Goal: Task Accomplishment & Management: Use online tool/utility

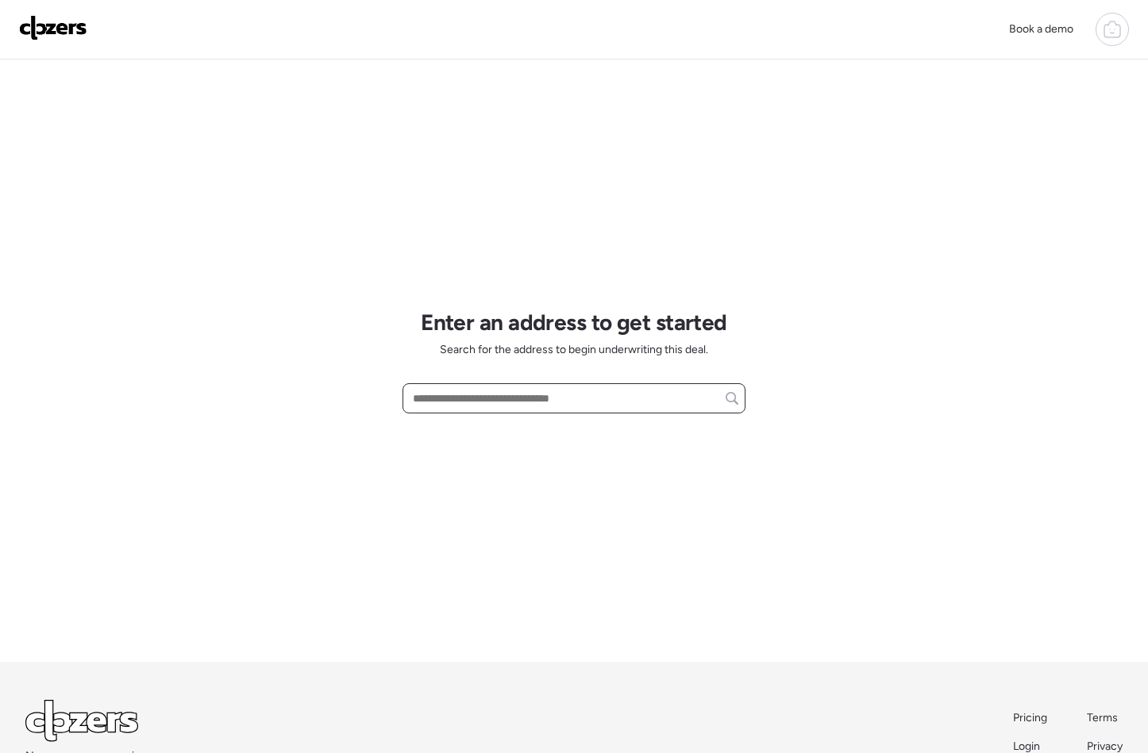
click at [552, 399] on input "text" at bounding box center [574, 398] width 329 height 22
paste input "**********"
type input "**********"
click at [550, 403] on input "**********" at bounding box center [574, 398] width 329 height 22
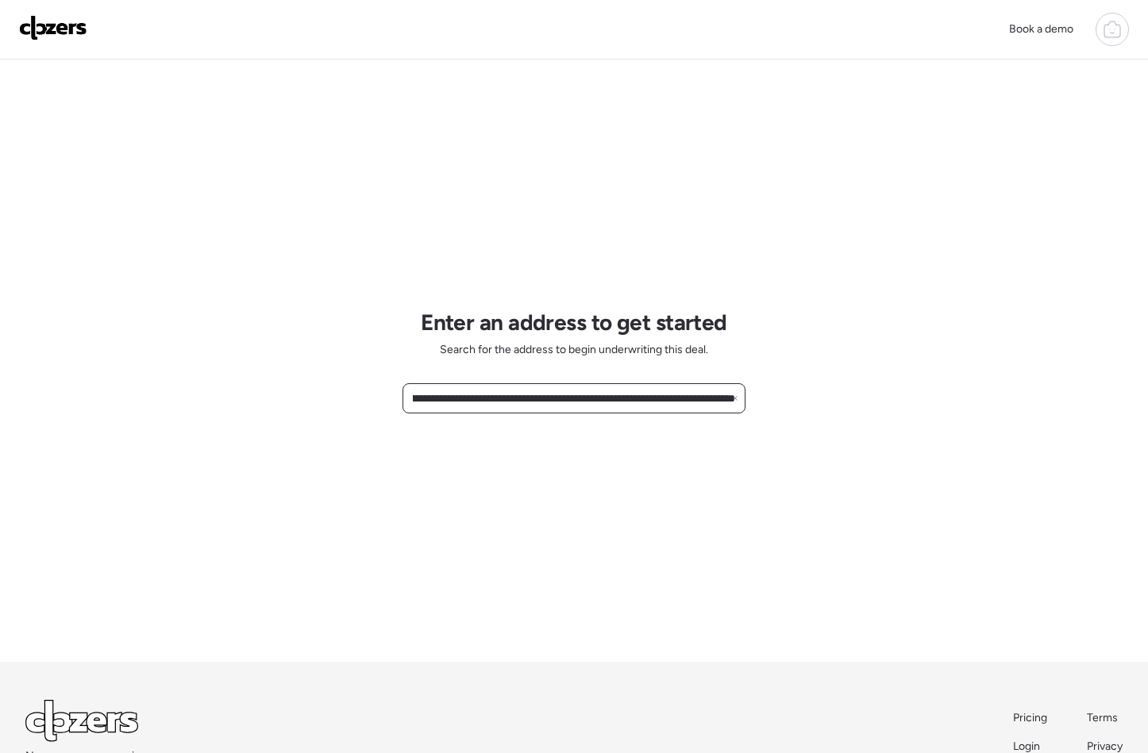
click at [550, 403] on input "**********" at bounding box center [574, 398] width 329 height 22
click at [483, 392] on input "text" at bounding box center [574, 398] width 329 height 22
paste input "**********"
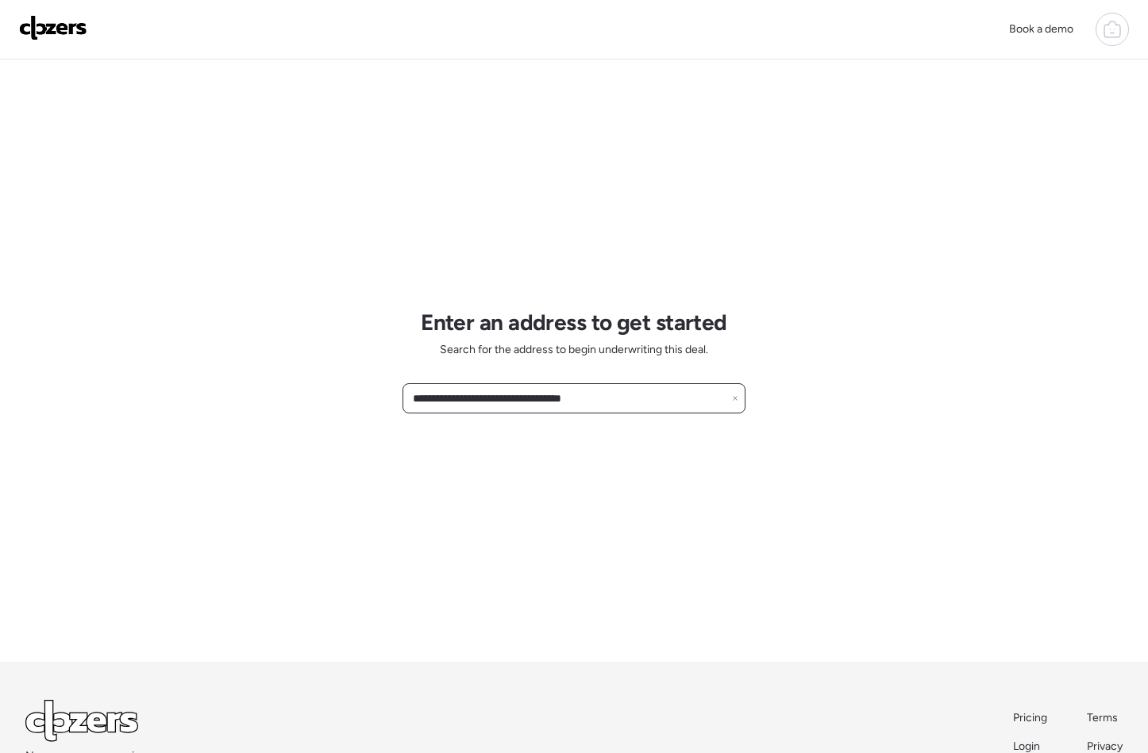
drag, startPoint x: 634, startPoint y: 404, endPoint x: 552, endPoint y: 395, distance: 82.3
click at [552, 395] on input "**********" at bounding box center [574, 398] width 329 height 22
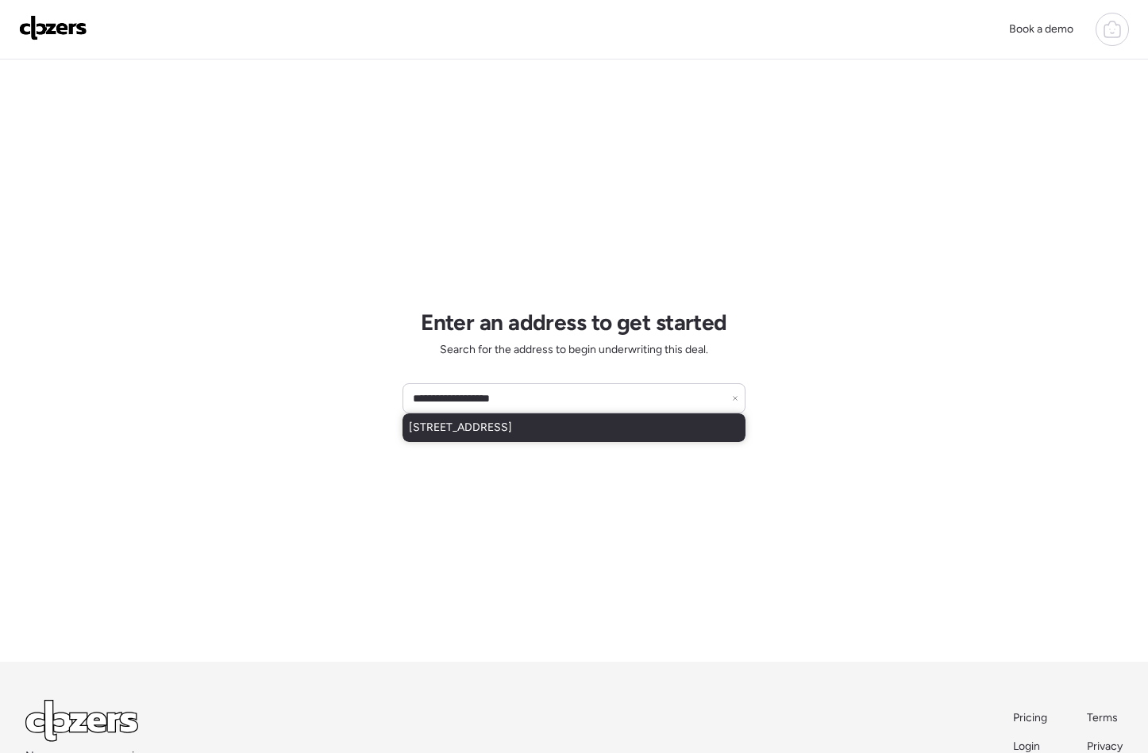
click at [512, 424] on span "[STREET_ADDRESS]" at bounding box center [460, 428] width 103 height 16
type input "**********"
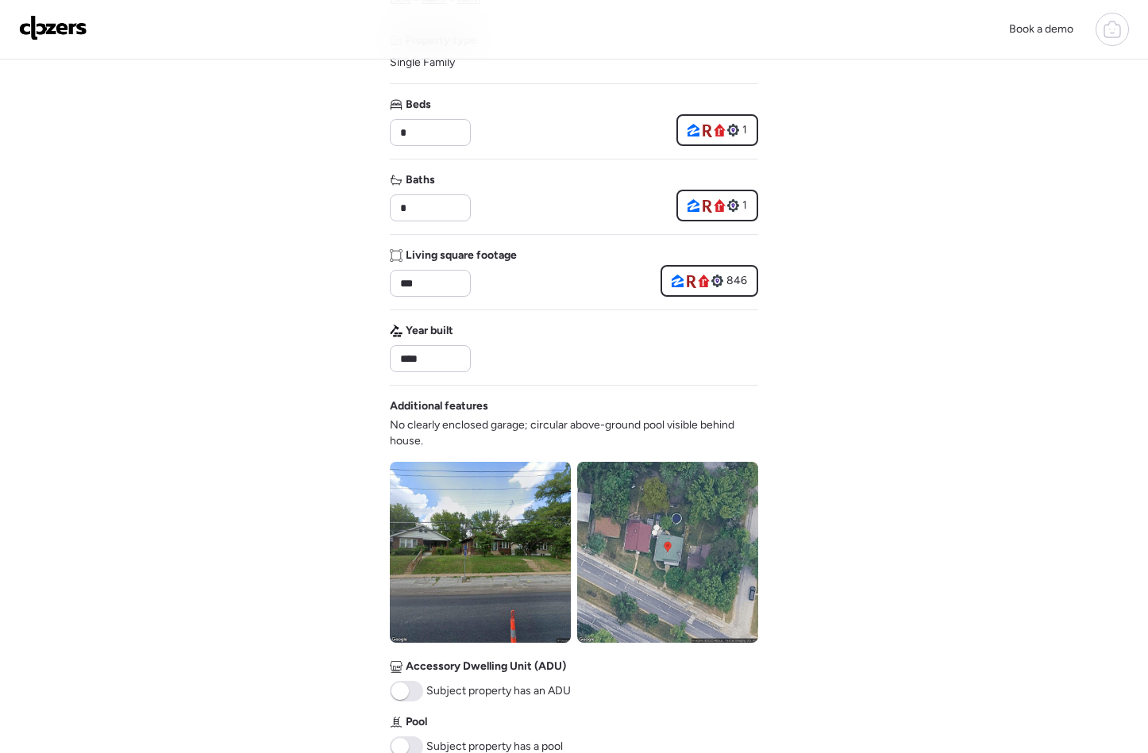
scroll to position [605, 0]
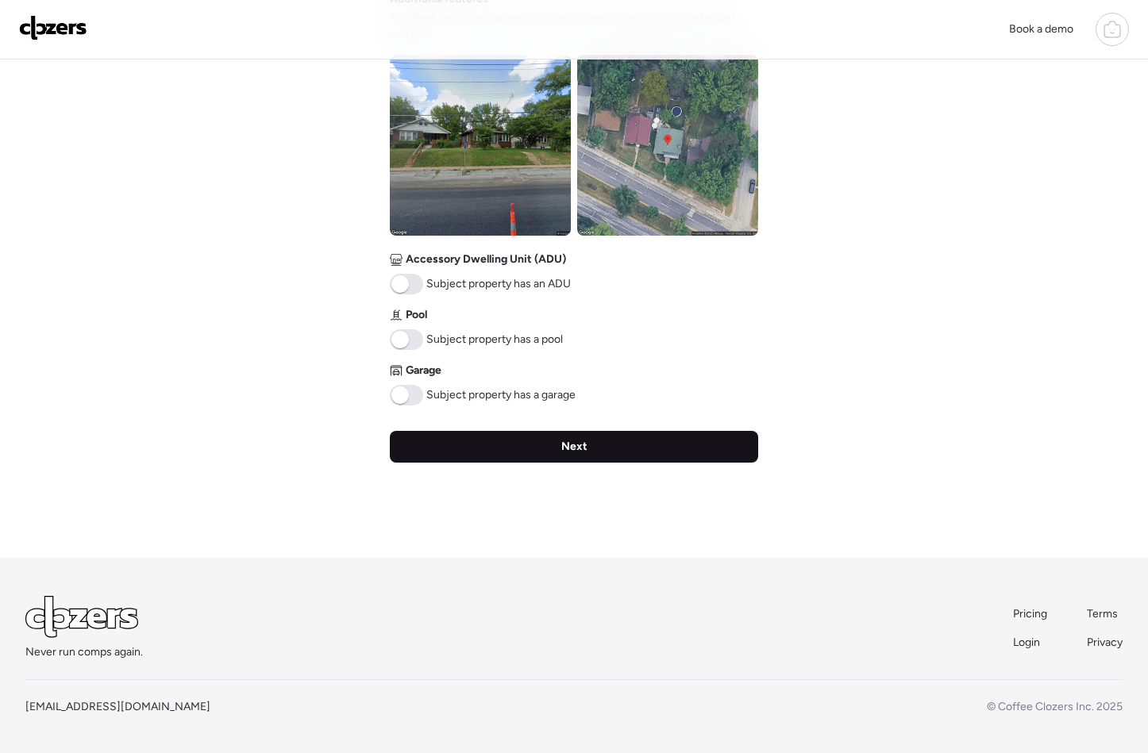
click at [575, 454] on span "Next" at bounding box center [574, 447] width 26 height 16
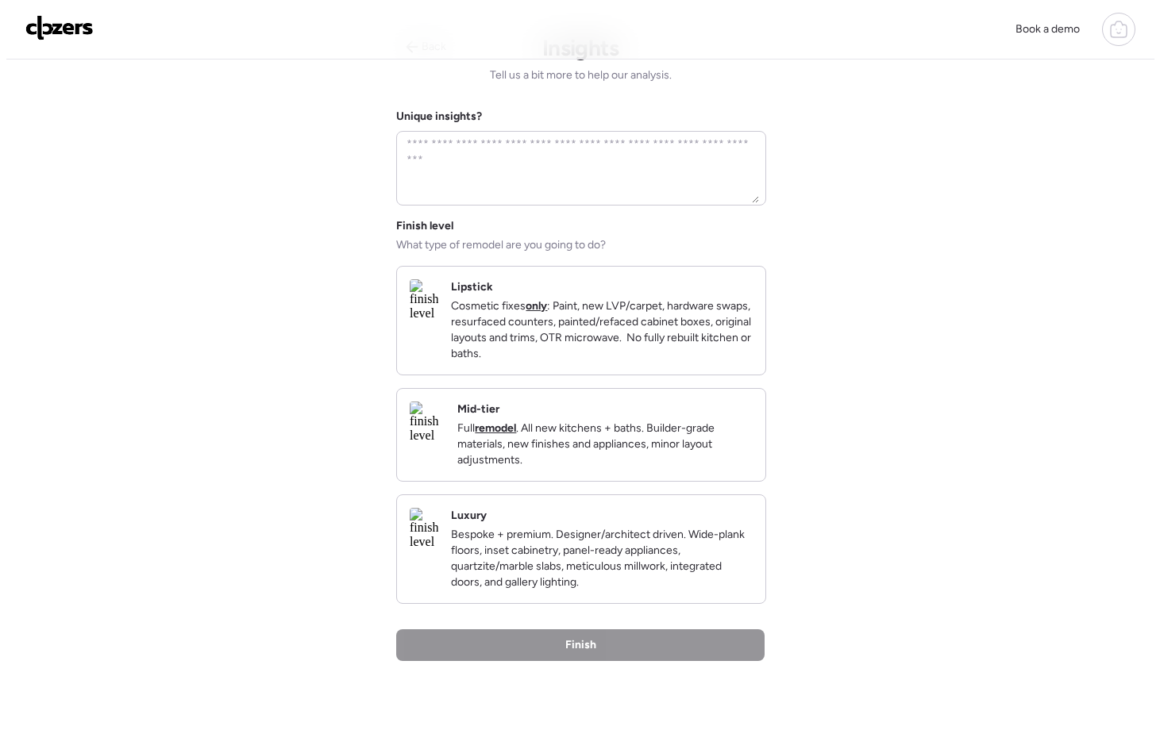
scroll to position [0, 0]
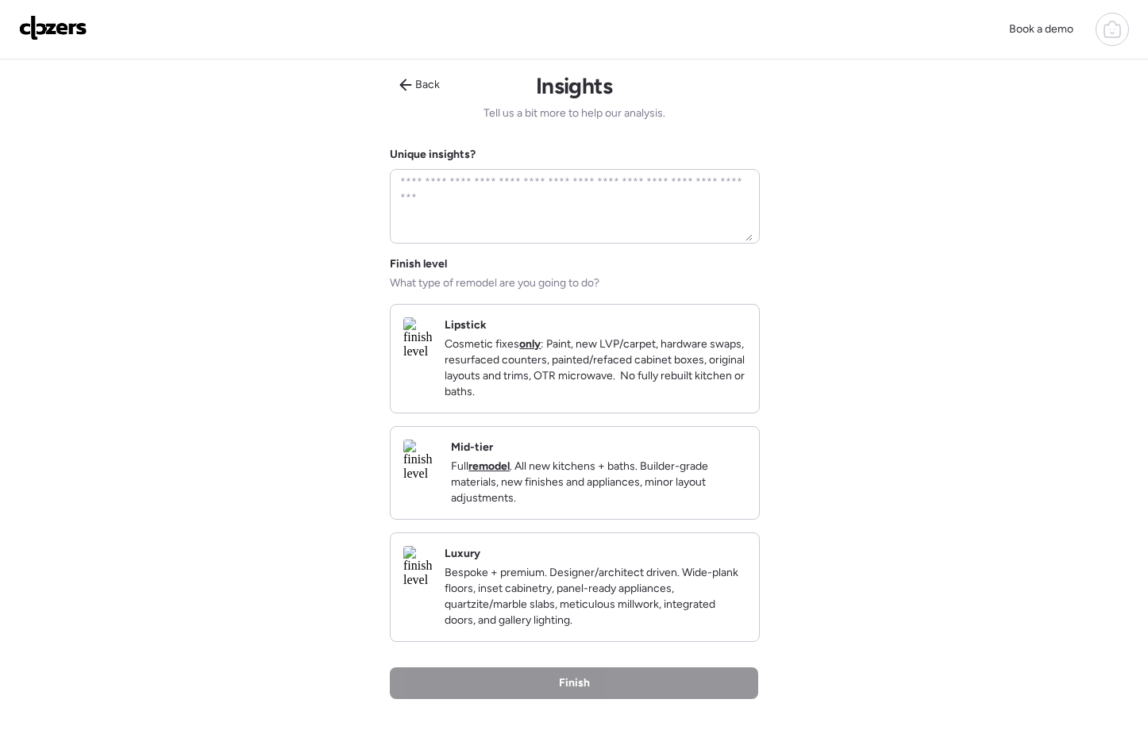
click at [583, 503] on p "Full remodel . All new kitchens + baths. Builder-grade materials, new finishes …" at bounding box center [598, 483] width 295 height 48
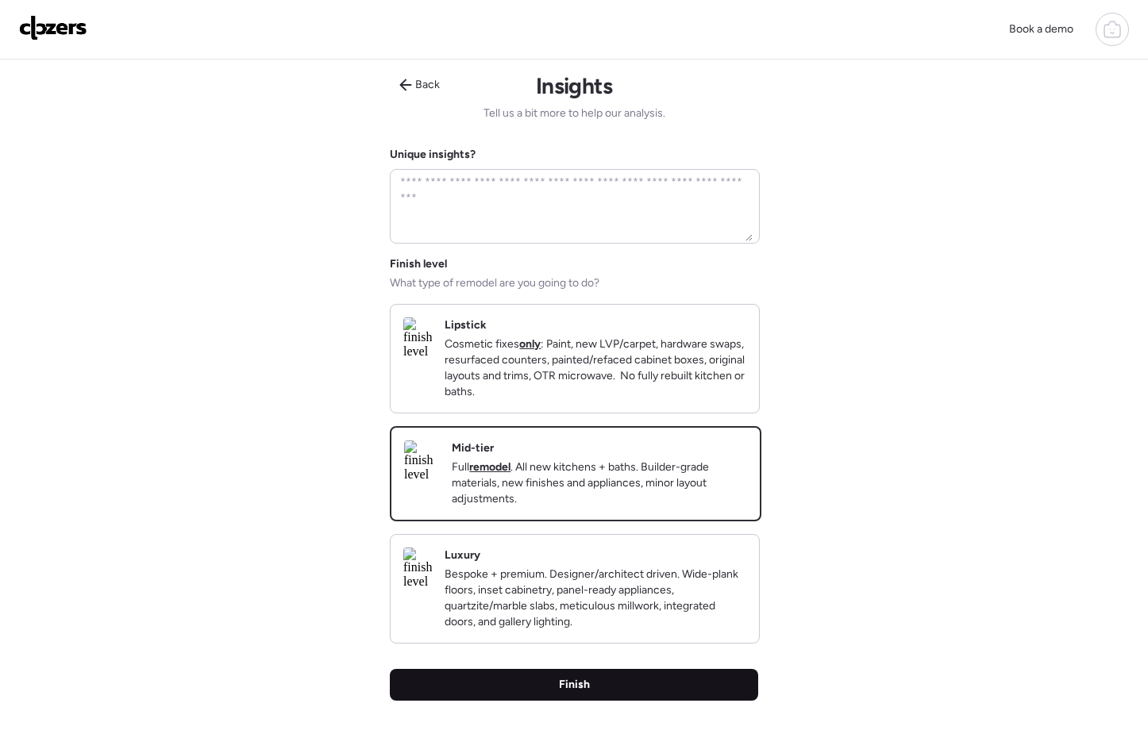
click at [585, 693] on span "Finish" at bounding box center [574, 685] width 31 height 16
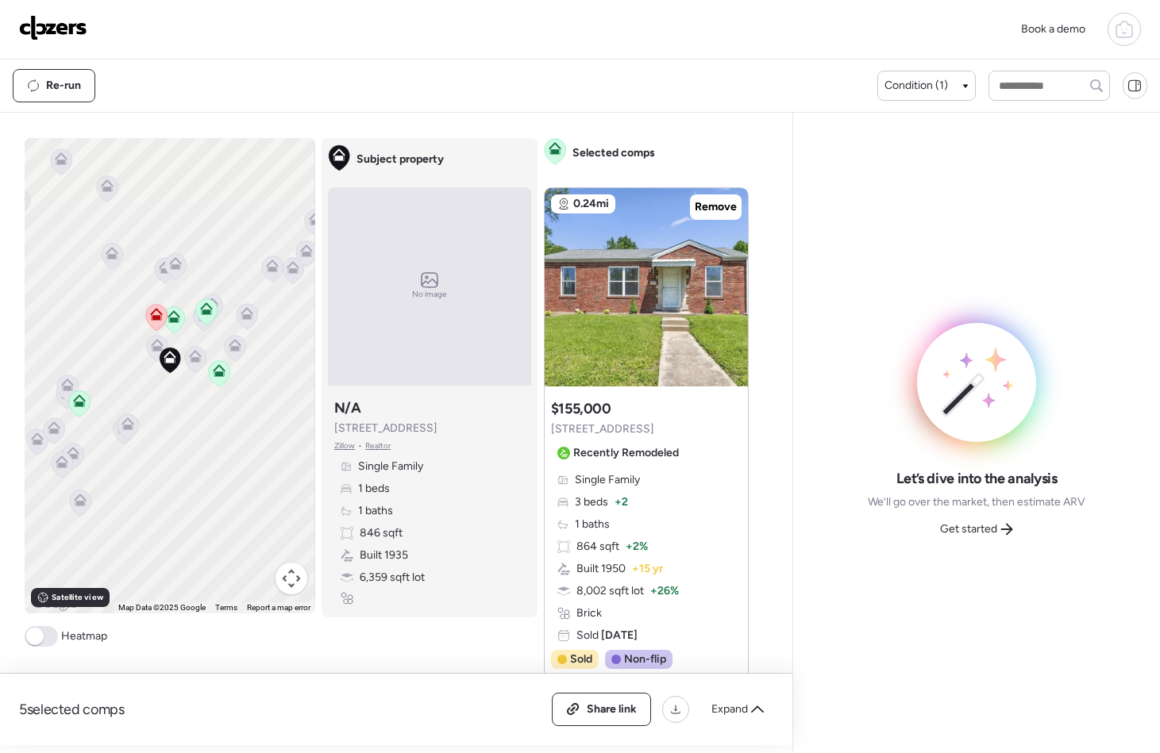
click at [44, 629] on span at bounding box center [41, 636] width 33 height 21
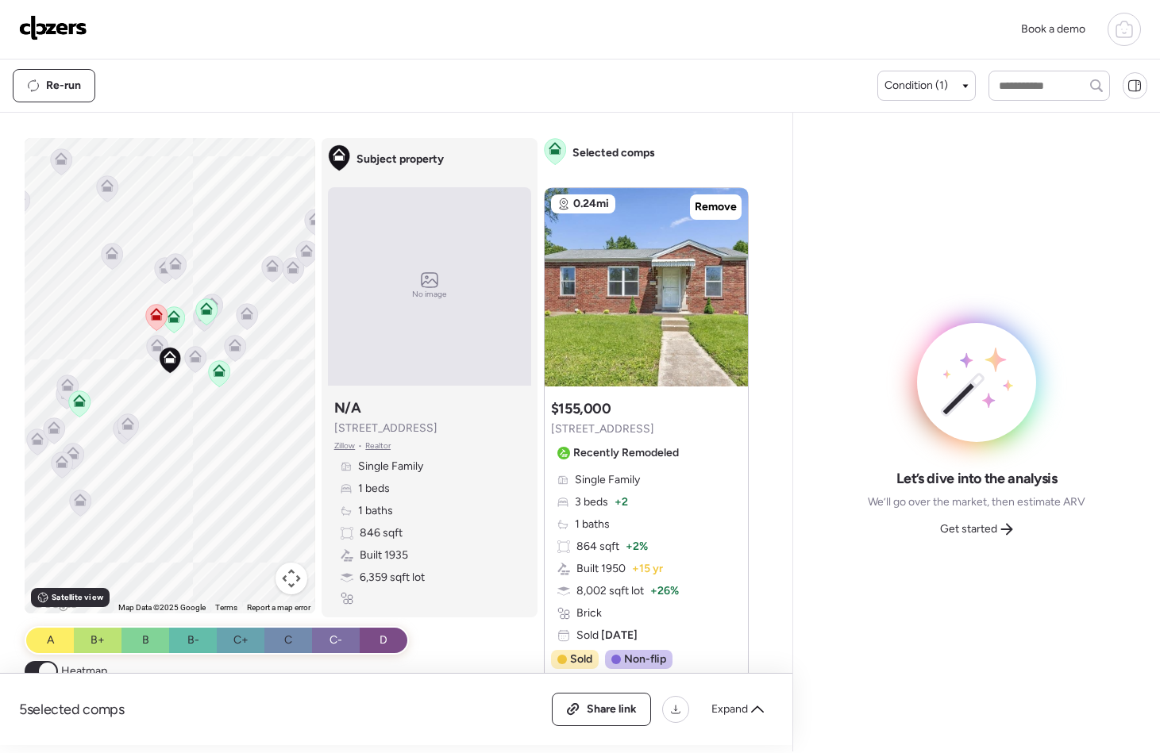
click at [151, 319] on icon at bounding box center [156, 317] width 10 height 5
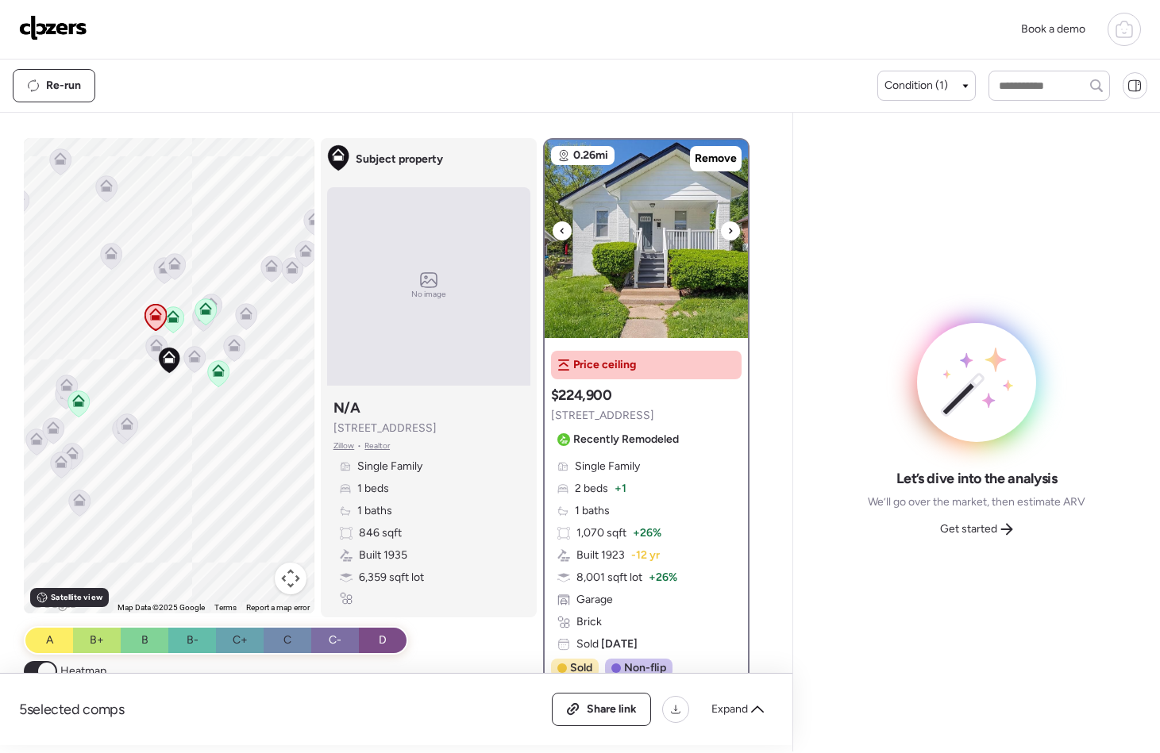
click at [727, 234] on icon at bounding box center [730, 231] width 6 height 19
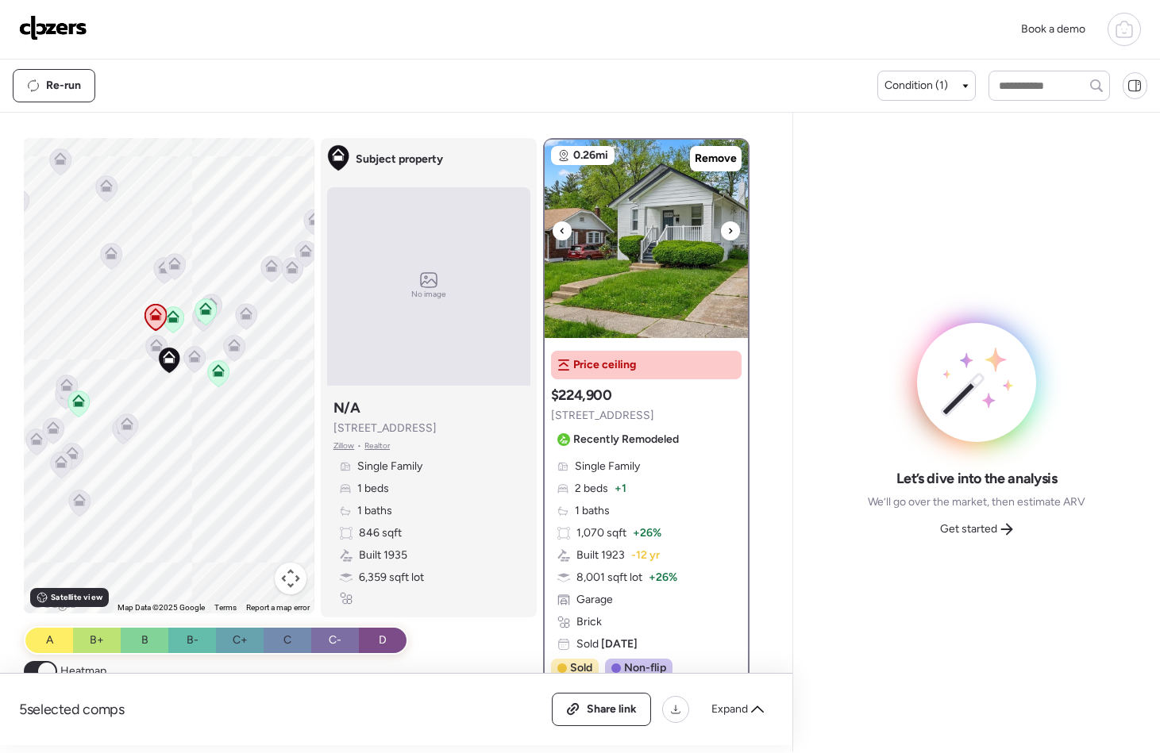
click at [727, 234] on icon at bounding box center [730, 231] width 6 height 19
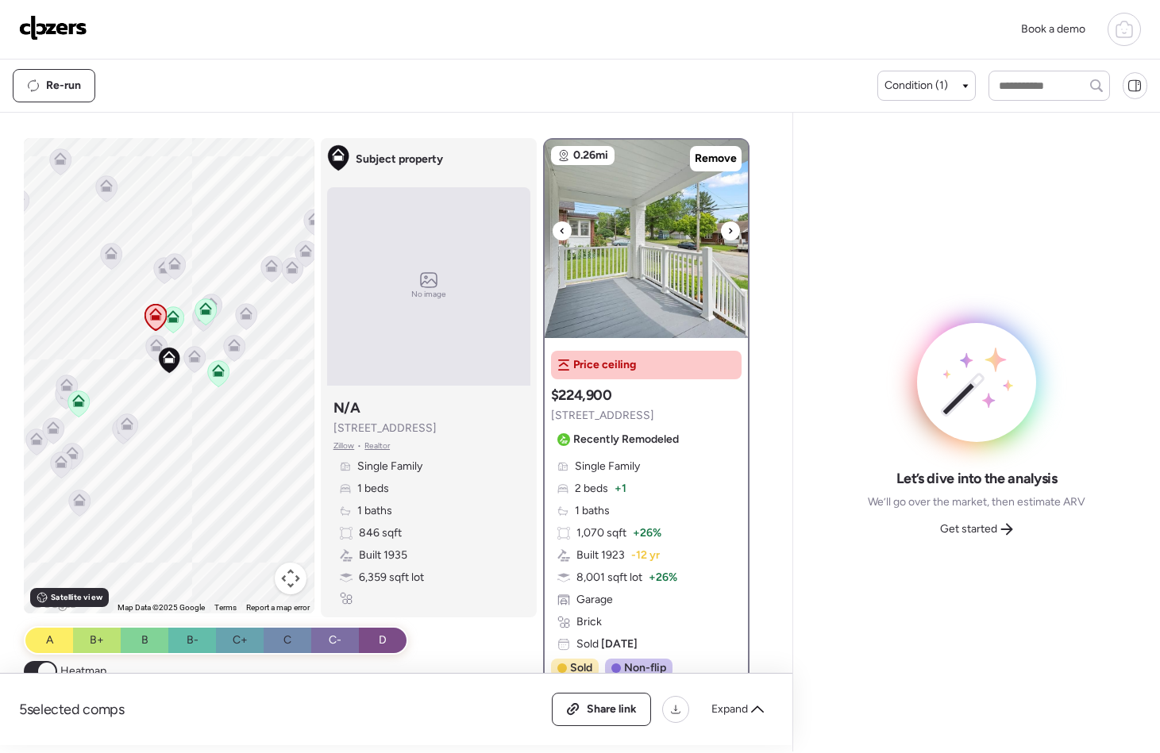
click at [727, 234] on icon at bounding box center [730, 231] width 6 height 19
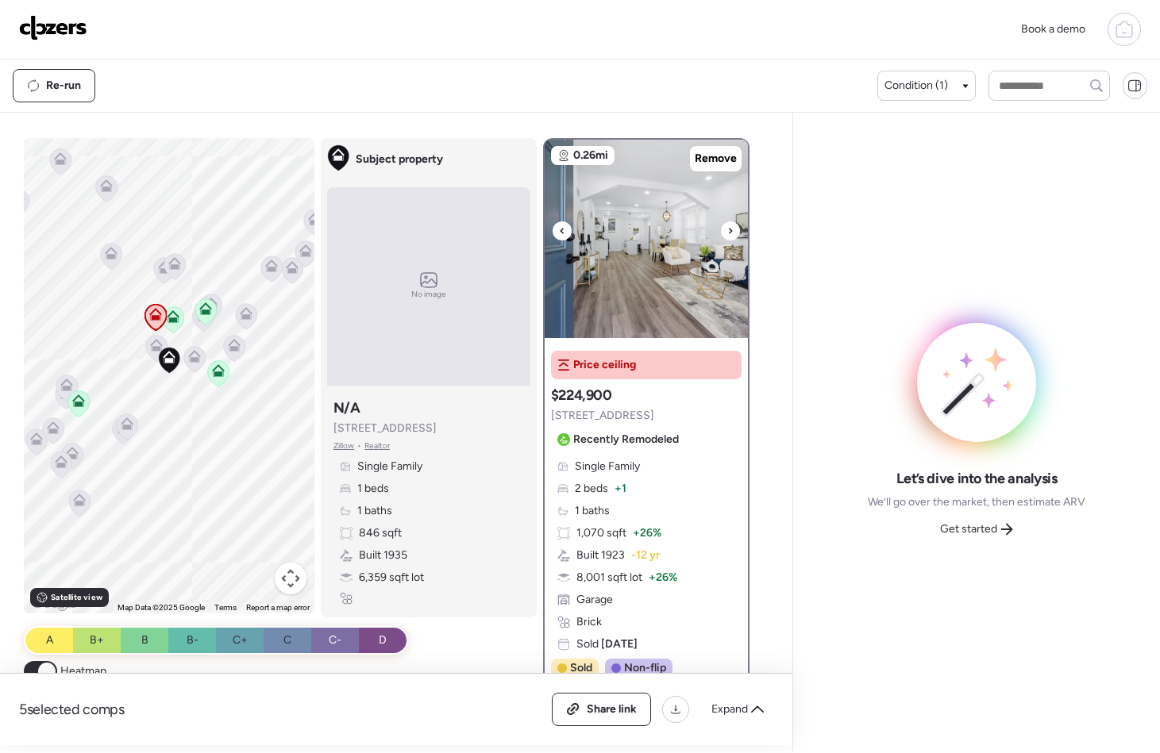
click at [727, 234] on icon at bounding box center [730, 231] width 6 height 19
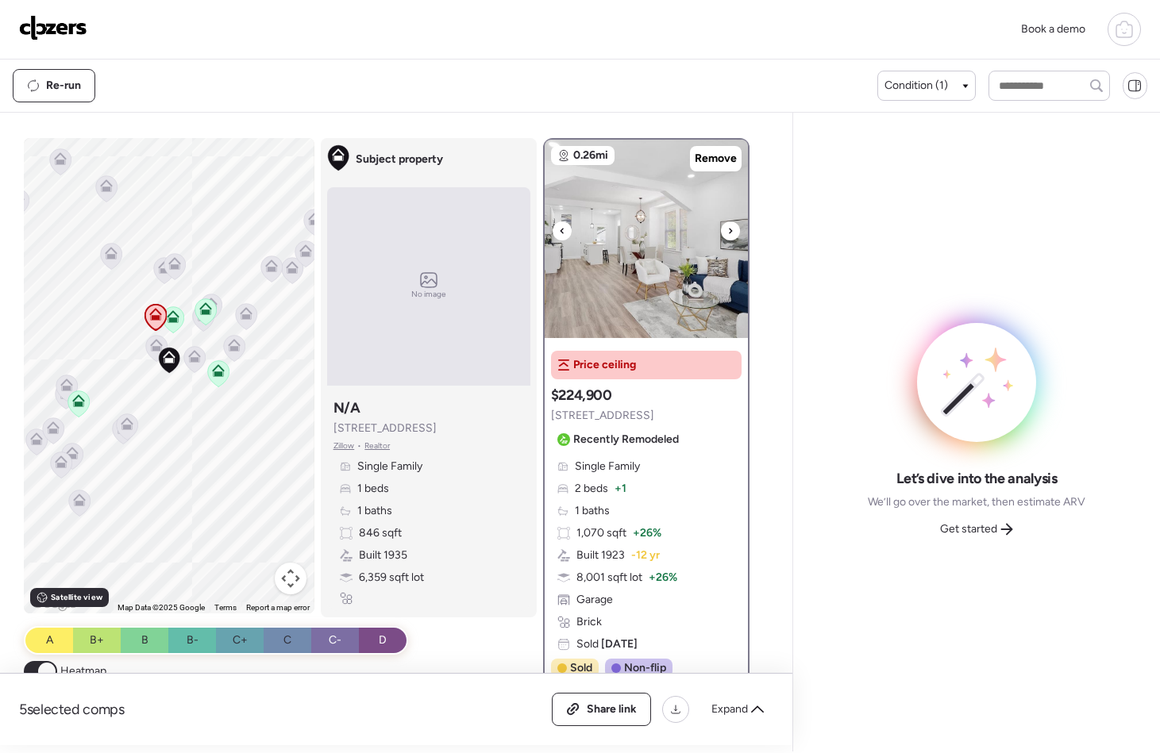
click at [727, 234] on icon at bounding box center [730, 231] width 6 height 19
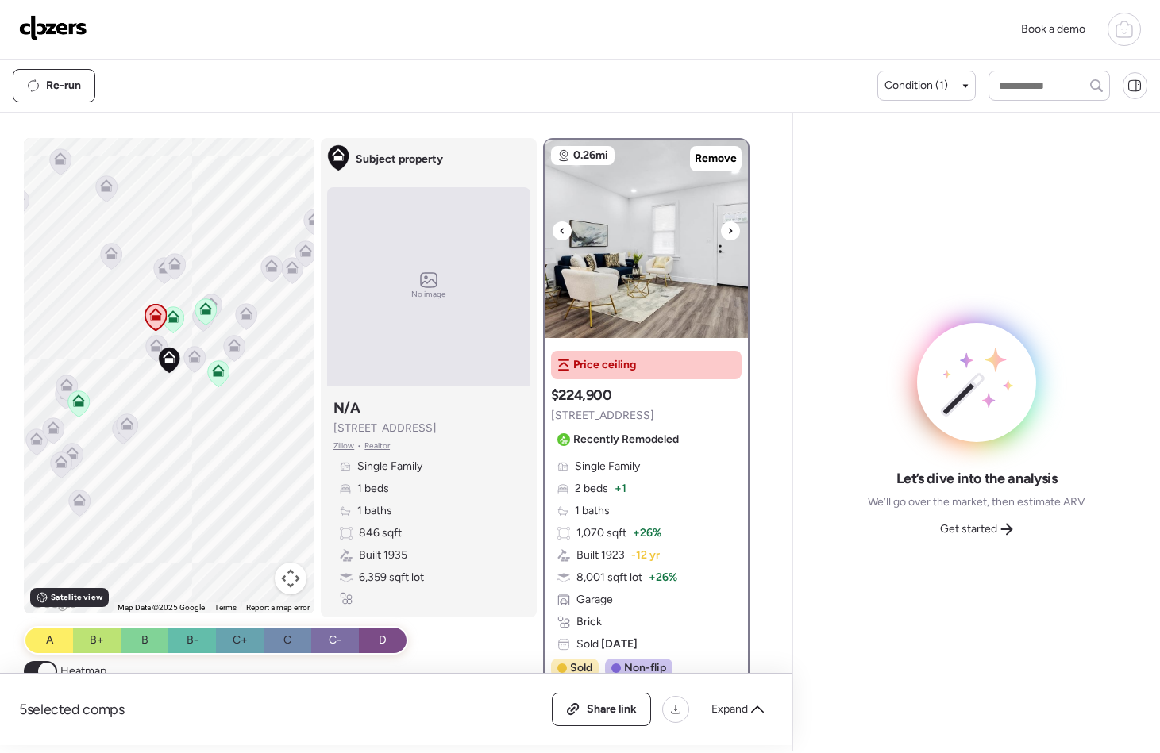
click at [727, 235] on icon at bounding box center [730, 231] width 6 height 19
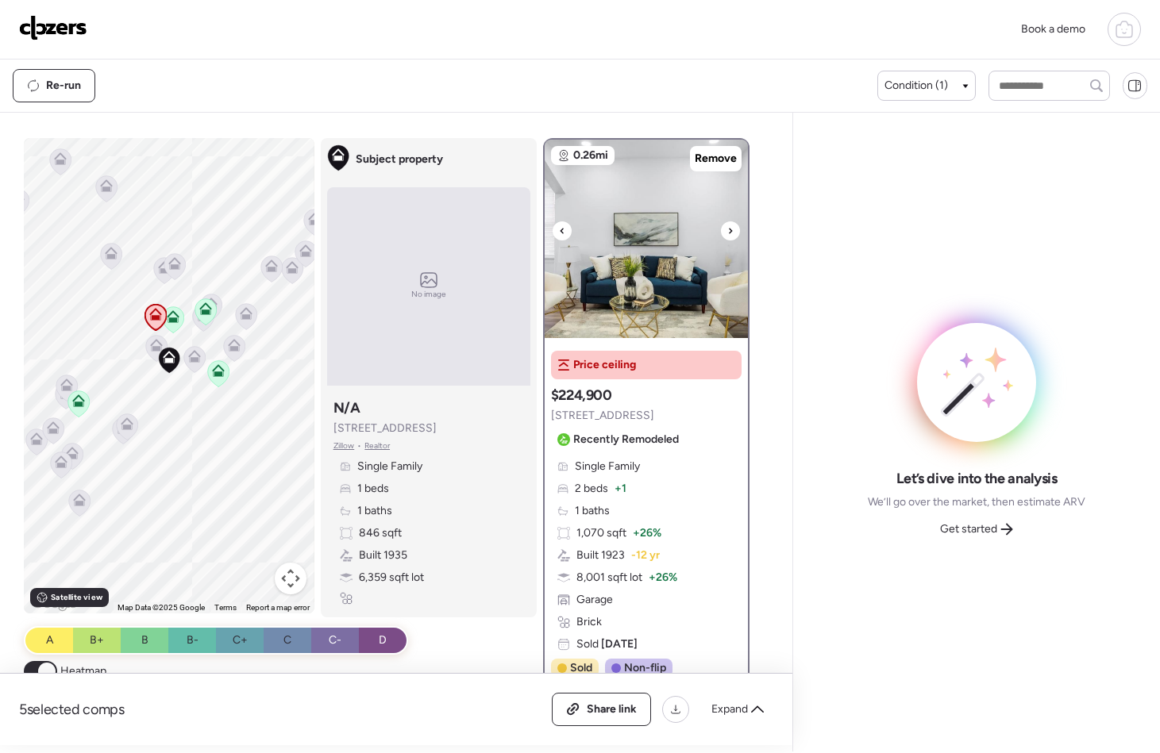
click at [727, 235] on icon at bounding box center [730, 231] width 6 height 19
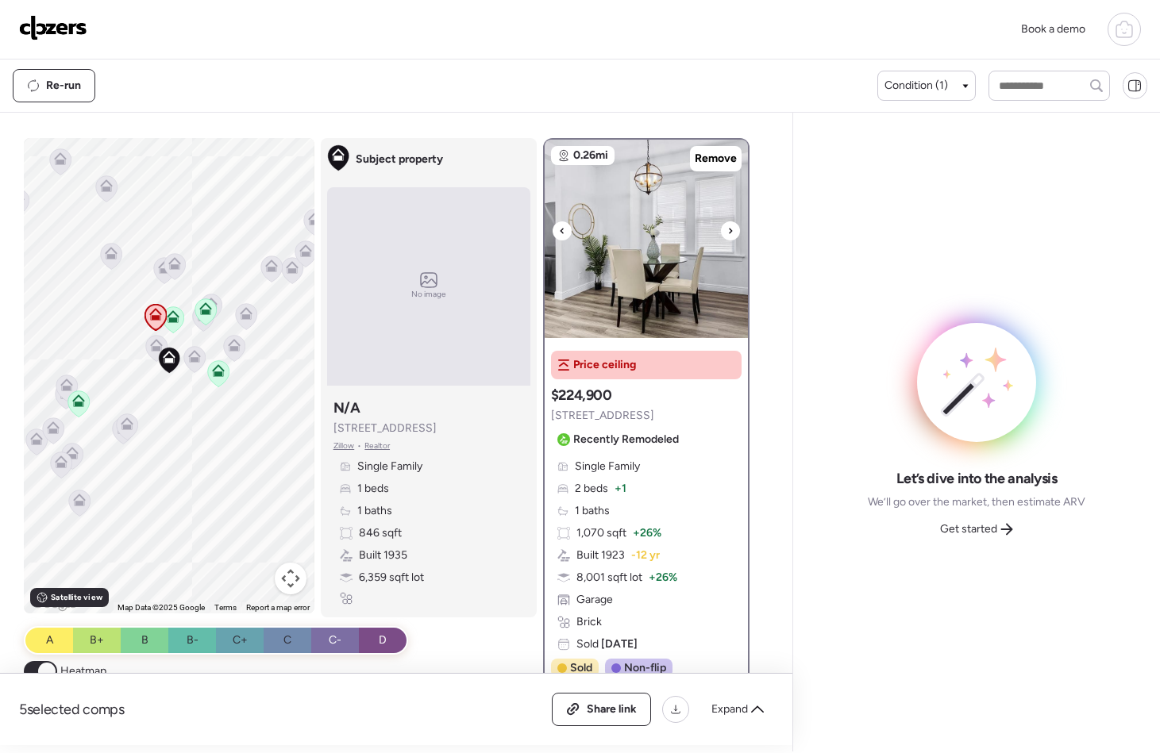
click at [727, 235] on icon at bounding box center [730, 231] width 6 height 19
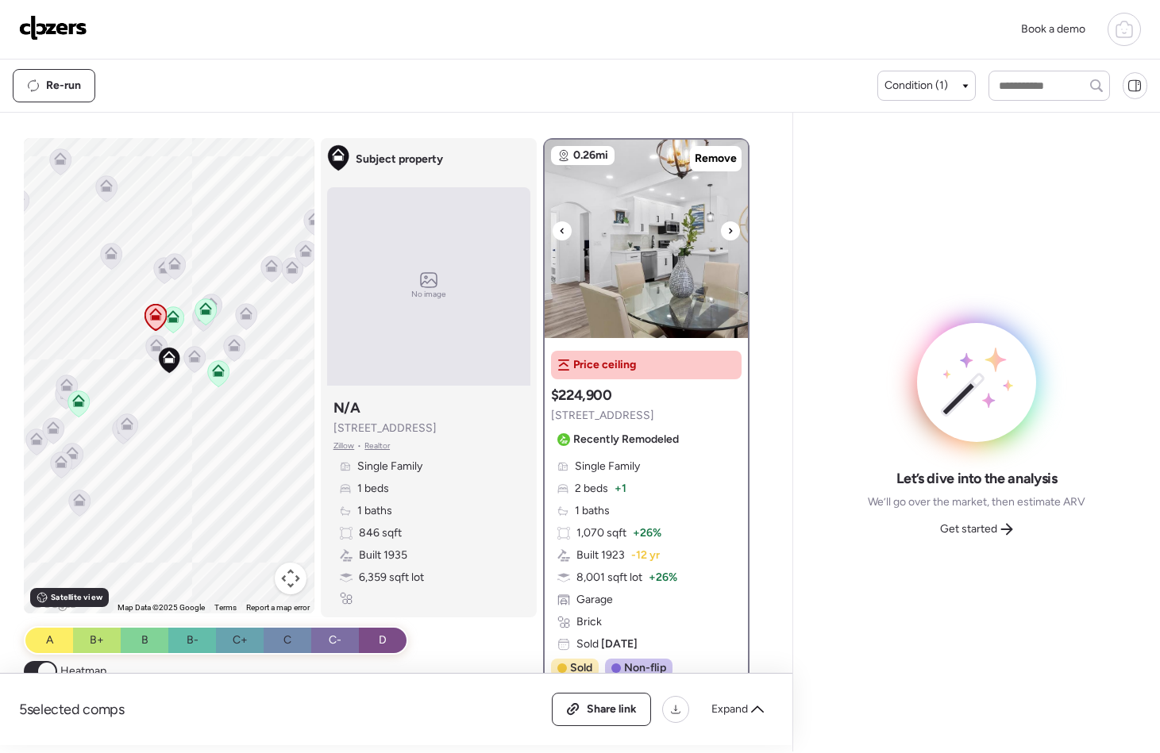
click at [727, 235] on icon at bounding box center [730, 231] width 6 height 19
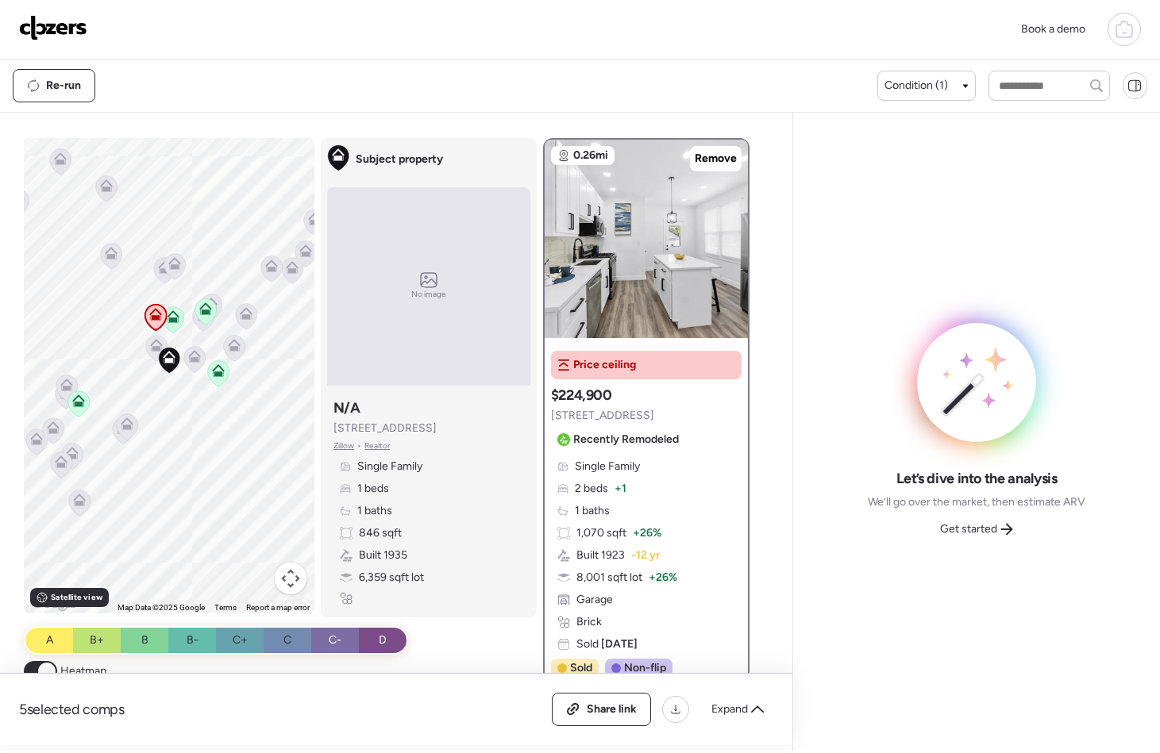
click at [150, 346] on icon at bounding box center [156, 342] width 12 height 7
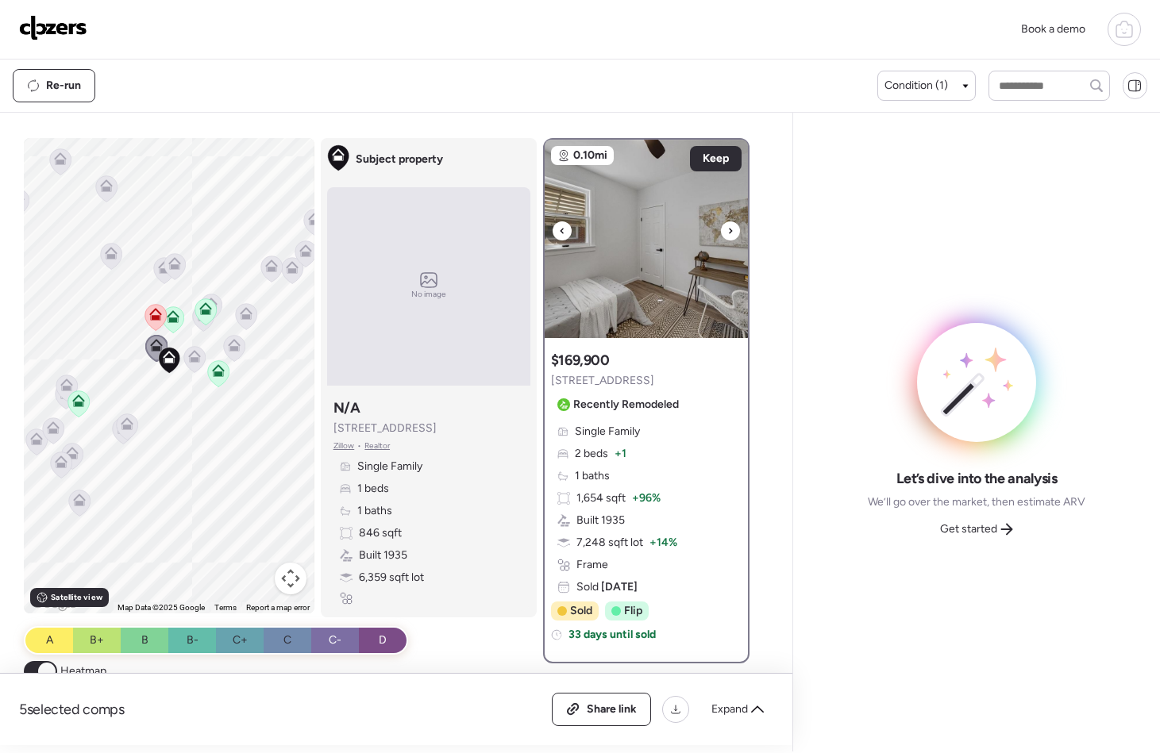
click at [727, 235] on div at bounding box center [730, 231] width 19 height 19
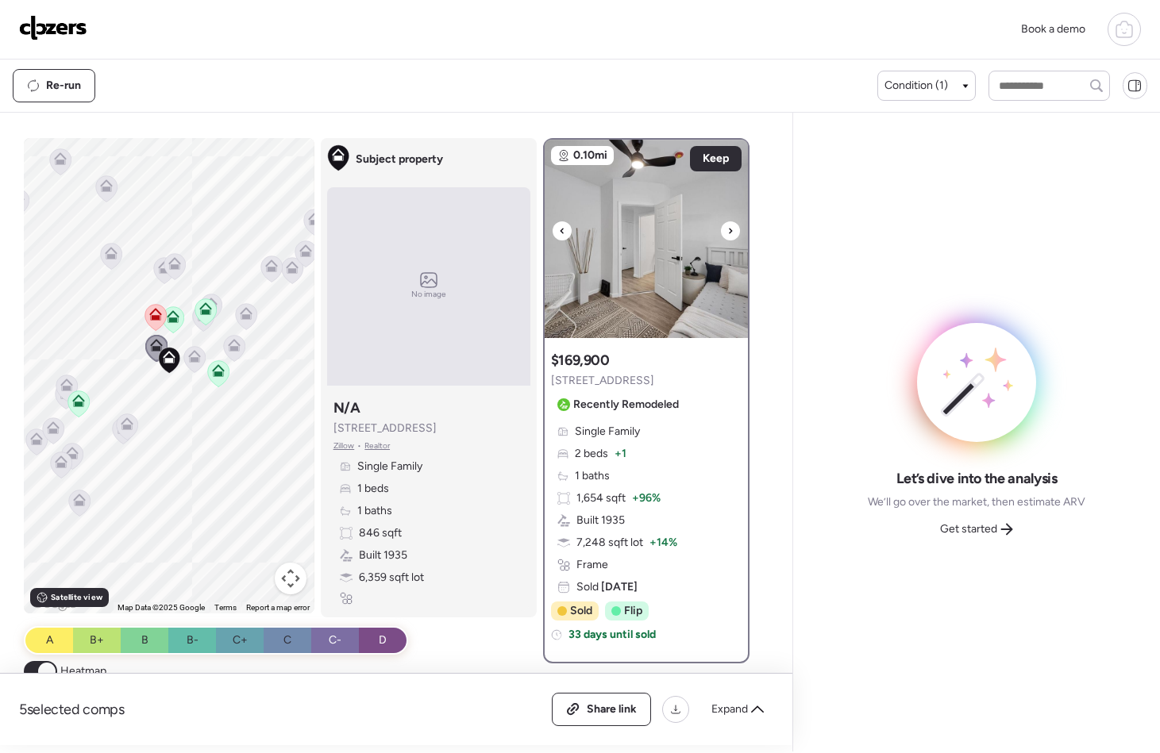
click at [727, 235] on div at bounding box center [730, 231] width 19 height 19
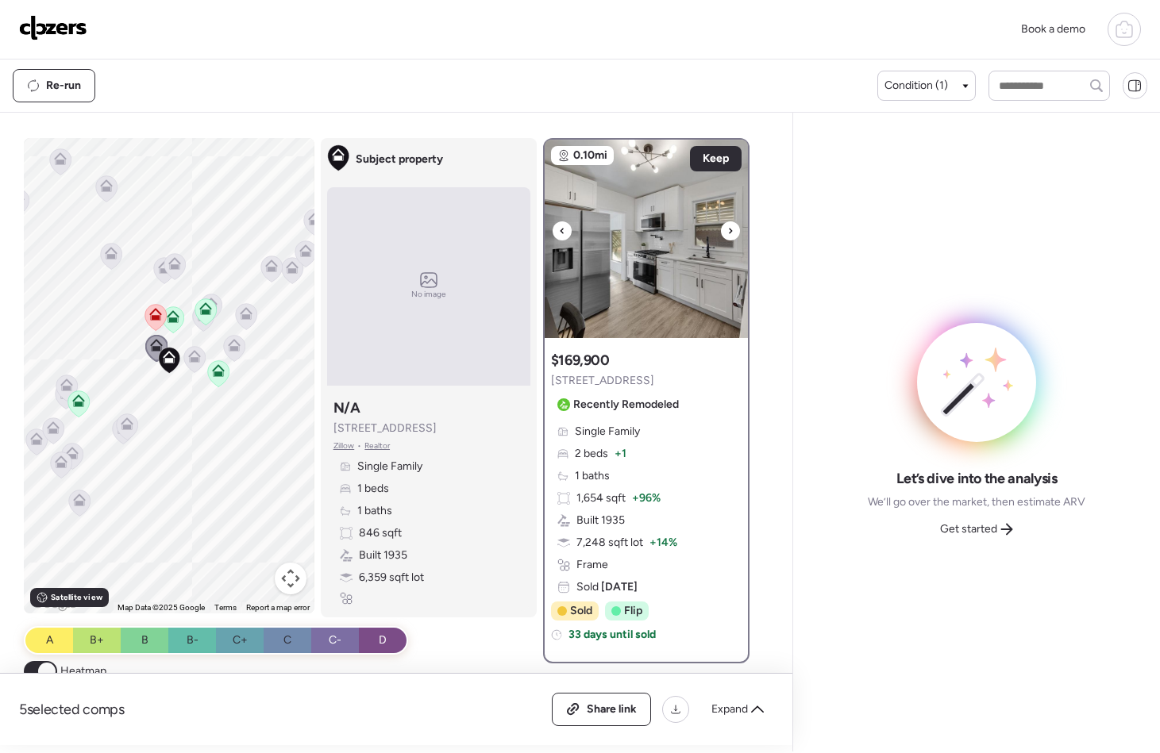
click at [727, 234] on div at bounding box center [730, 231] width 19 height 19
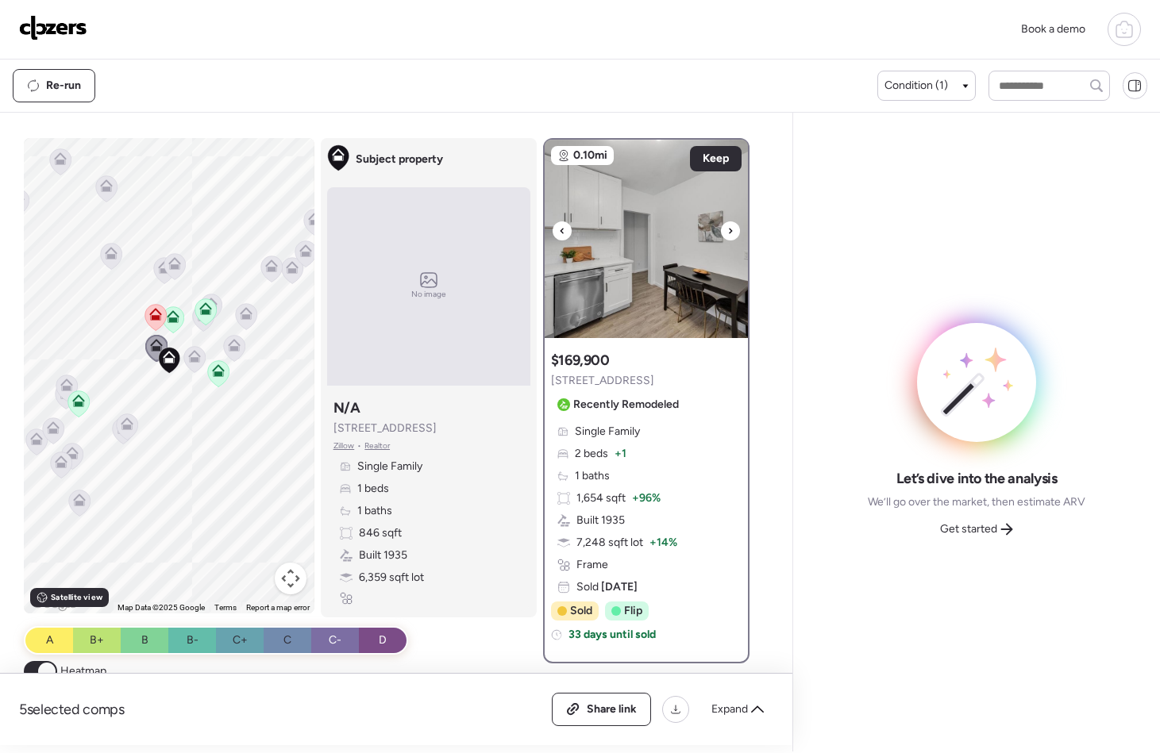
click at [727, 234] on div at bounding box center [730, 231] width 19 height 19
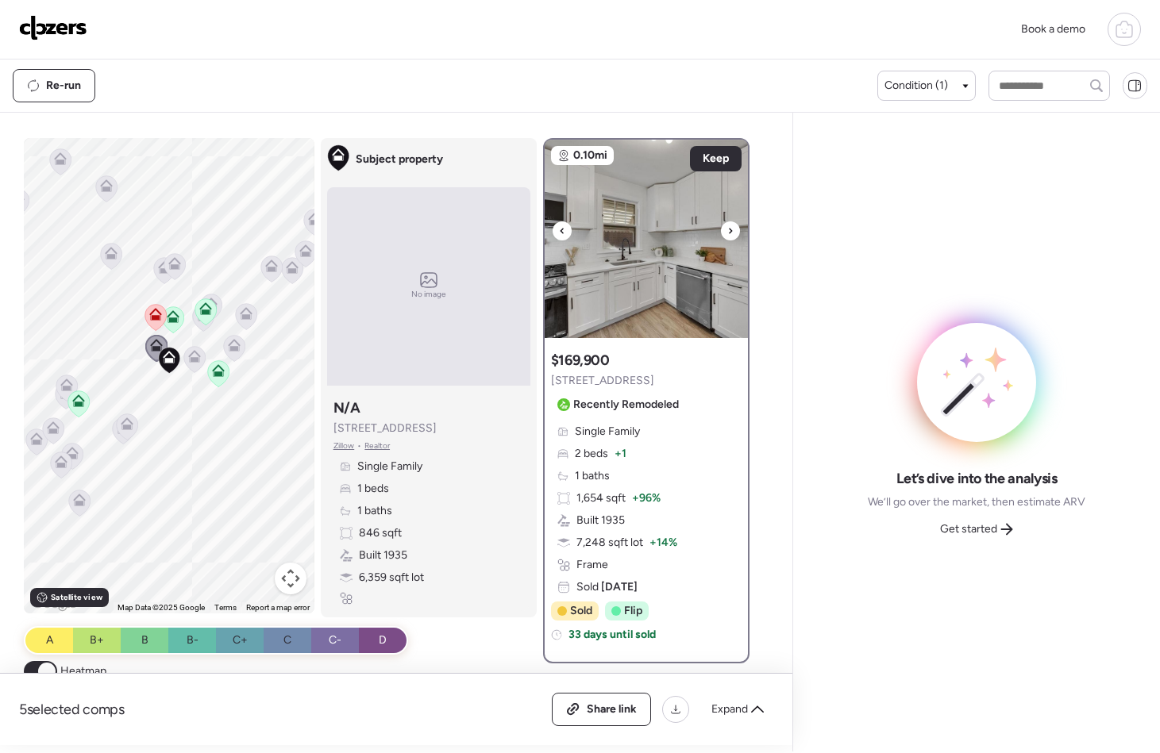
click at [727, 234] on div at bounding box center [730, 231] width 19 height 19
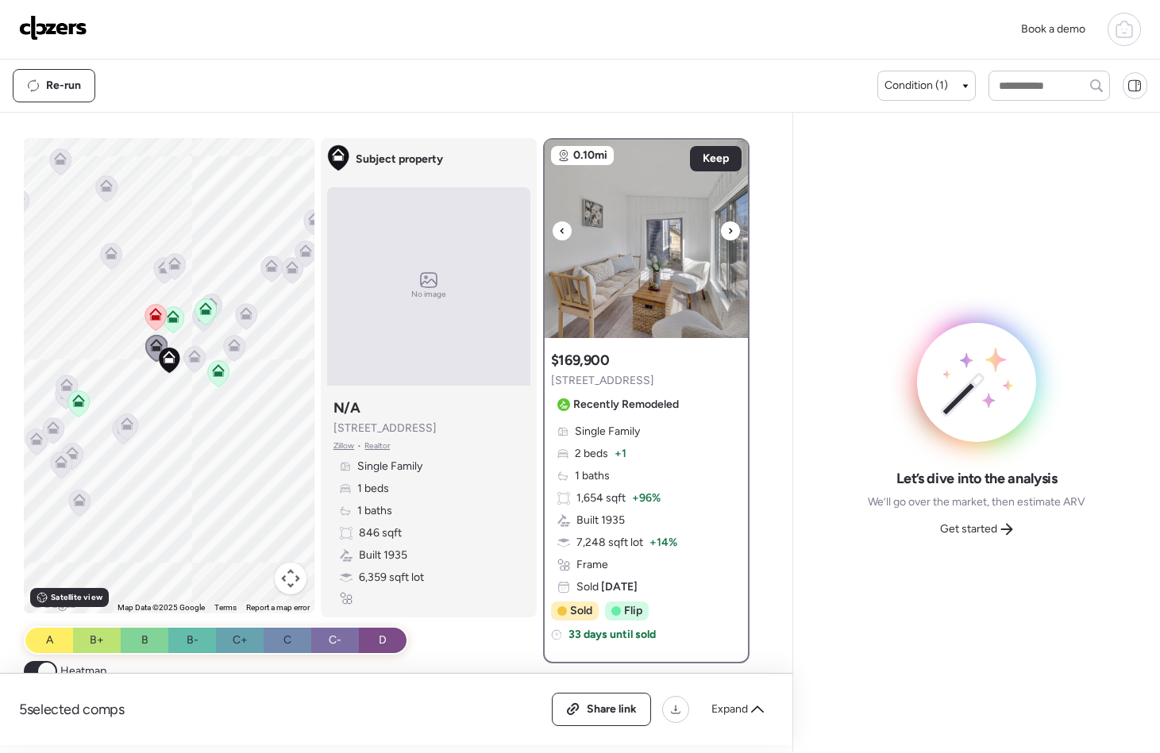
click at [727, 234] on div at bounding box center [730, 231] width 19 height 19
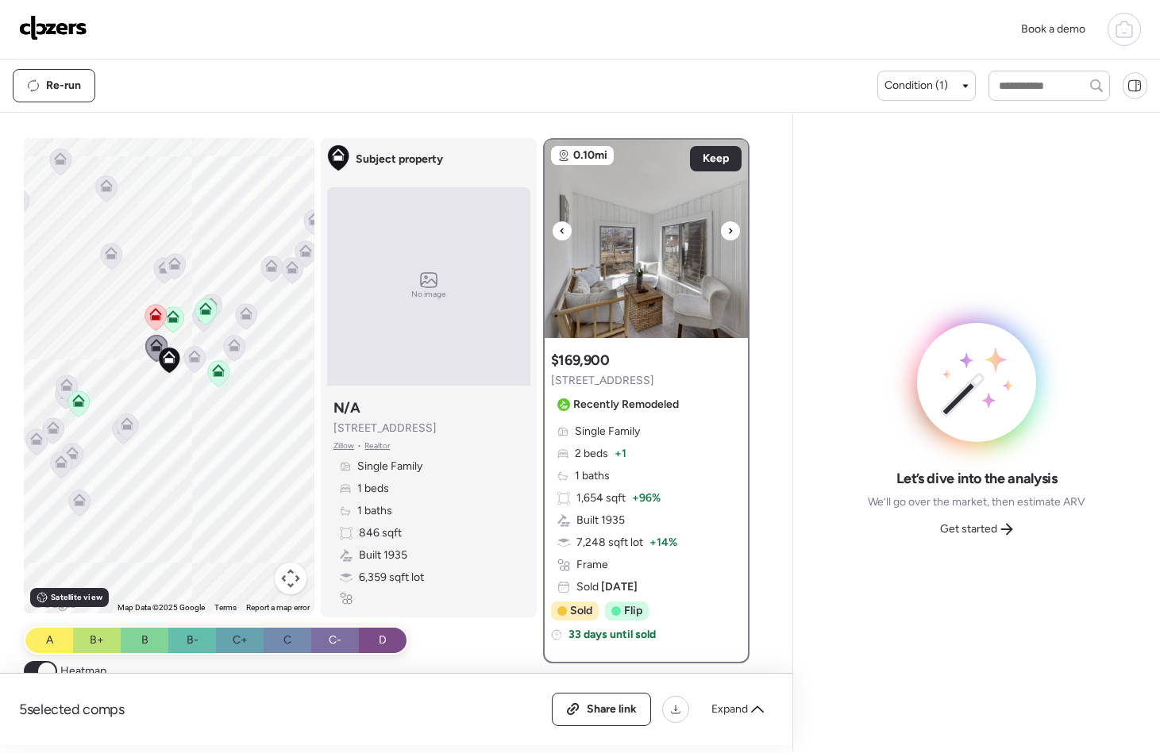
click at [727, 234] on div at bounding box center [730, 231] width 19 height 19
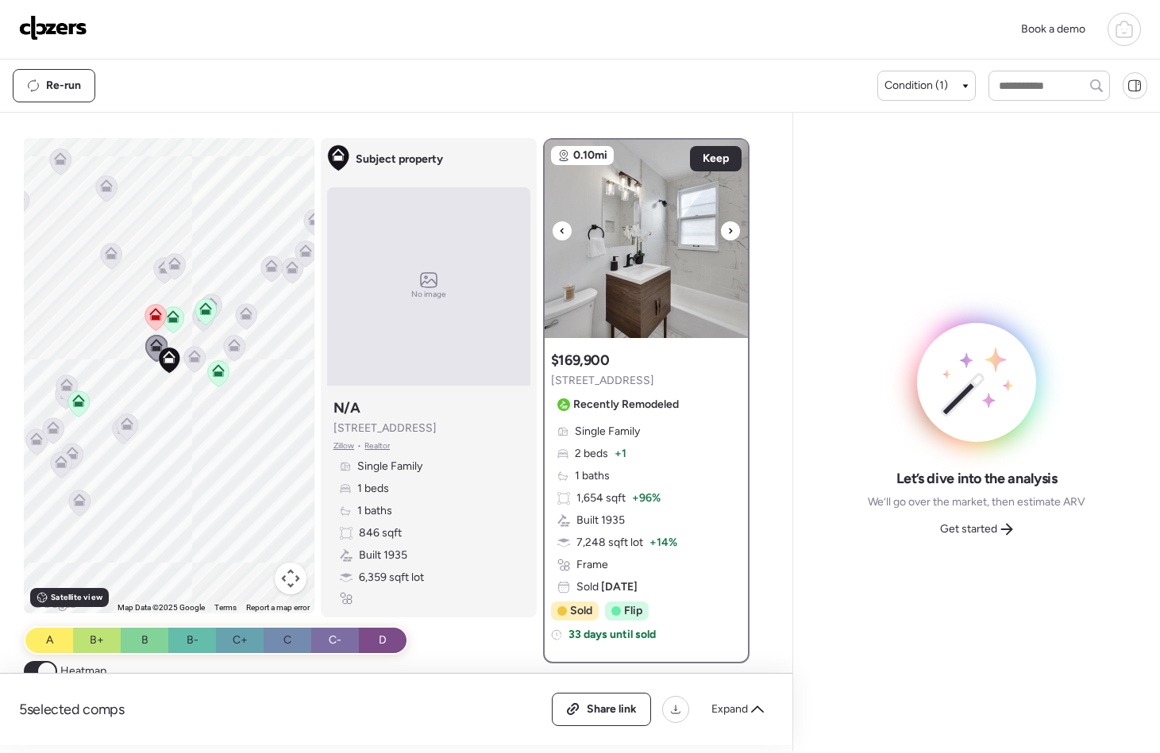
click at [727, 235] on div at bounding box center [730, 231] width 19 height 19
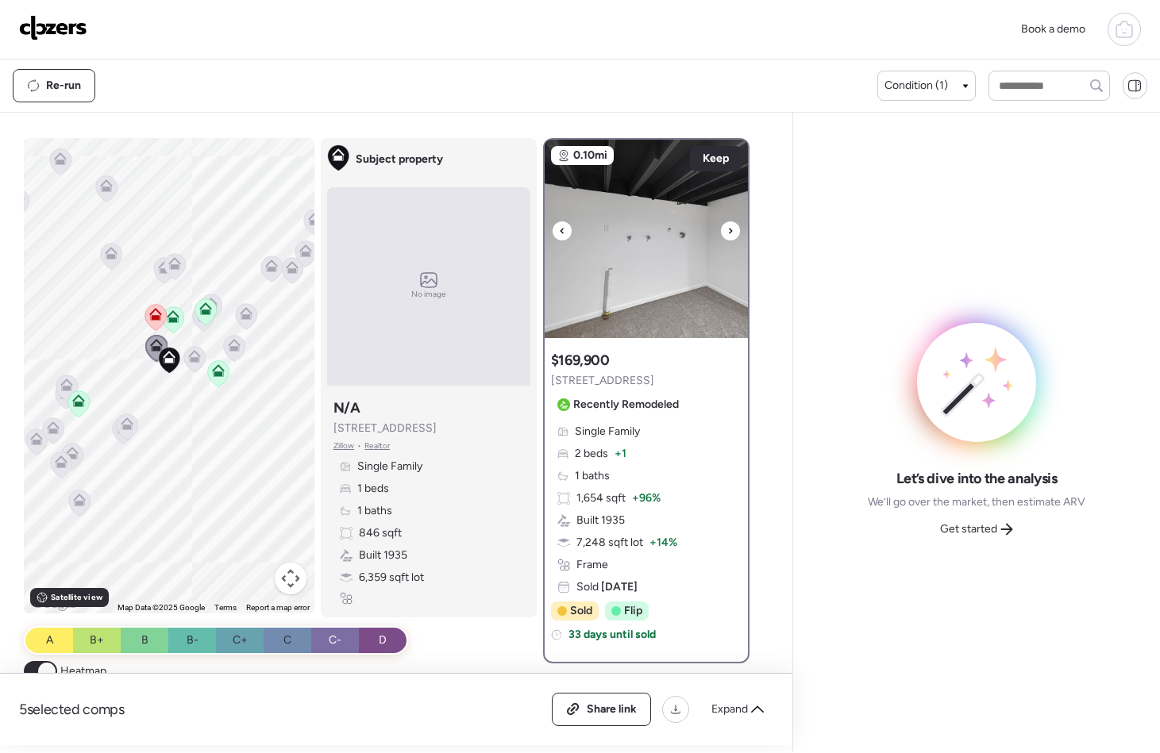
click at [727, 233] on div at bounding box center [730, 231] width 19 height 19
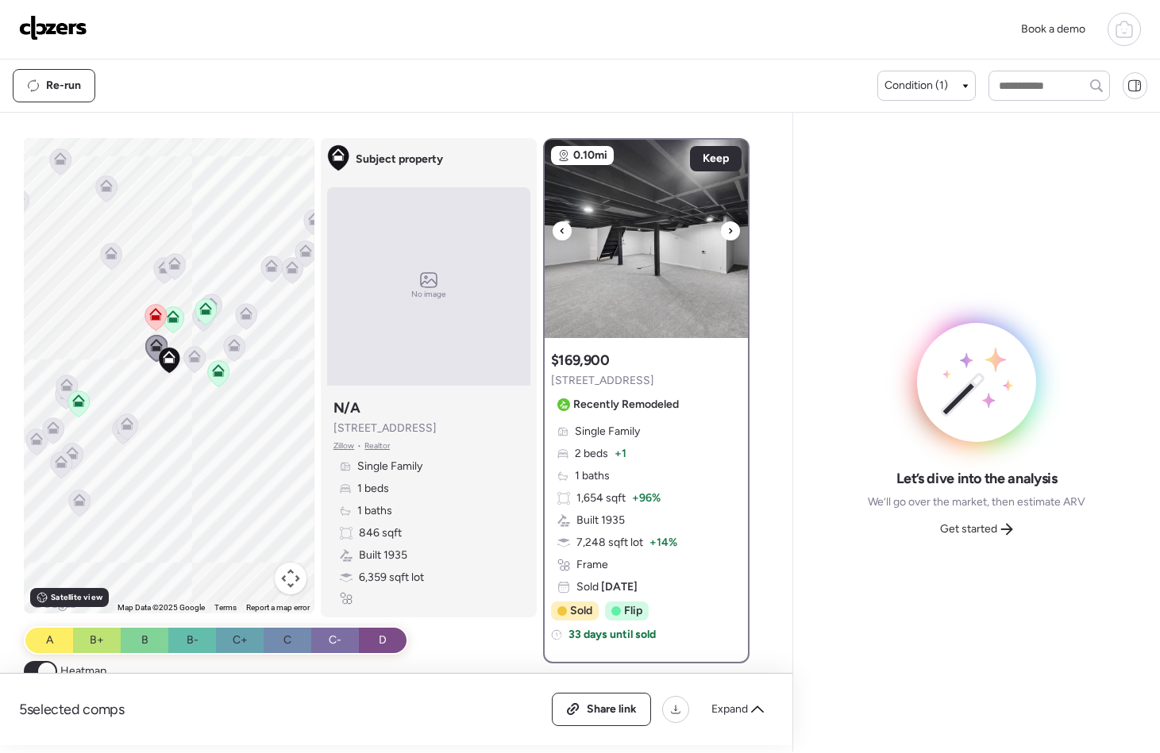
click at [727, 233] on div at bounding box center [730, 231] width 19 height 19
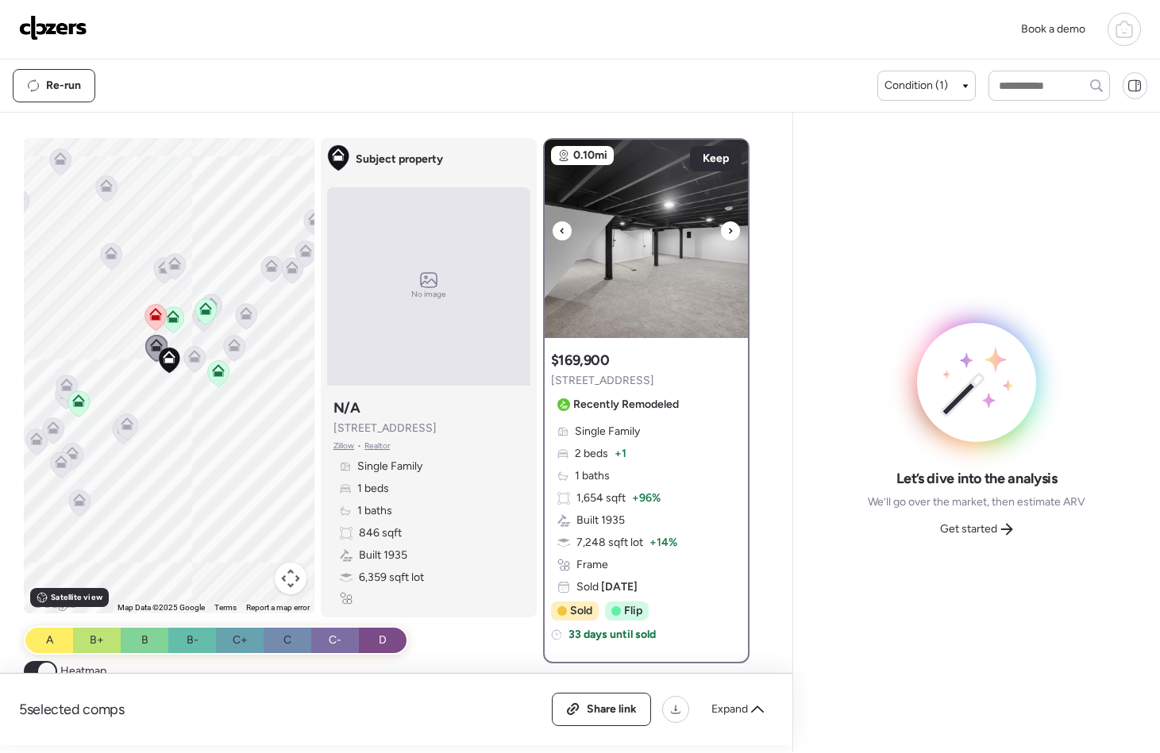
click at [727, 233] on div at bounding box center [730, 231] width 19 height 19
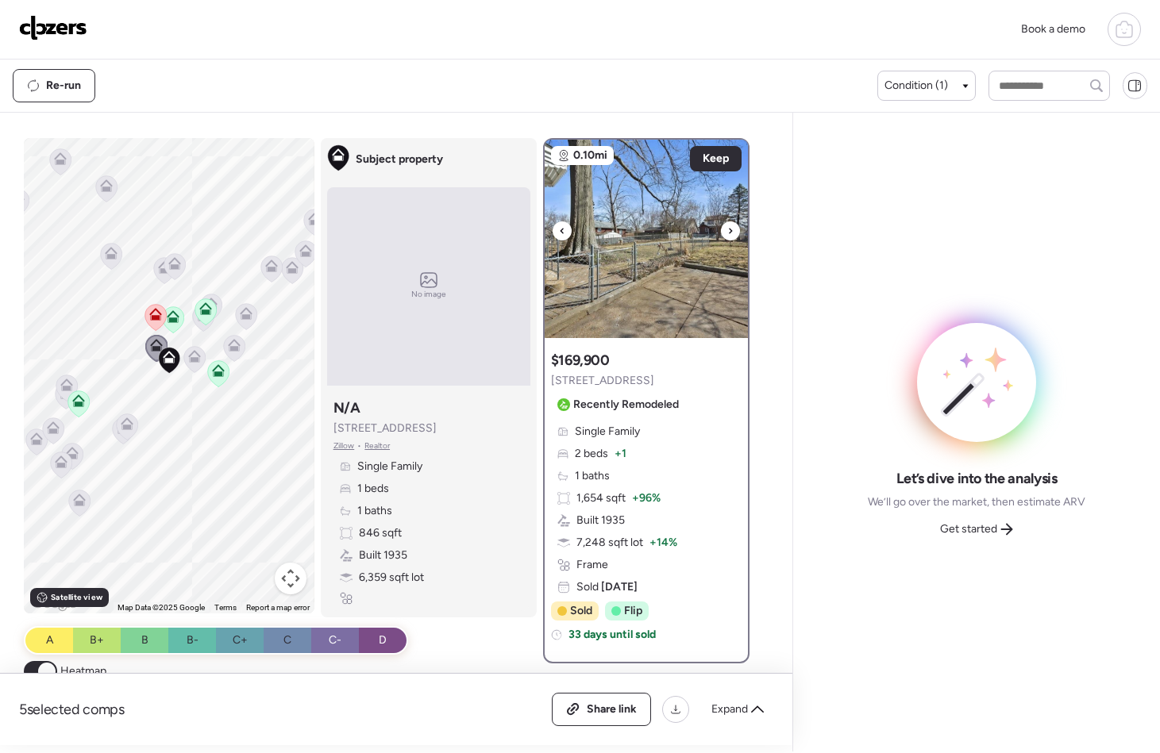
click at [727, 233] on div at bounding box center [730, 231] width 19 height 19
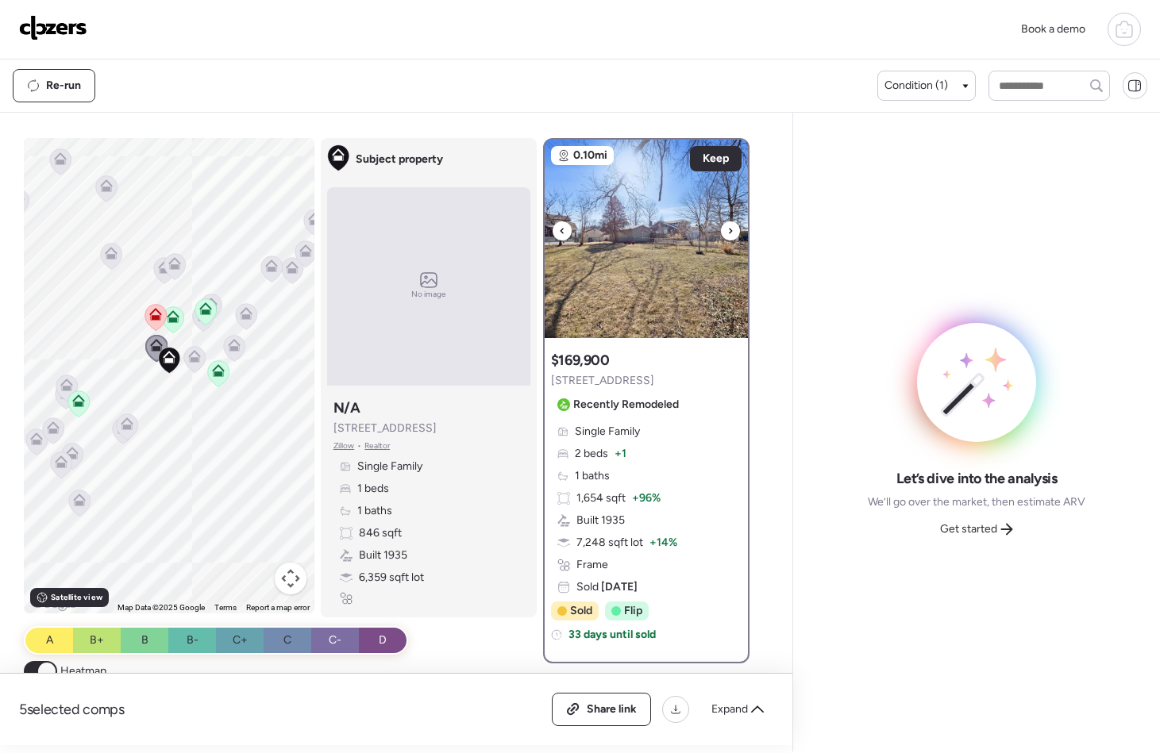
click at [727, 233] on div at bounding box center [730, 231] width 19 height 19
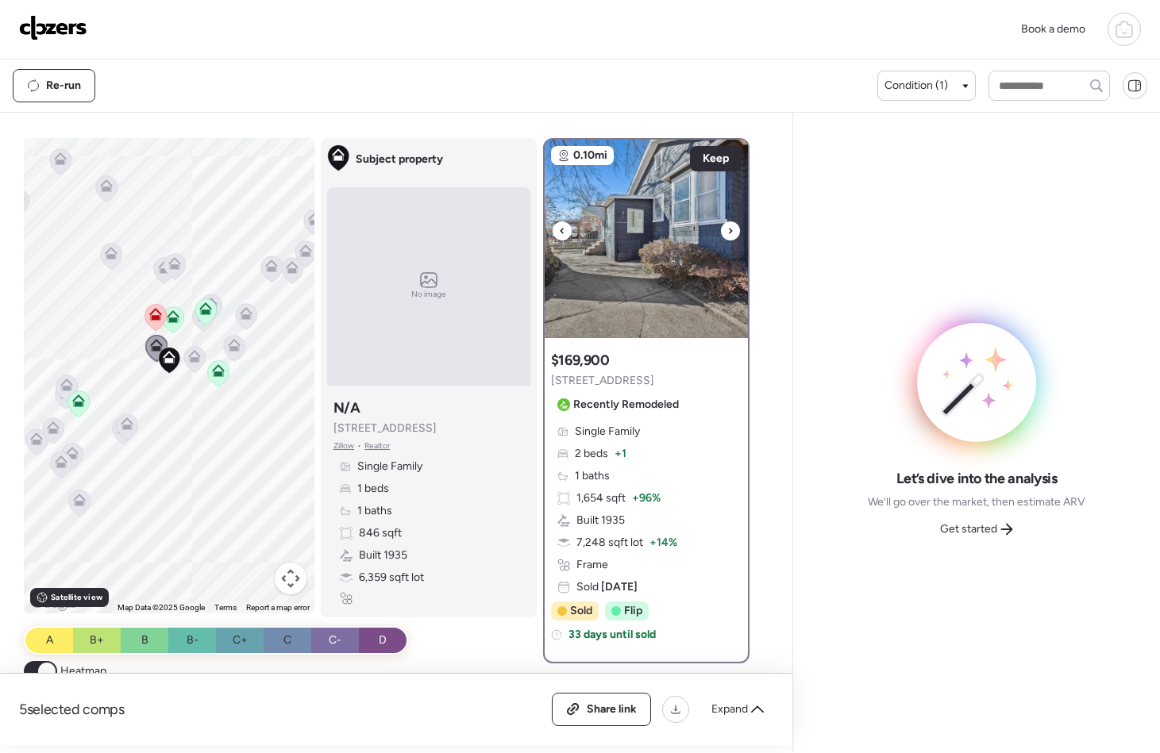
click at [727, 233] on div at bounding box center [730, 231] width 19 height 19
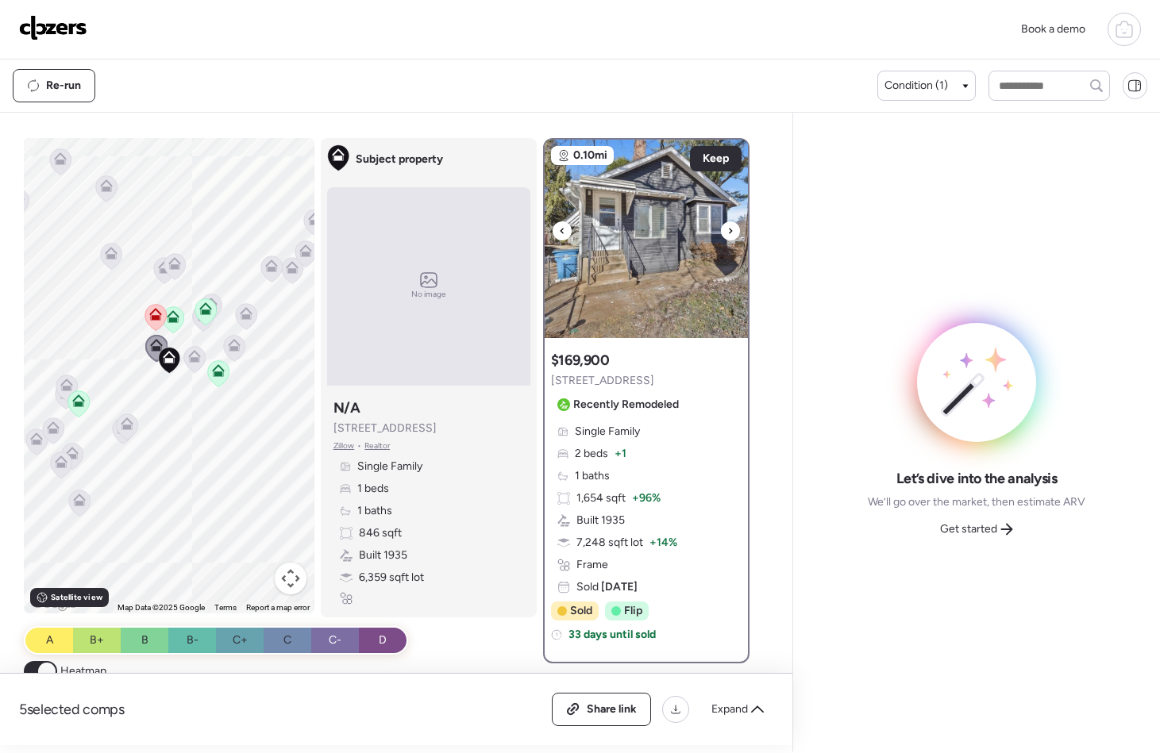
click at [727, 233] on div at bounding box center [730, 231] width 19 height 19
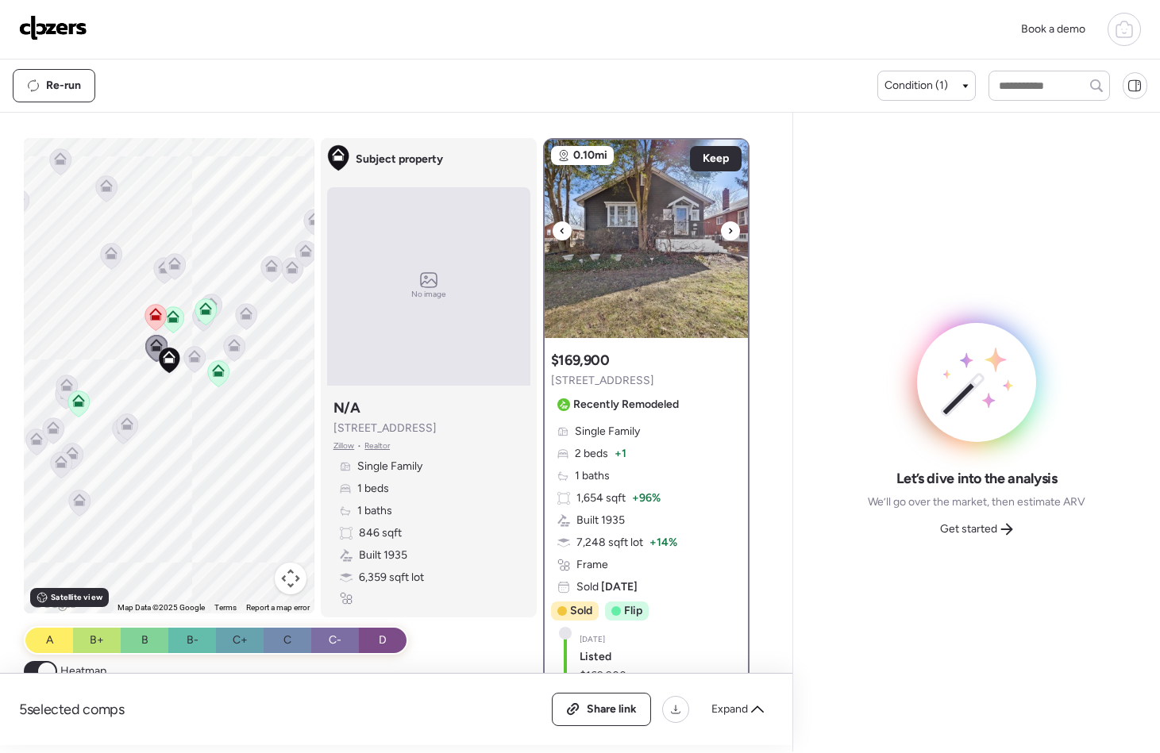
click at [721, 230] on div at bounding box center [730, 231] width 19 height 19
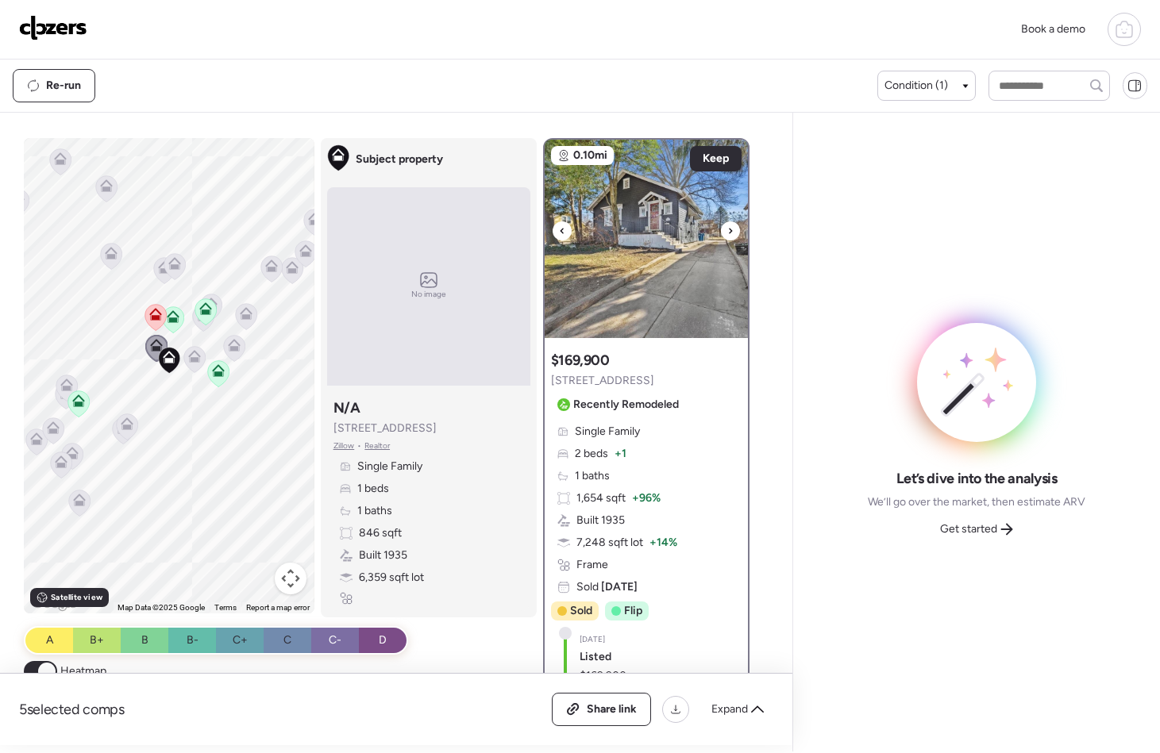
click at [721, 231] on div at bounding box center [730, 231] width 19 height 19
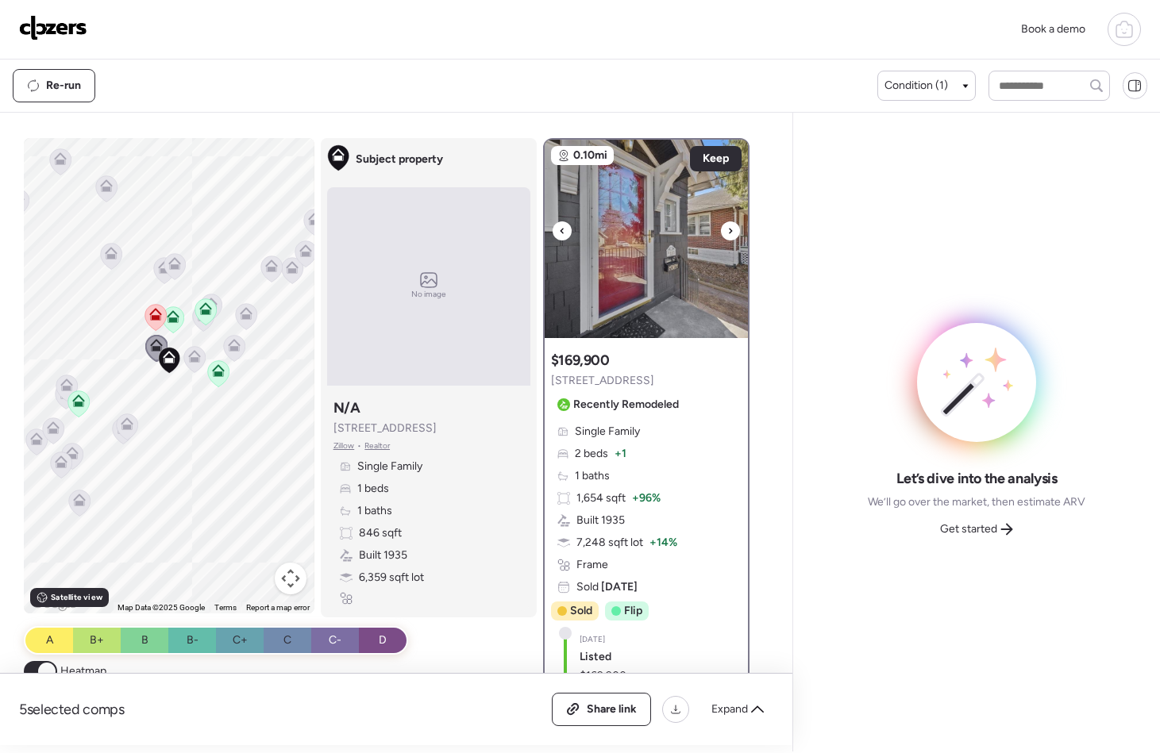
click at [721, 231] on div at bounding box center [730, 231] width 19 height 19
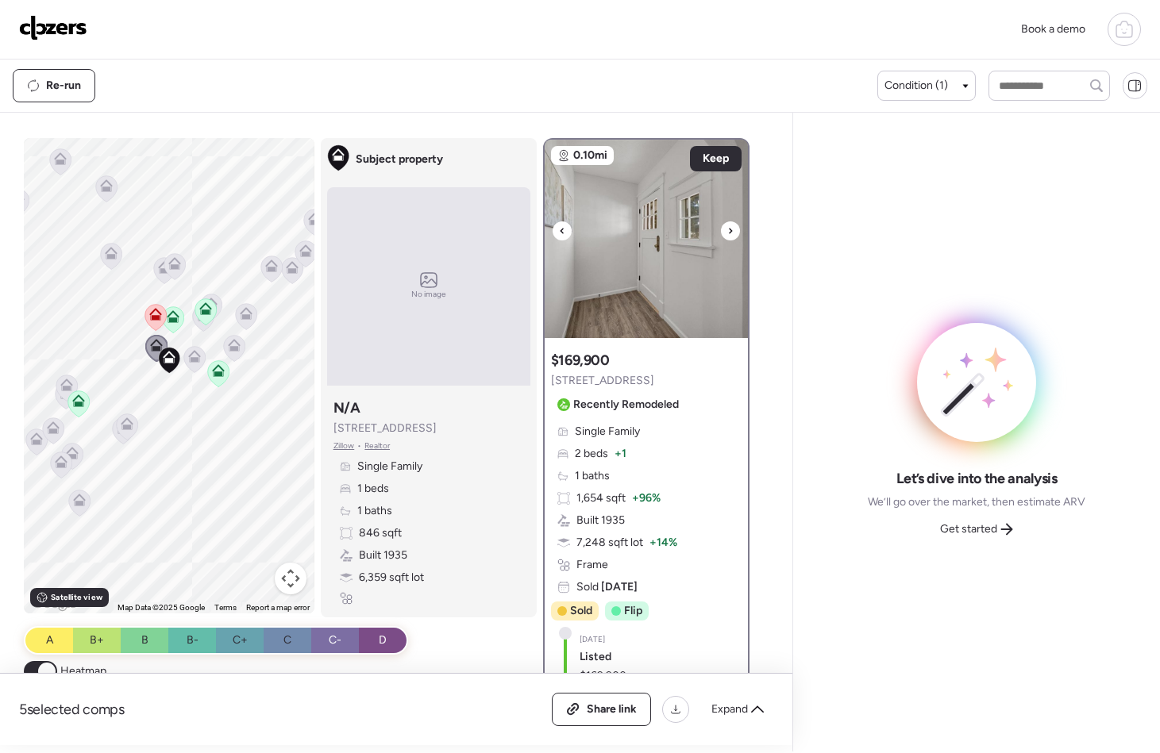
click at [721, 231] on div at bounding box center [730, 231] width 19 height 19
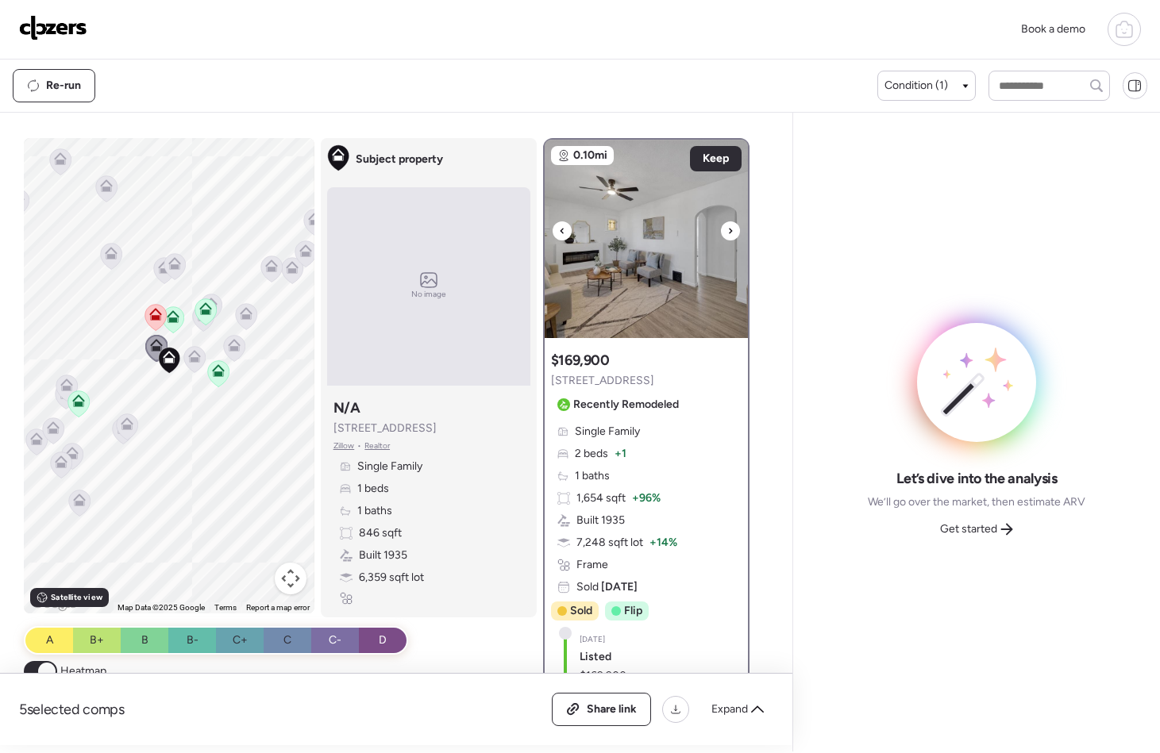
click at [721, 232] on div at bounding box center [730, 231] width 19 height 19
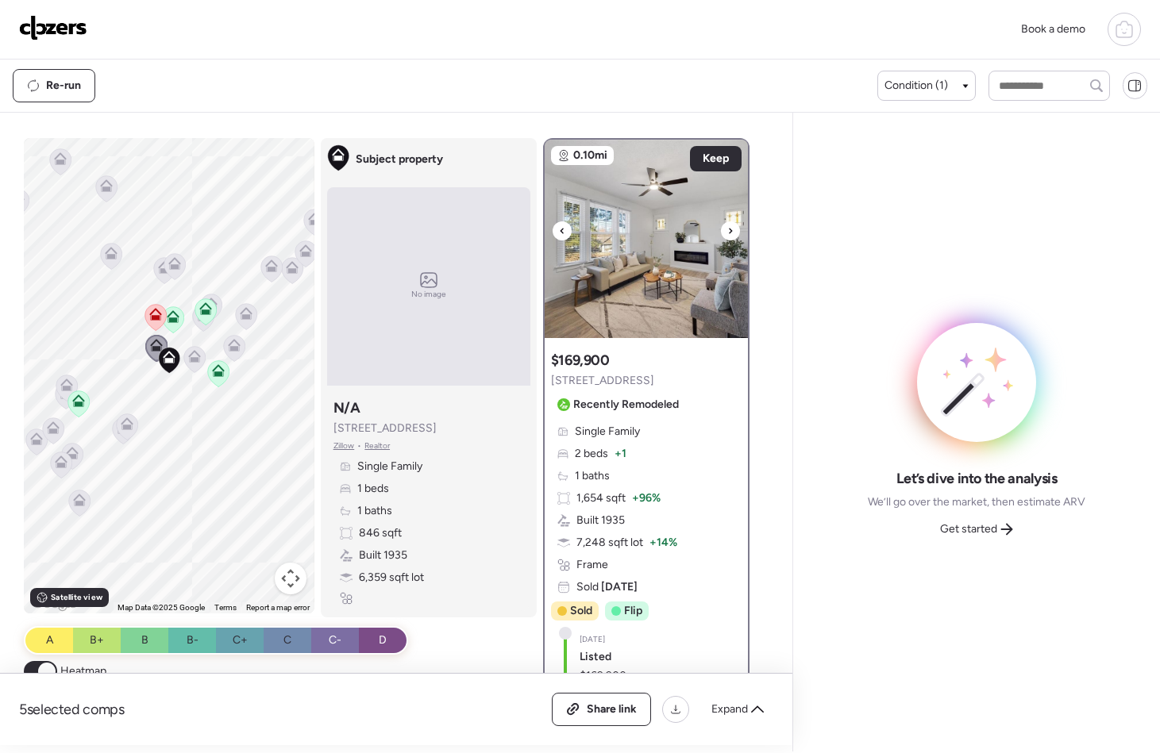
click at [721, 232] on div at bounding box center [730, 231] width 19 height 19
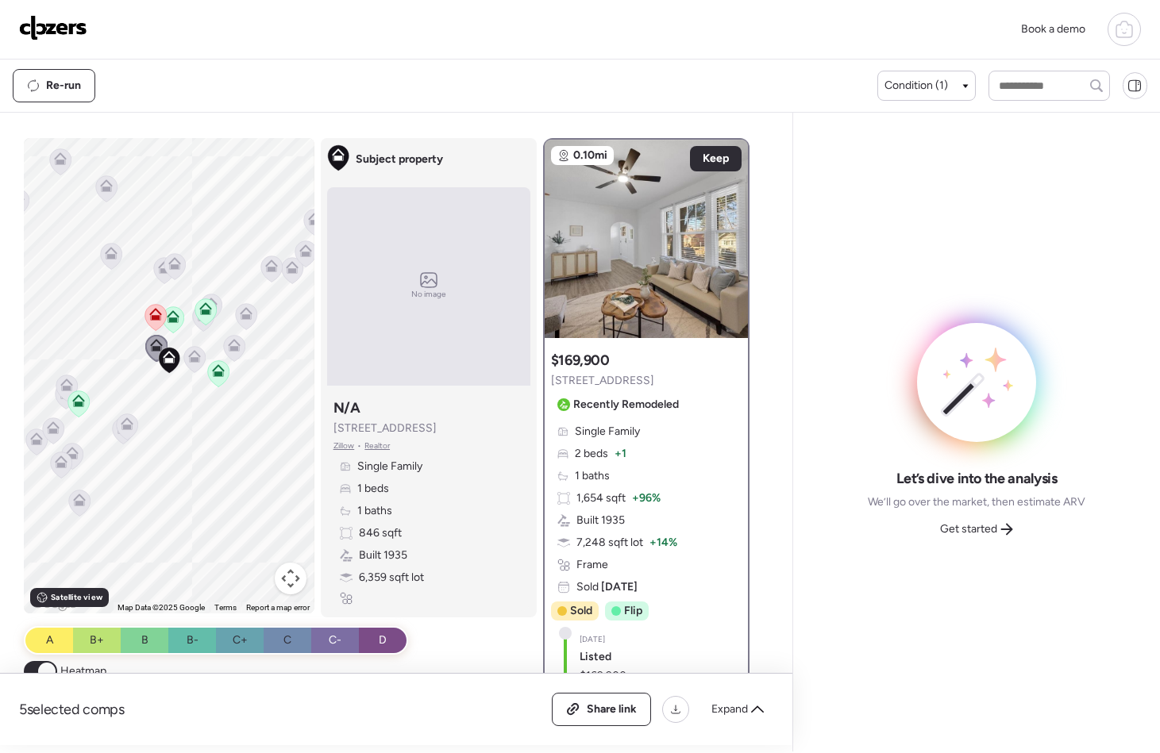
click at [172, 322] on icon at bounding box center [173, 316] width 13 height 13
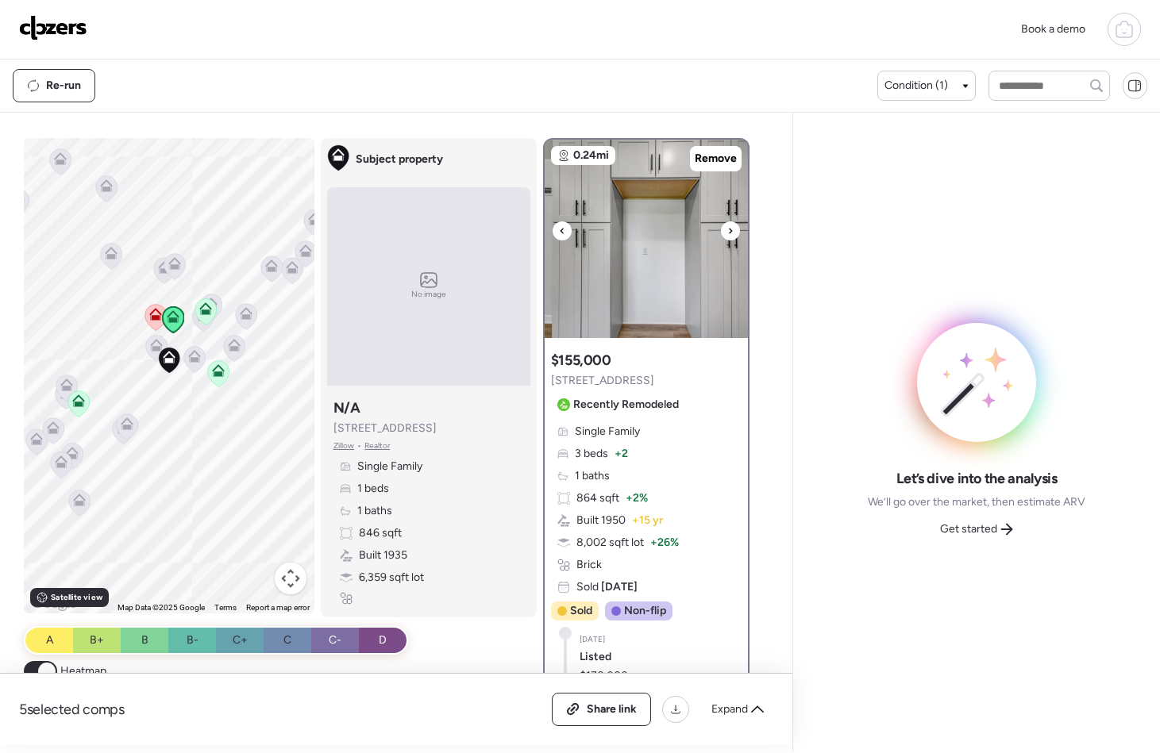
click at [727, 236] on icon at bounding box center [730, 231] width 6 height 19
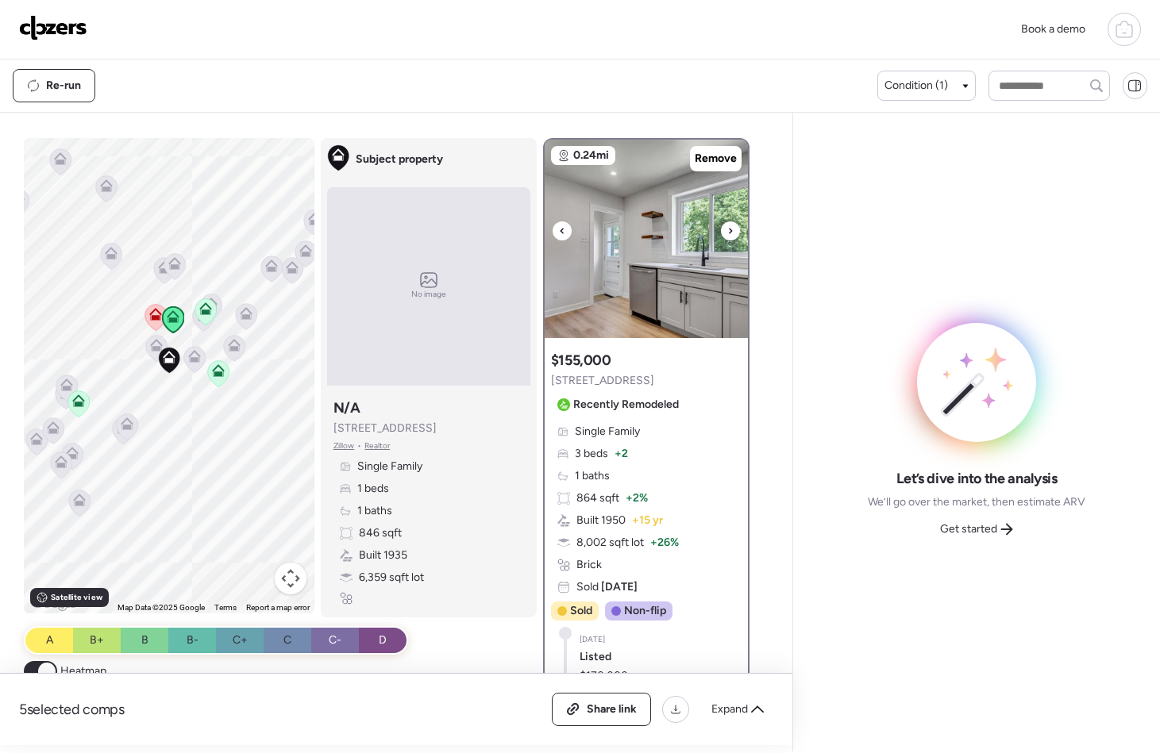
click at [727, 236] on icon at bounding box center [730, 231] width 6 height 19
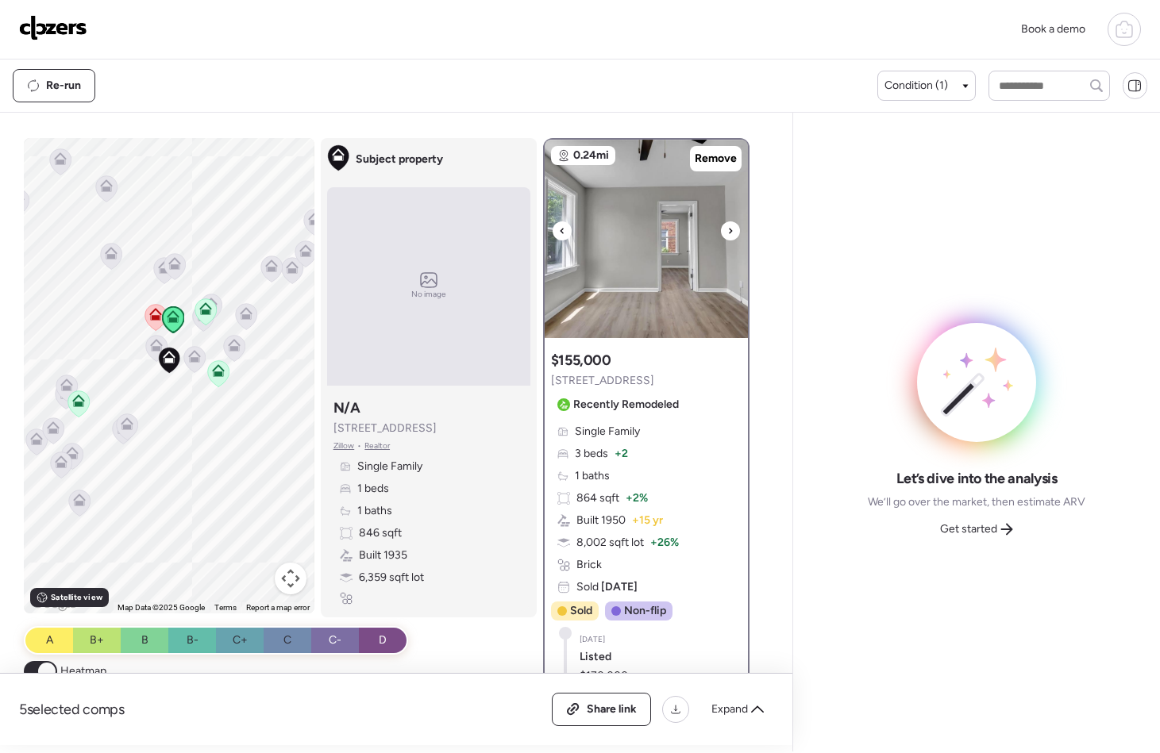
click at [727, 224] on icon at bounding box center [730, 231] width 6 height 19
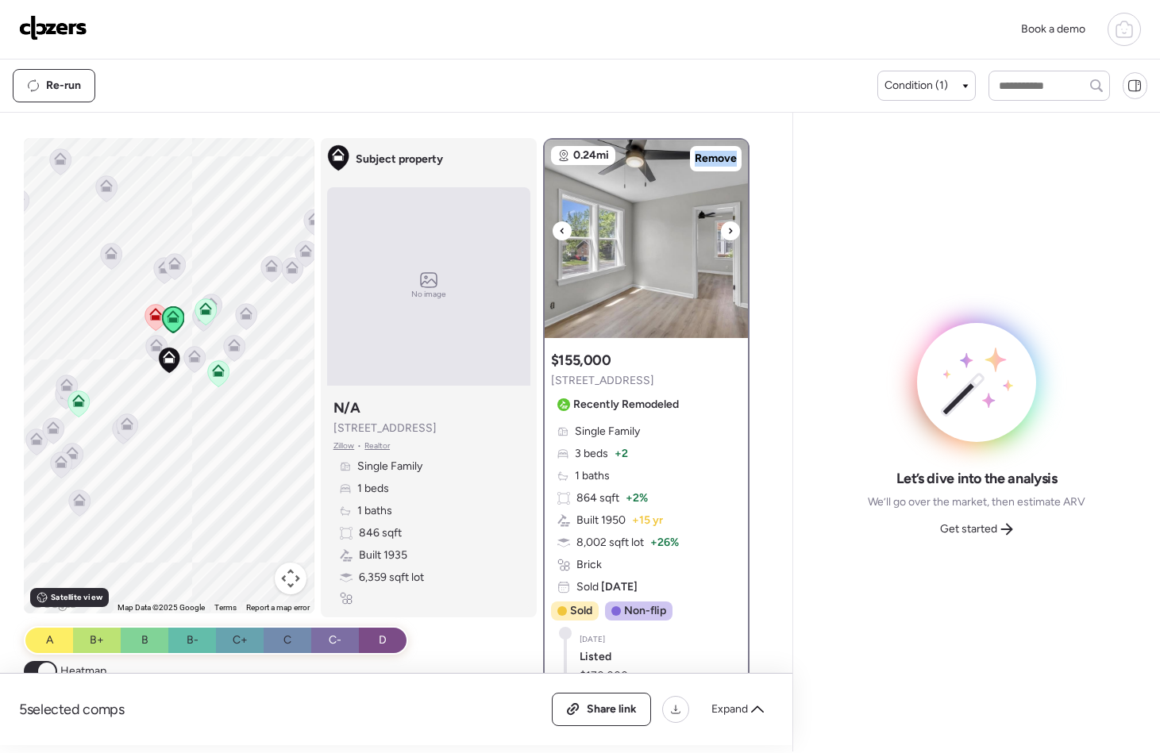
click at [727, 225] on icon at bounding box center [730, 231] width 6 height 19
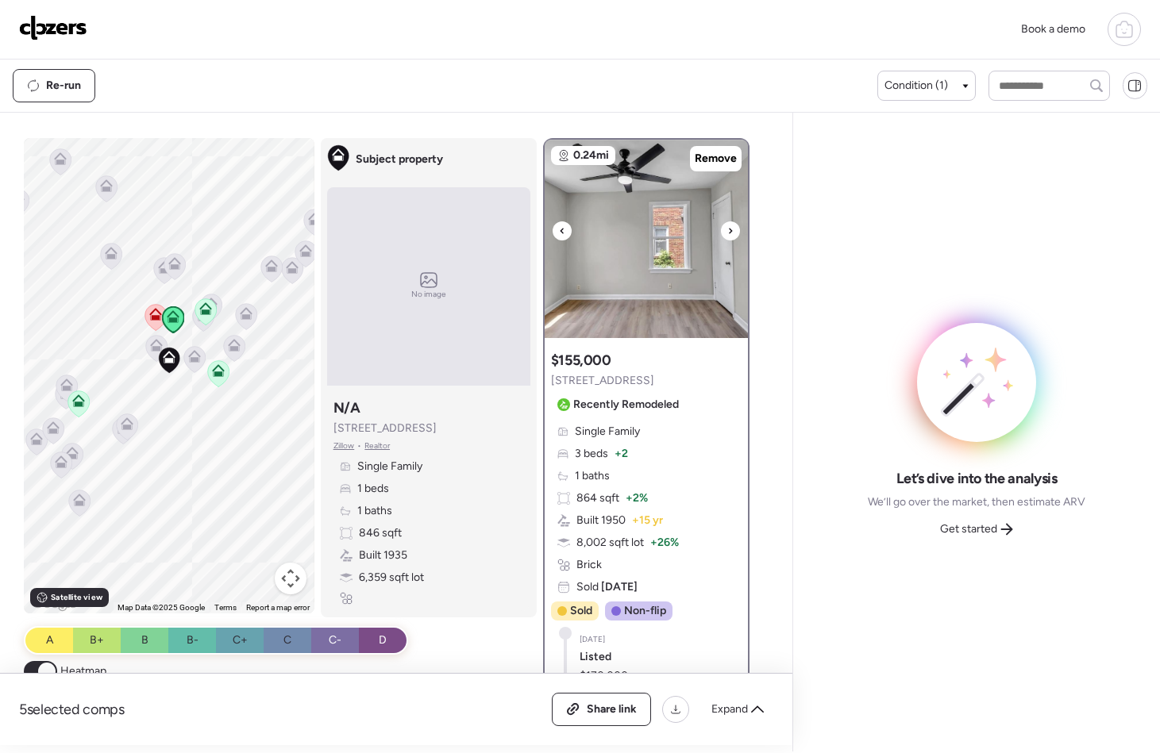
click at [727, 225] on icon at bounding box center [730, 231] width 6 height 19
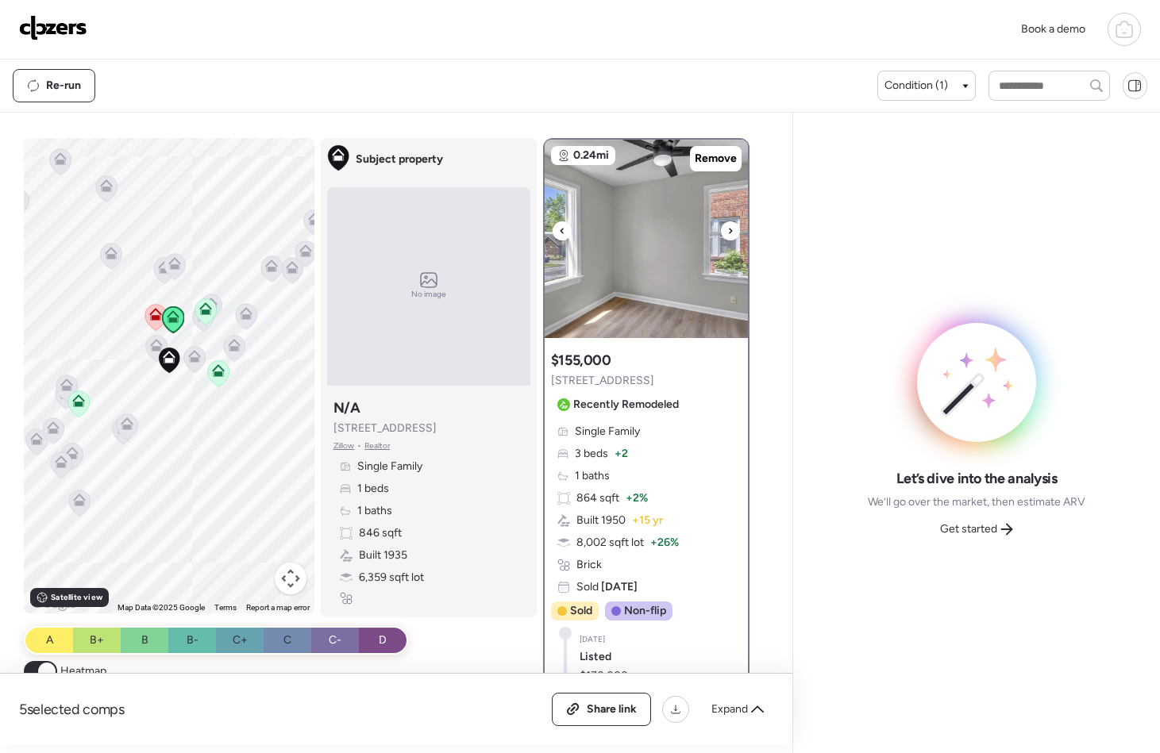
click at [727, 225] on icon at bounding box center [730, 231] width 6 height 19
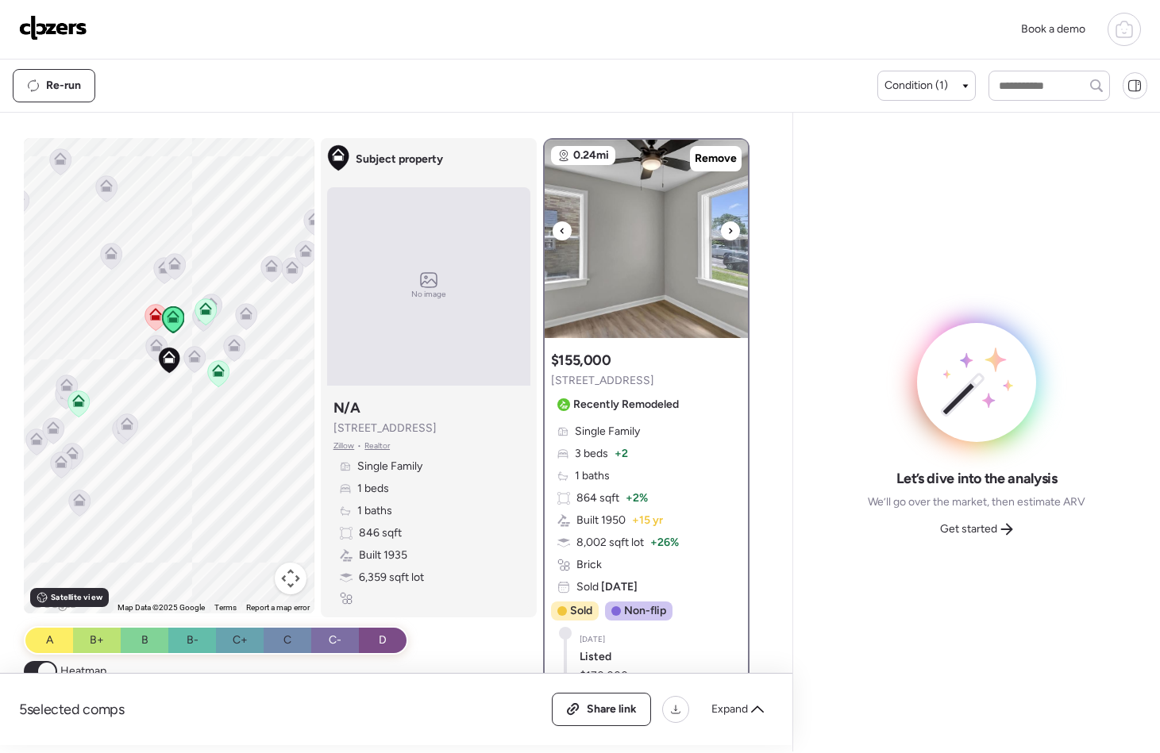
click at [727, 225] on icon at bounding box center [730, 231] width 6 height 19
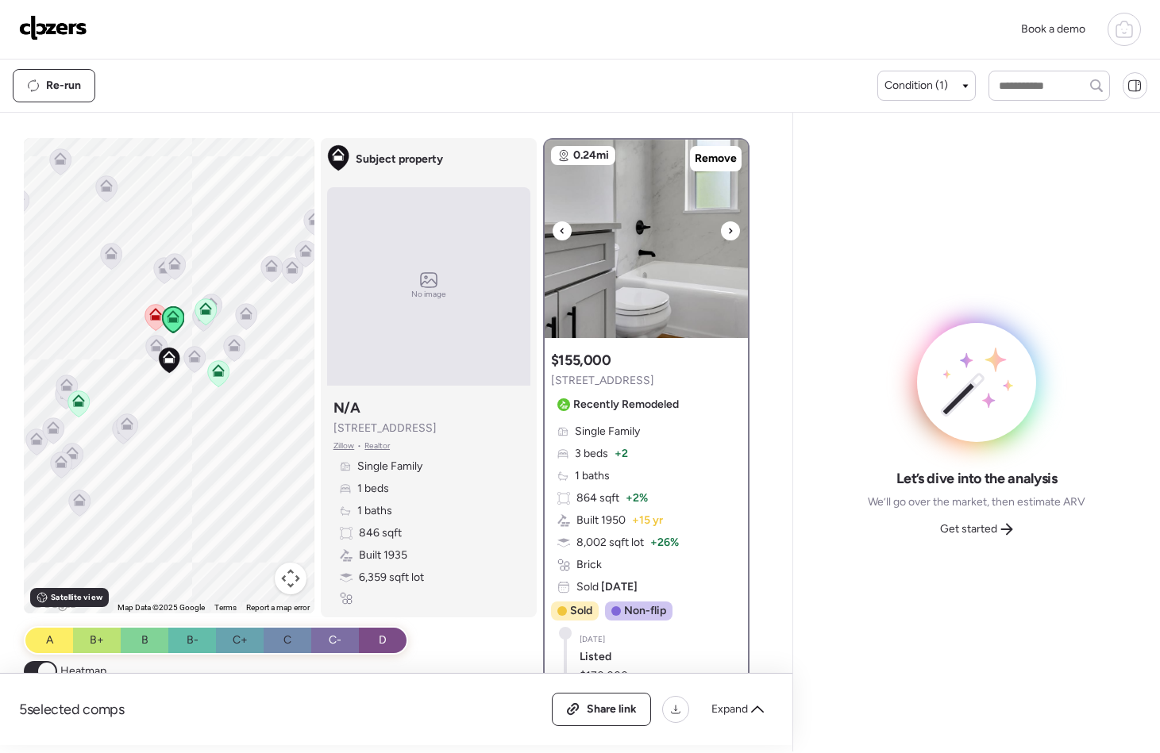
click at [727, 225] on icon at bounding box center [730, 231] width 6 height 19
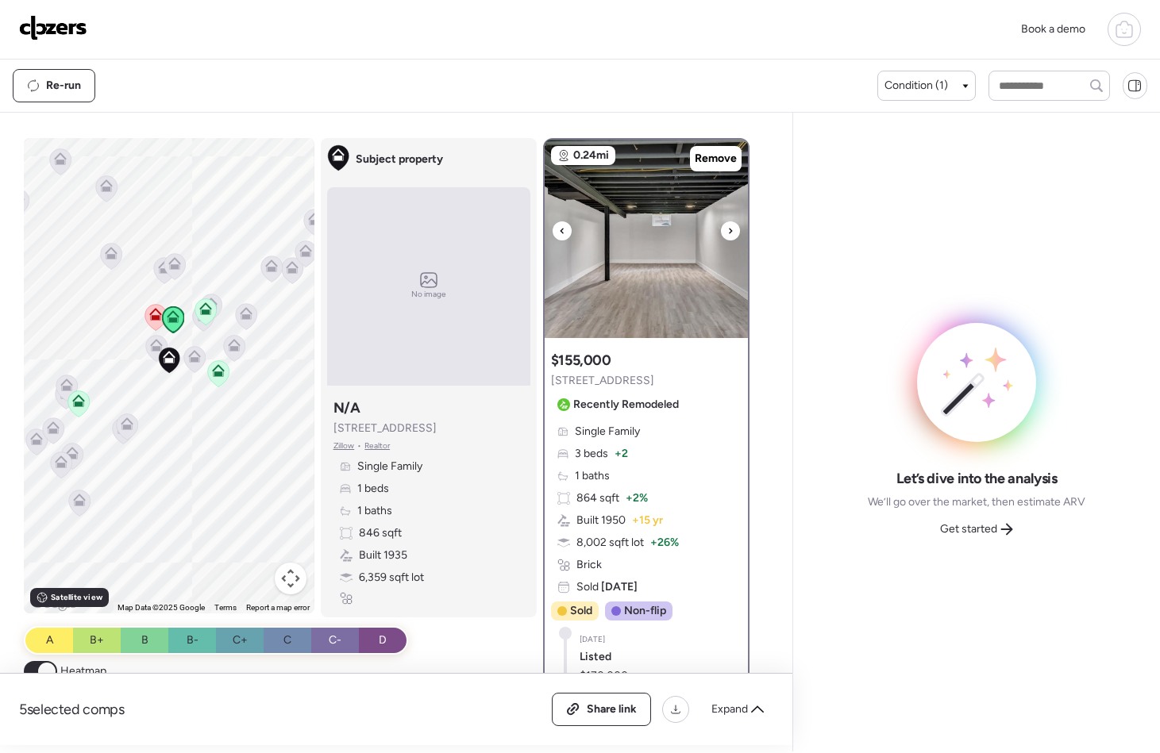
click at [727, 225] on icon at bounding box center [730, 231] width 6 height 19
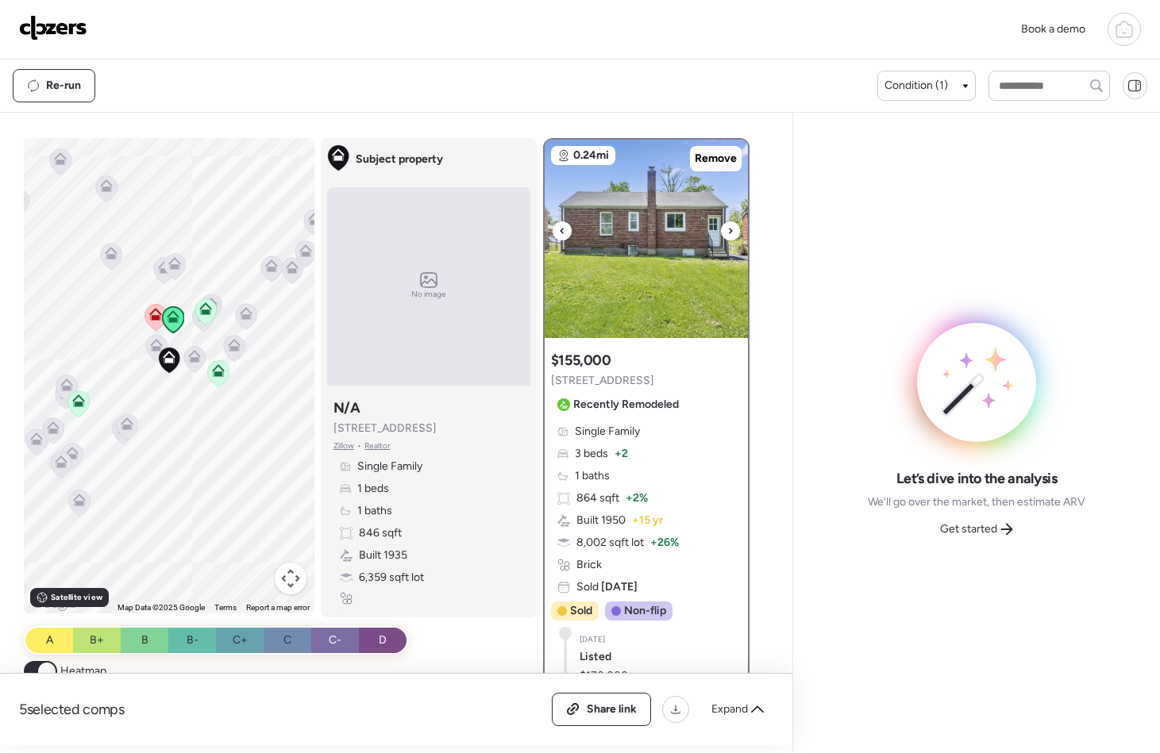
click at [727, 225] on icon at bounding box center [730, 231] width 6 height 19
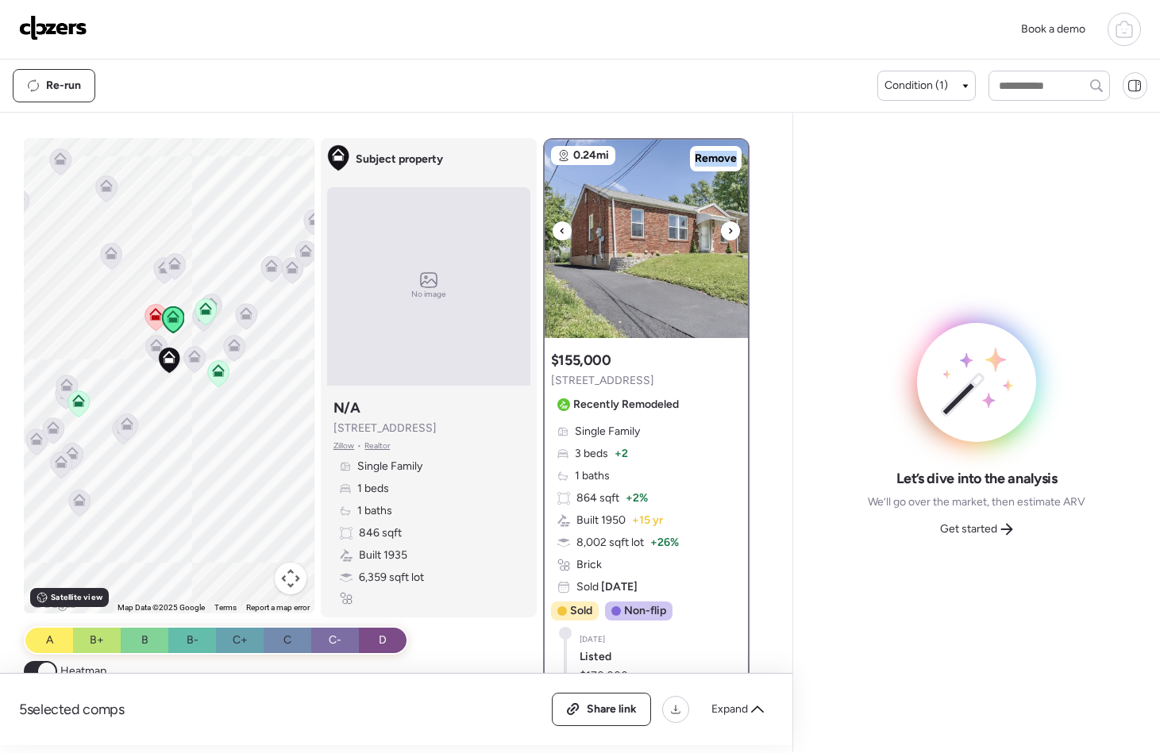
click at [727, 225] on icon at bounding box center [730, 231] width 6 height 19
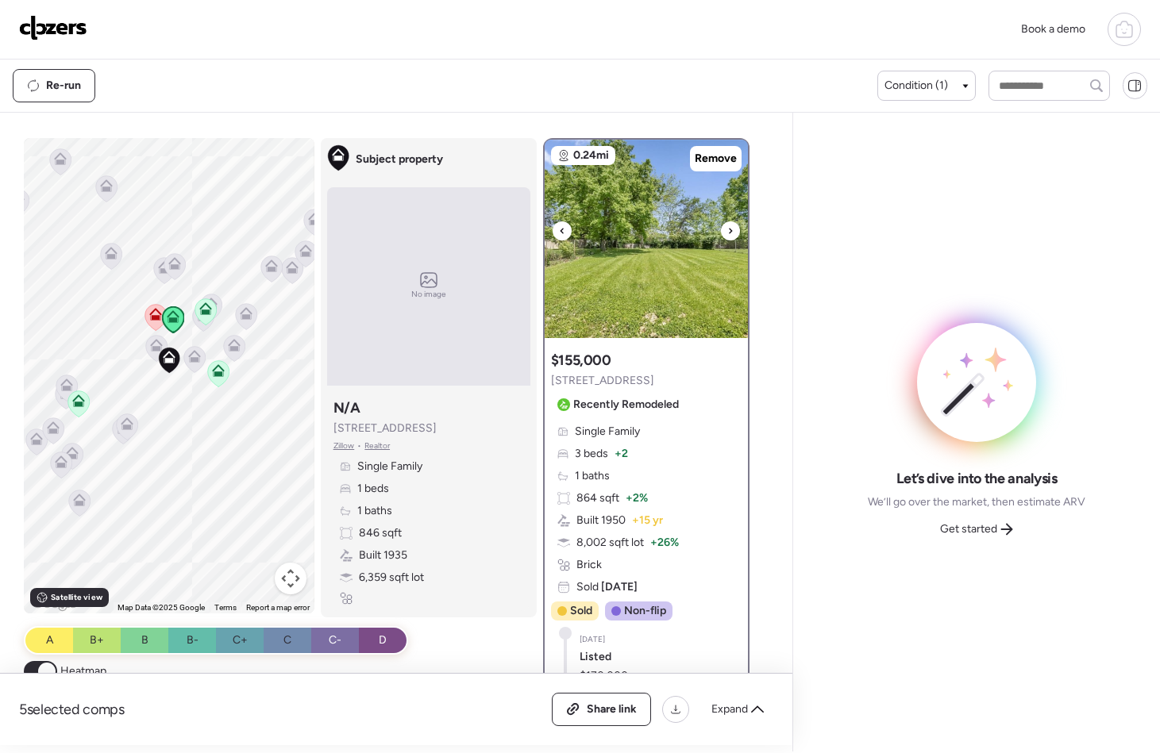
click at [727, 226] on icon at bounding box center [730, 231] width 6 height 19
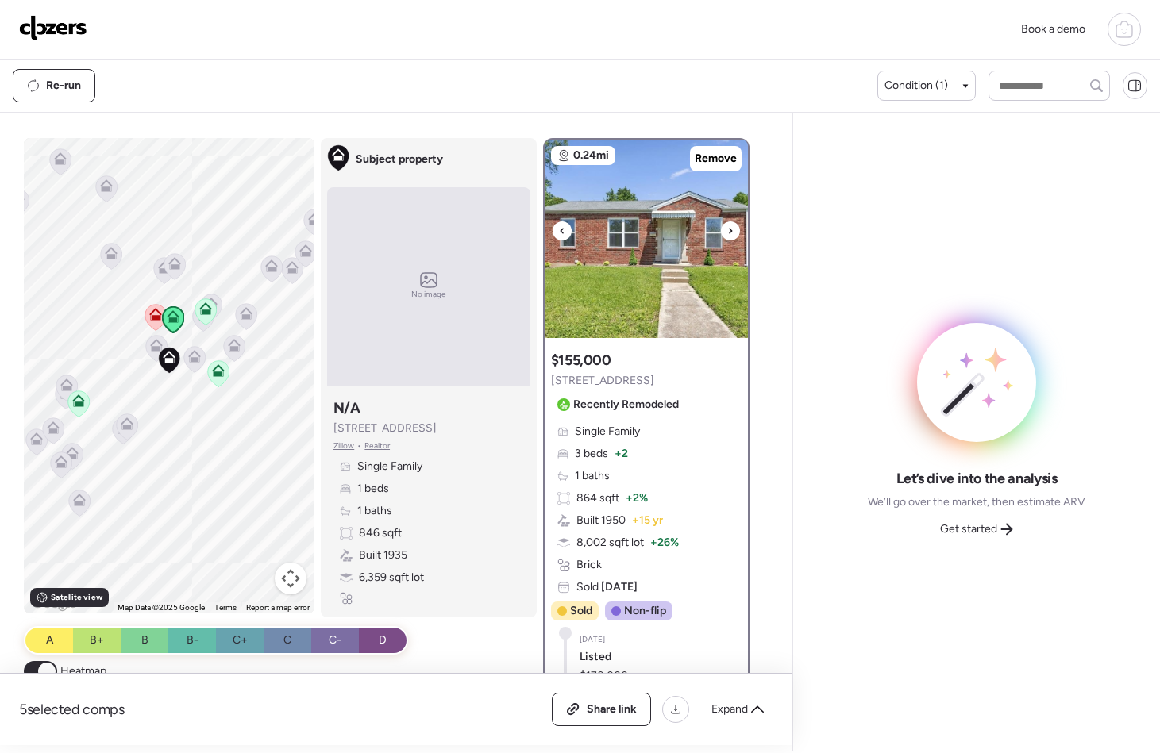
click at [727, 226] on icon at bounding box center [730, 231] width 6 height 19
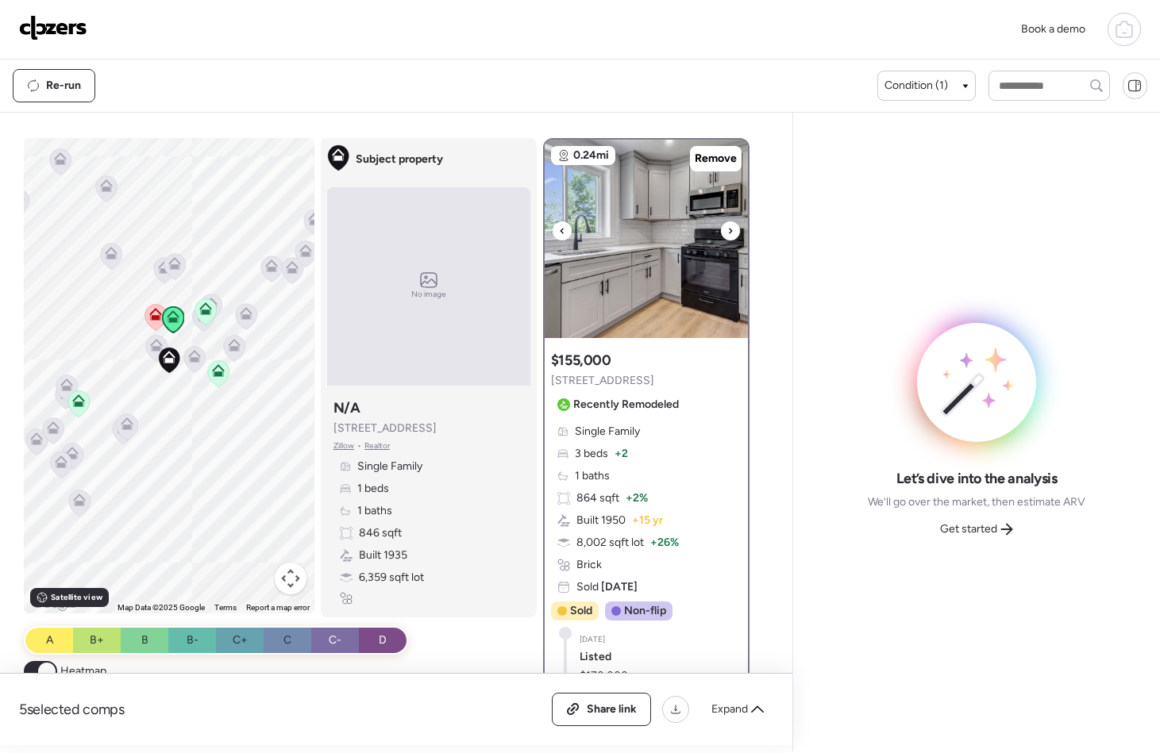
click at [562, 231] on div at bounding box center [562, 231] width 19 height 19
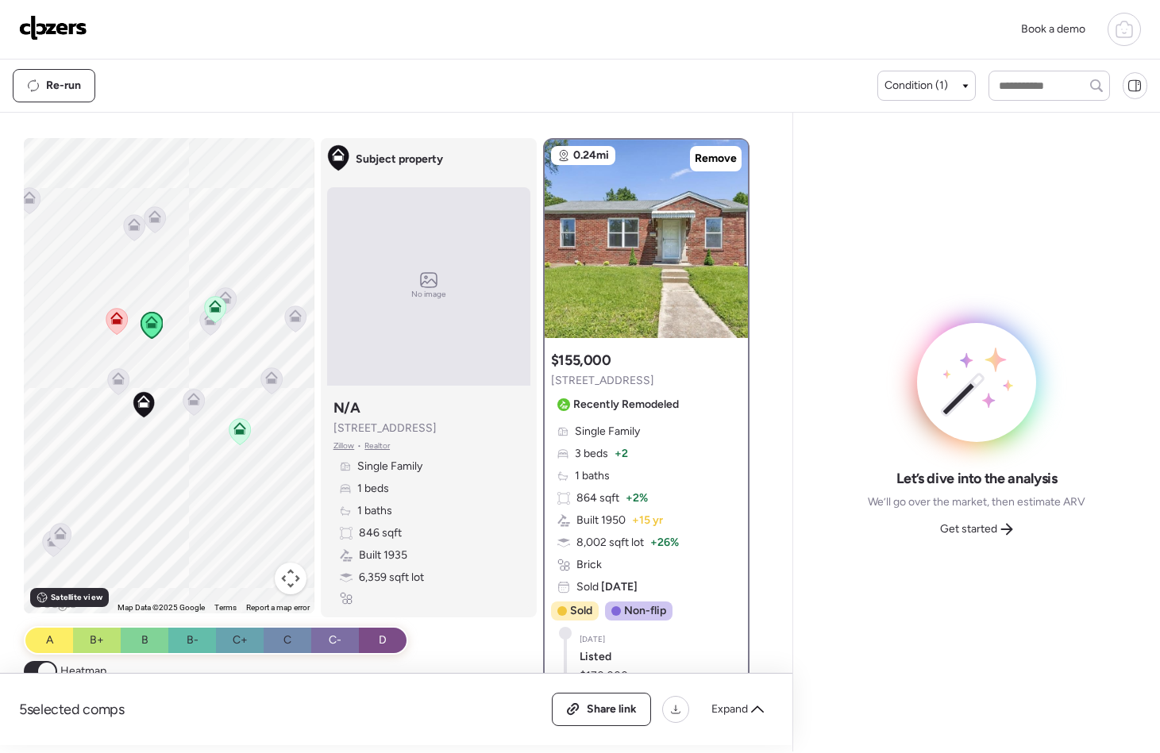
click at [113, 381] on icon at bounding box center [118, 381] width 10 height 5
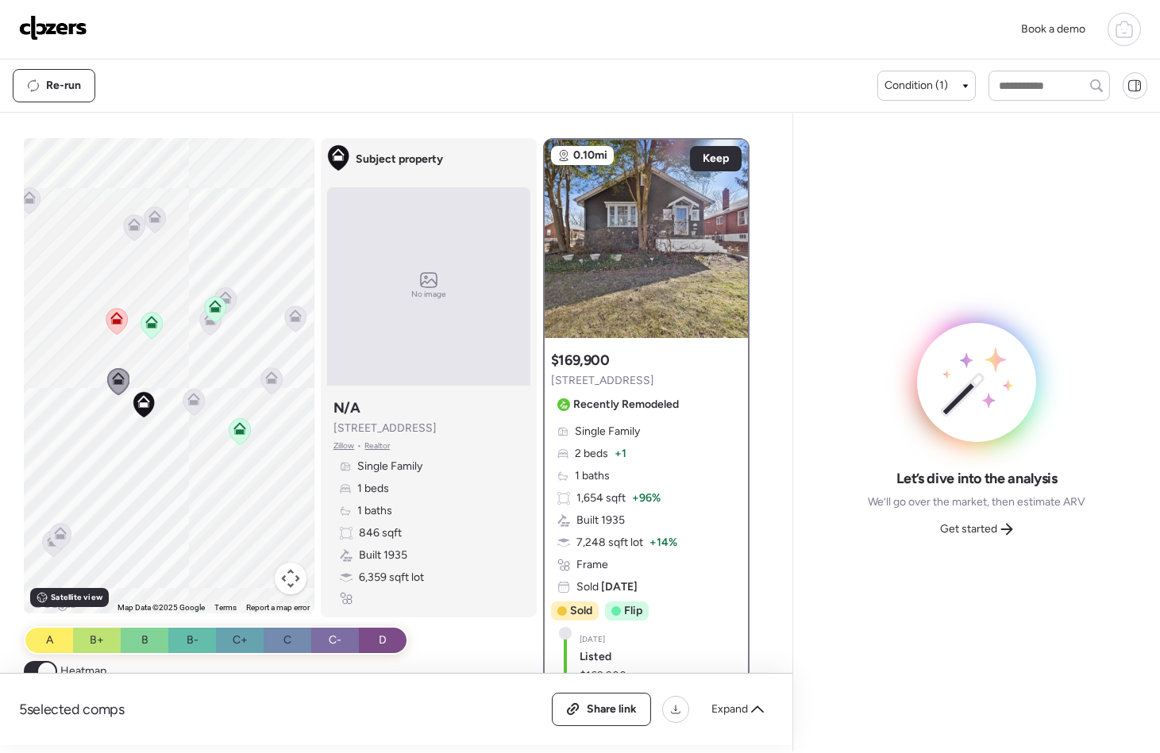
click at [145, 326] on icon at bounding box center [151, 322] width 13 height 13
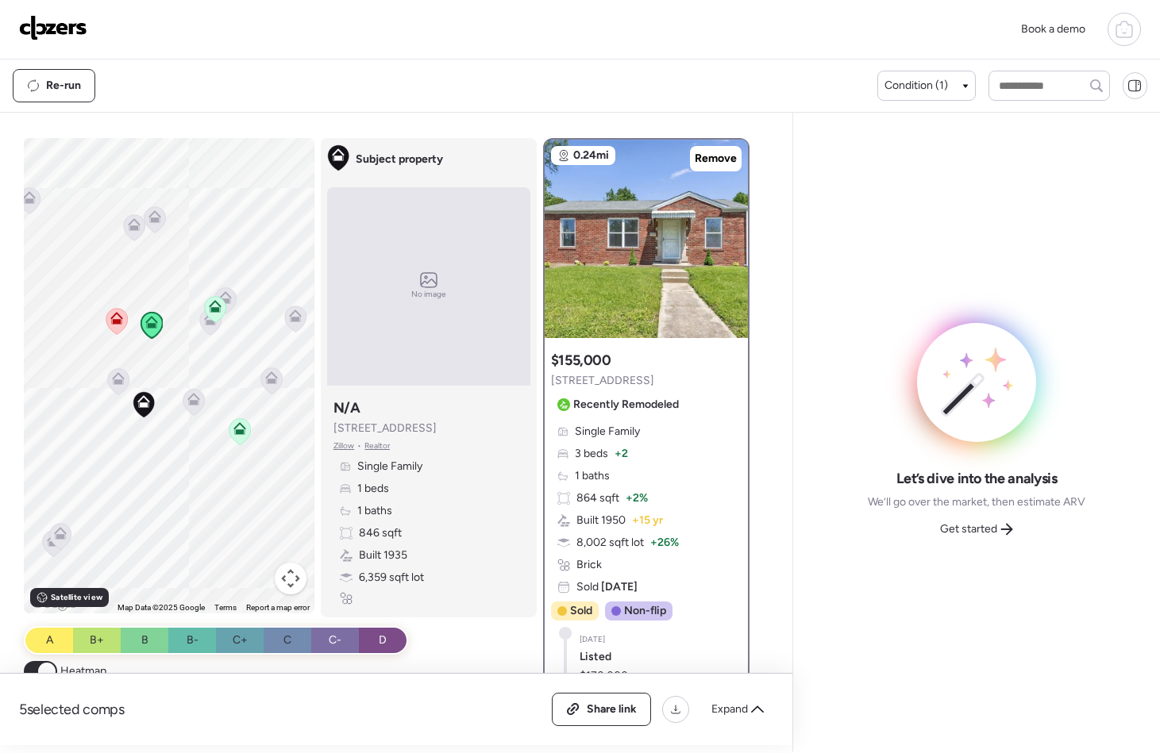
click at [208, 327] on icon at bounding box center [210, 322] width 21 height 26
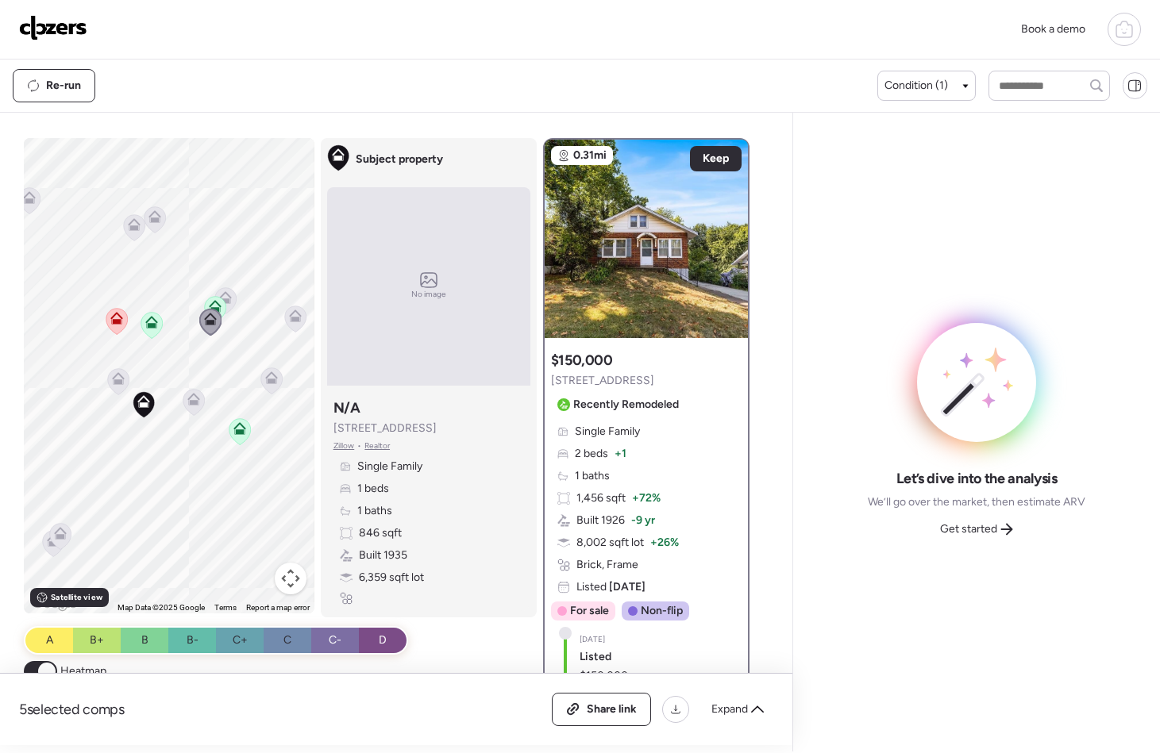
click at [146, 326] on icon at bounding box center [151, 325] width 10 height 5
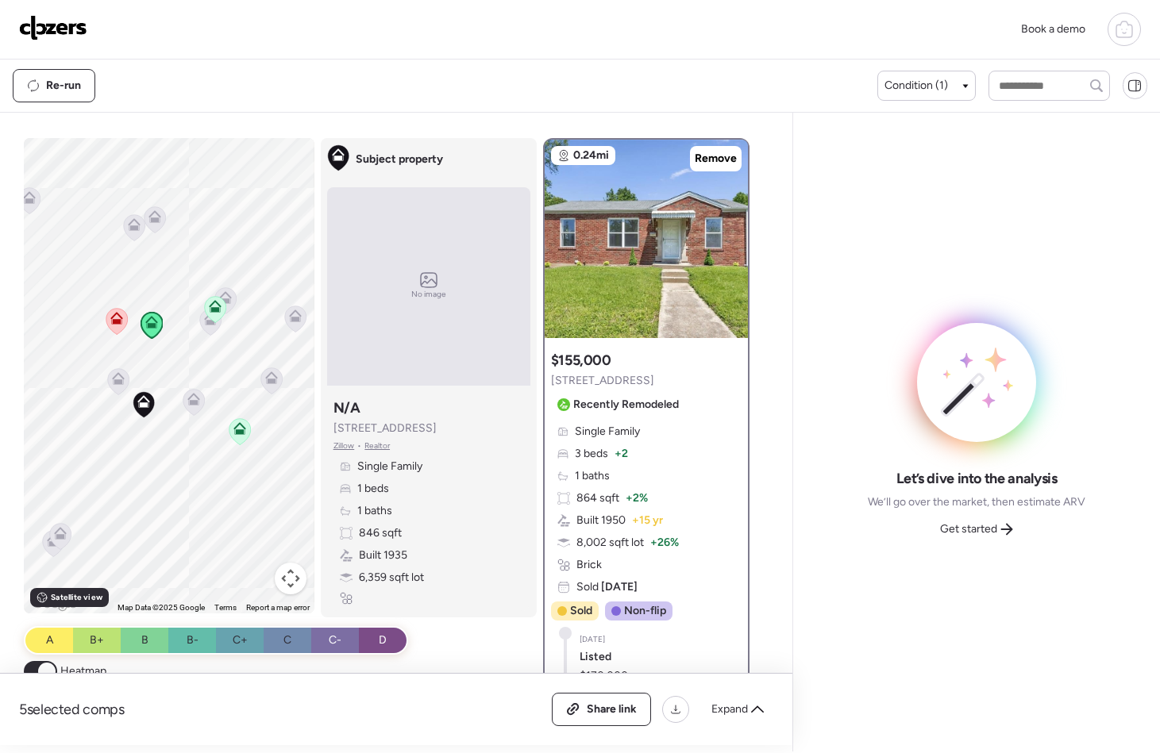
click at [206, 329] on icon at bounding box center [210, 322] width 21 height 26
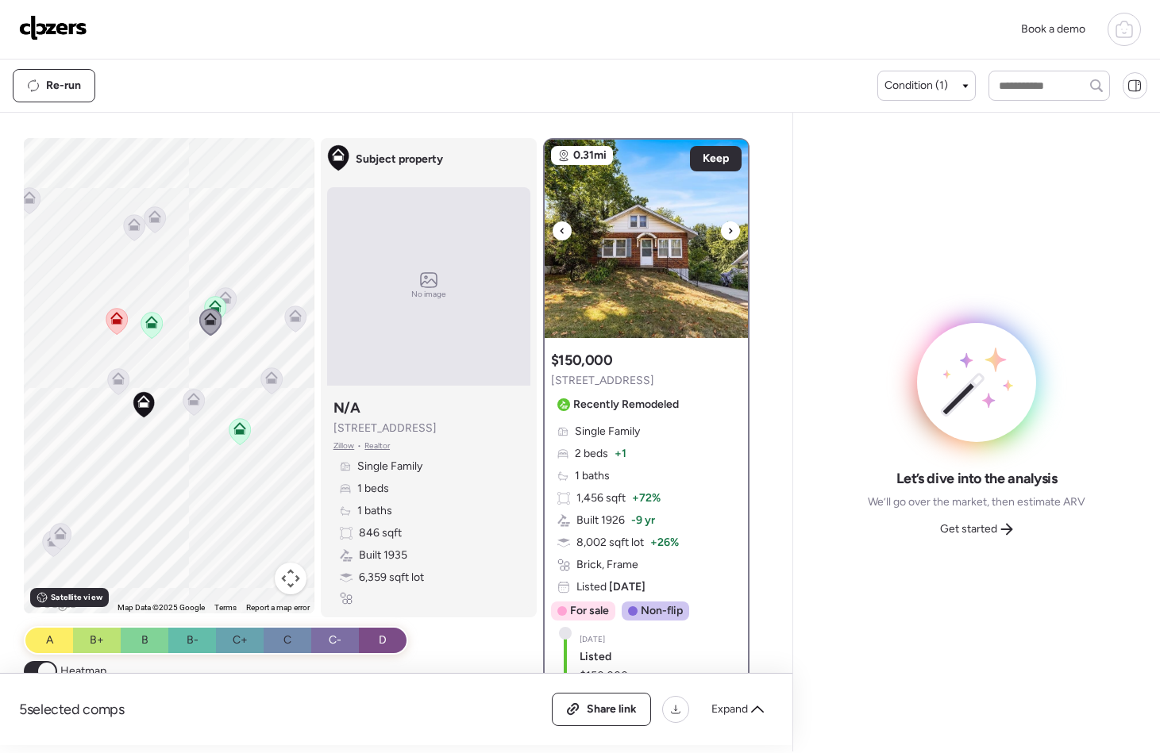
click at [727, 236] on icon at bounding box center [730, 231] width 6 height 19
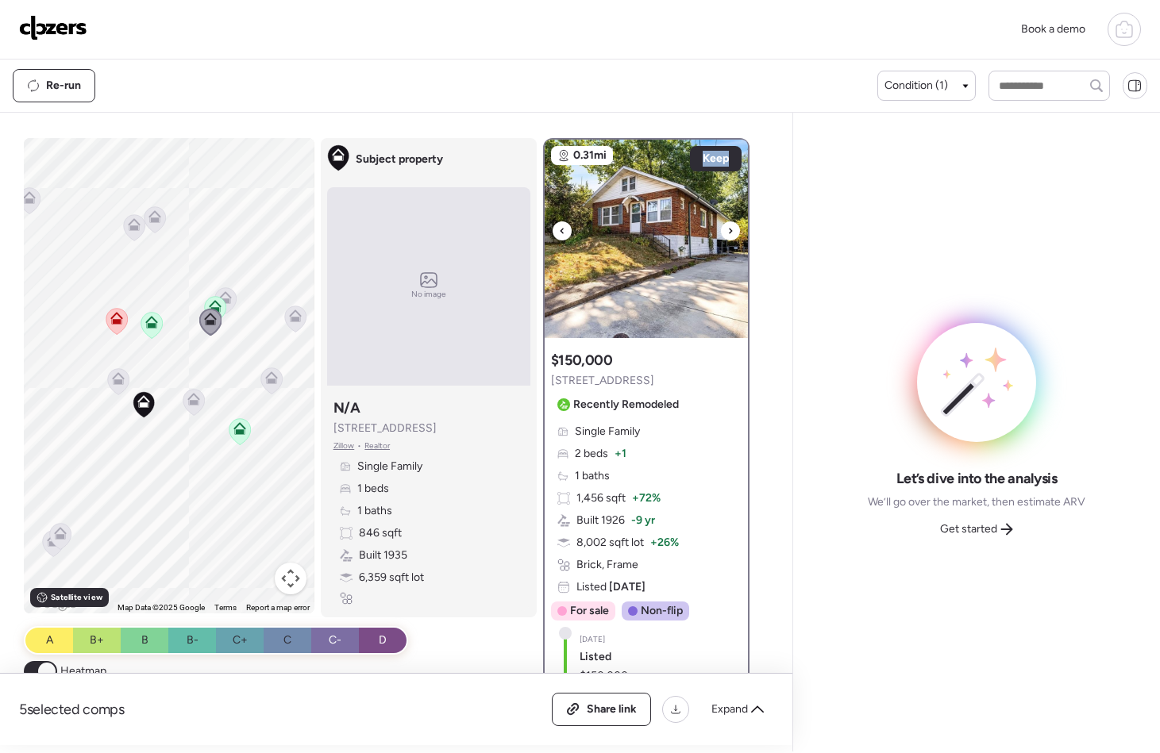
click at [727, 236] on icon at bounding box center [730, 231] width 6 height 19
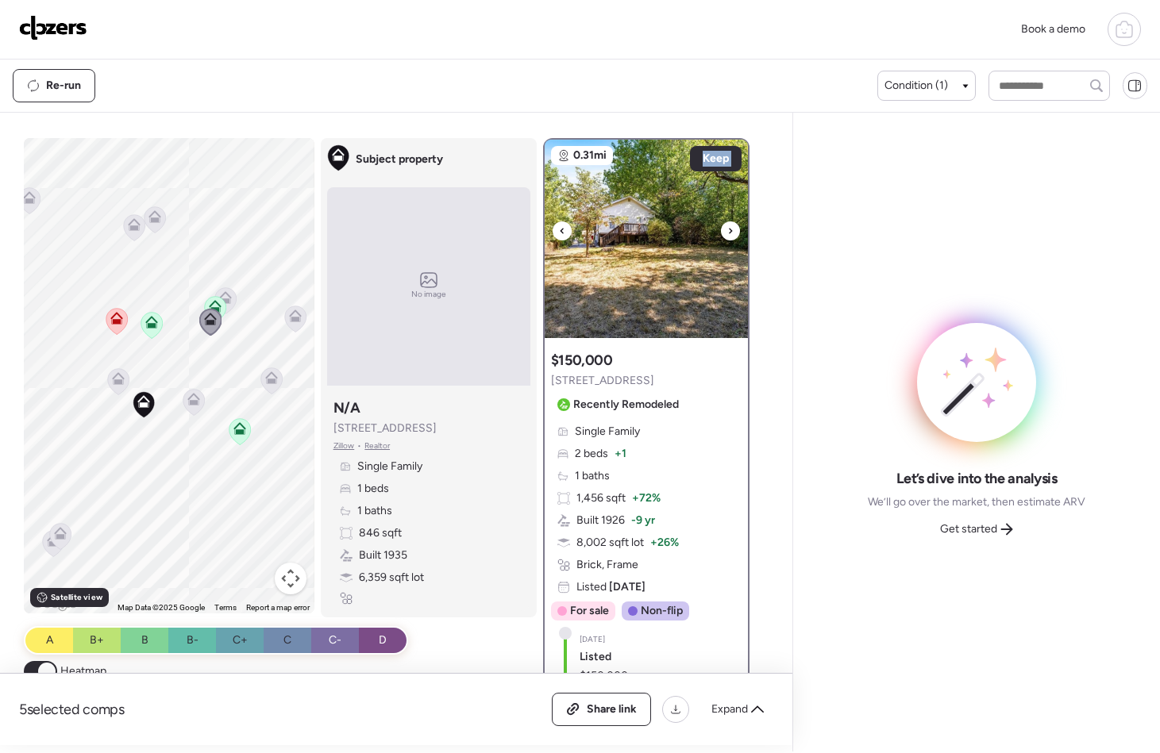
click at [727, 236] on icon at bounding box center [730, 231] width 6 height 19
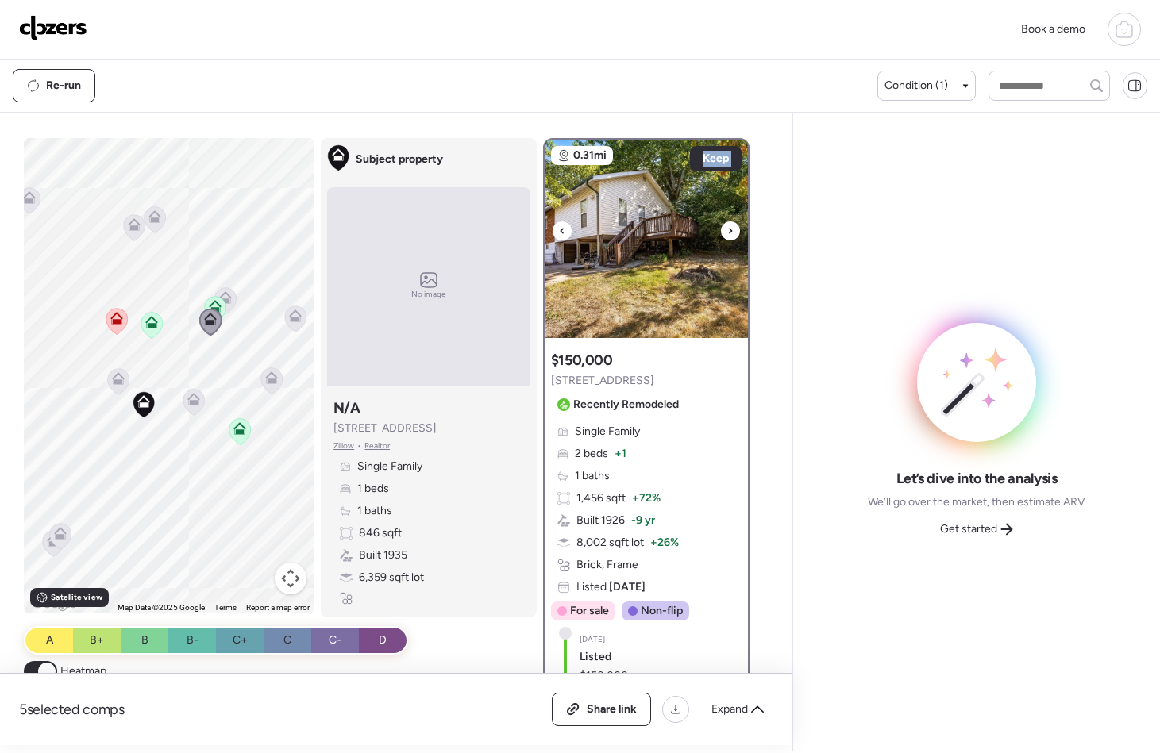
click at [727, 236] on icon at bounding box center [730, 231] width 6 height 19
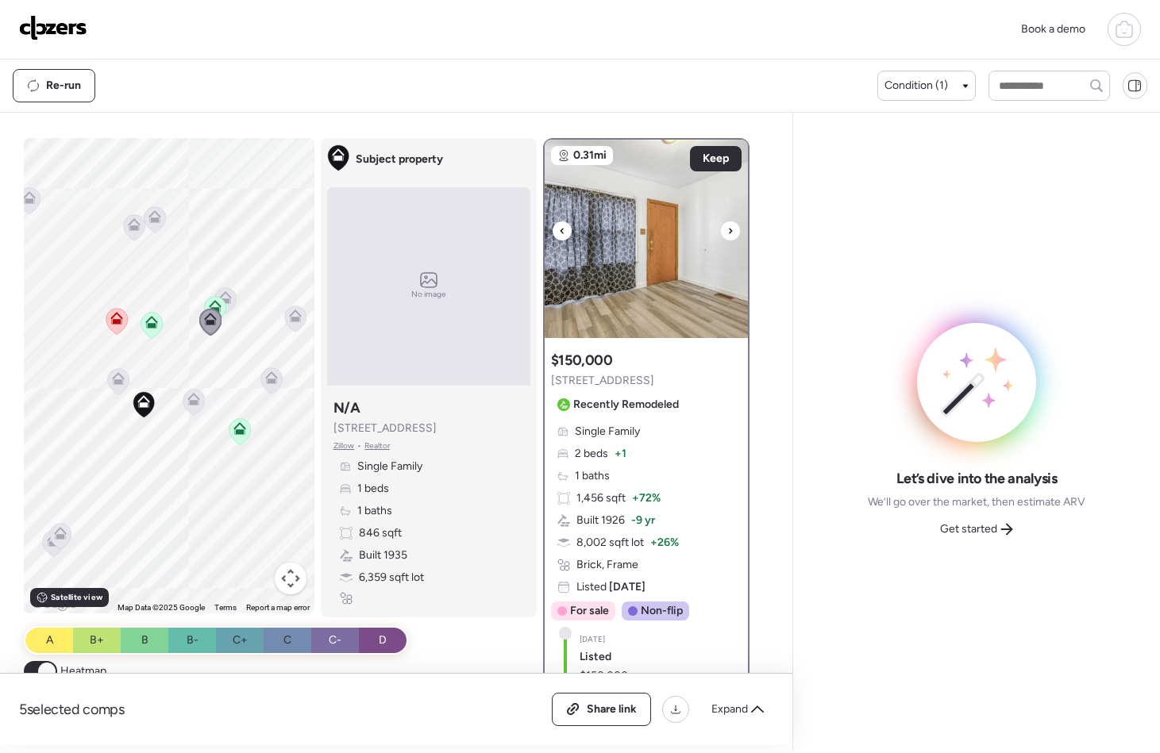
click at [727, 236] on icon at bounding box center [730, 231] width 6 height 19
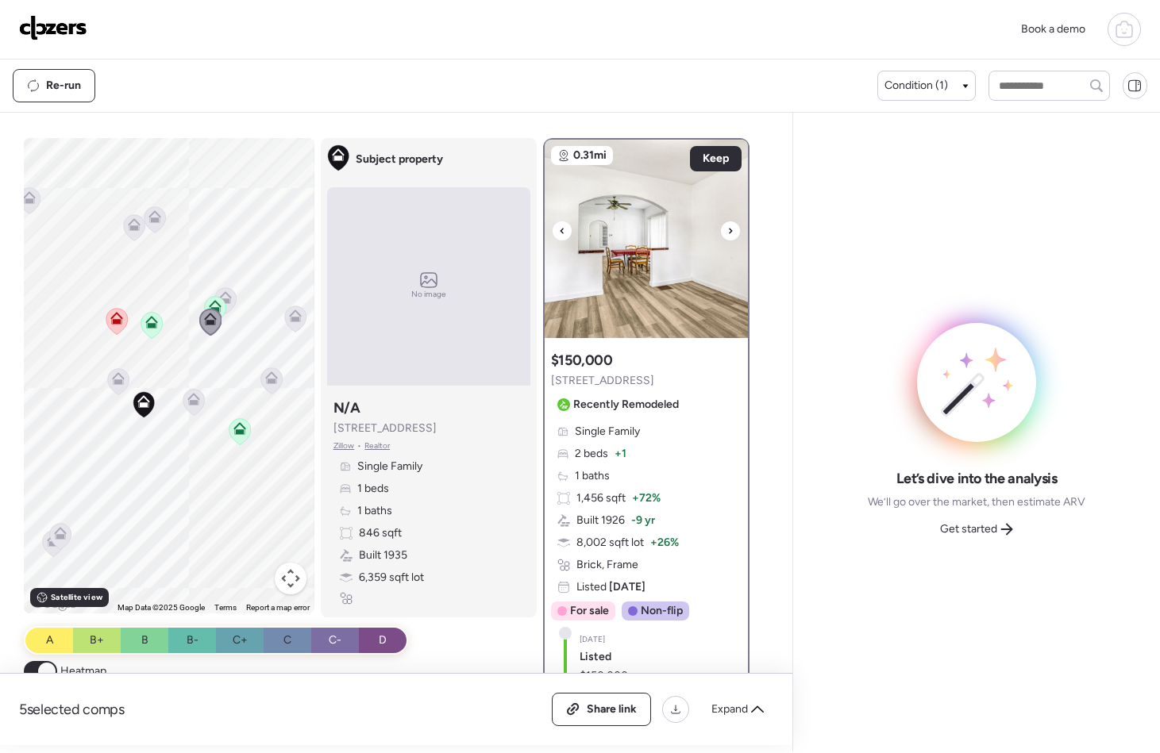
click at [727, 236] on icon at bounding box center [730, 231] width 6 height 19
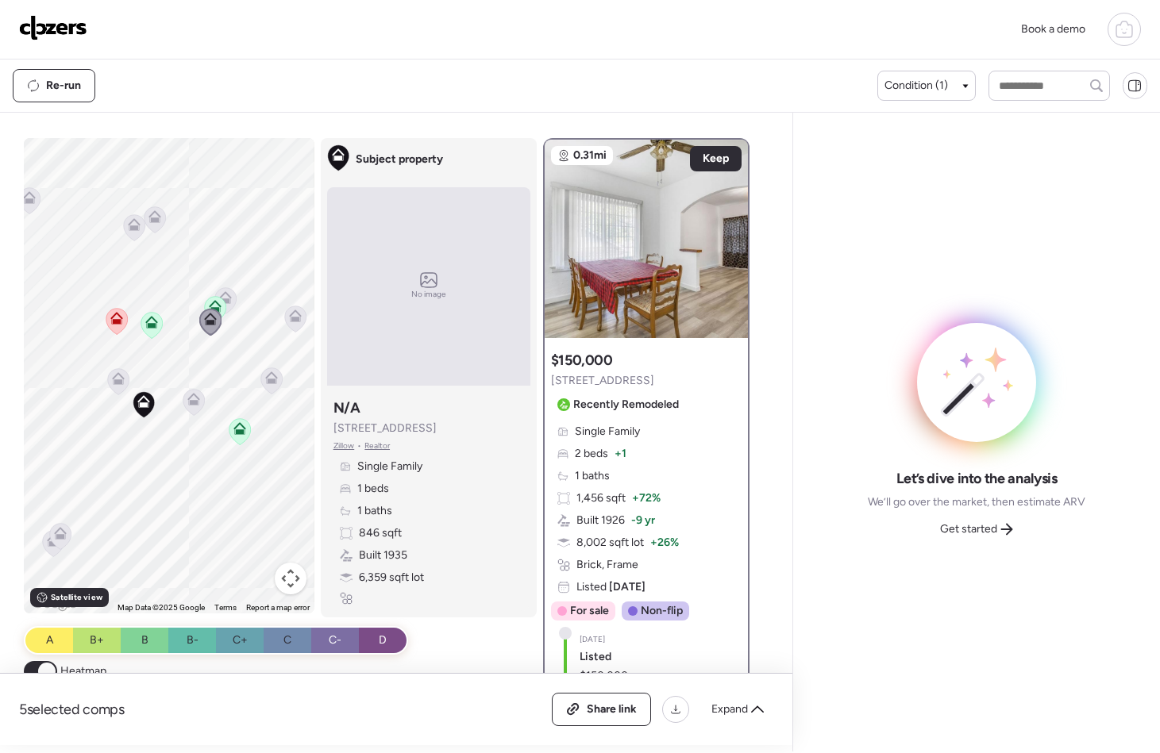
click at [223, 297] on icon at bounding box center [225, 294] width 12 height 7
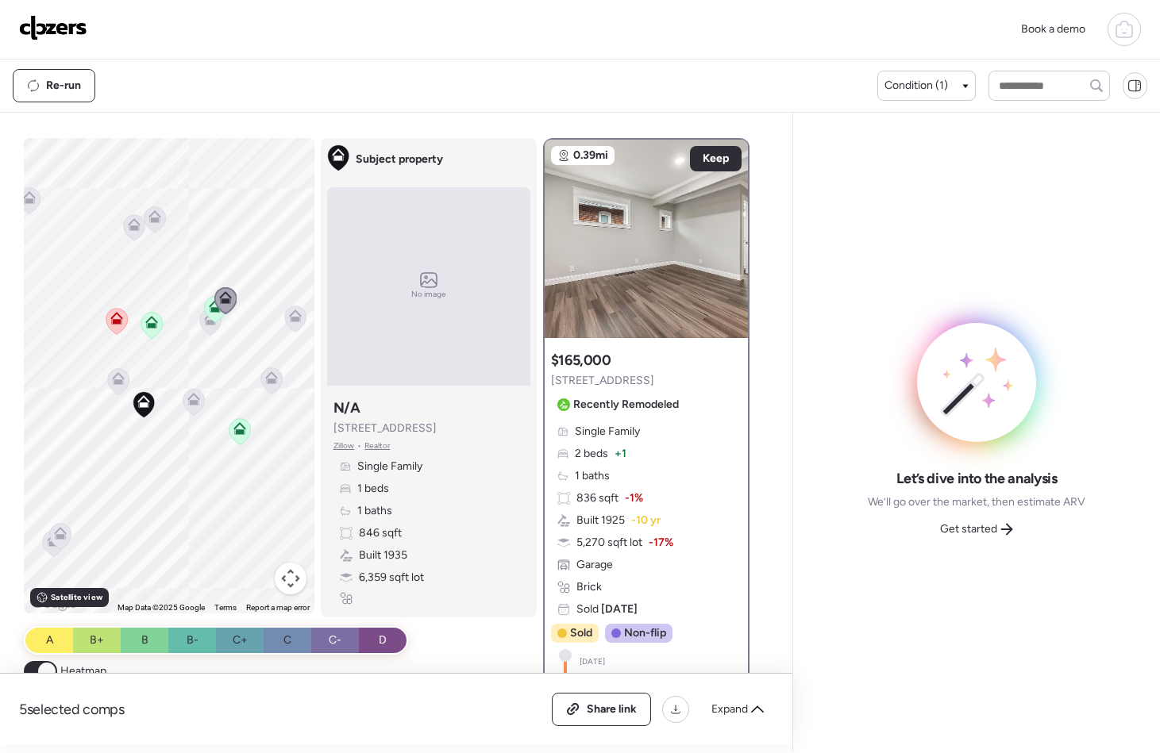
click at [603, 340] on div "0.39mi Keep $165,000 8806 Argyle Ave Recently Remodeled Single Family 2 beds + …" at bounding box center [646, 533] width 203 height 786
click at [611, 318] on img at bounding box center [646, 239] width 203 height 198
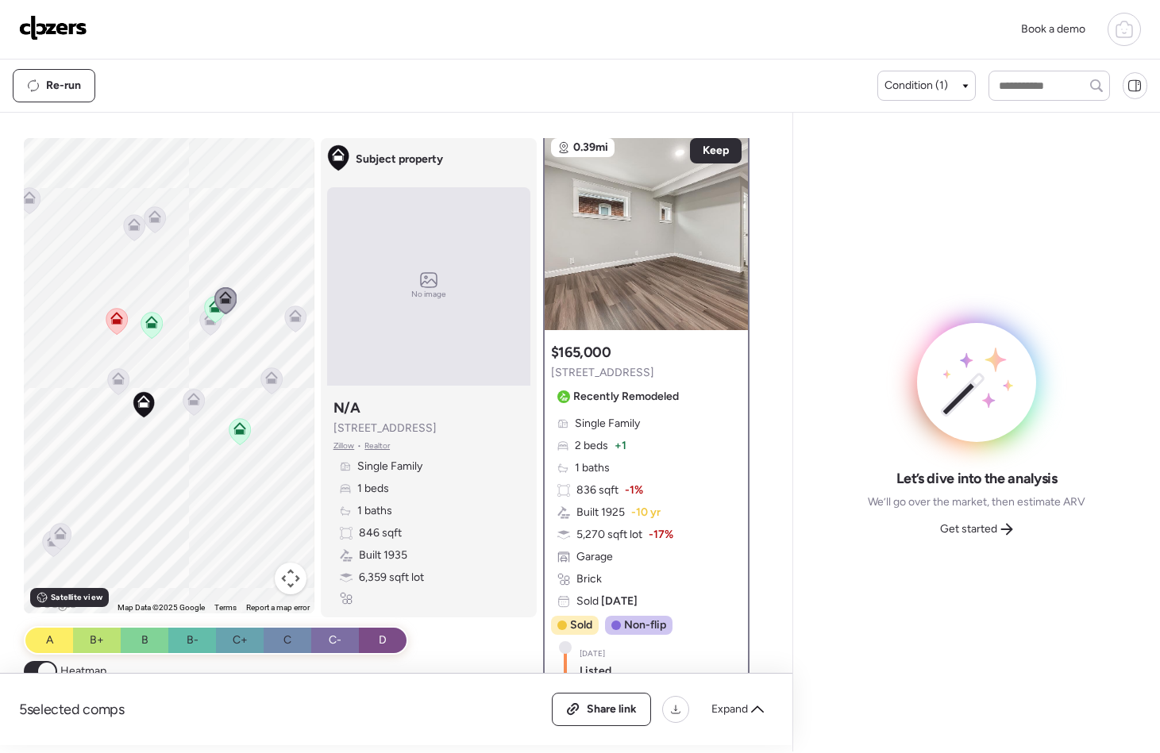
scroll to position [25, 0]
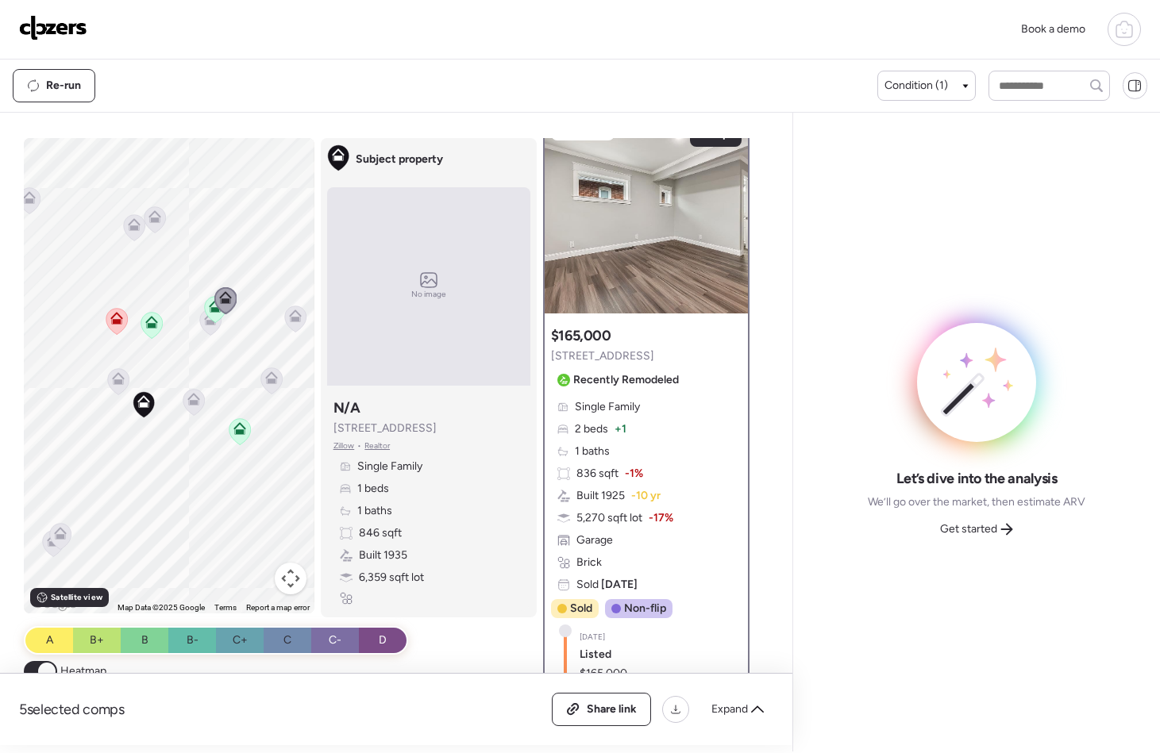
click at [214, 310] on icon at bounding box center [225, 300] width 22 height 27
click at [209, 310] on icon at bounding box center [215, 306] width 13 height 13
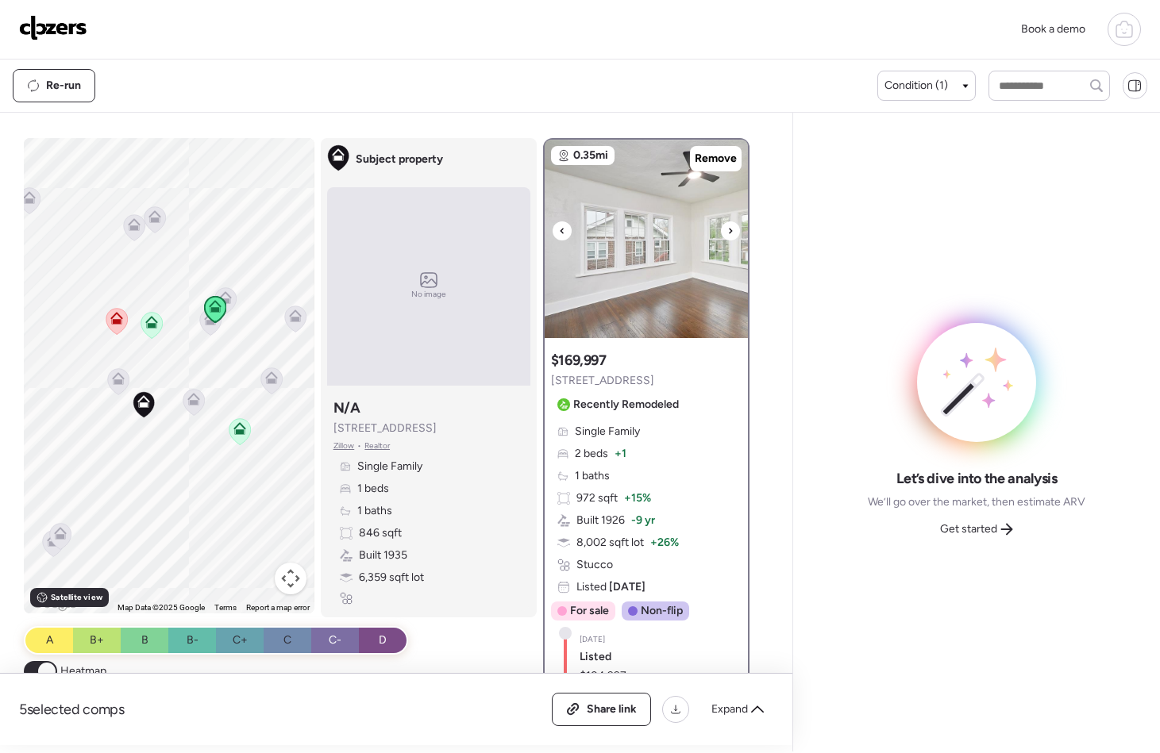
click at [649, 227] on img at bounding box center [646, 239] width 203 height 198
click at [290, 318] on icon at bounding box center [295, 319] width 10 height 5
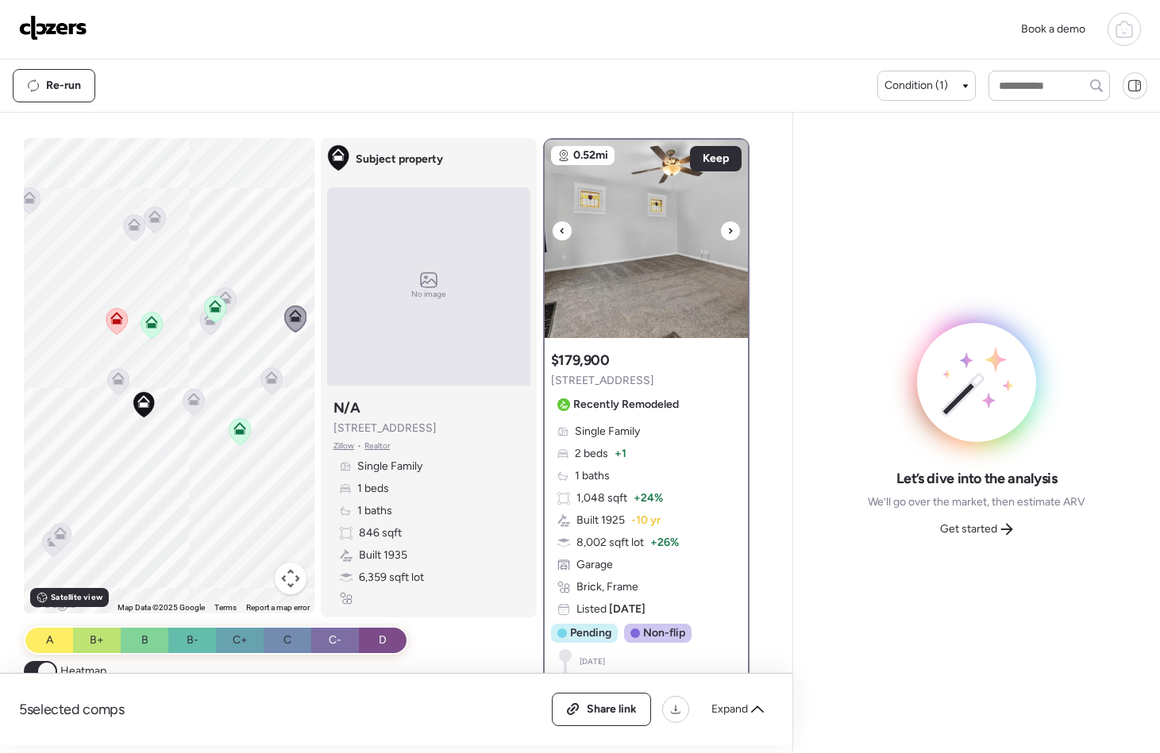
click at [591, 274] on img at bounding box center [646, 239] width 203 height 198
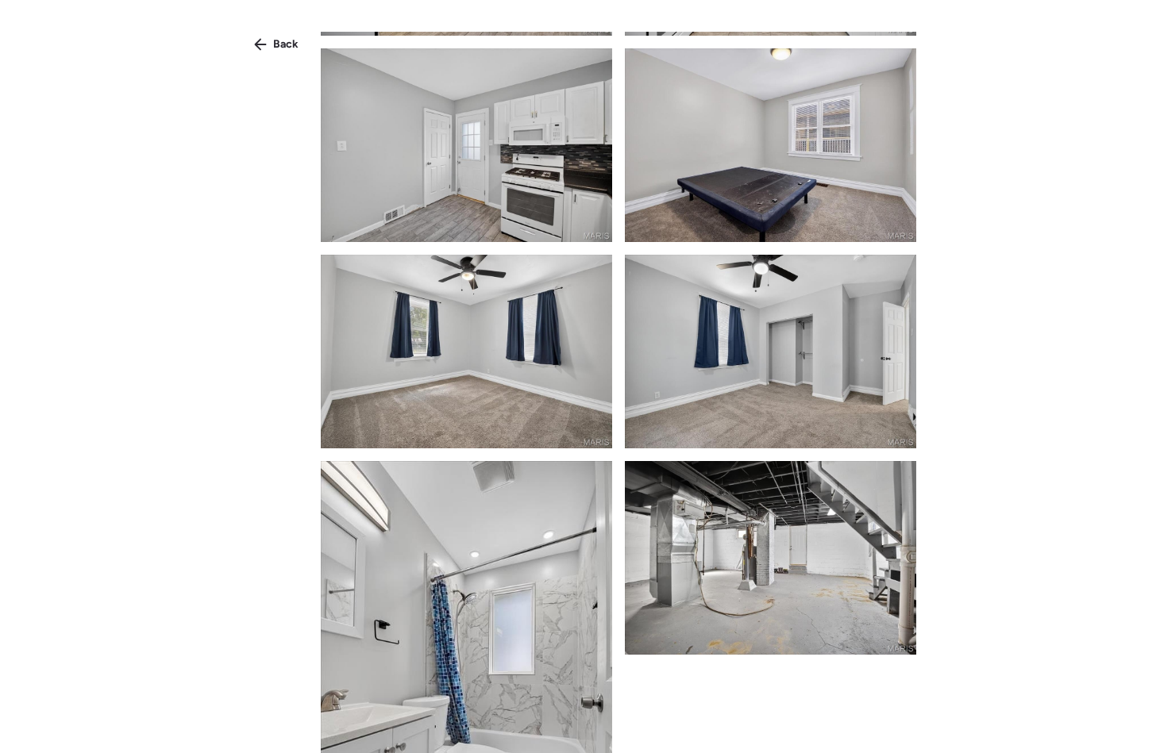
scroll to position [1361, 0]
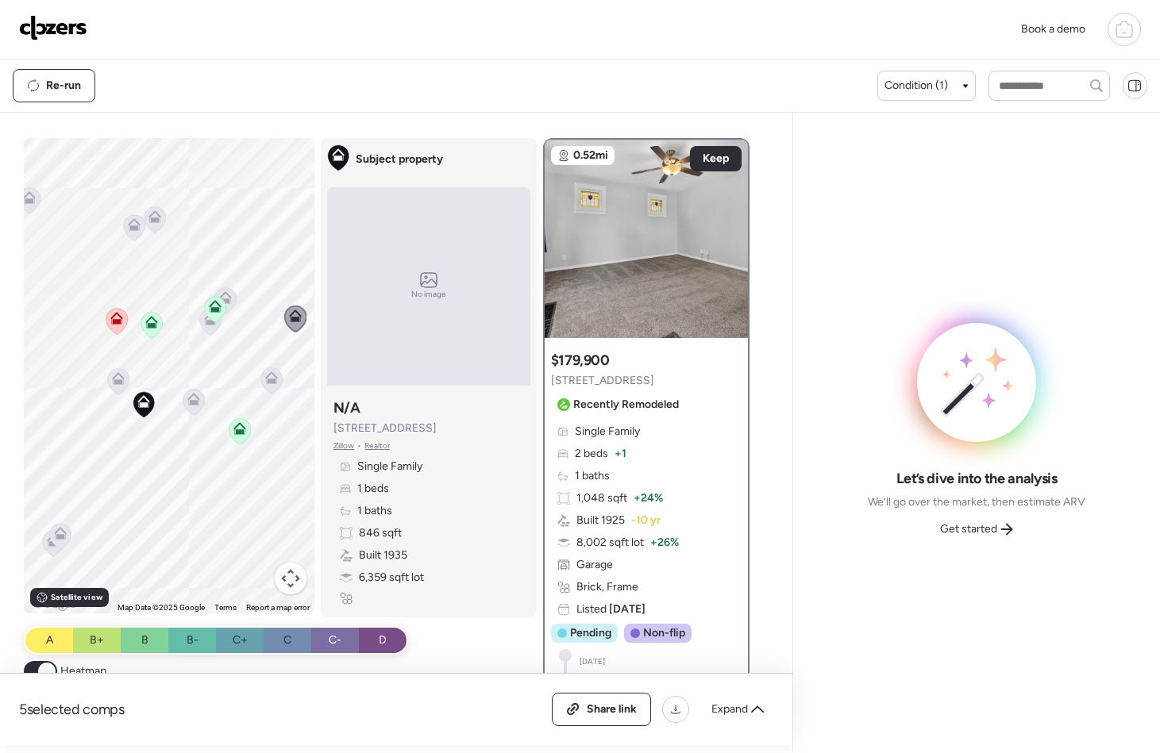
click at [270, 380] on icon at bounding box center [271, 378] width 13 height 13
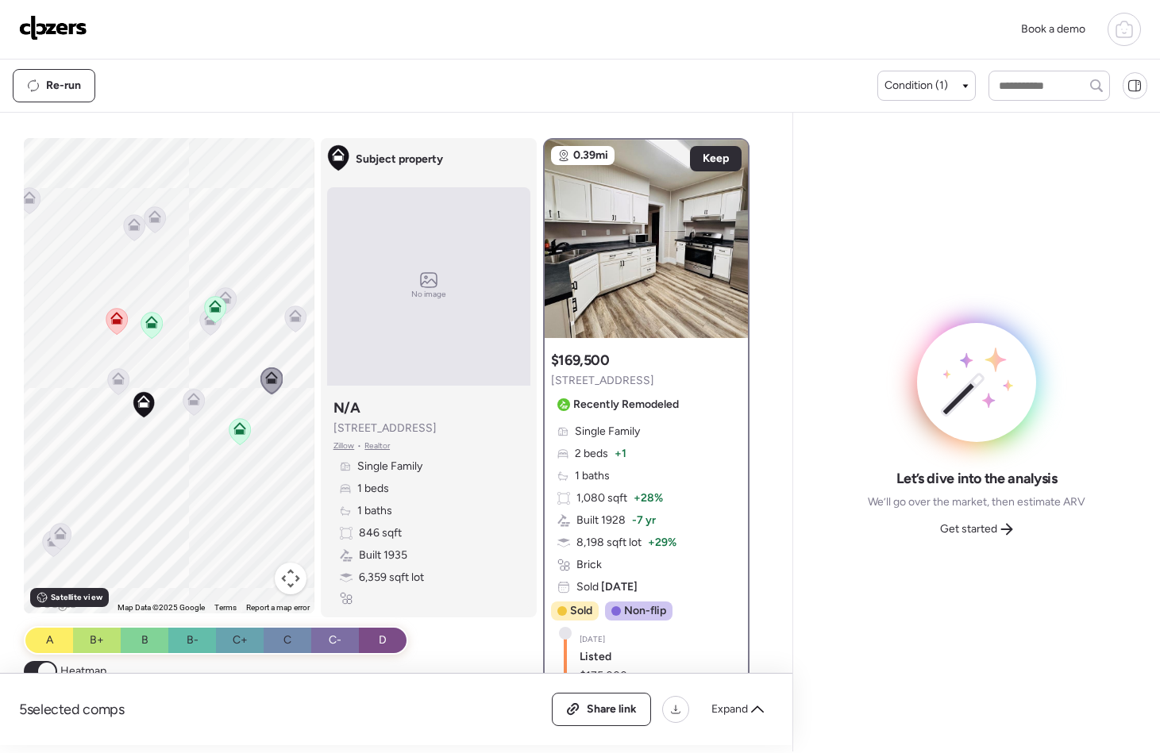
click at [294, 323] on icon at bounding box center [295, 319] width 21 height 26
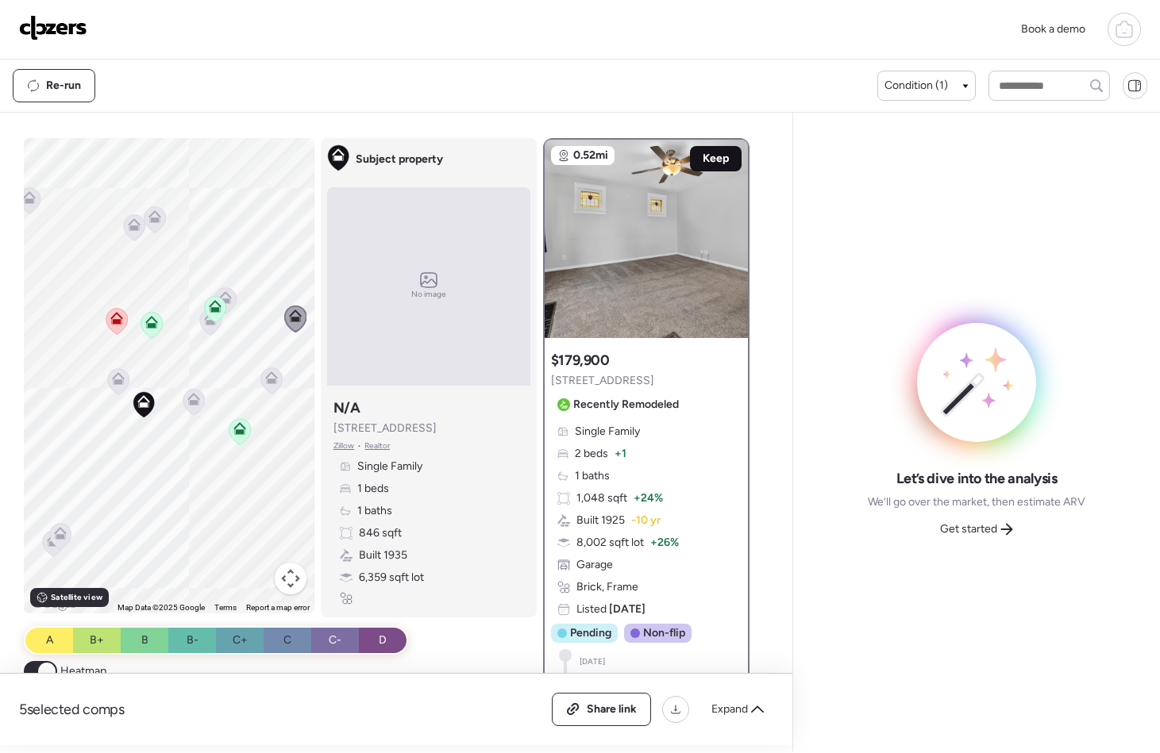
click at [690, 164] on div "Keep" at bounding box center [716, 158] width 52 height 25
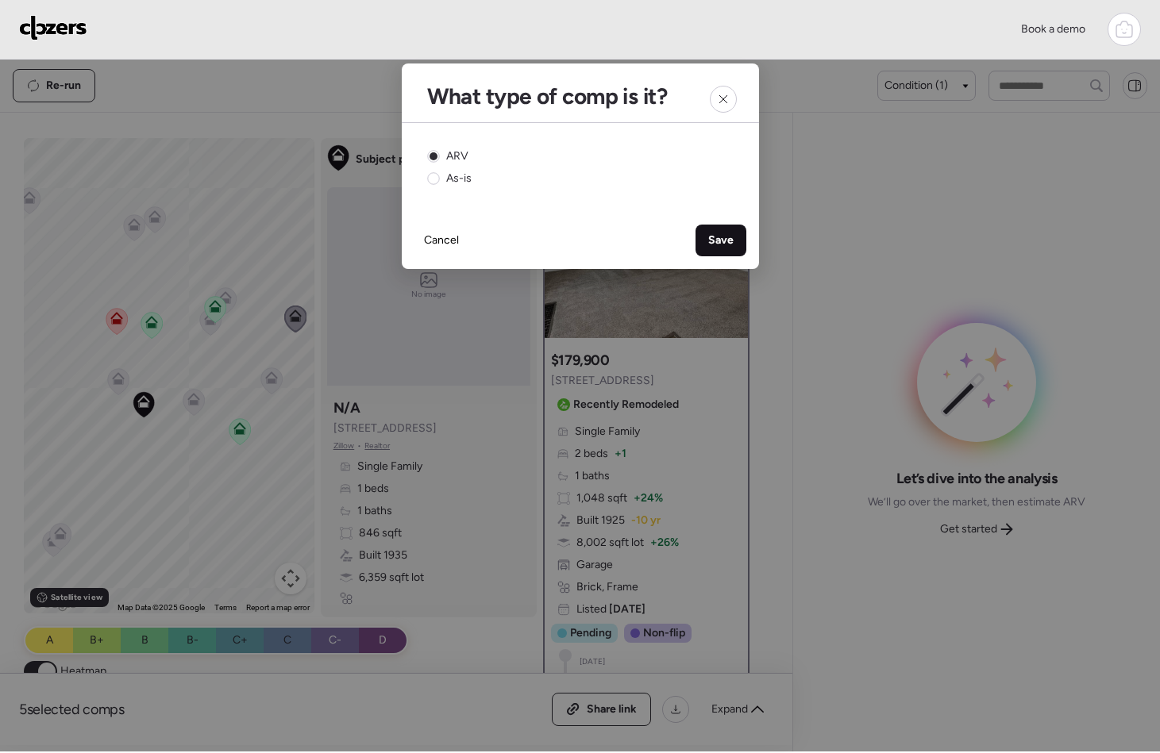
click at [715, 233] on span "Save" at bounding box center [720, 241] width 25 height 16
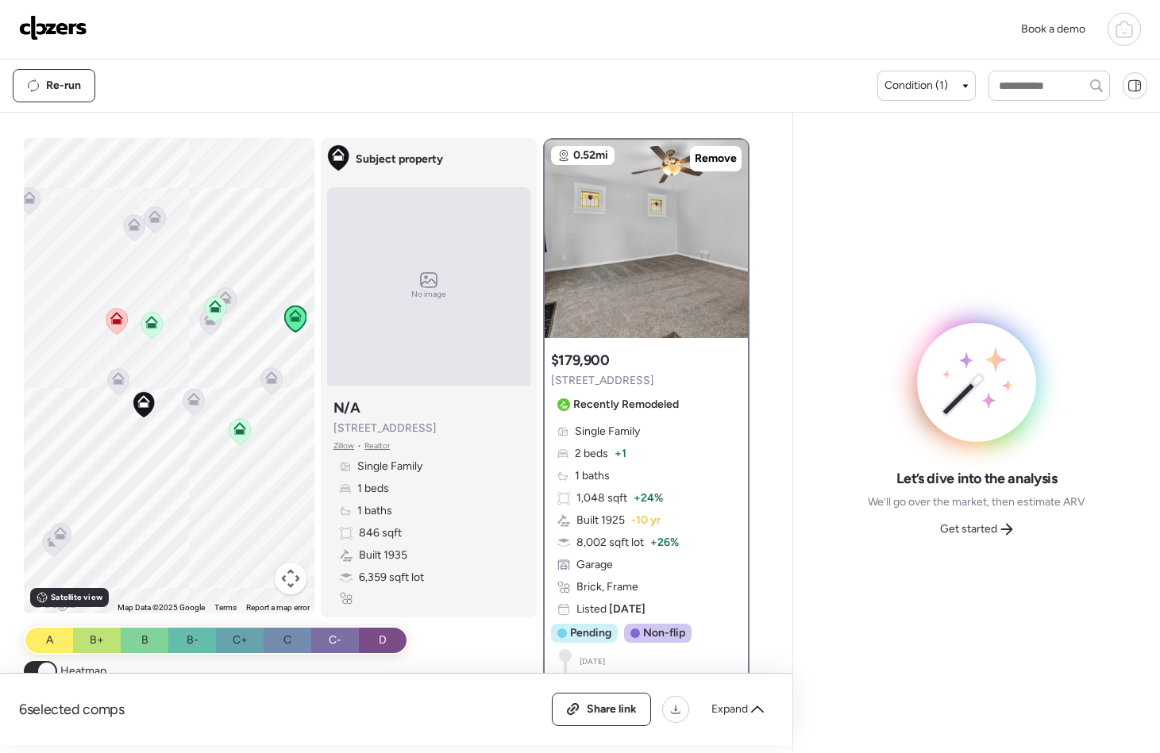
click at [267, 372] on icon at bounding box center [271, 378] width 13 height 13
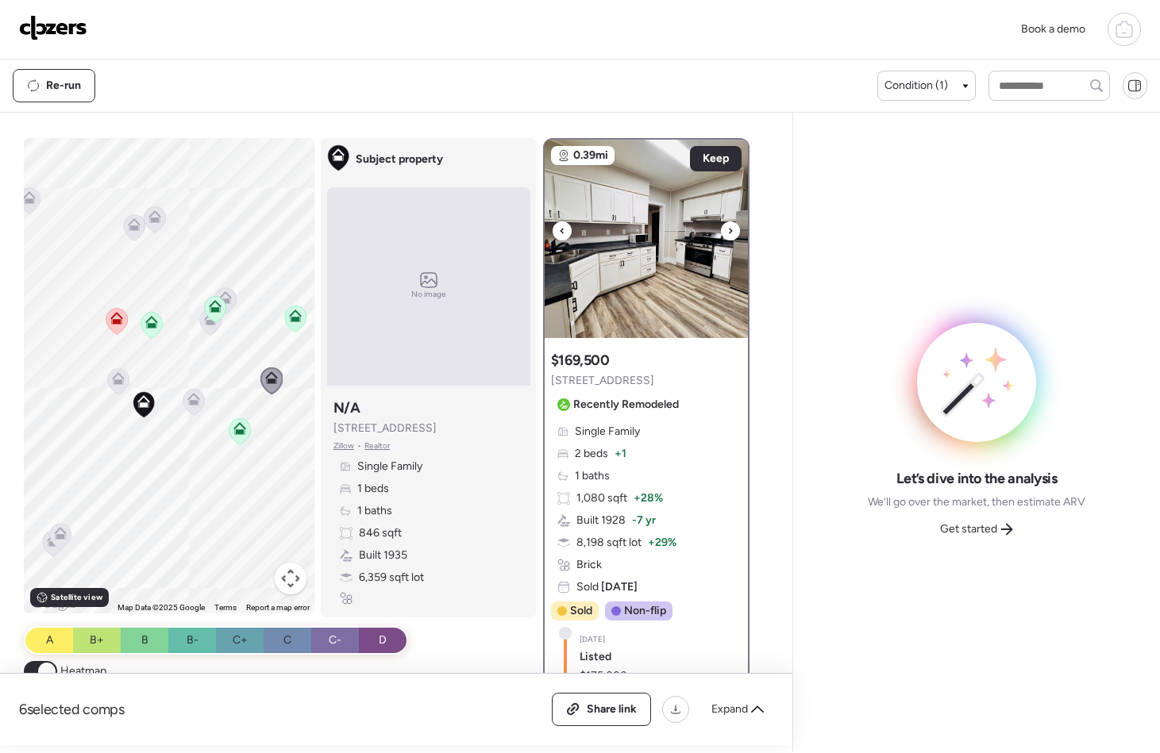
click at [717, 243] on img at bounding box center [646, 239] width 203 height 198
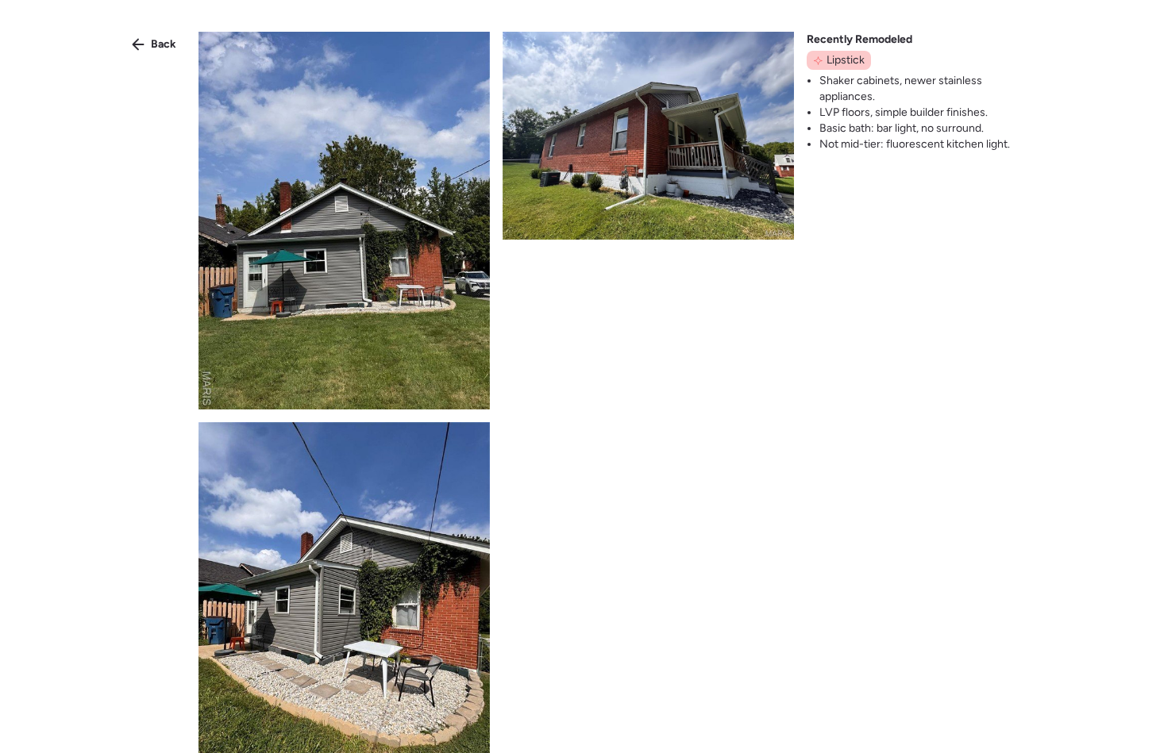
scroll to position [2078, 0]
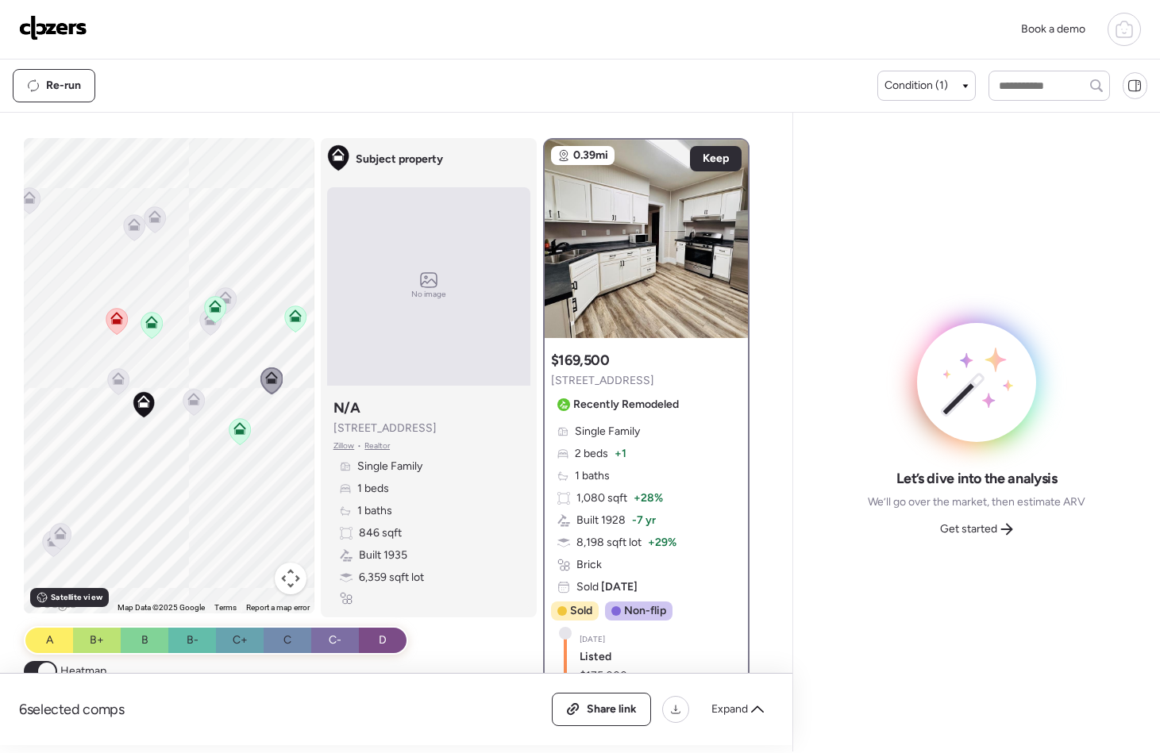
click at [230, 437] on icon at bounding box center [239, 431] width 21 height 26
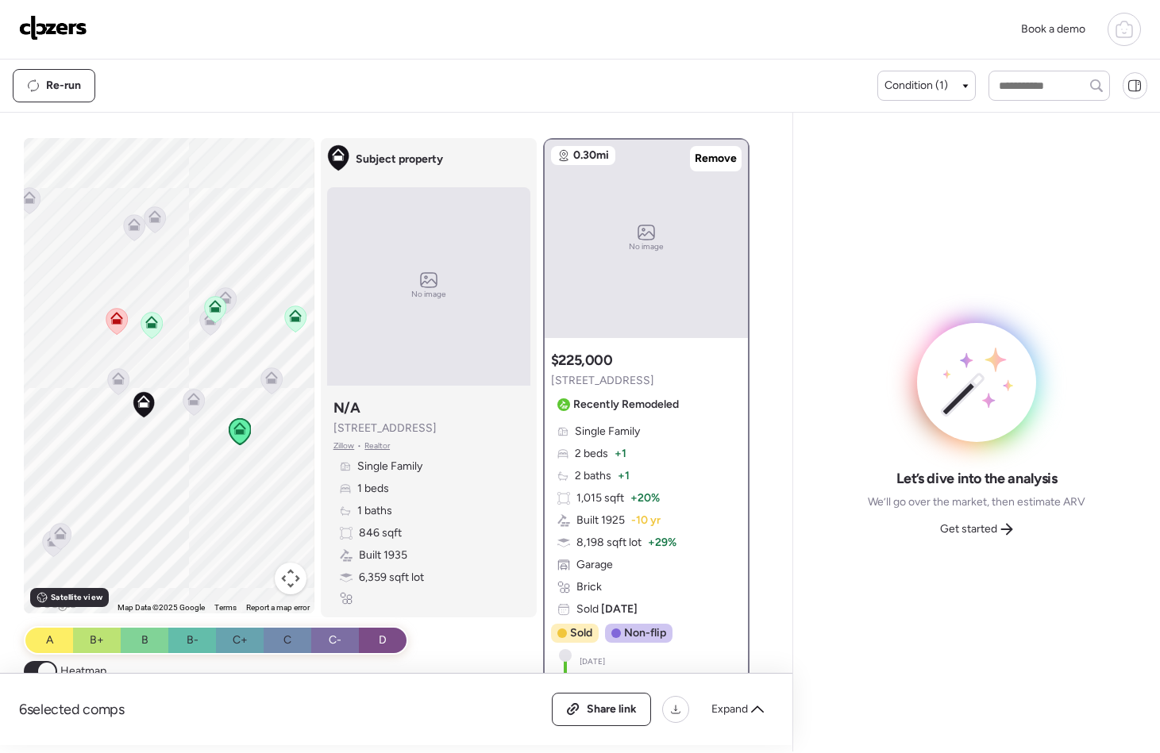
click at [188, 400] on icon at bounding box center [193, 402] width 10 height 5
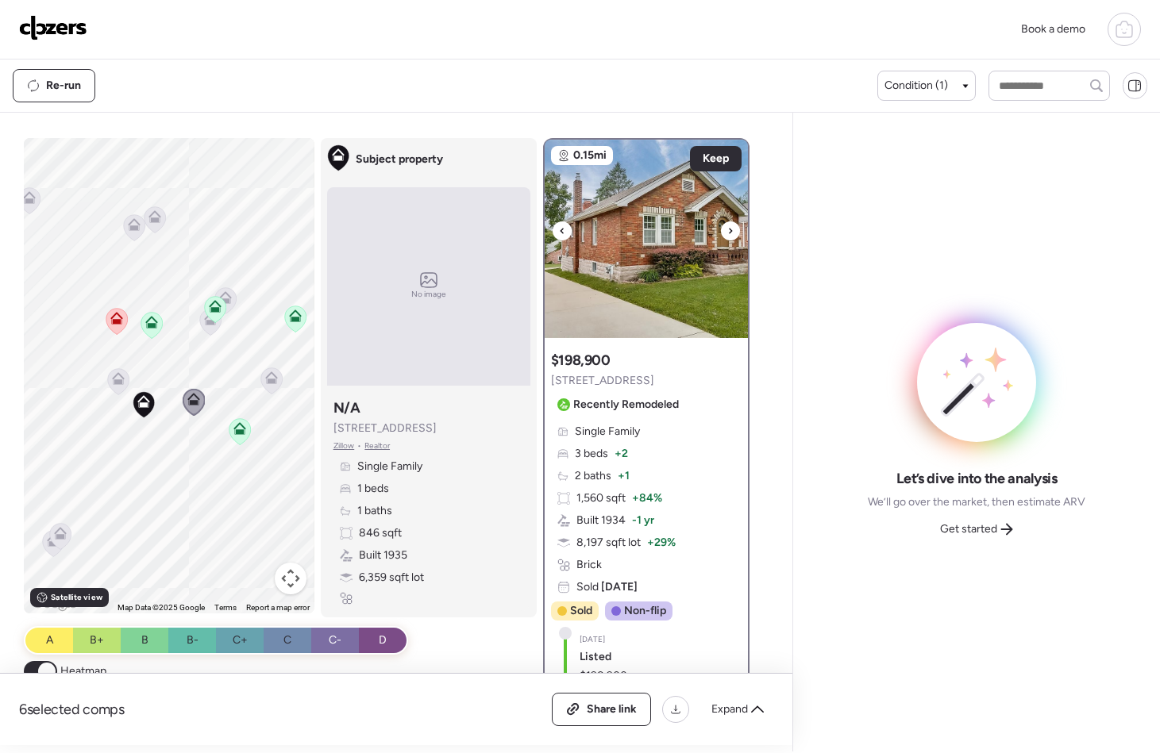
click at [727, 230] on icon at bounding box center [730, 231] width 6 height 19
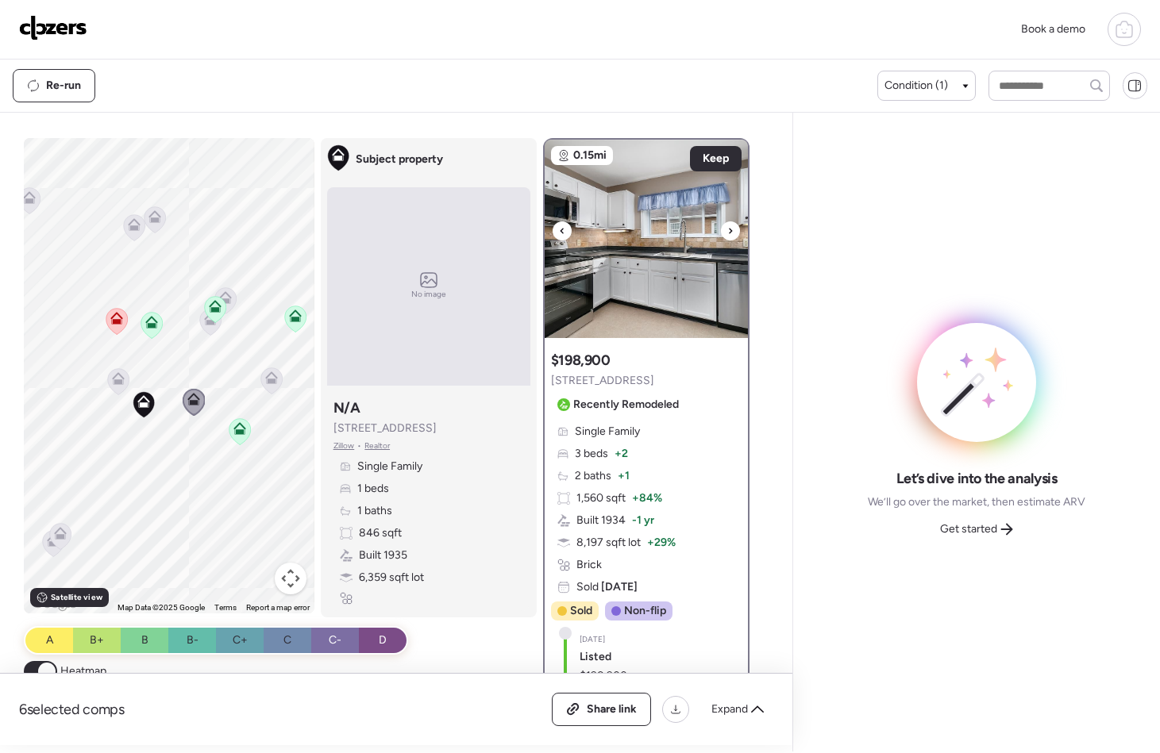
click at [727, 237] on icon at bounding box center [730, 231] width 6 height 19
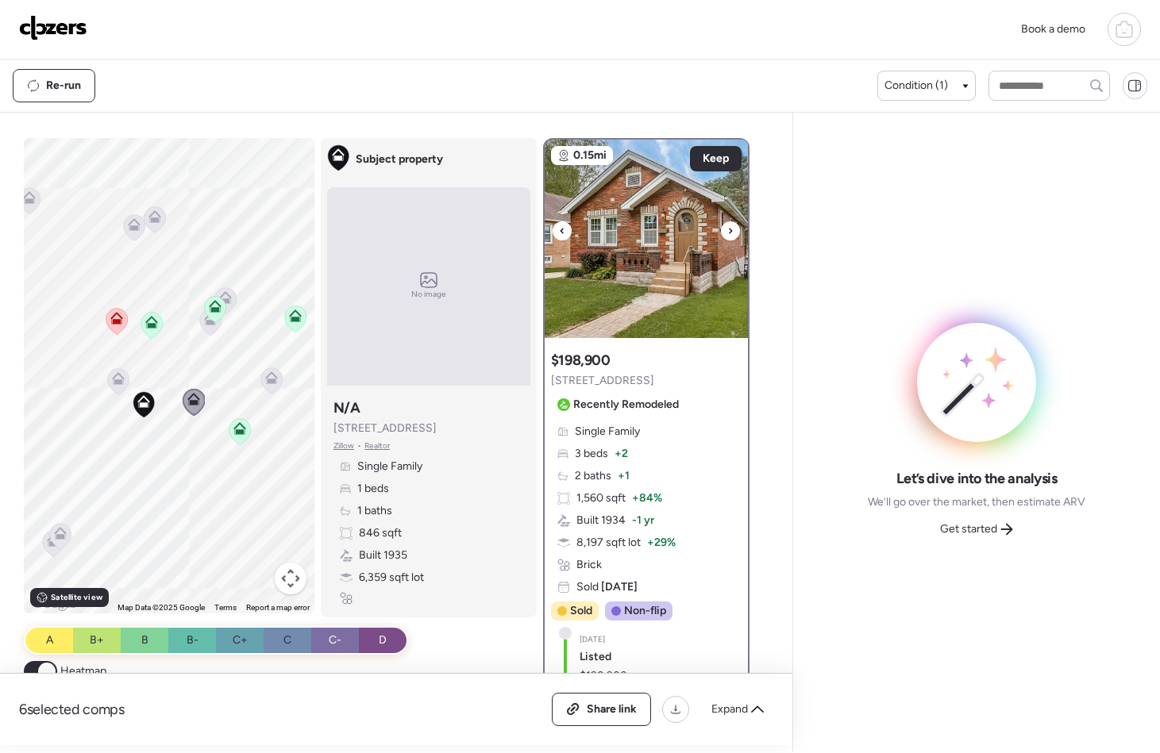
click at [727, 237] on icon at bounding box center [730, 231] width 6 height 19
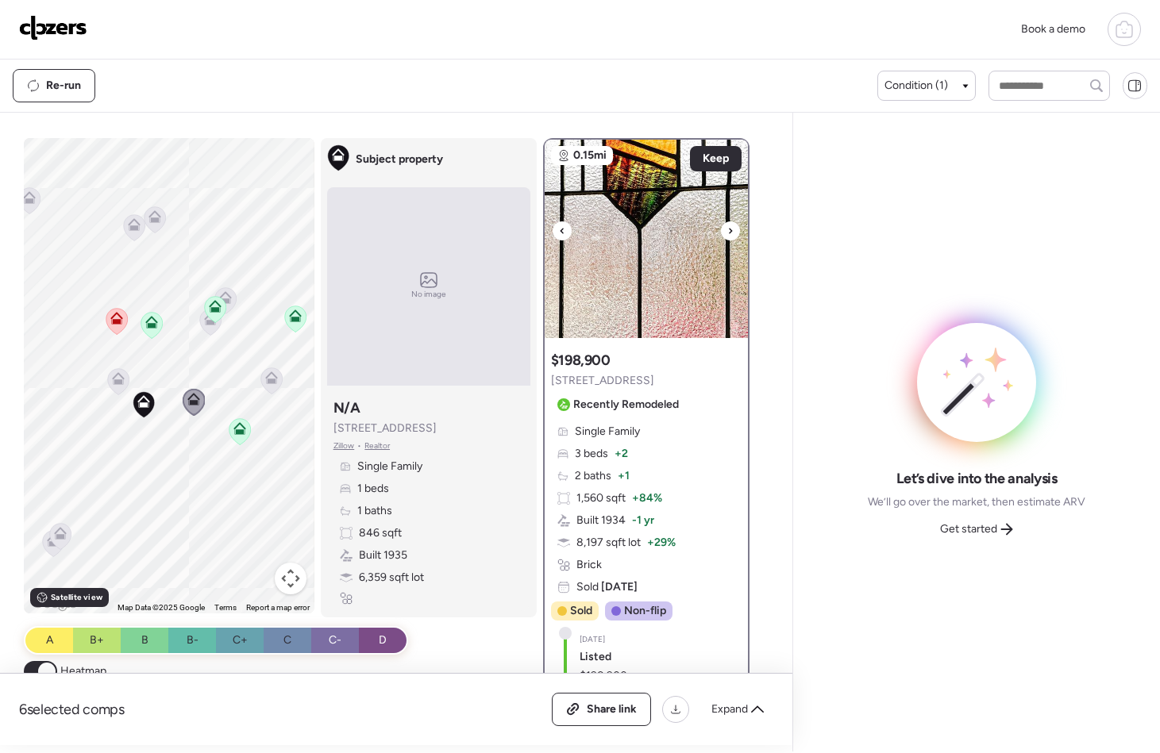
click at [727, 237] on icon at bounding box center [730, 231] width 6 height 19
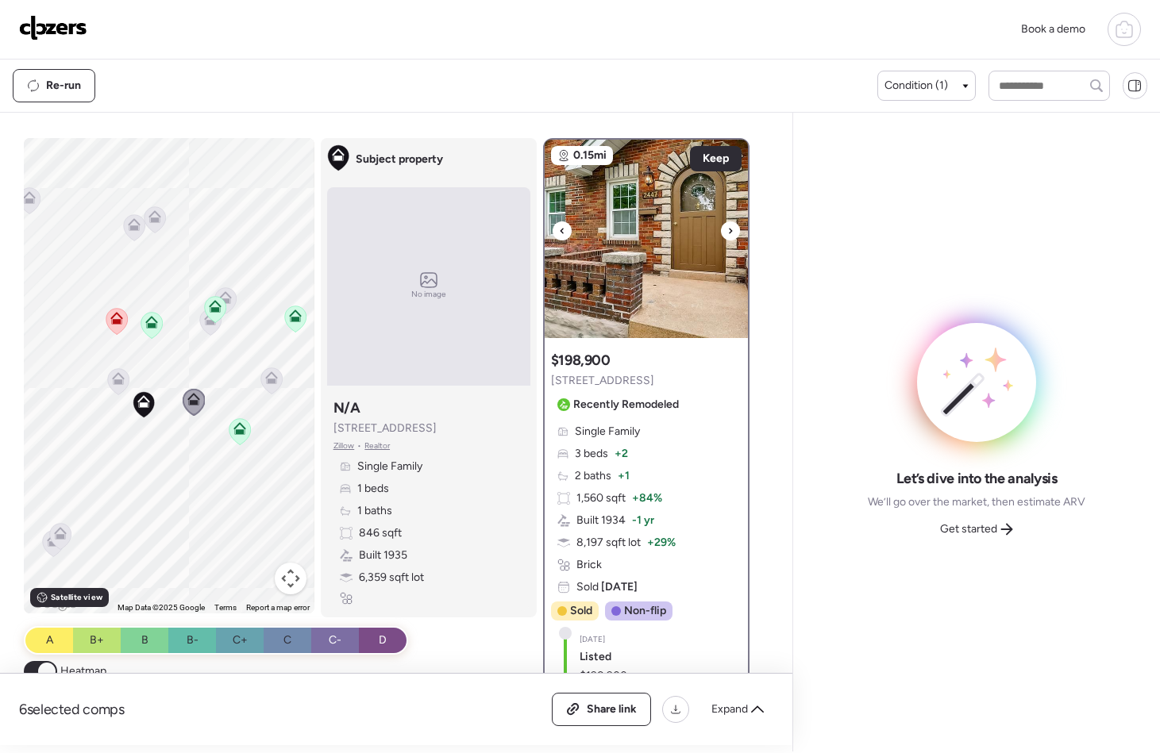
click at [727, 237] on icon at bounding box center [730, 231] width 6 height 19
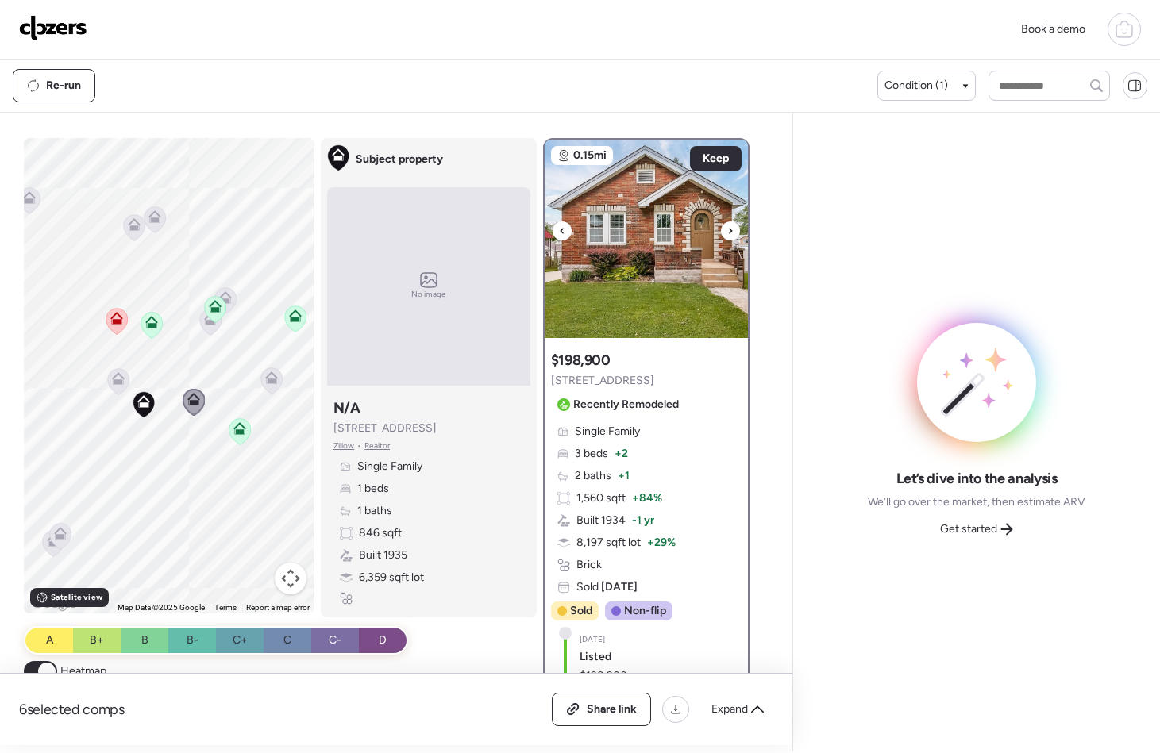
click at [727, 237] on icon at bounding box center [730, 231] width 6 height 19
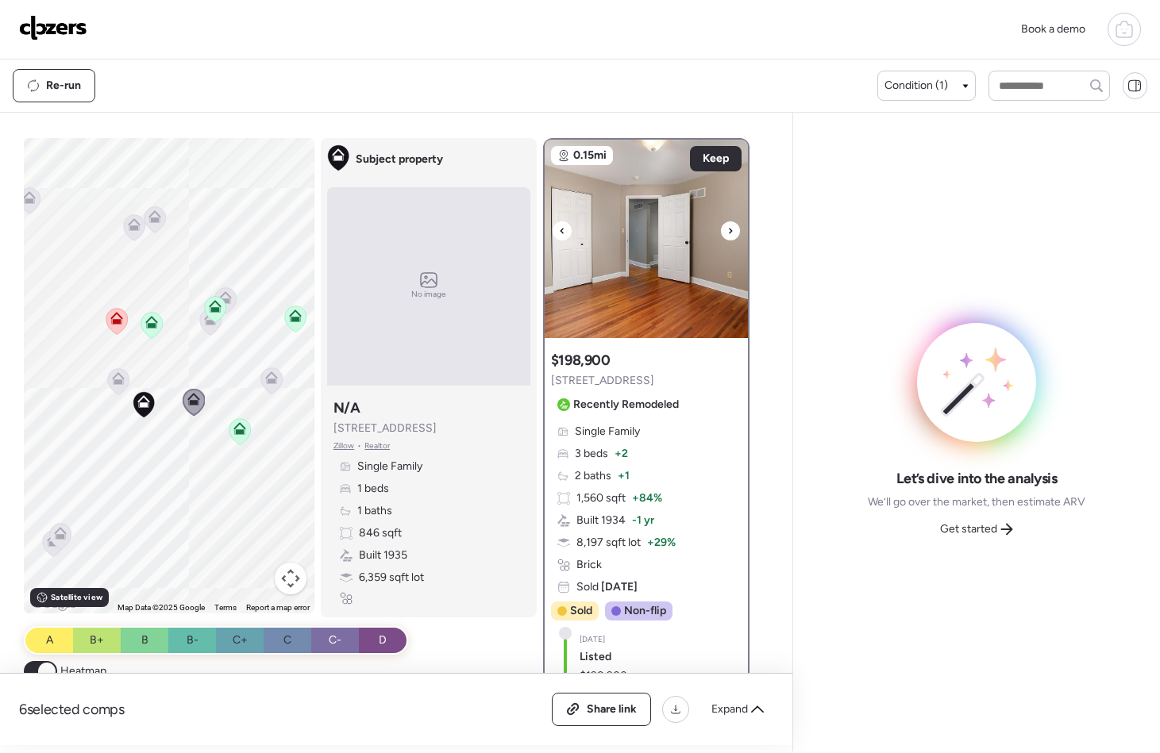
click at [727, 237] on icon at bounding box center [730, 231] width 6 height 19
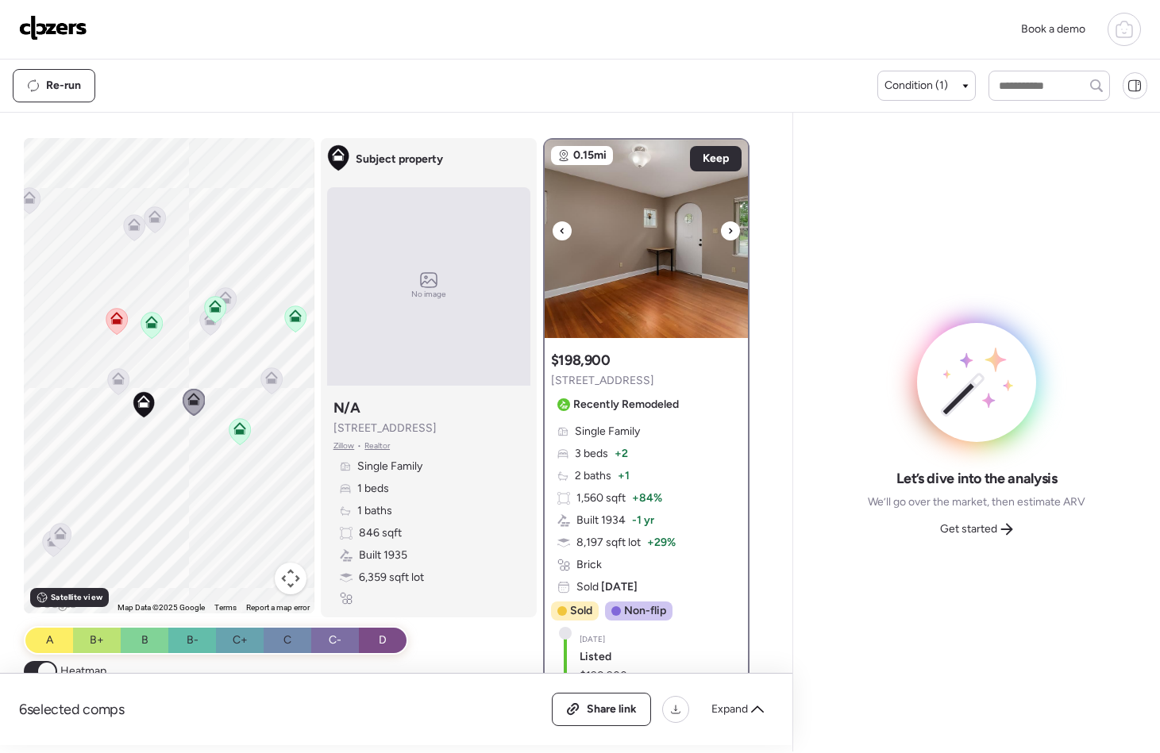
click at [727, 237] on icon at bounding box center [730, 231] width 6 height 19
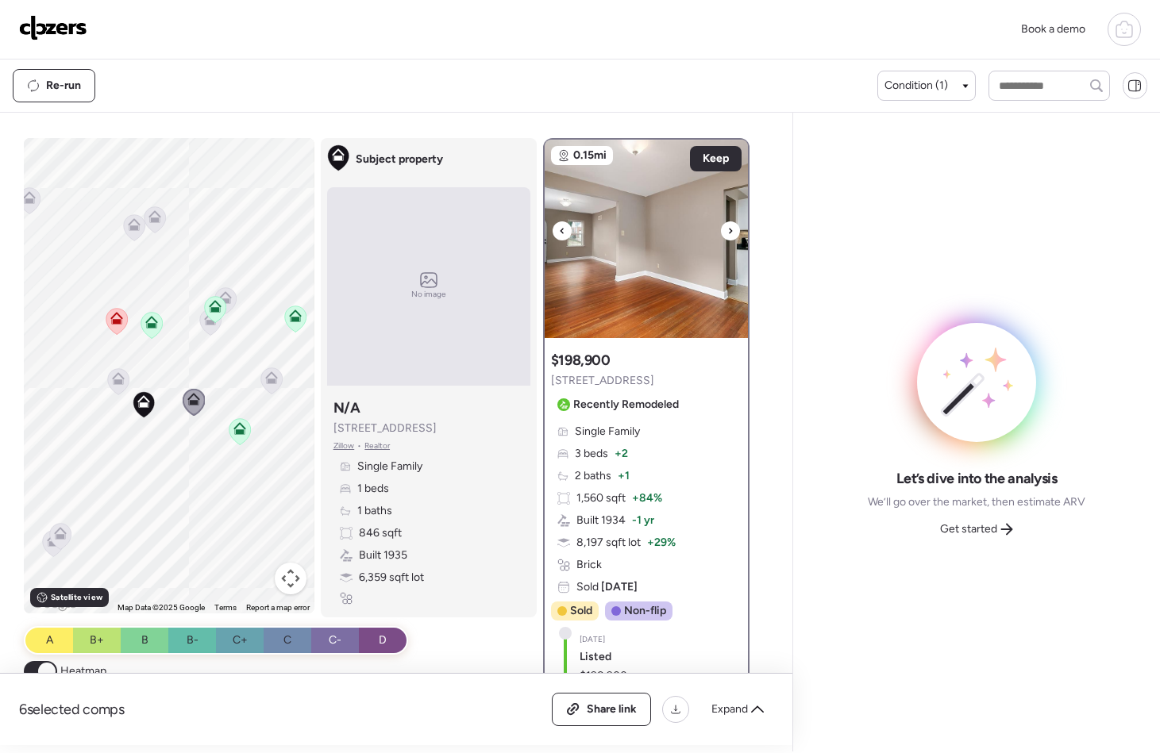
click at [727, 234] on icon at bounding box center [730, 231] width 6 height 19
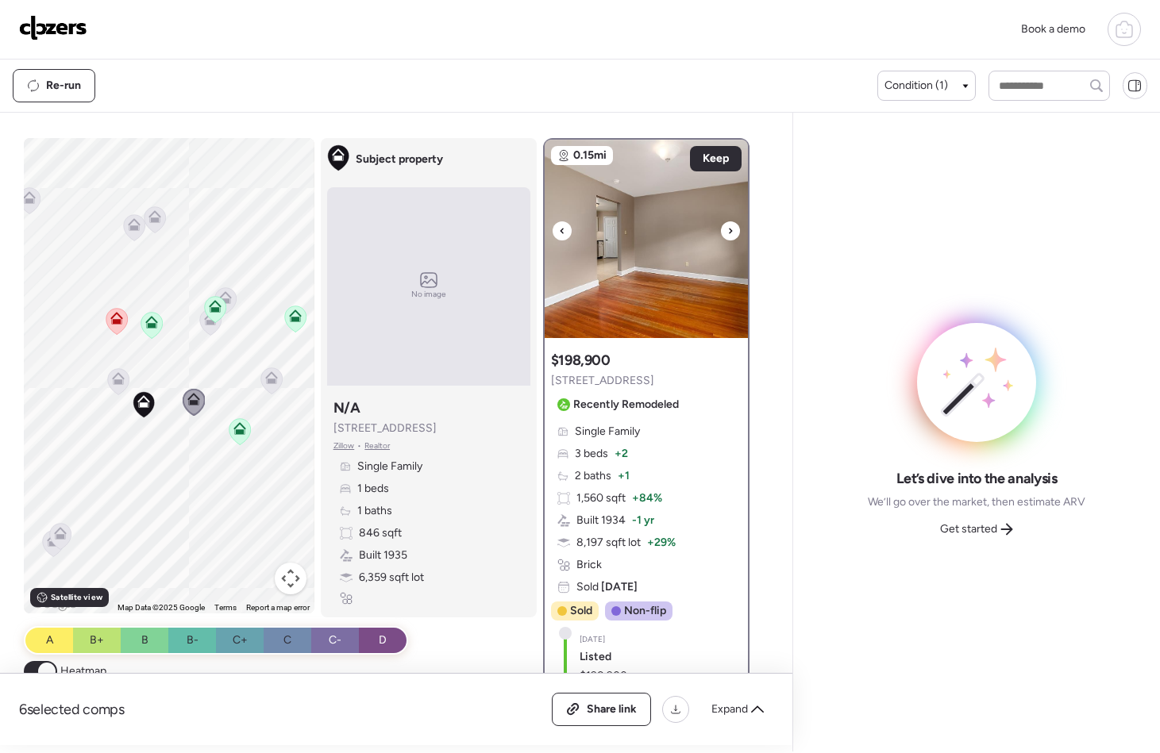
click at [727, 230] on icon at bounding box center [730, 231] width 6 height 19
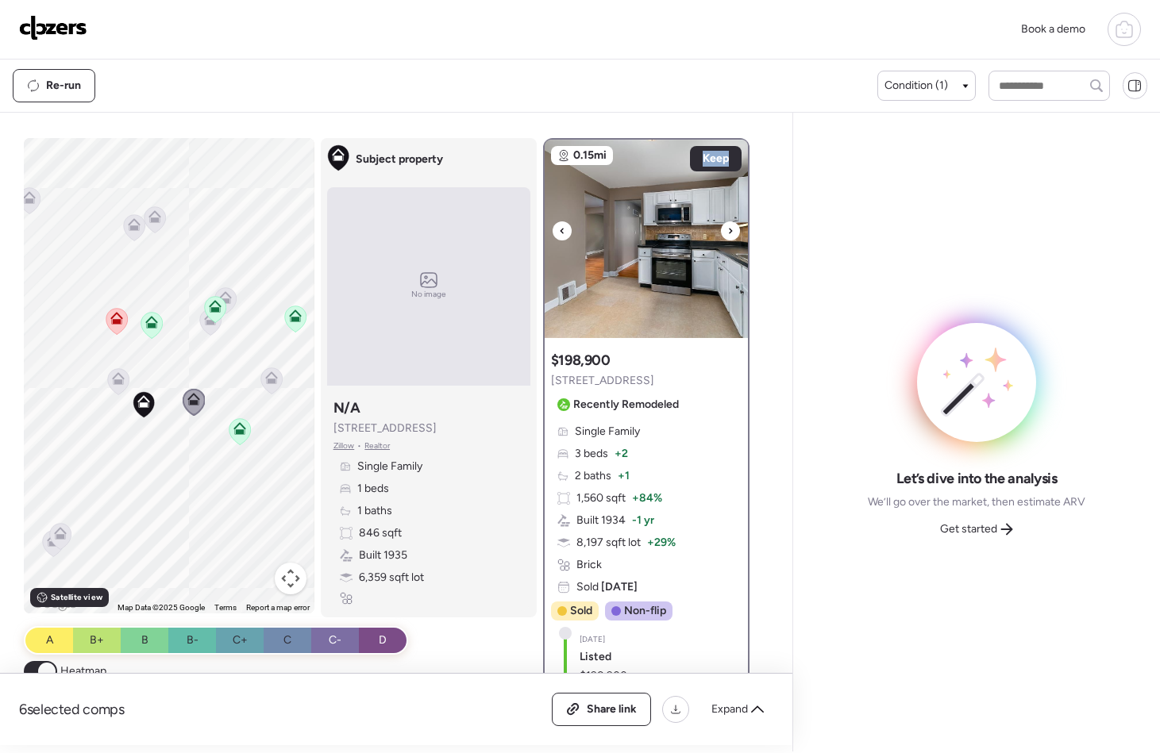
click at [727, 230] on icon at bounding box center [730, 231] width 6 height 19
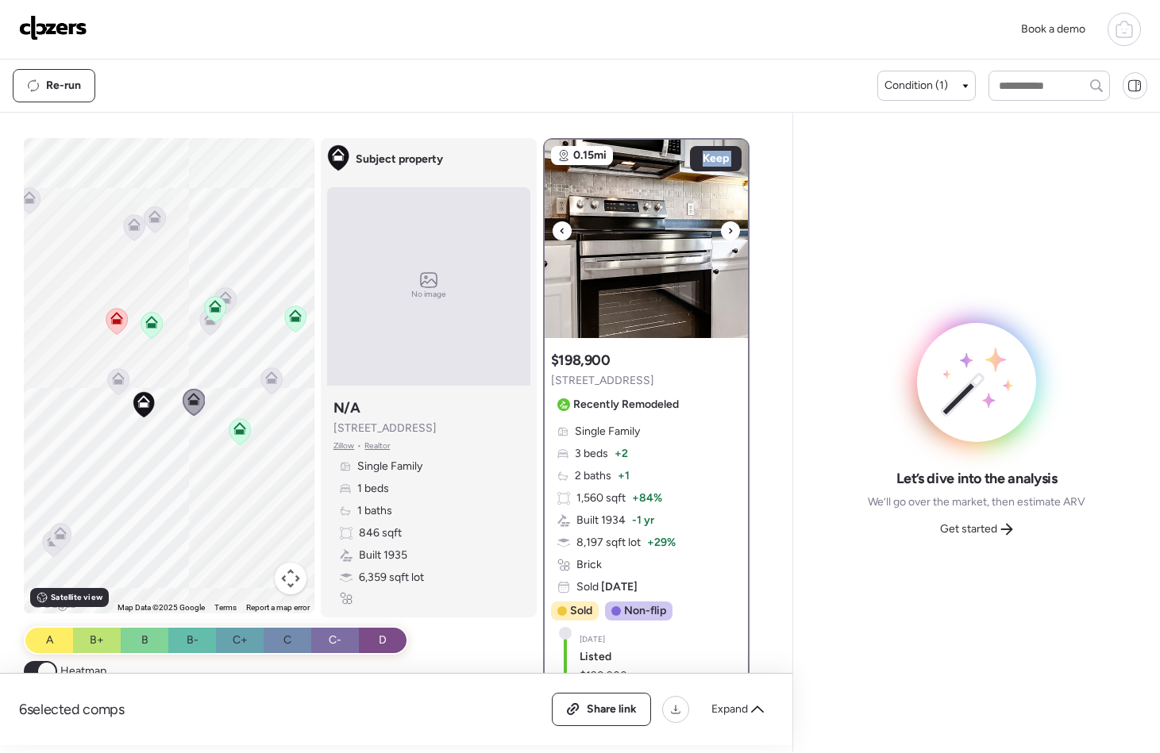
click at [727, 230] on icon at bounding box center [730, 231] width 6 height 19
click at [128, 225] on icon at bounding box center [134, 224] width 13 height 13
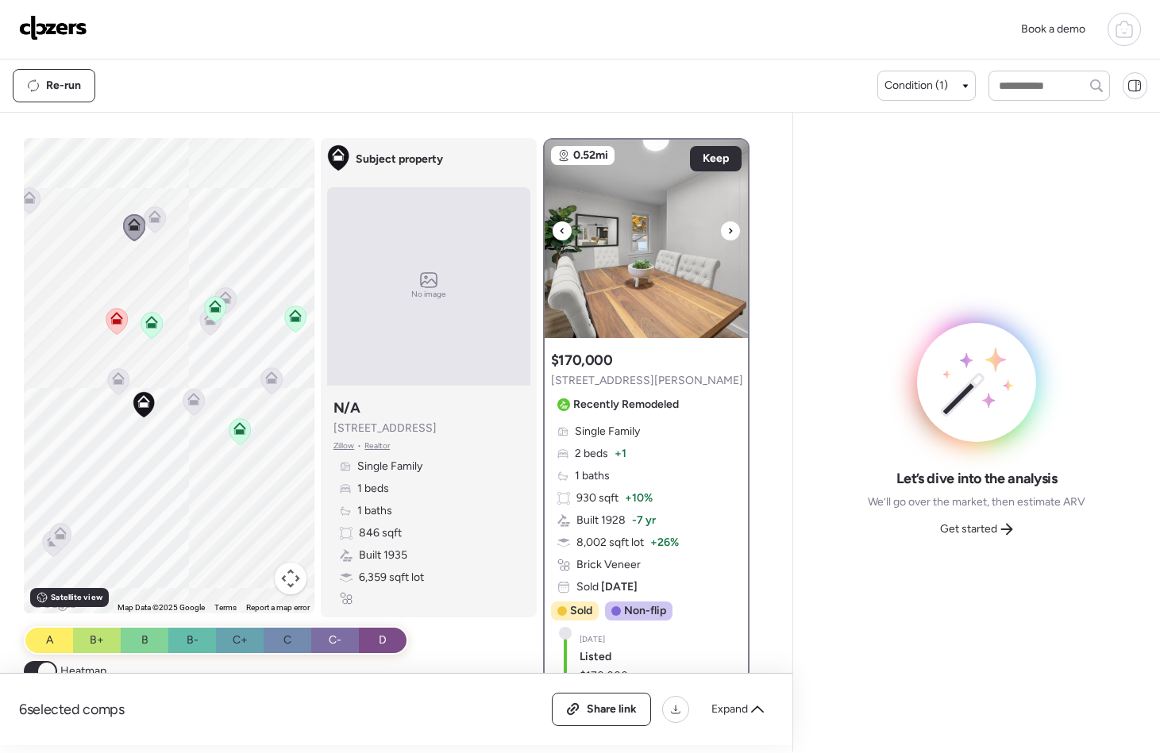
click at [727, 230] on icon at bounding box center [730, 231] width 6 height 19
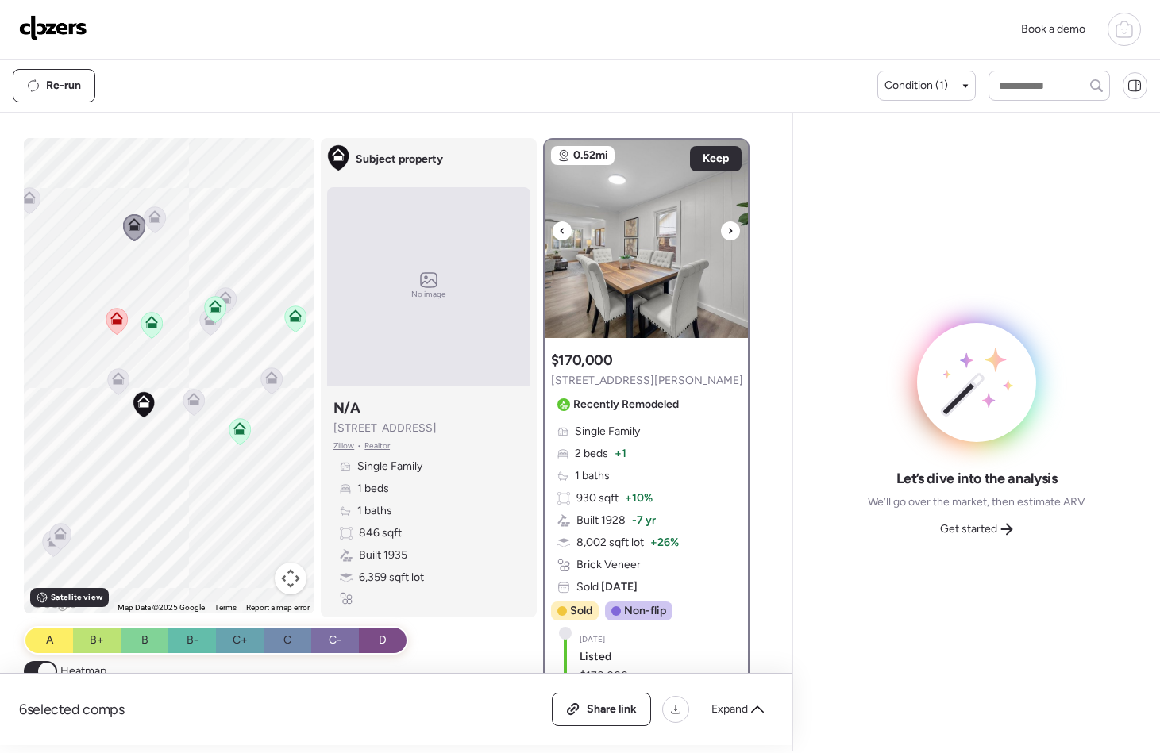
click at [727, 230] on icon at bounding box center [730, 231] width 6 height 19
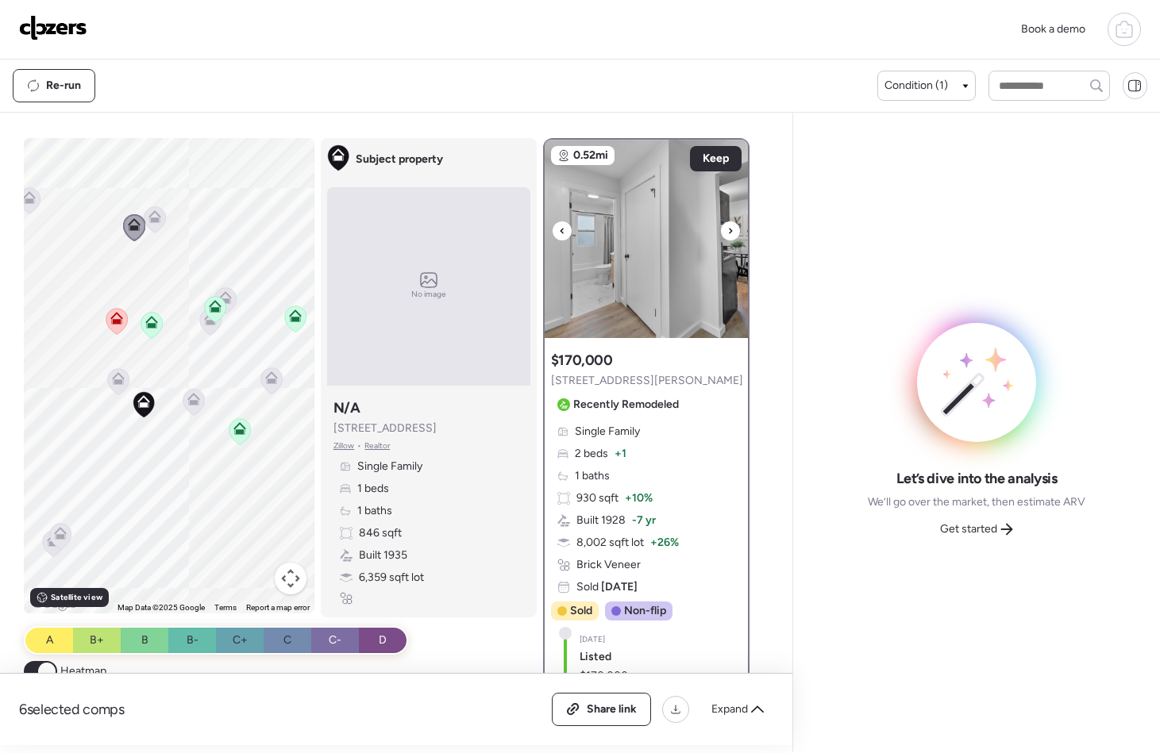
click at [727, 230] on icon at bounding box center [730, 231] width 6 height 19
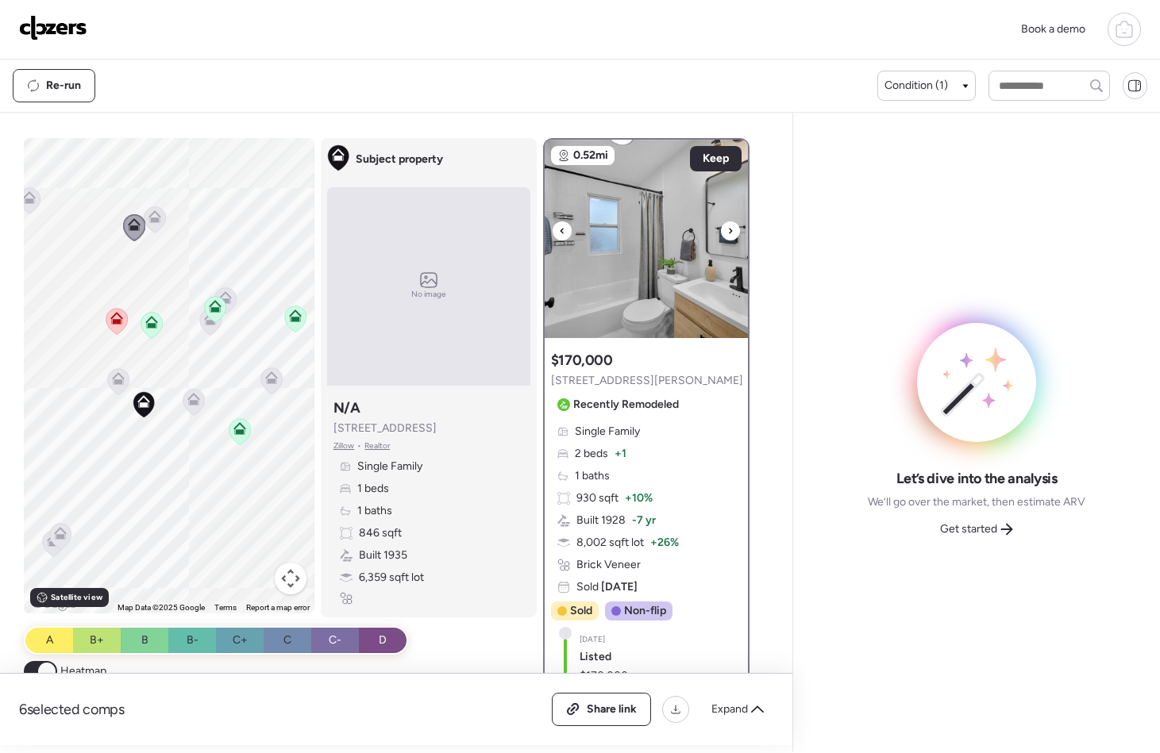
click at [727, 230] on icon at bounding box center [730, 231] width 6 height 19
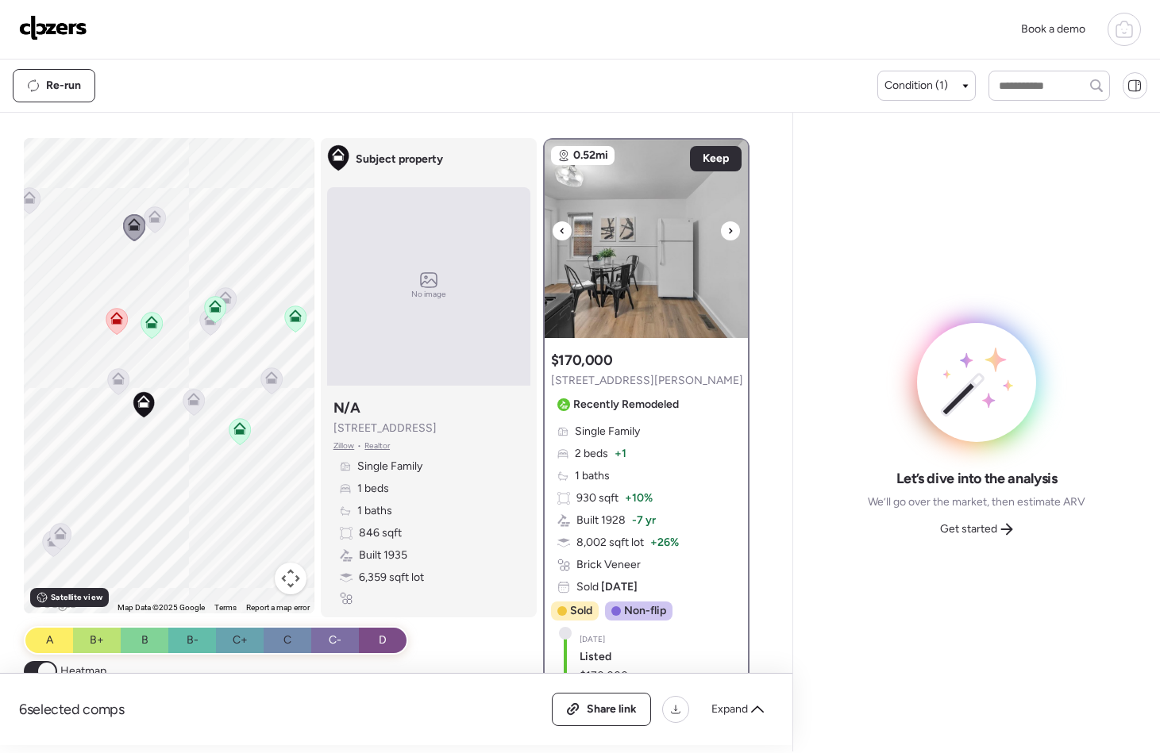
click at [727, 230] on icon at bounding box center [730, 231] width 6 height 19
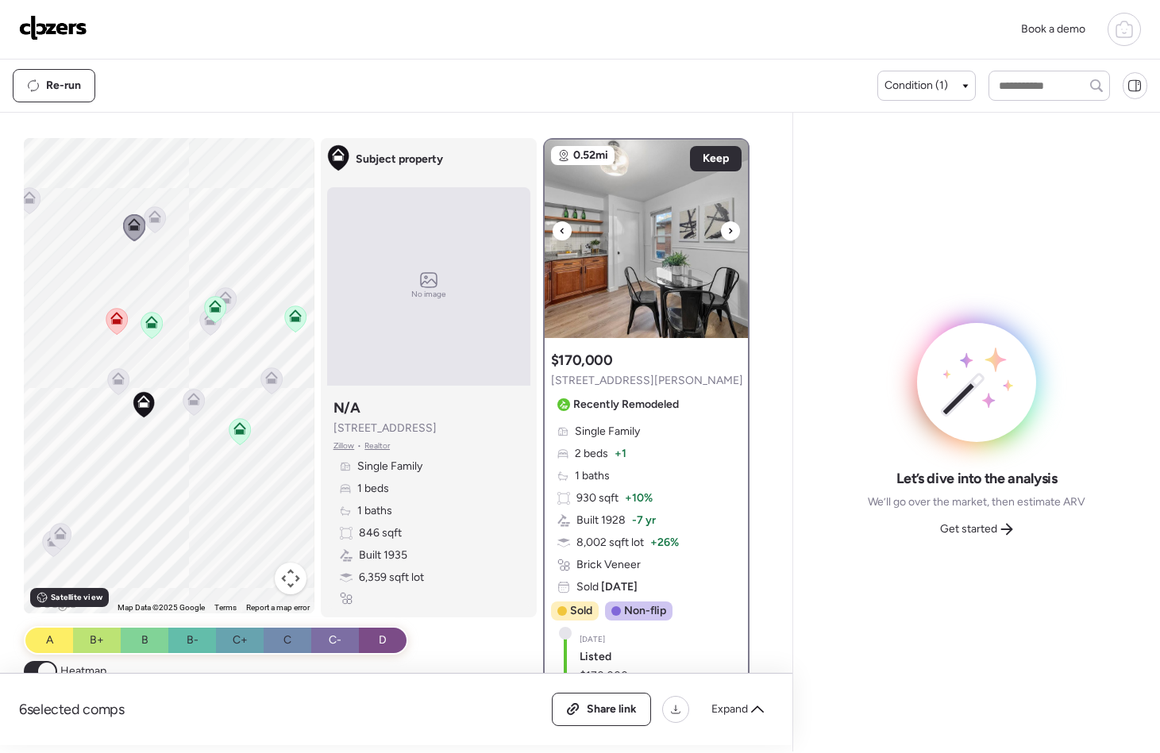
click at [727, 230] on icon at bounding box center [730, 231] width 6 height 19
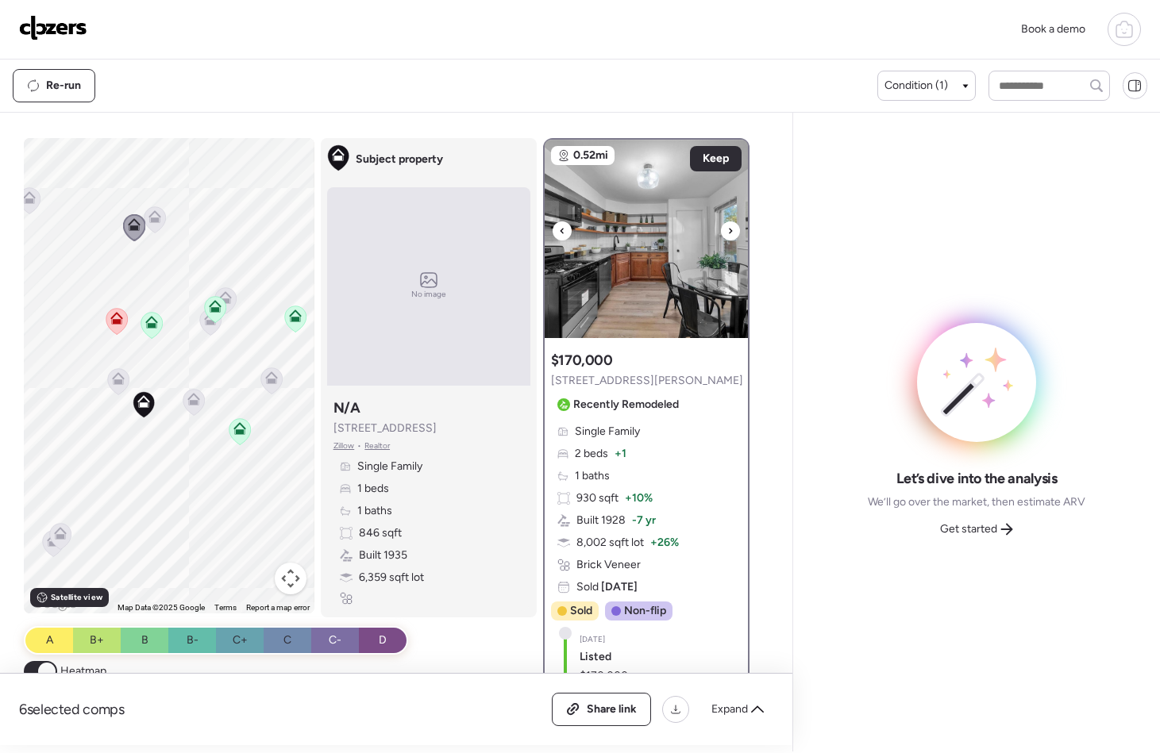
click at [727, 226] on icon at bounding box center [730, 231] width 6 height 19
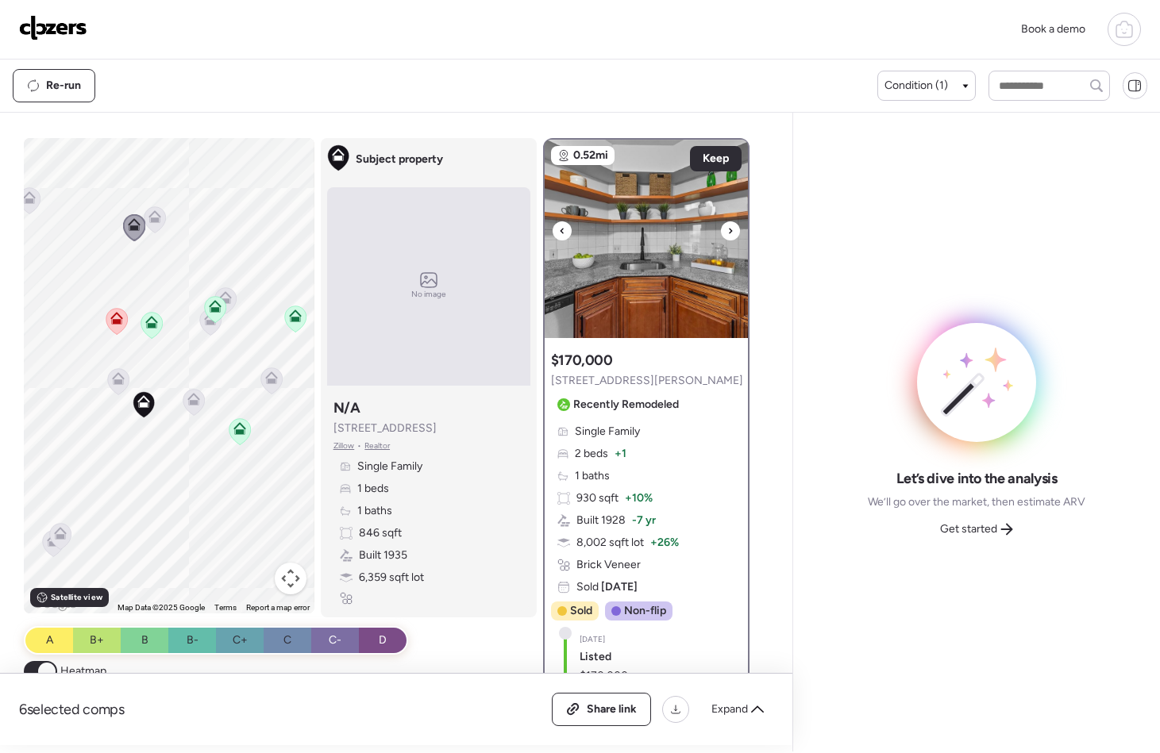
click at [727, 225] on icon at bounding box center [730, 231] width 6 height 19
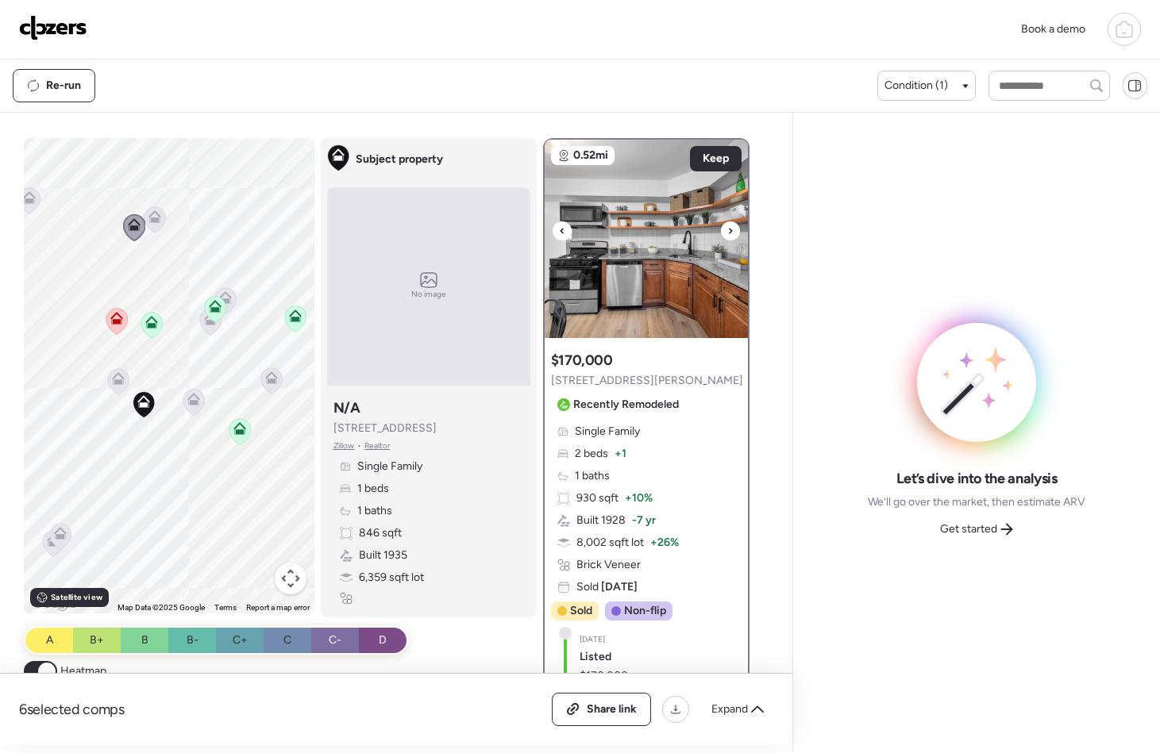
click at [727, 229] on icon at bounding box center [730, 231] width 6 height 19
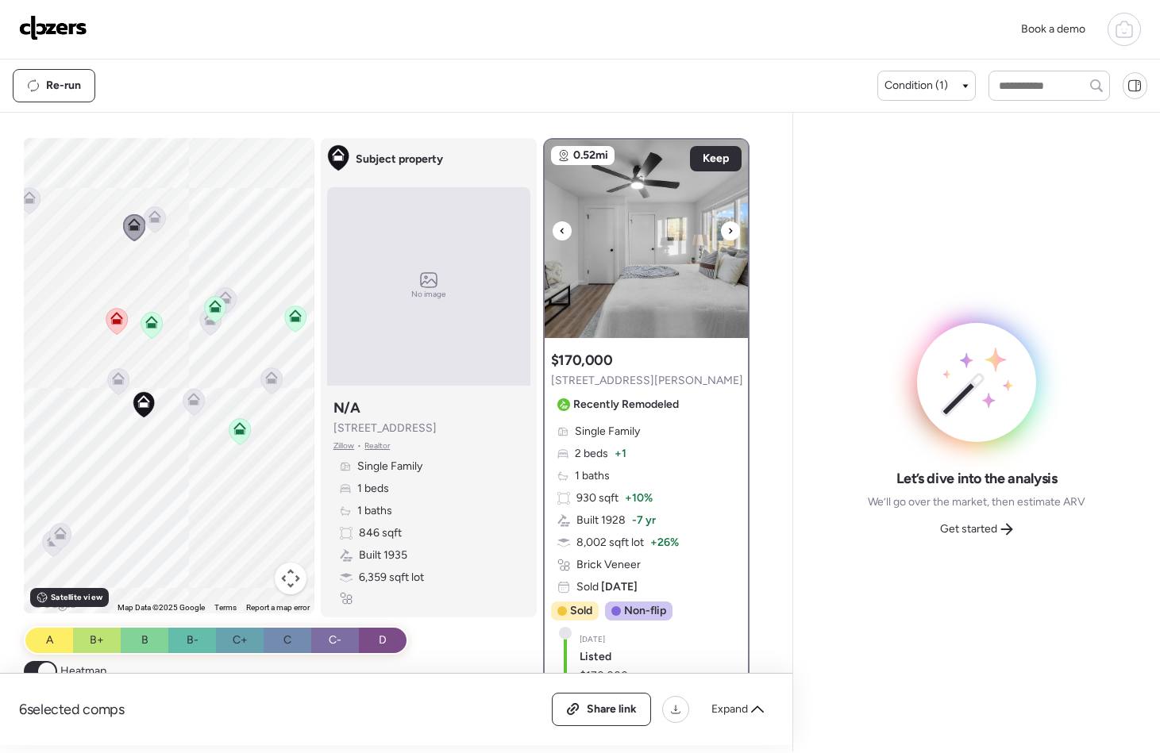
click at [727, 229] on icon at bounding box center [730, 231] width 6 height 19
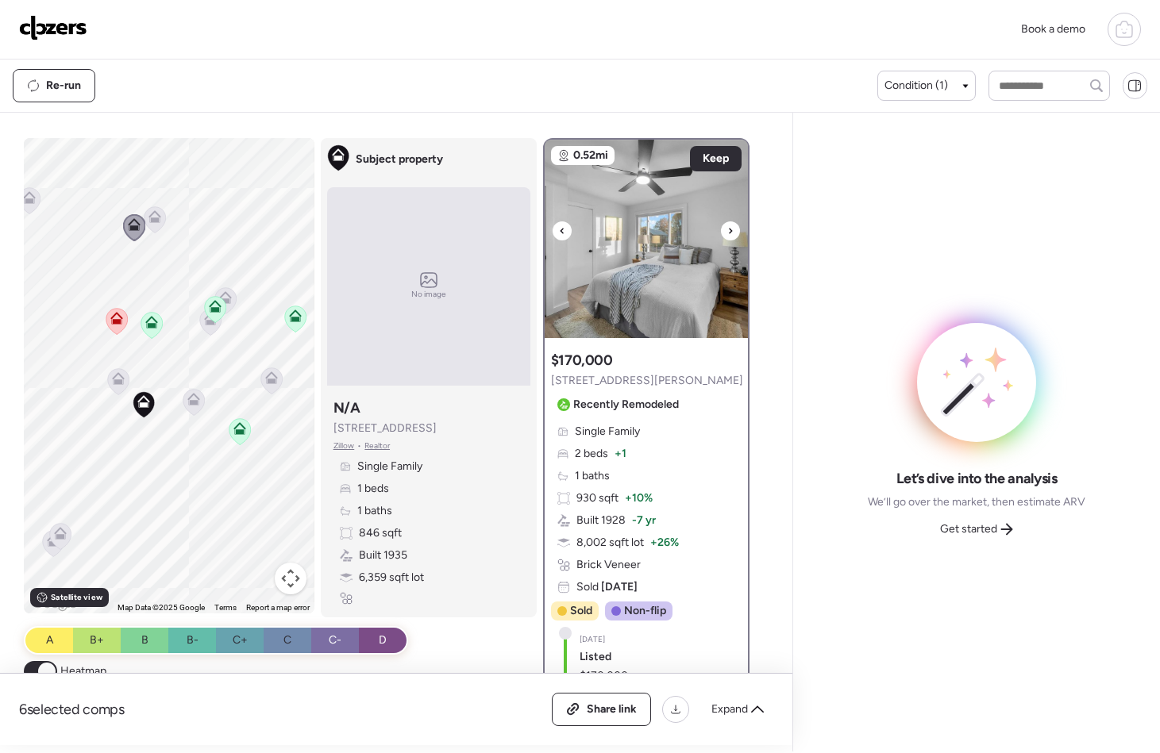
click at [727, 229] on icon at bounding box center [730, 231] width 6 height 19
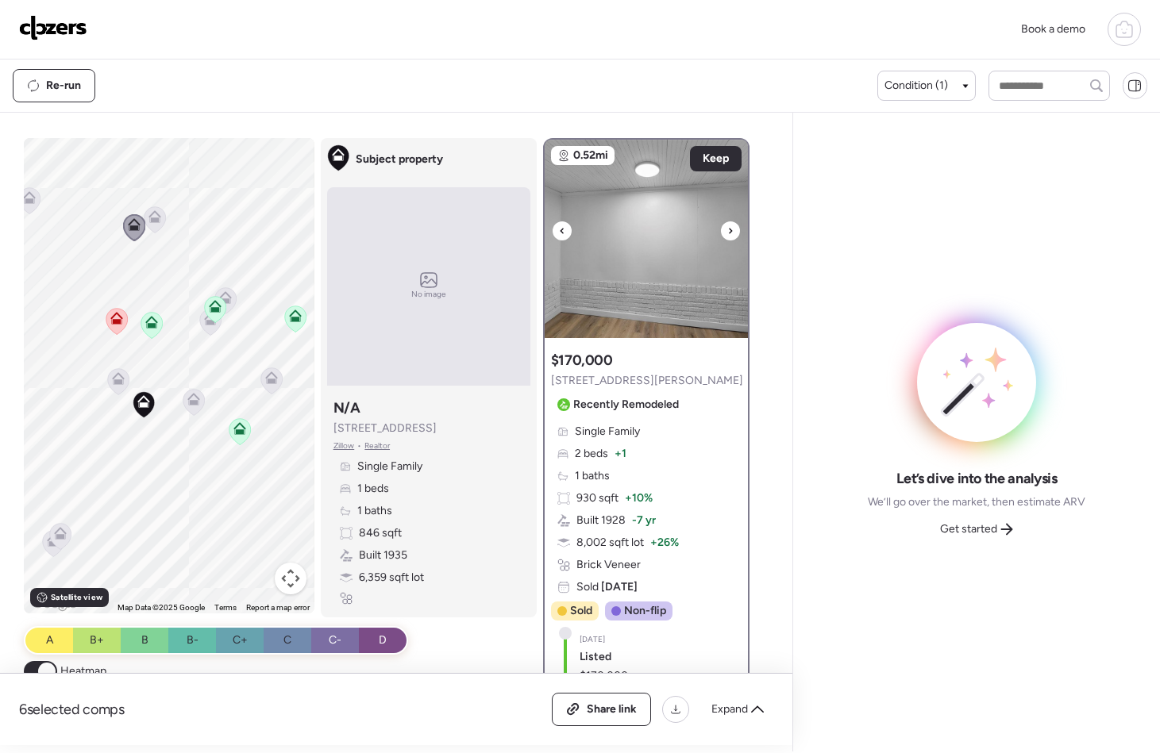
click at [727, 229] on icon at bounding box center [730, 231] width 6 height 19
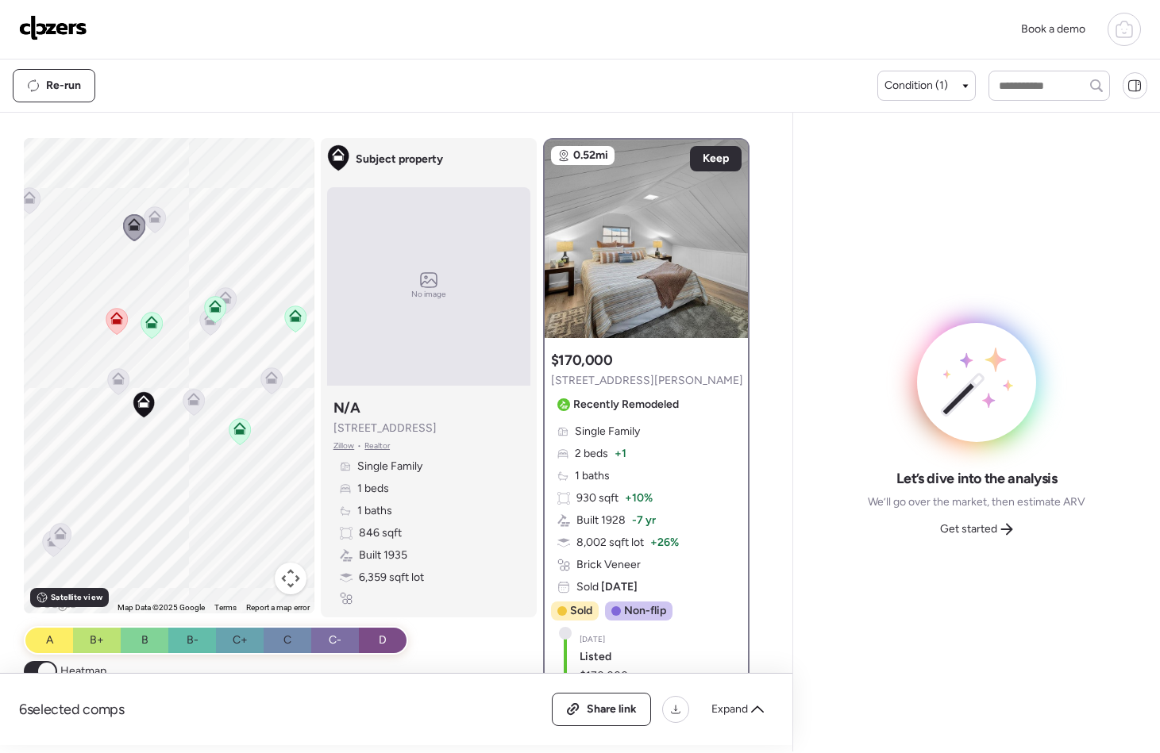
click at [148, 216] on icon at bounding box center [154, 216] width 13 height 13
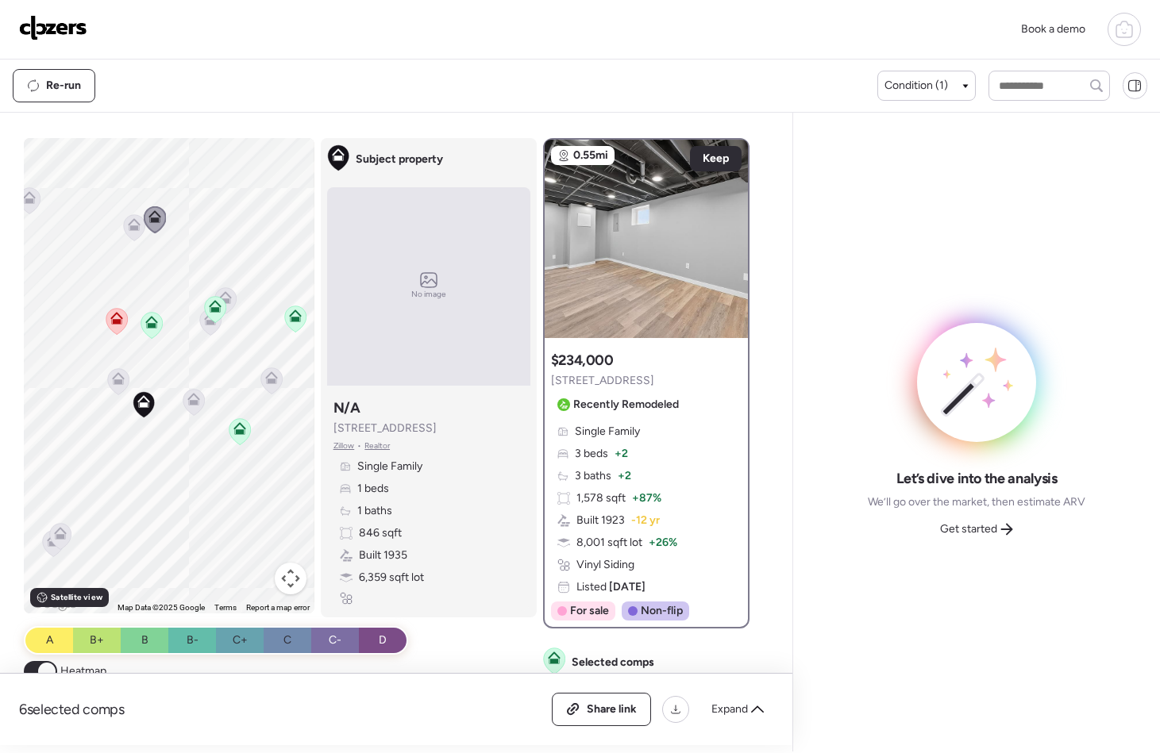
click at [110, 386] on icon at bounding box center [118, 381] width 21 height 26
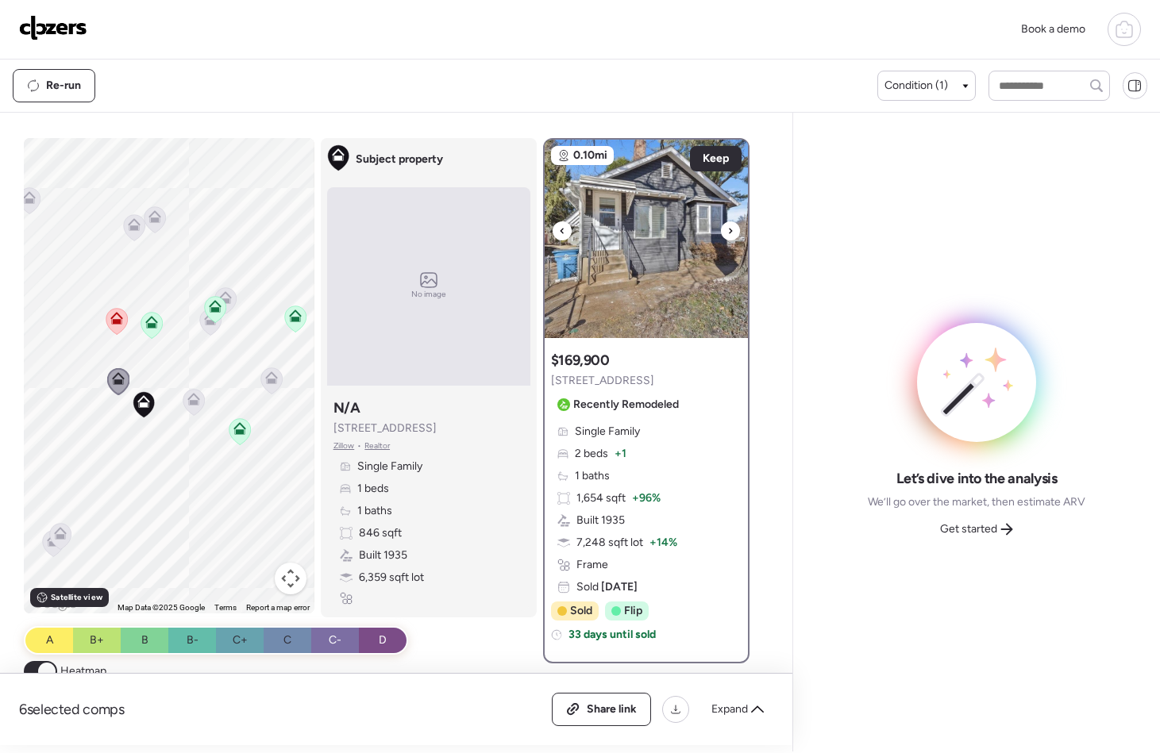
click at [727, 230] on icon at bounding box center [730, 231] width 6 height 19
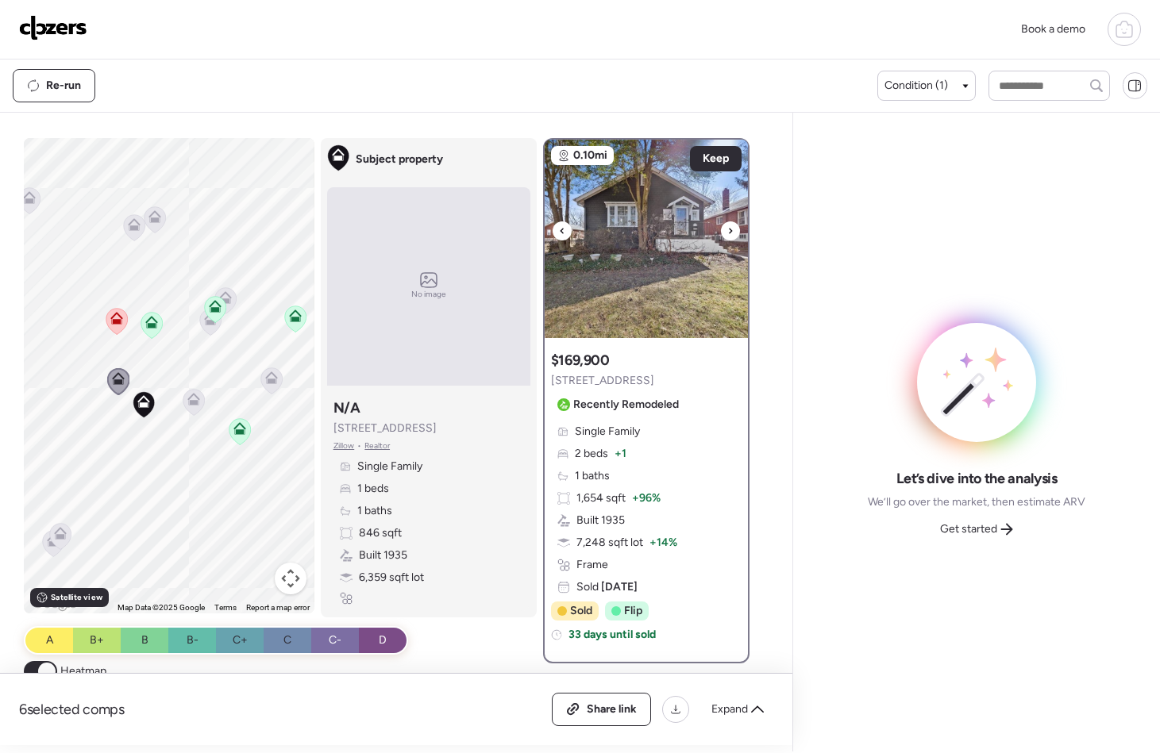
click at [727, 230] on icon at bounding box center [730, 231] width 6 height 19
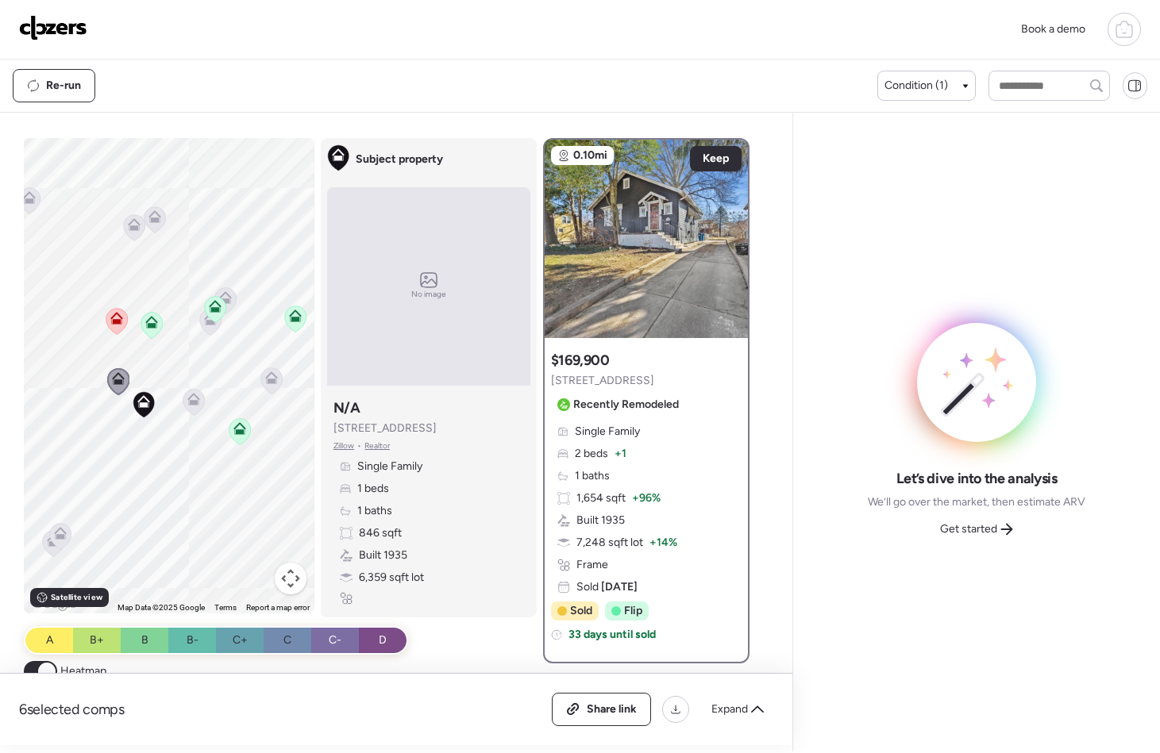
click at [191, 403] on icon at bounding box center [193, 402] width 10 height 5
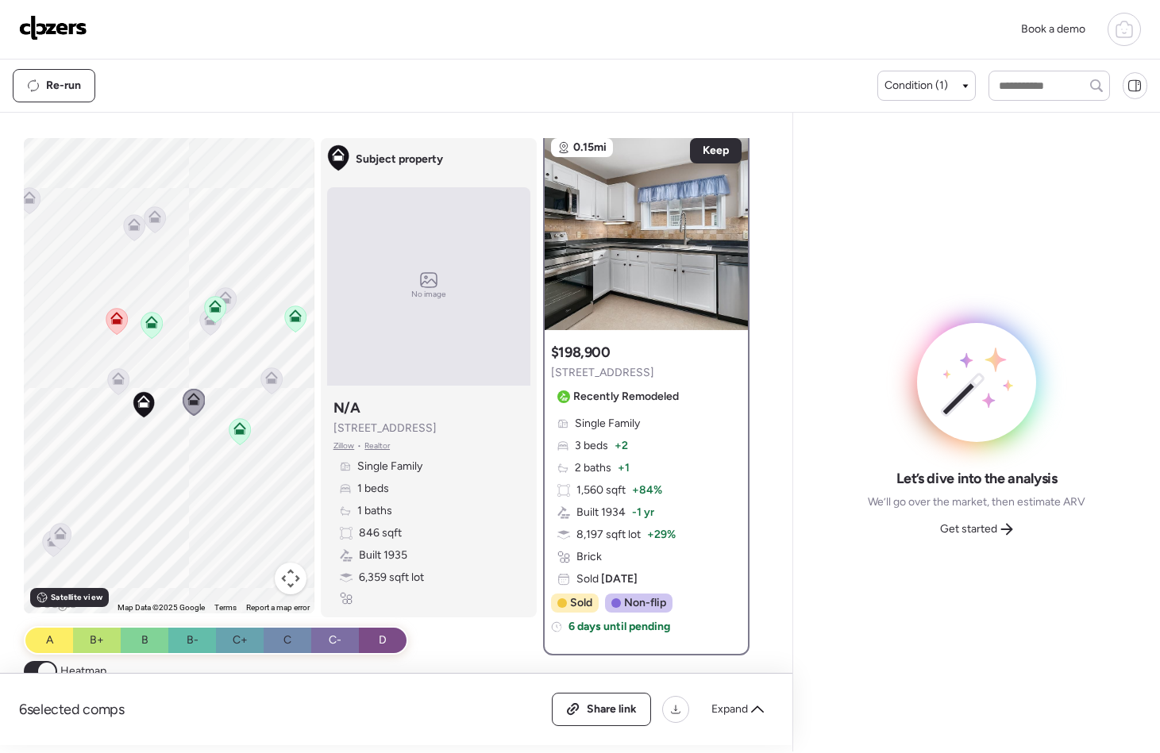
scroll to position [0, 0]
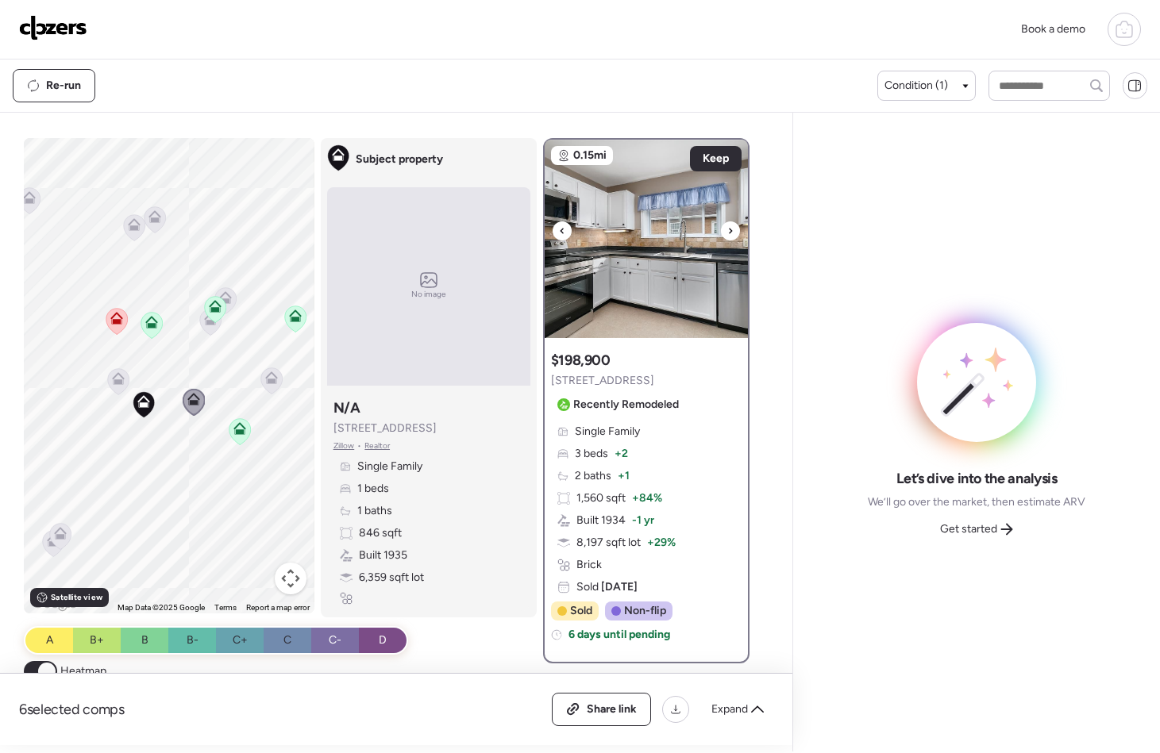
click at [729, 229] on icon at bounding box center [730, 231] width 3 height 6
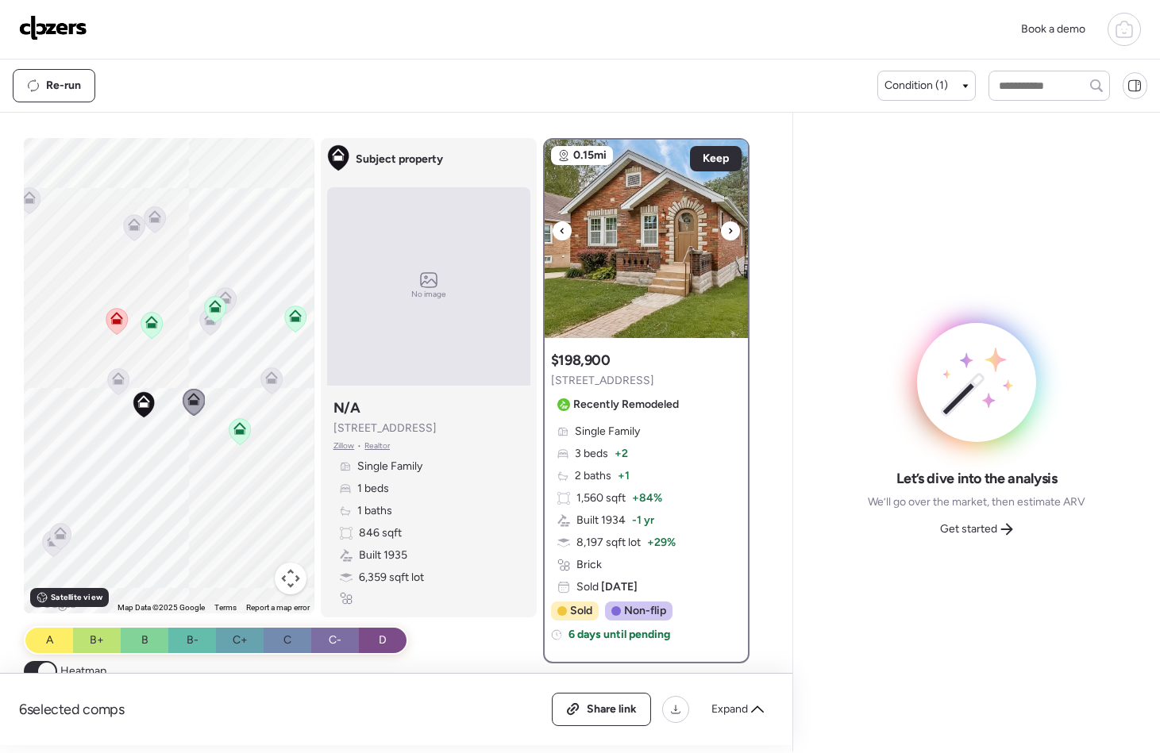
click at [729, 229] on icon at bounding box center [730, 231] width 3 height 6
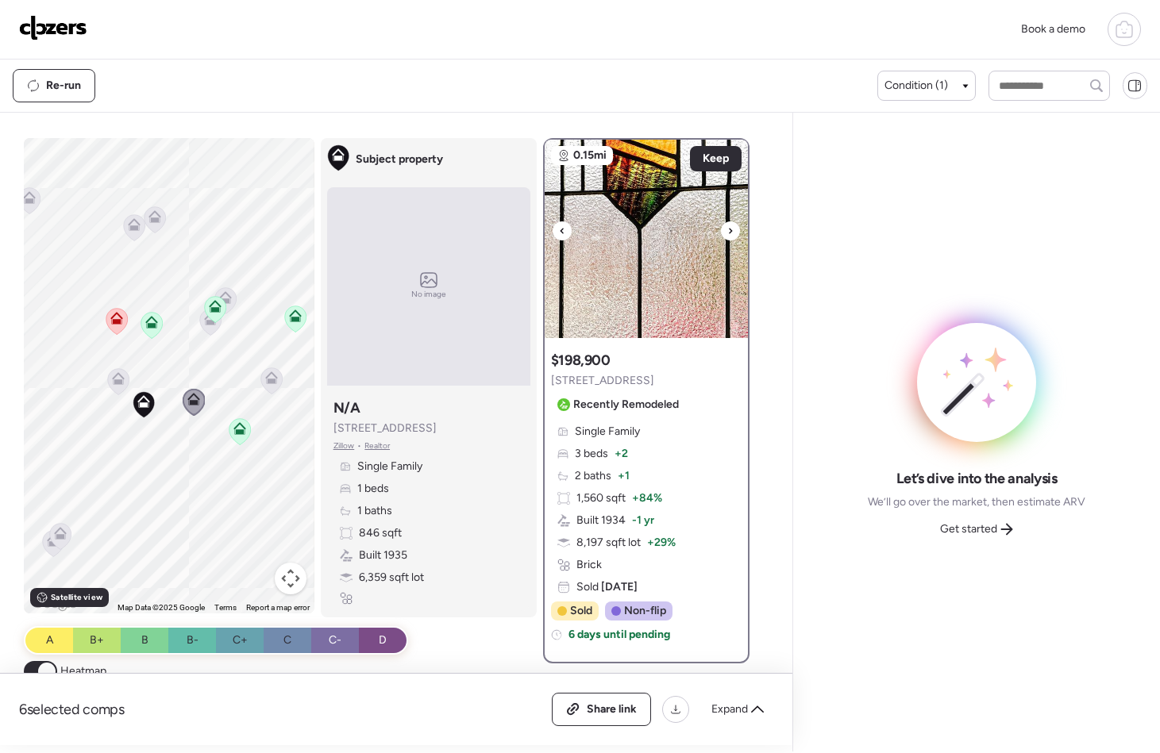
click at [729, 229] on div at bounding box center [730, 231] width 19 height 19
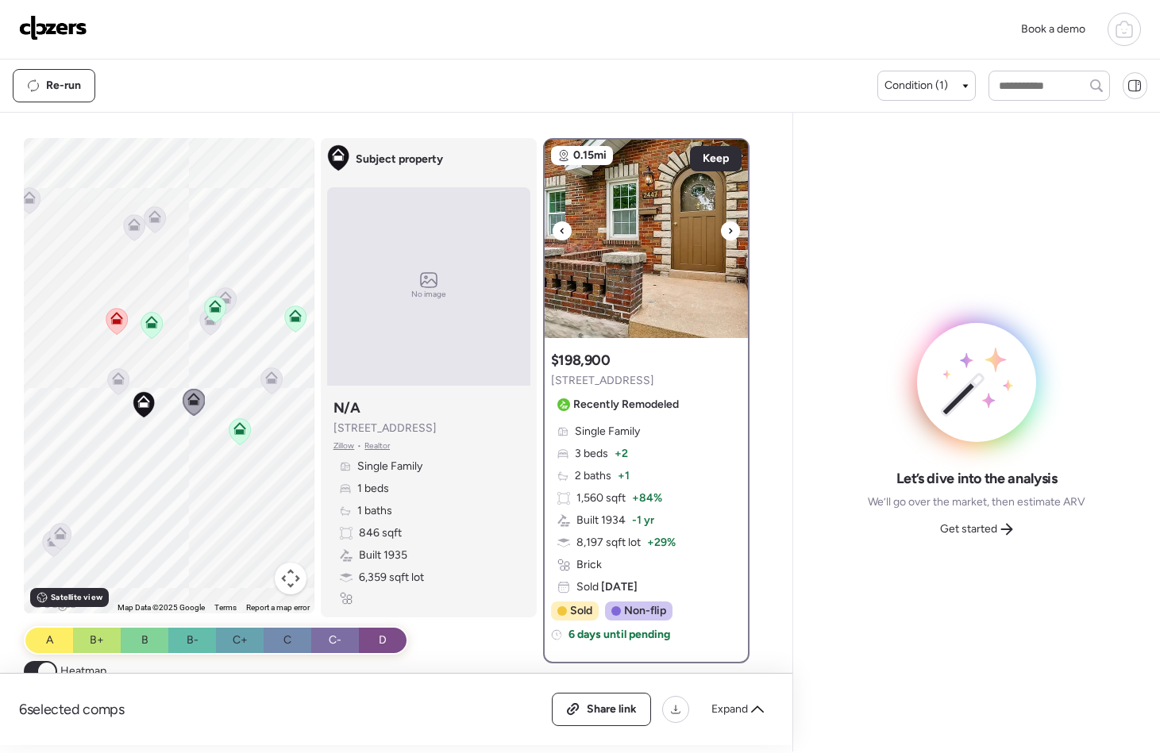
click at [730, 229] on div at bounding box center [730, 231] width 19 height 19
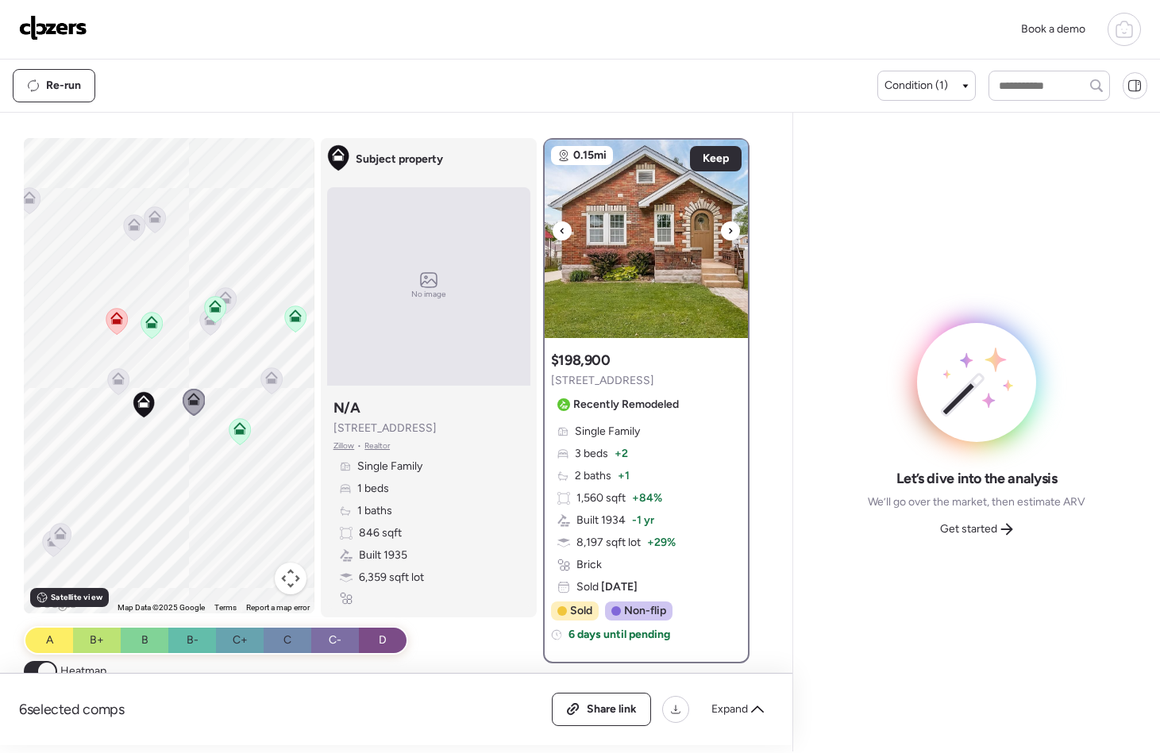
click at [730, 229] on div at bounding box center [730, 231] width 19 height 19
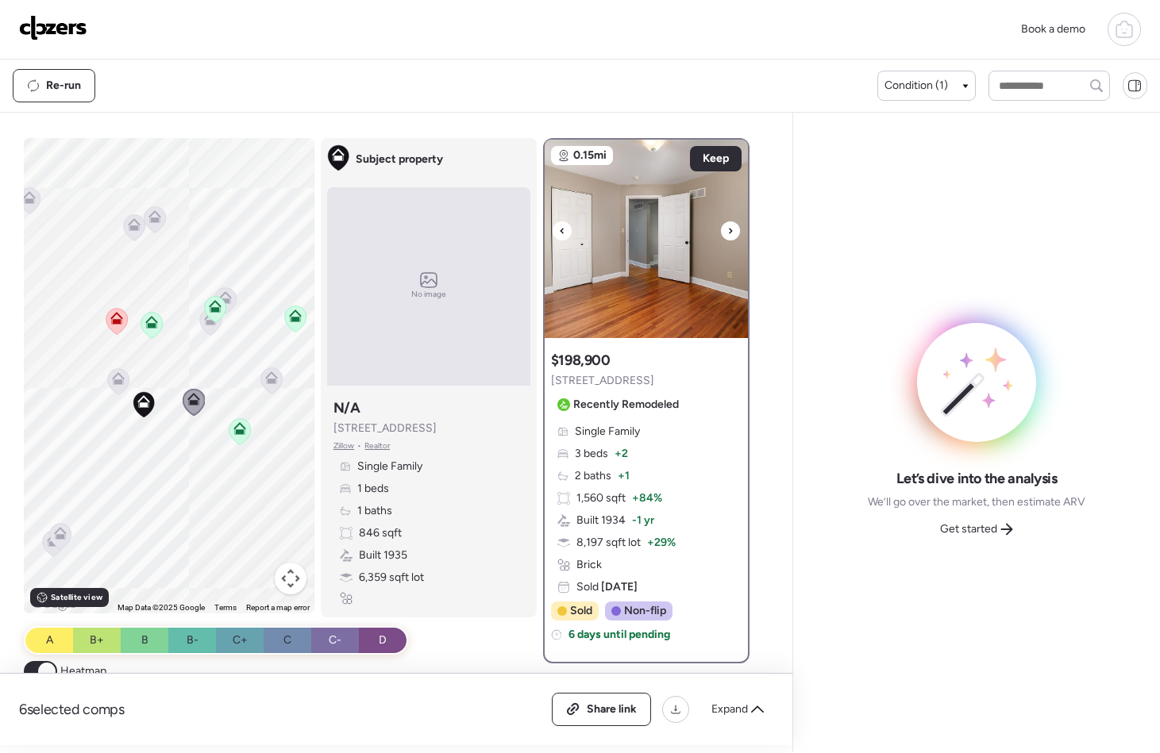
click at [730, 229] on div at bounding box center [730, 231] width 19 height 19
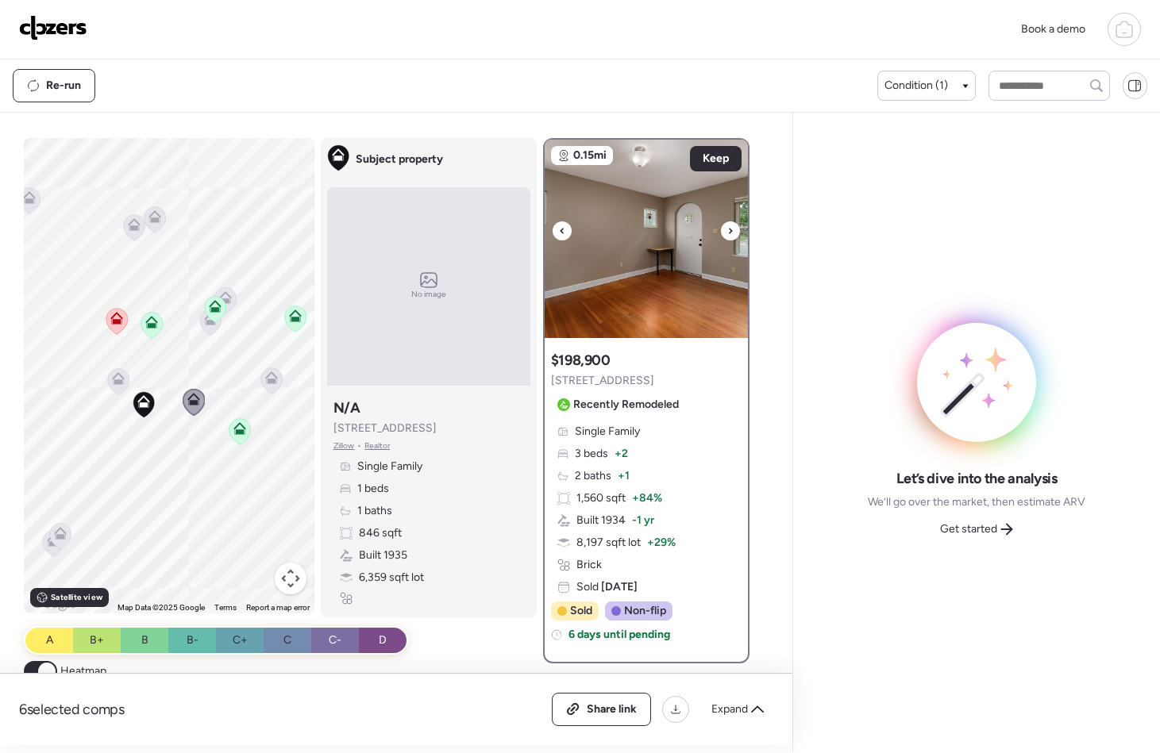
click at [730, 229] on div at bounding box center [730, 231] width 19 height 19
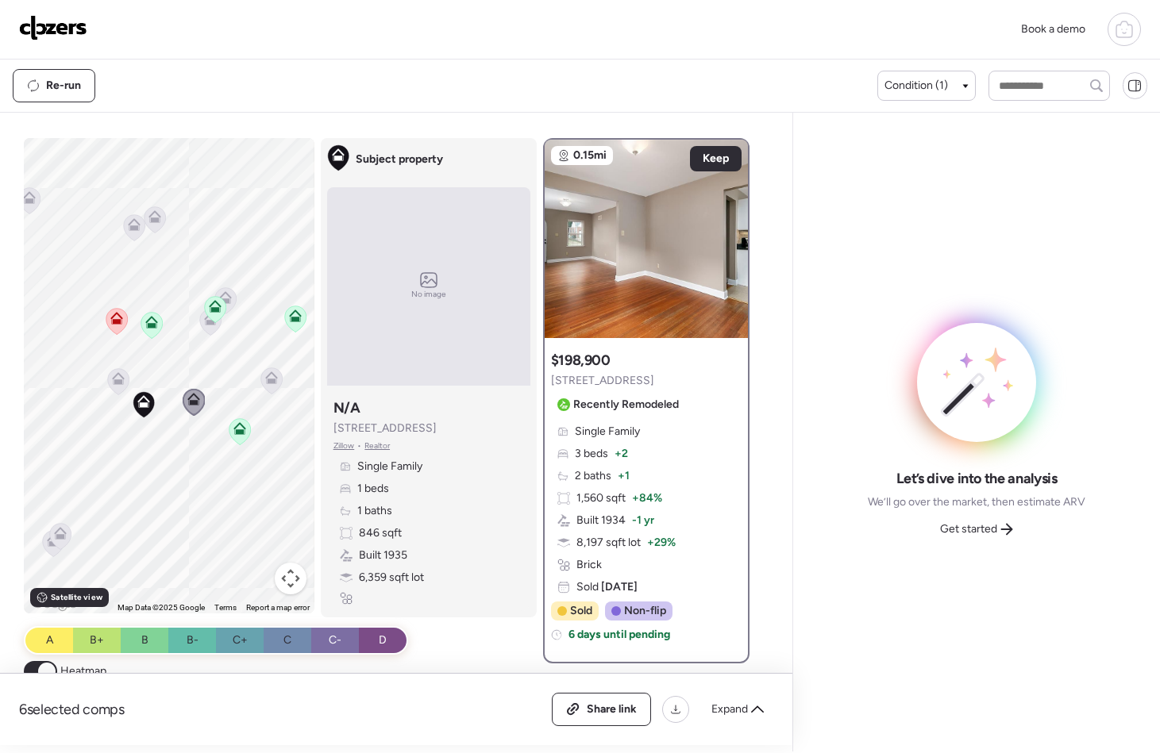
click at [117, 380] on icon at bounding box center [118, 381] width 10 height 5
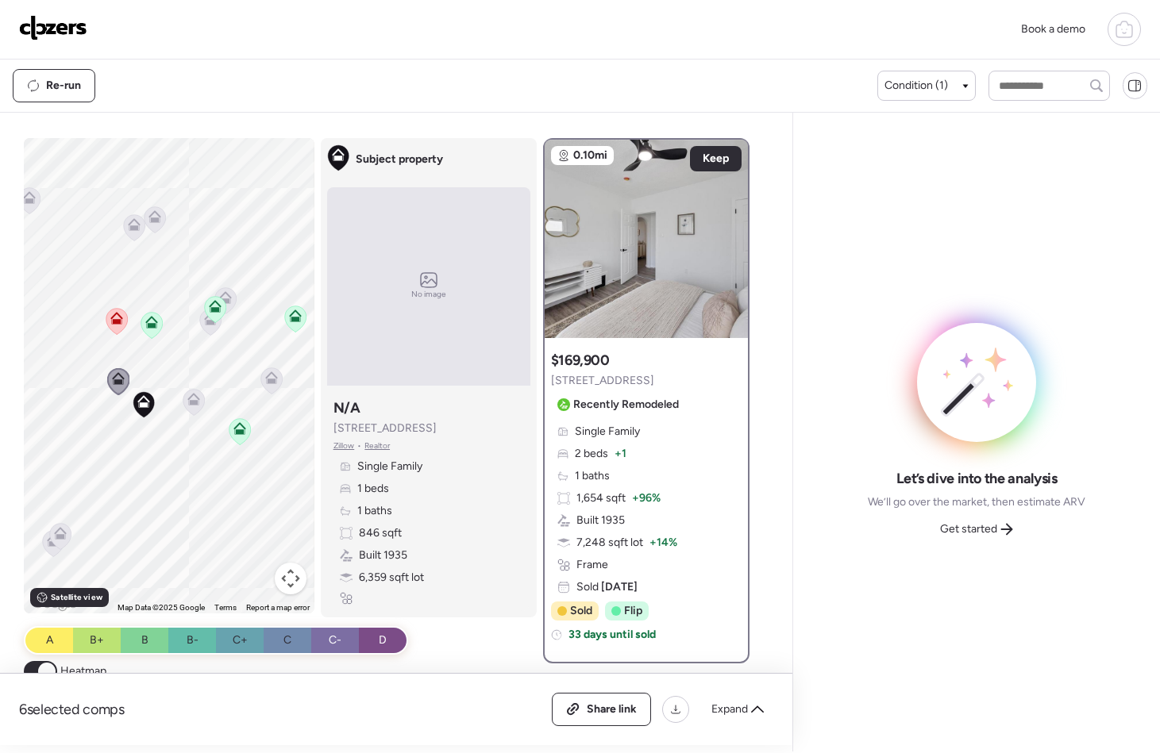
click at [129, 226] on icon at bounding box center [134, 227] width 10 height 5
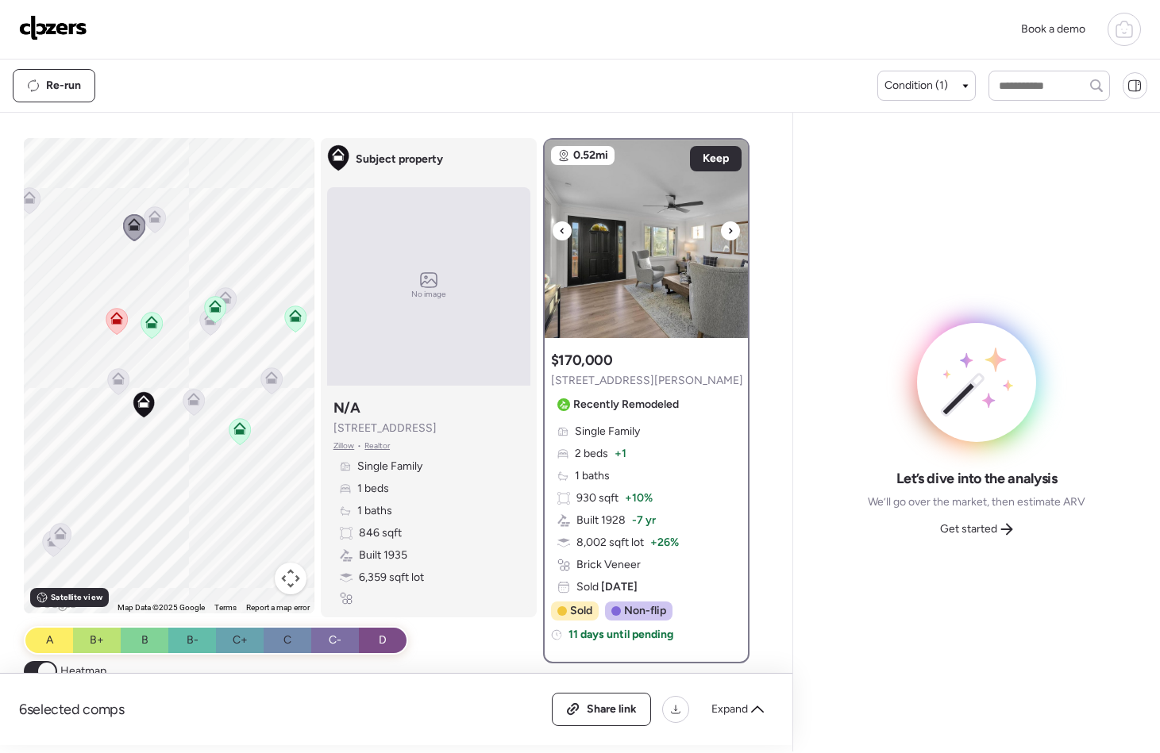
click at [727, 230] on icon at bounding box center [730, 231] width 6 height 19
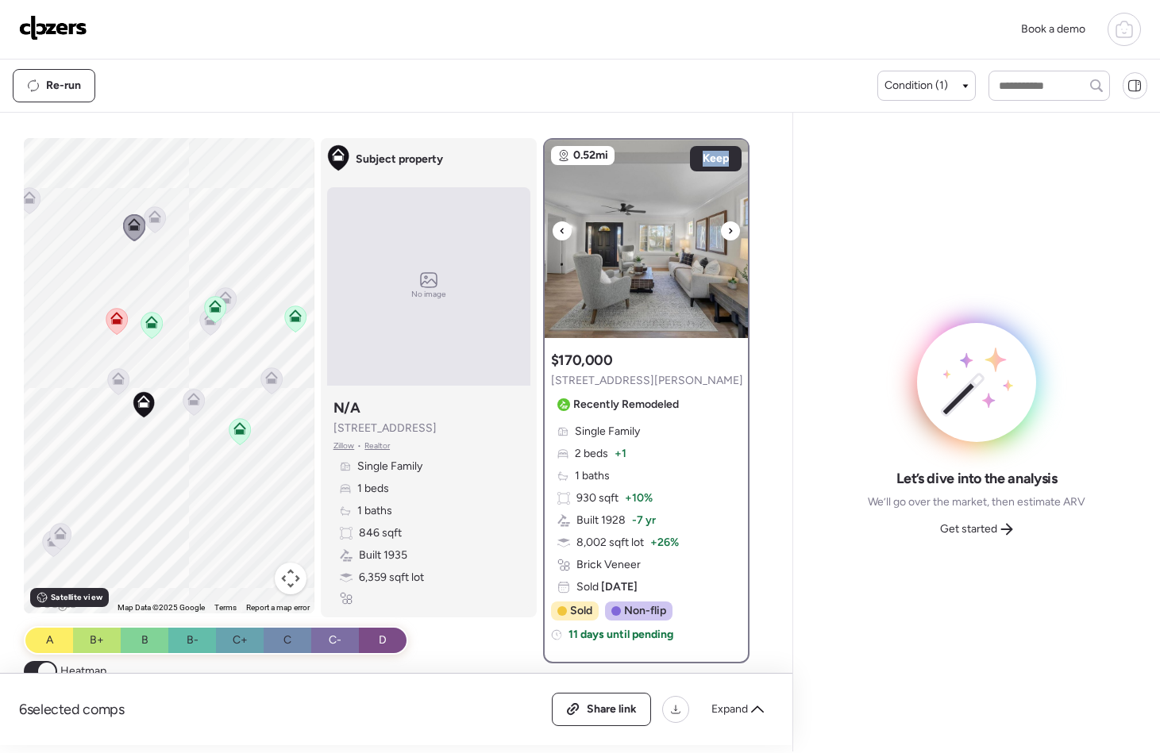
click at [727, 230] on icon at bounding box center [730, 231] width 6 height 19
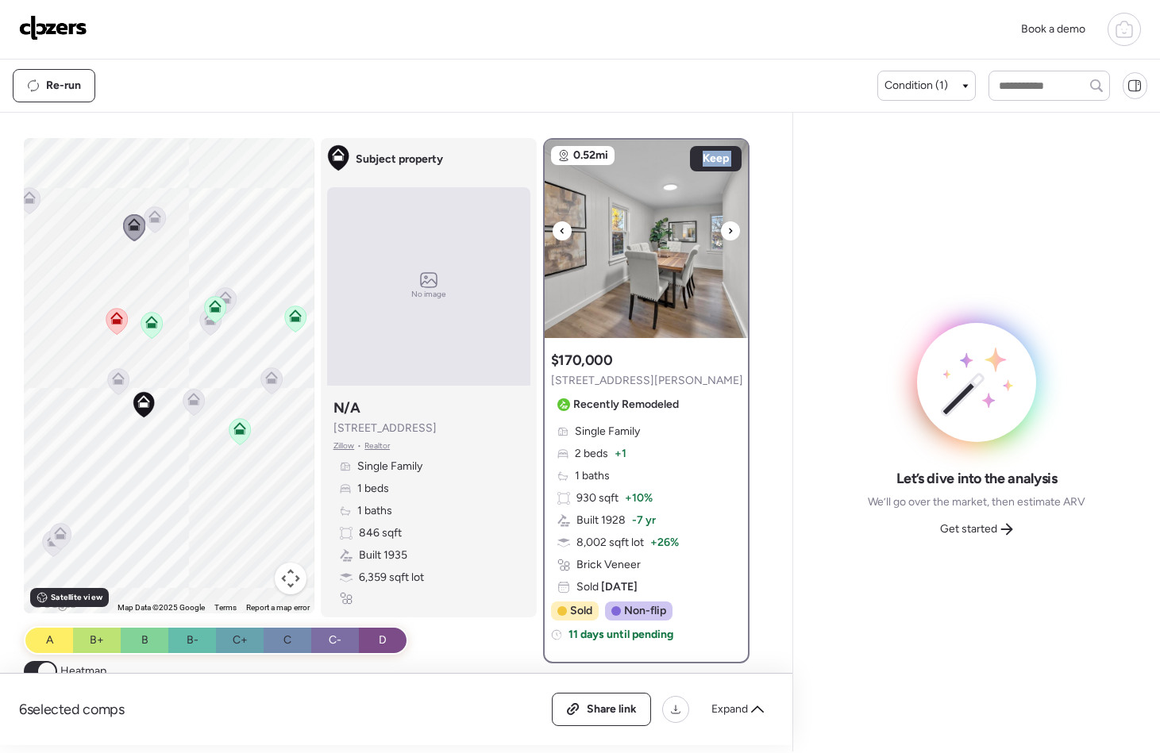
click at [727, 230] on icon at bounding box center [730, 231] width 6 height 19
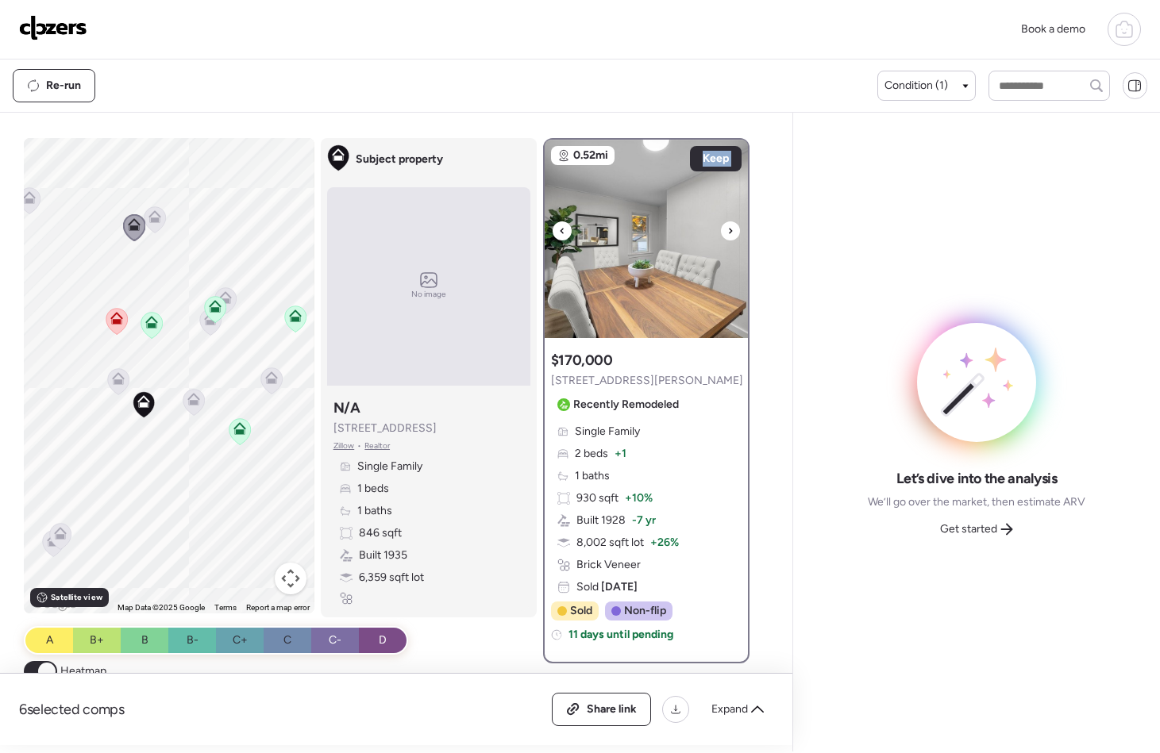
click at [727, 230] on icon at bounding box center [730, 231] width 6 height 19
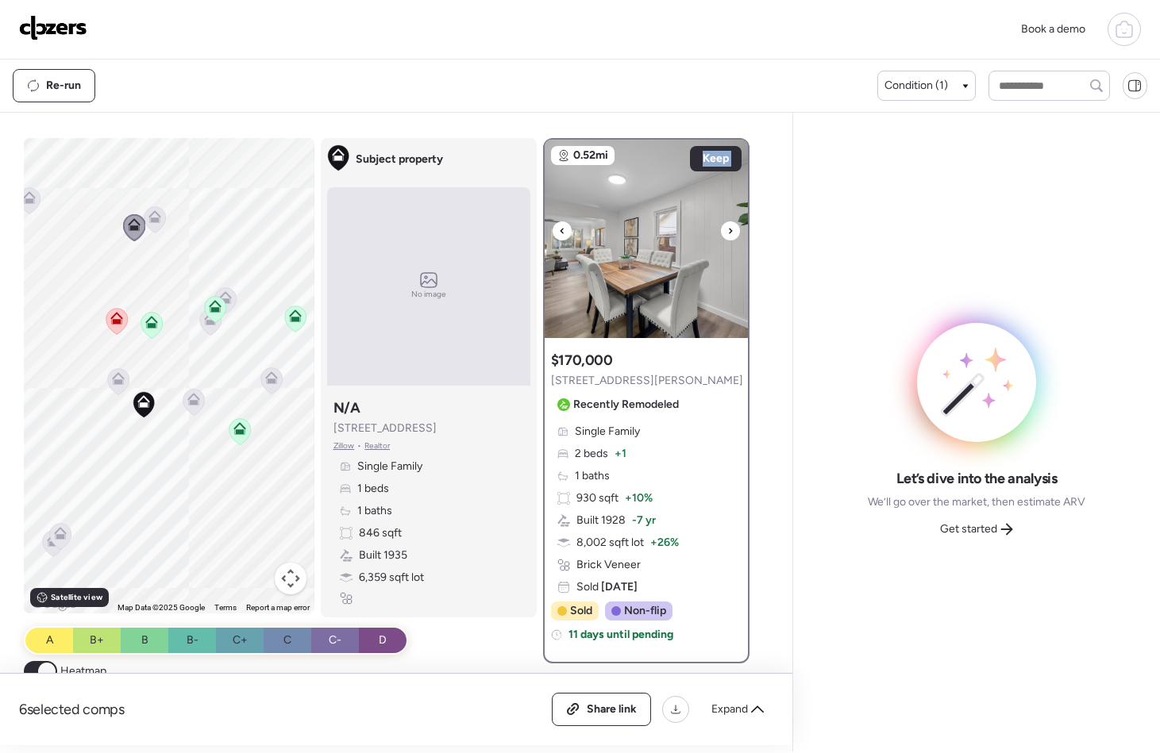
click at [727, 230] on icon at bounding box center [730, 231] width 6 height 19
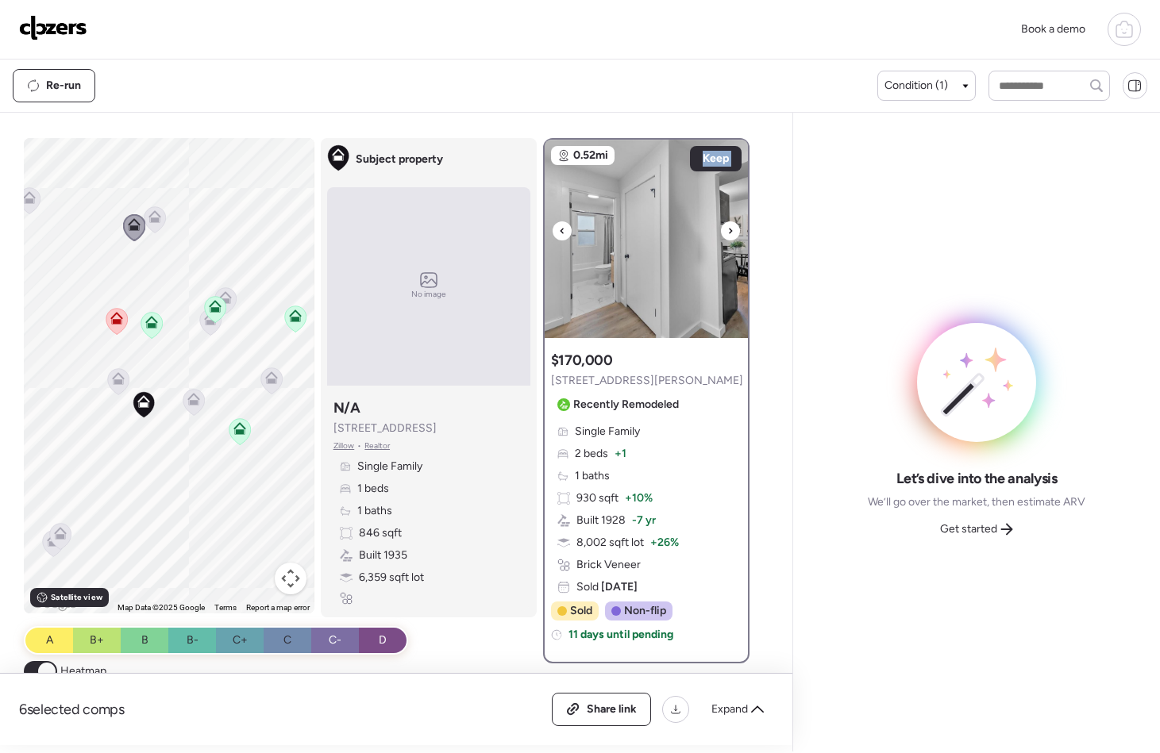
click at [727, 230] on icon at bounding box center [730, 231] width 6 height 19
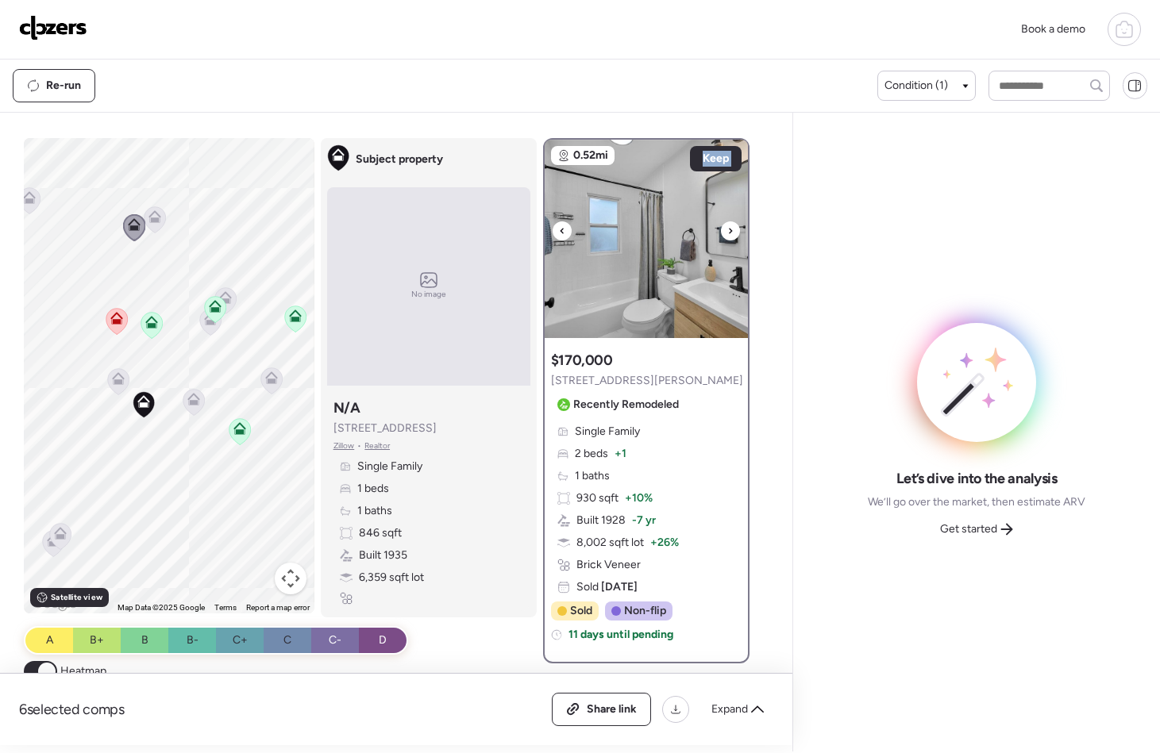
click at [727, 230] on icon at bounding box center [730, 231] width 6 height 19
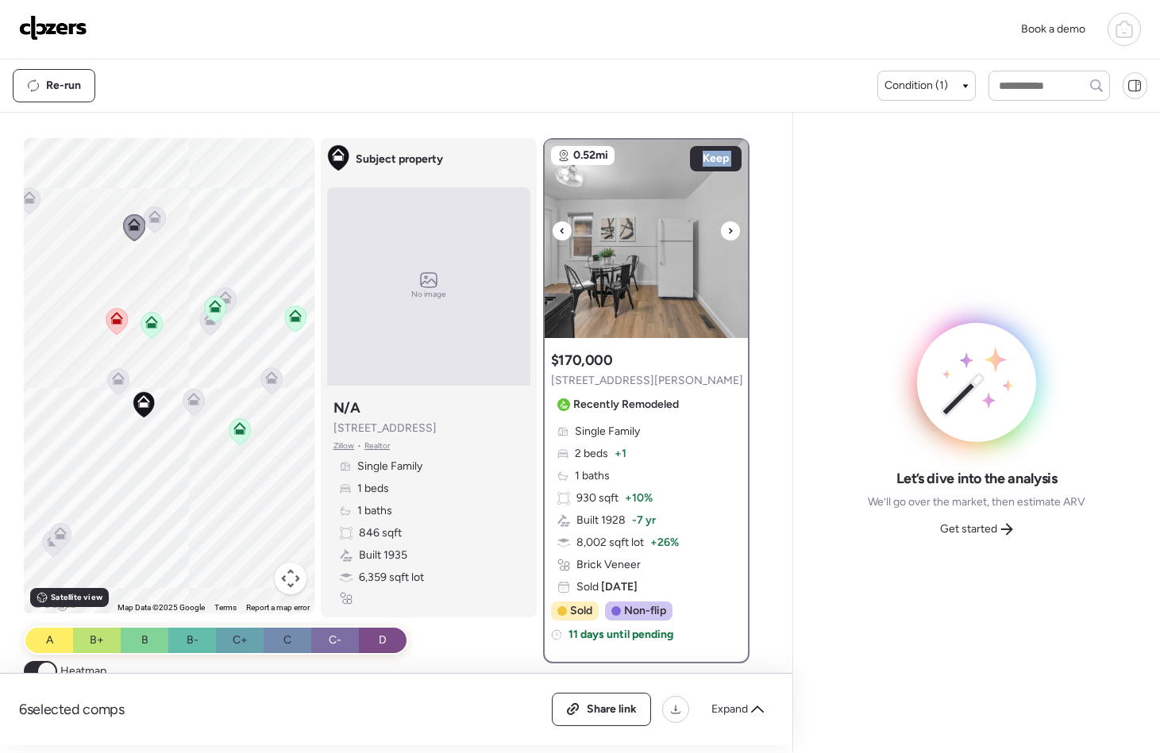
click at [727, 230] on icon at bounding box center [730, 231] width 6 height 19
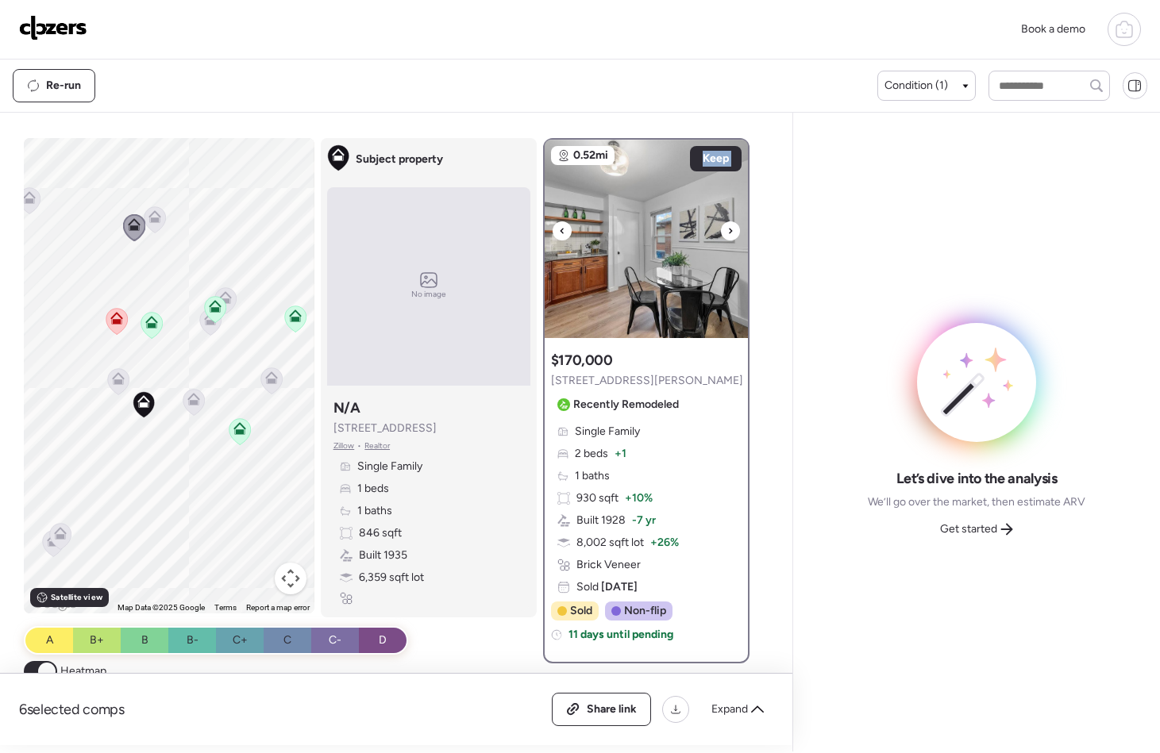
click at [727, 230] on icon at bounding box center [730, 231] width 6 height 19
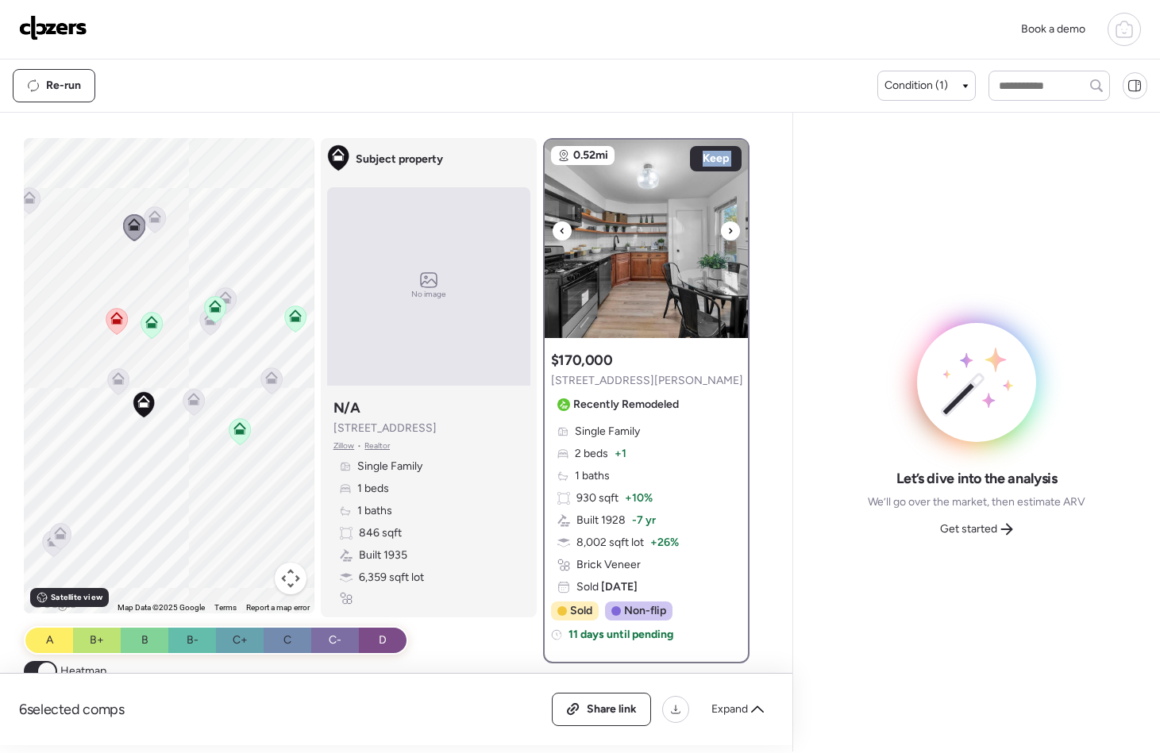
click at [727, 230] on icon at bounding box center [730, 231] width 6 height 19
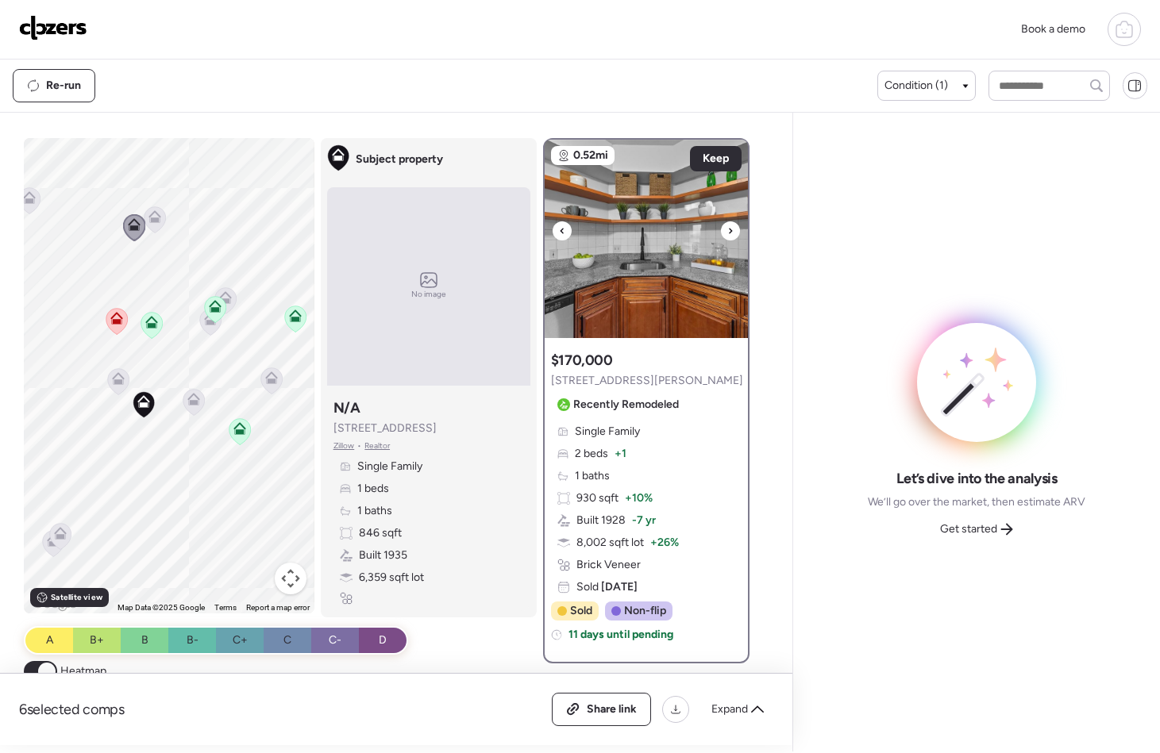
click at [727, 230] on icon at bounding box center [730, 231] width 6 height 19
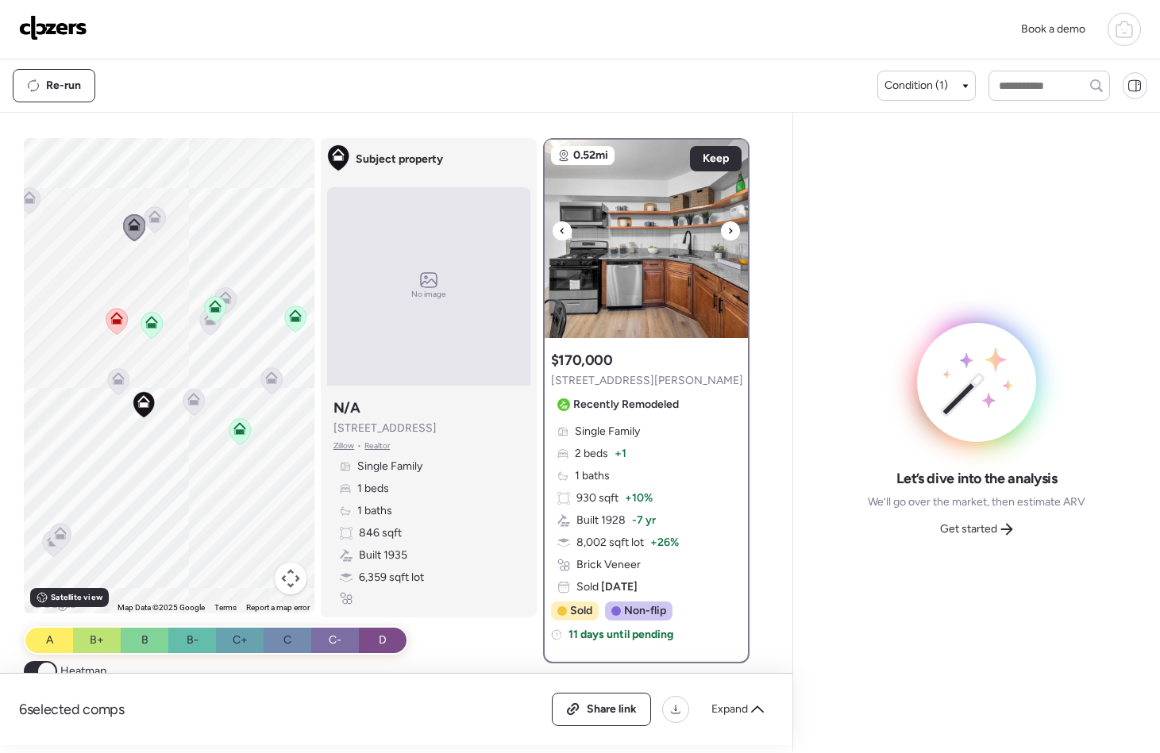
click at [727, 230] on icon at bounding box center [730, 231] width 6 height 19
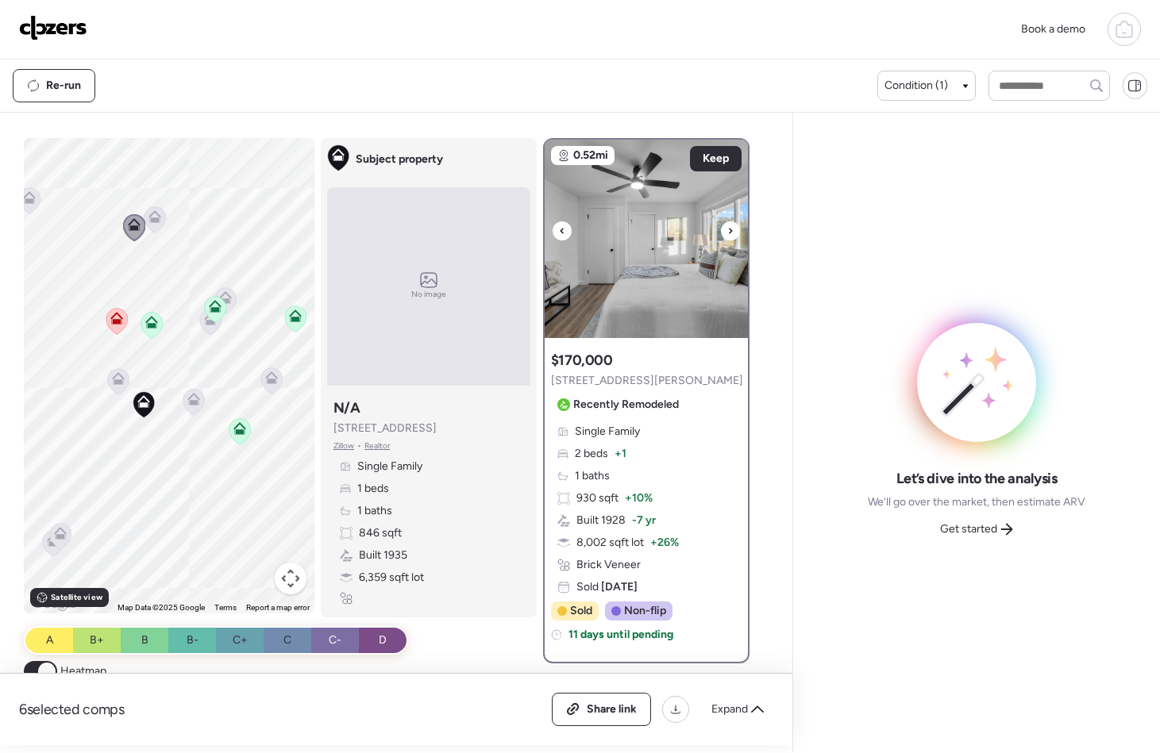
click at [727, 230] on icon at bounding box center [730, 231] width 6 height 19
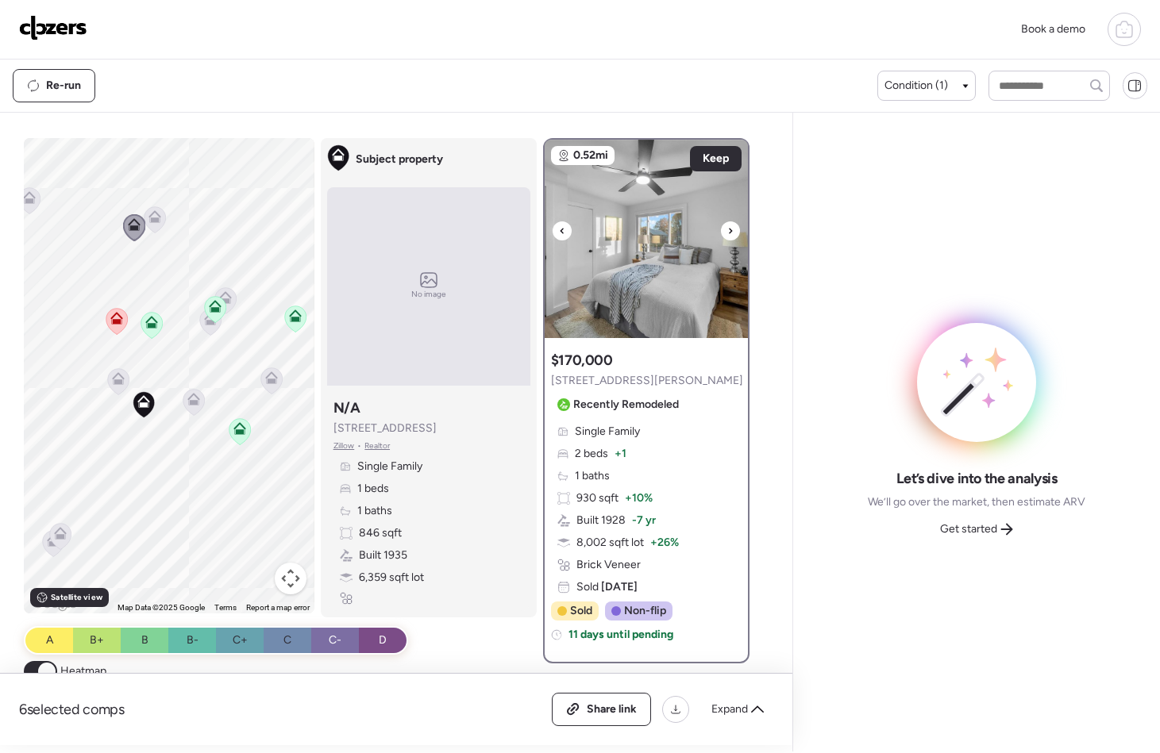
click at [727, 230] on icon at bounding box center [730, 231] width 6 height 19
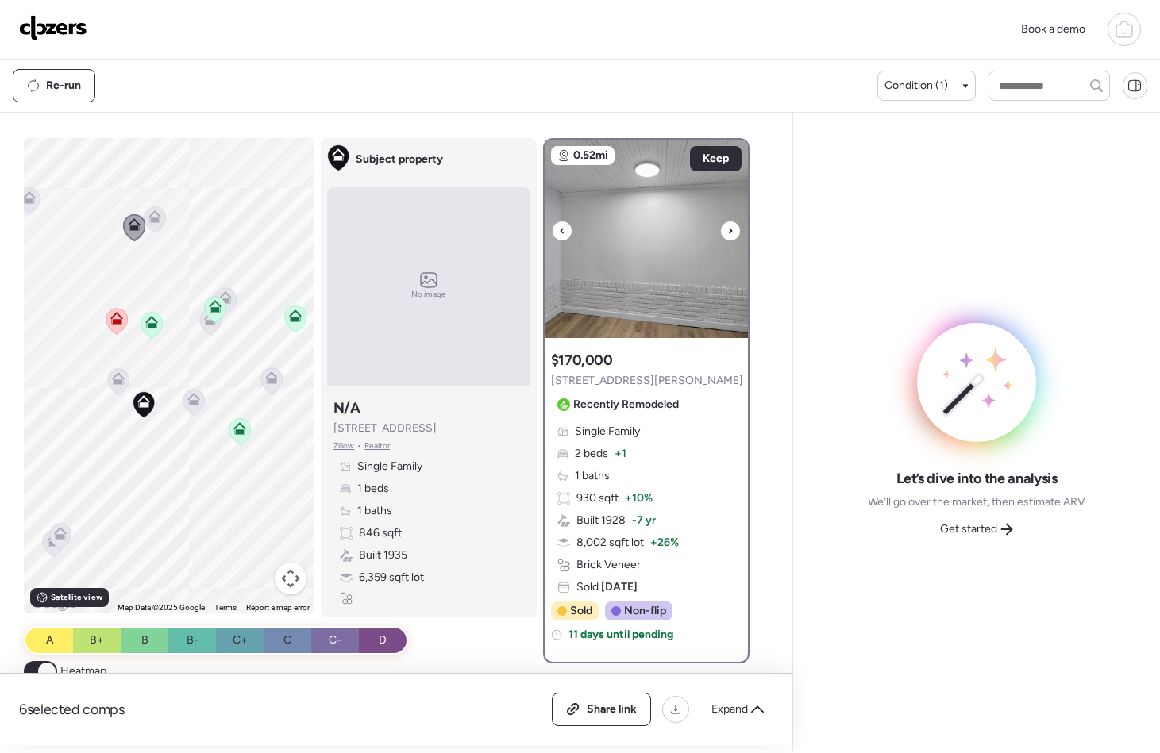
click at [727, 230] on icon at bounding box center [730, 231] width 6 height 19
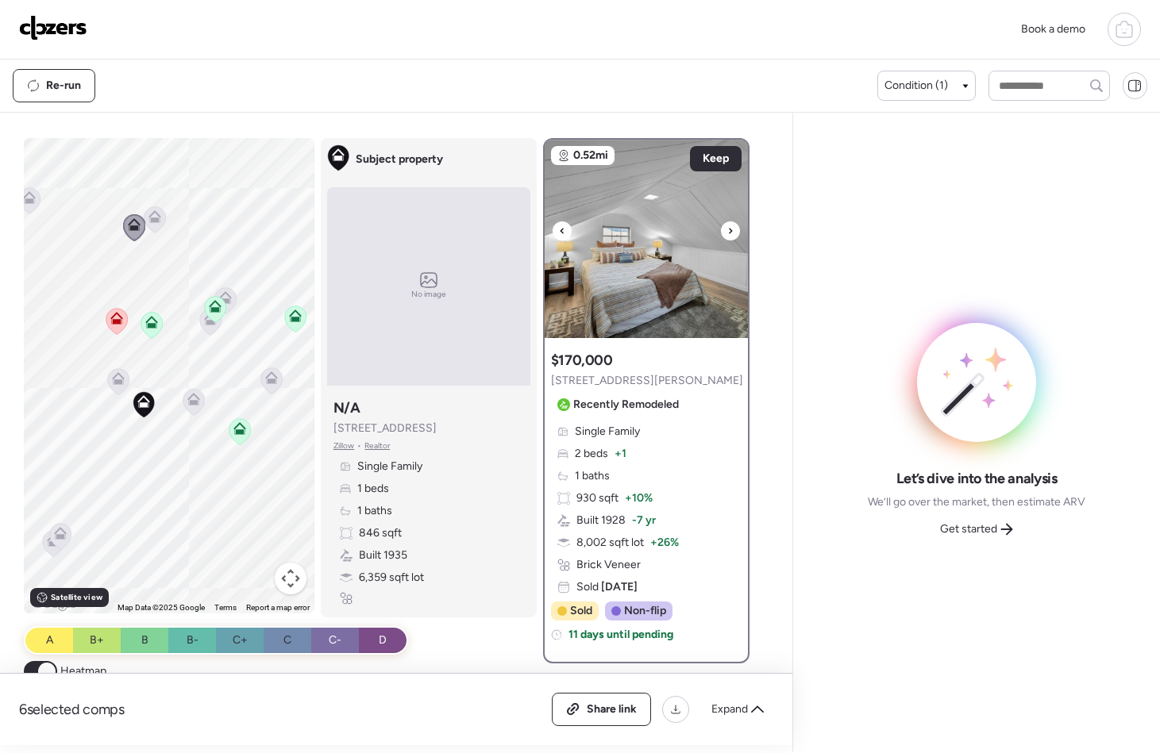
click at [727, 230] on icon at bounding box center [730, 231] width 6 height 19
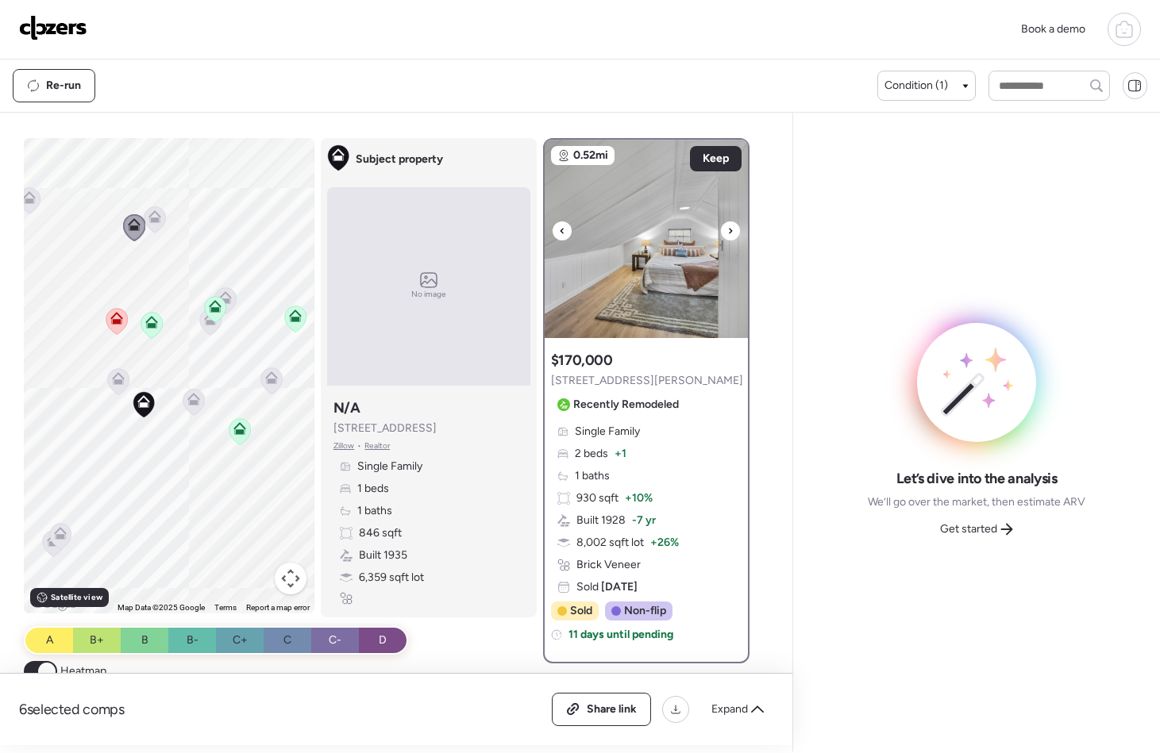
click at [727, 230] on icon at bounding box center [730, 231] width 6 height 19
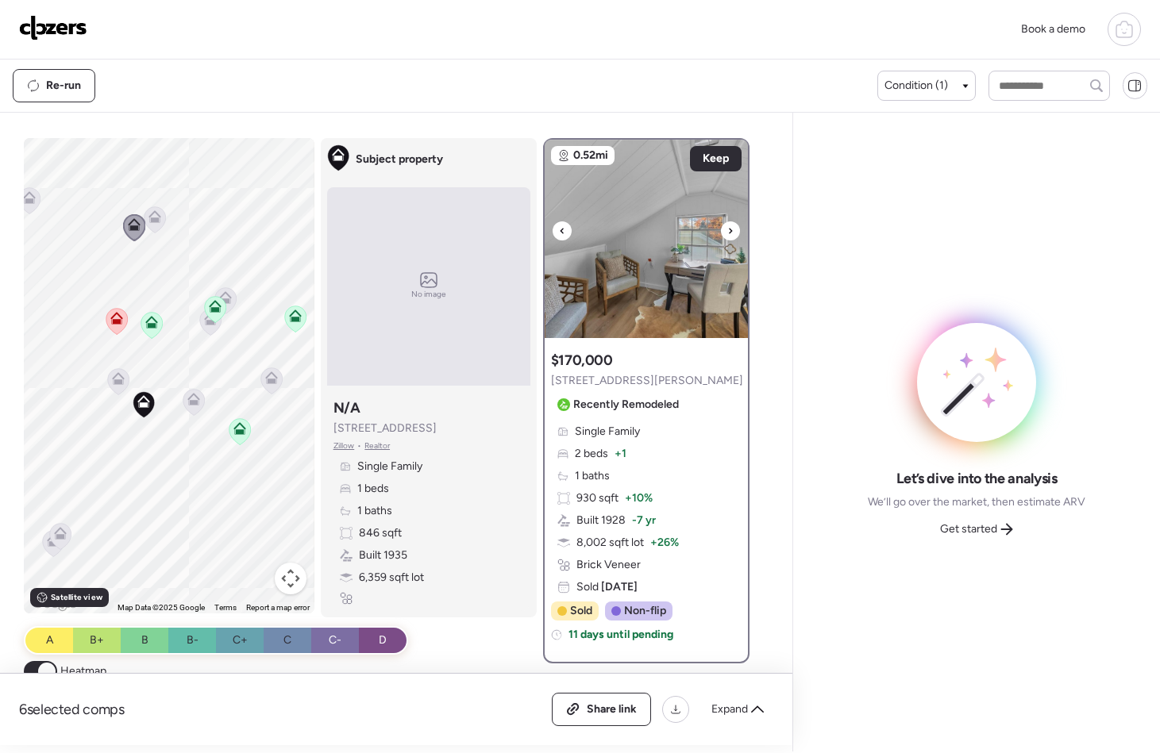
click at [727, 230] on icon at bounding box center [730, 231] width 6 height 19
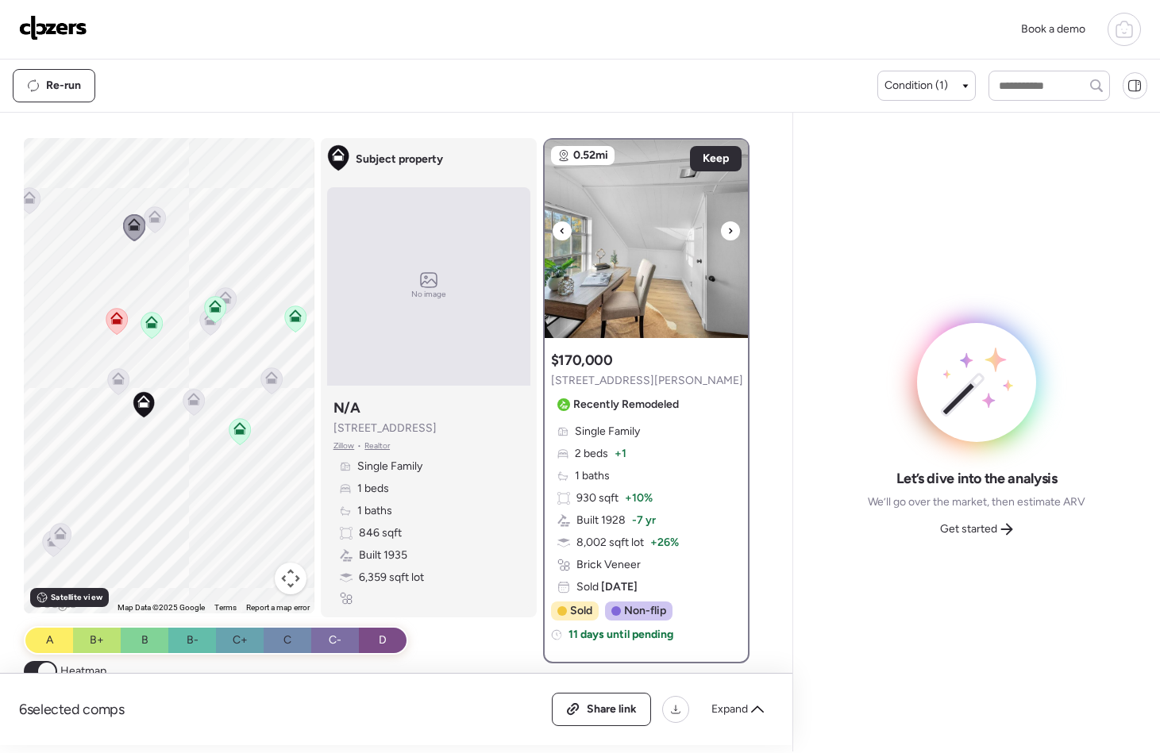
click at [727, 229] on icon at bounding box center [730, 231] width 6 height 19
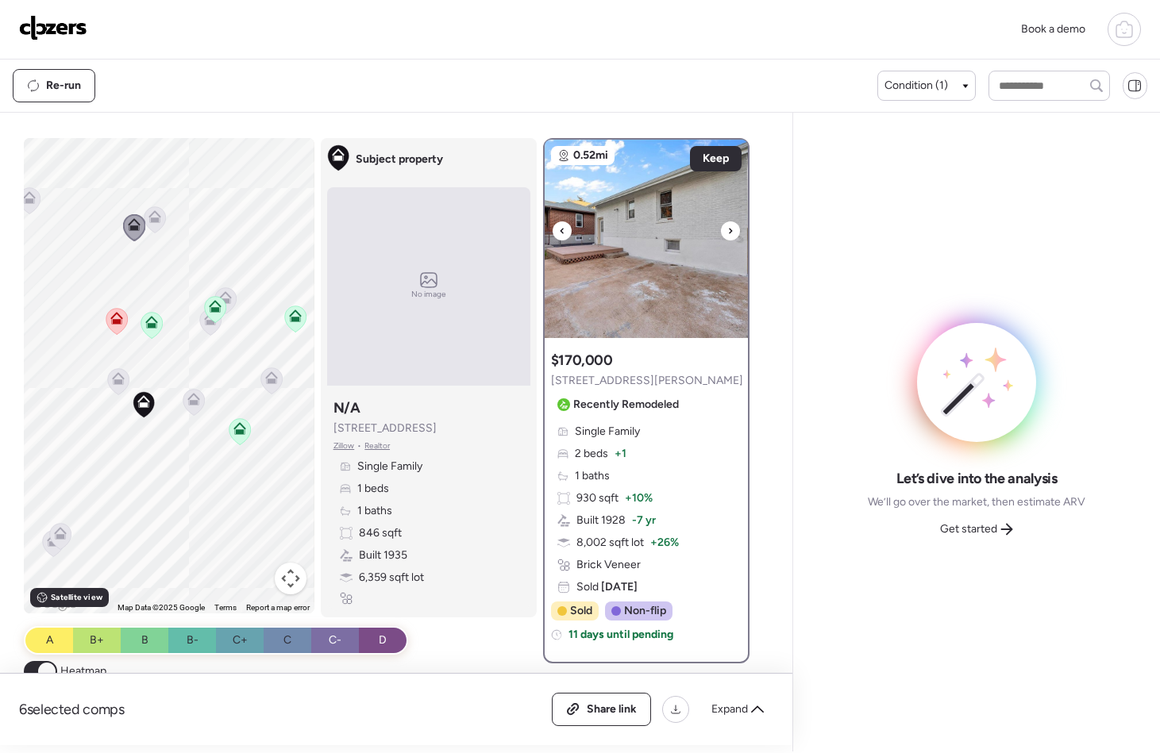
click at [727, 229] on icon at bounding box center [730, 231] width 6 height 19
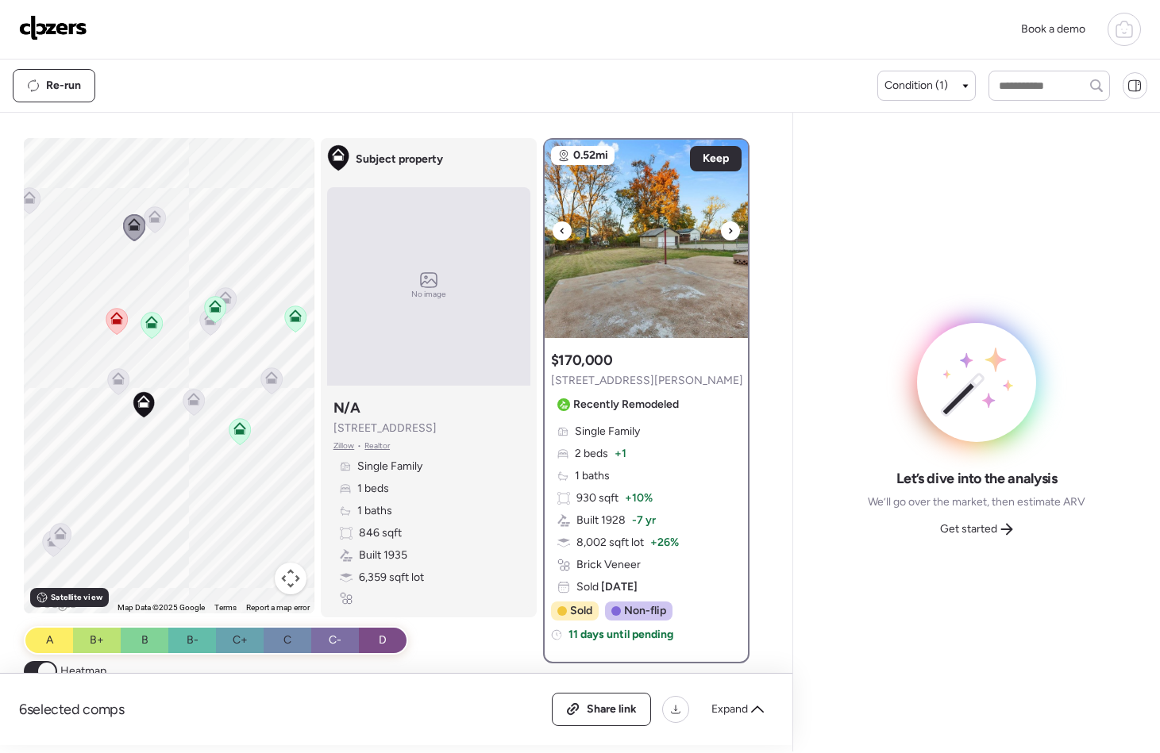
click at [727, 229] on icon at bounding box center [730, 231] width 6 height 19
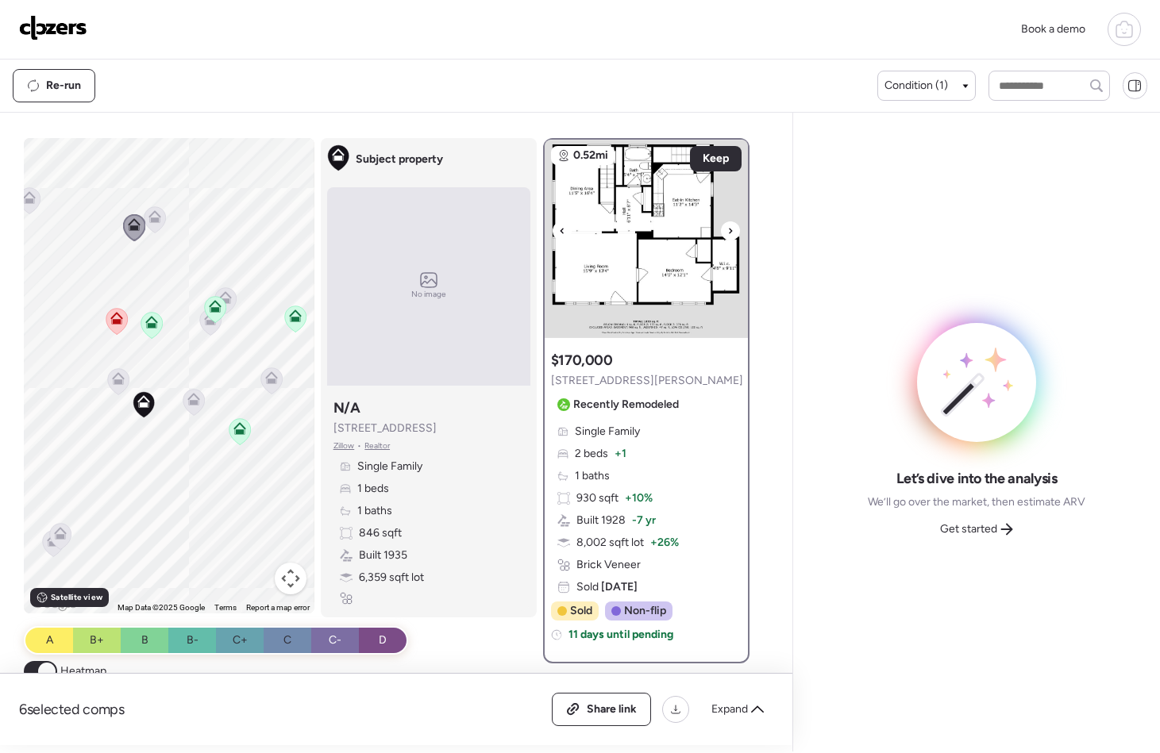
click at [727, 229] on icon at bounding box center [730, 231] width 6 height 19
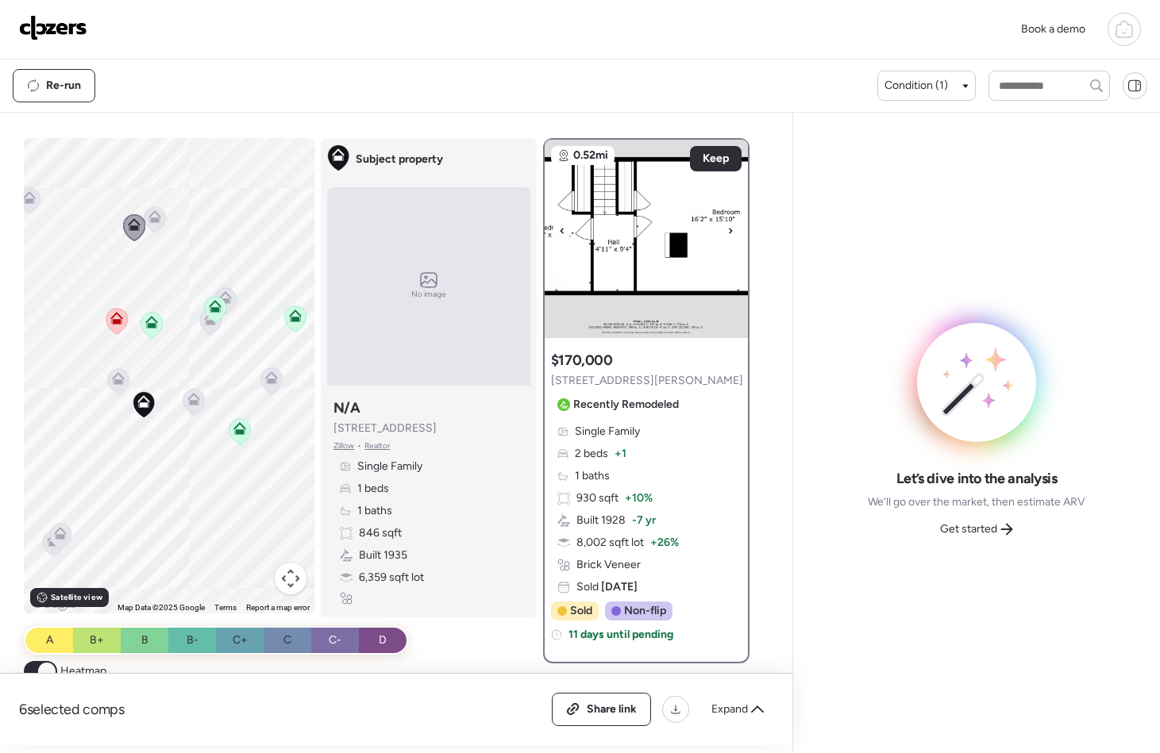
click at [727, 229] on icon at bounding box center [730, 231] width 6 height 19
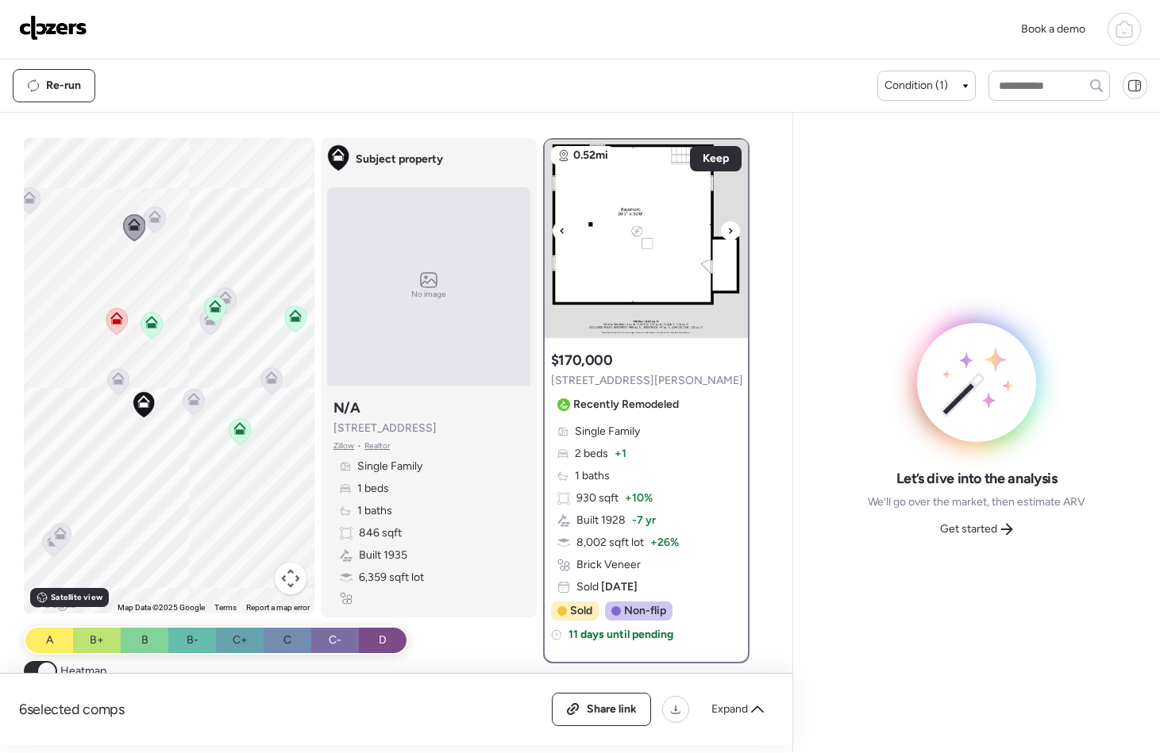
click at [727, 229] on icon at bounding box center [730, 231] width 6 height 19
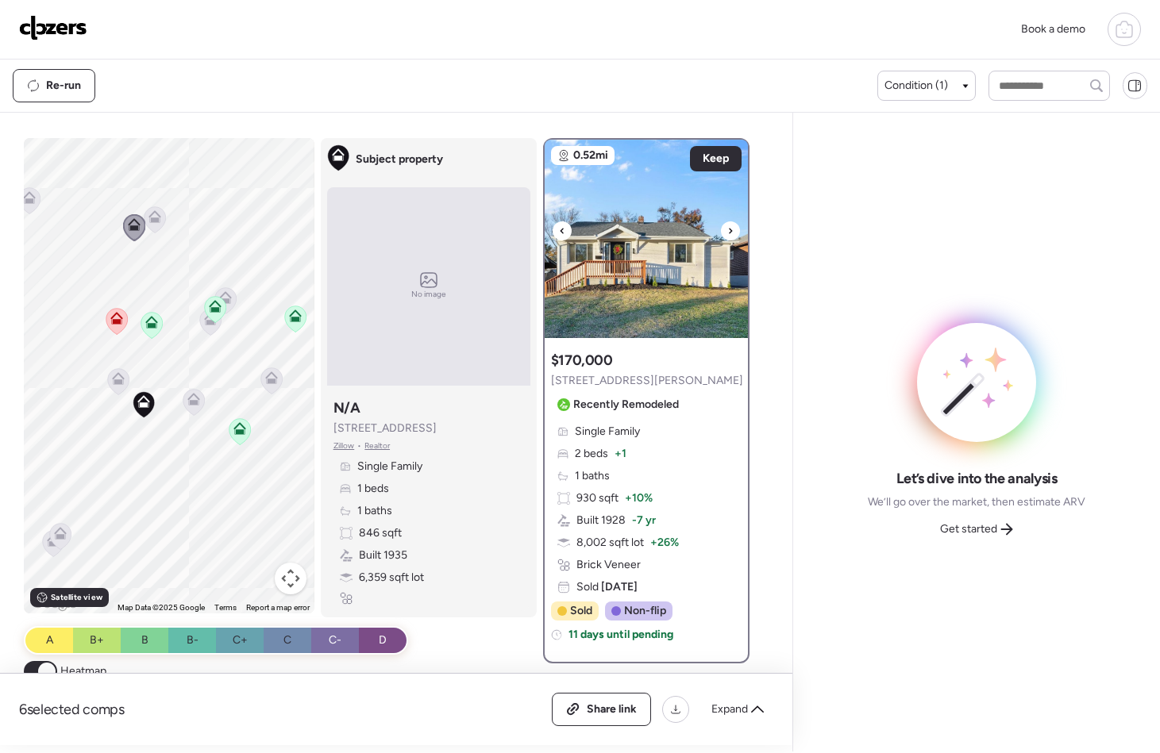
click at [727, 229] on icon at bounding box center [730, 231] width 6 height 19
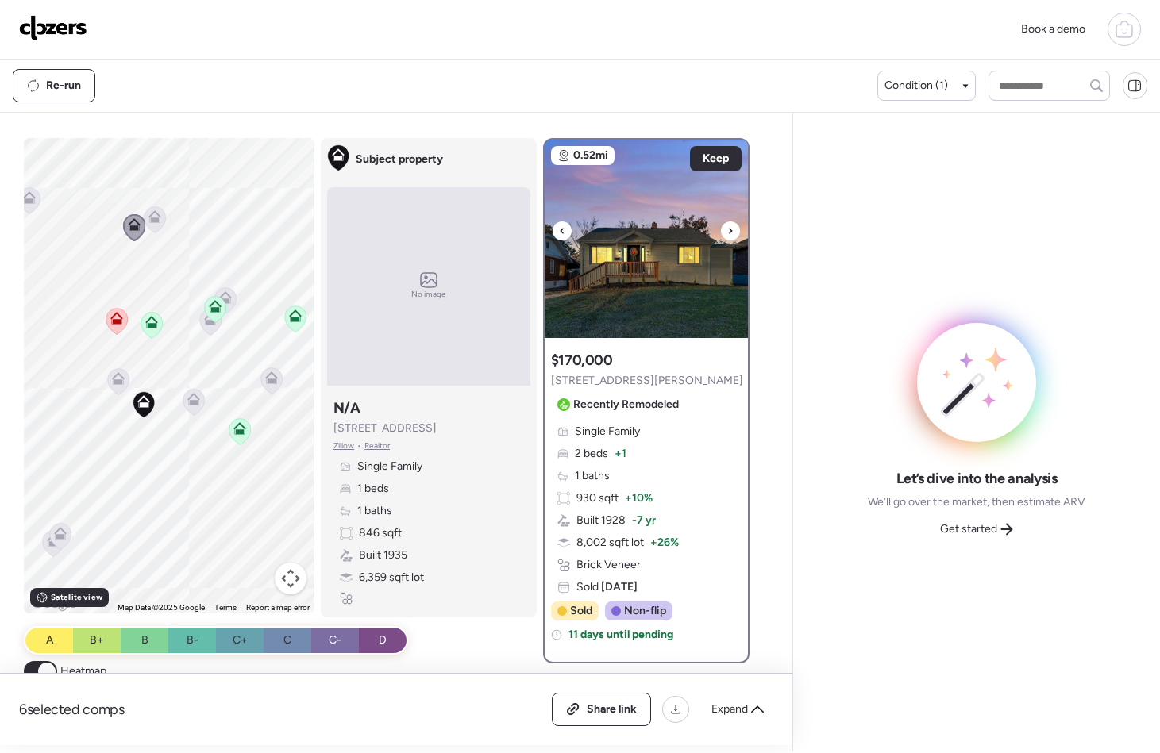
click at [727, 229] on icon at bounding box center [730, 231] width 6 height 19
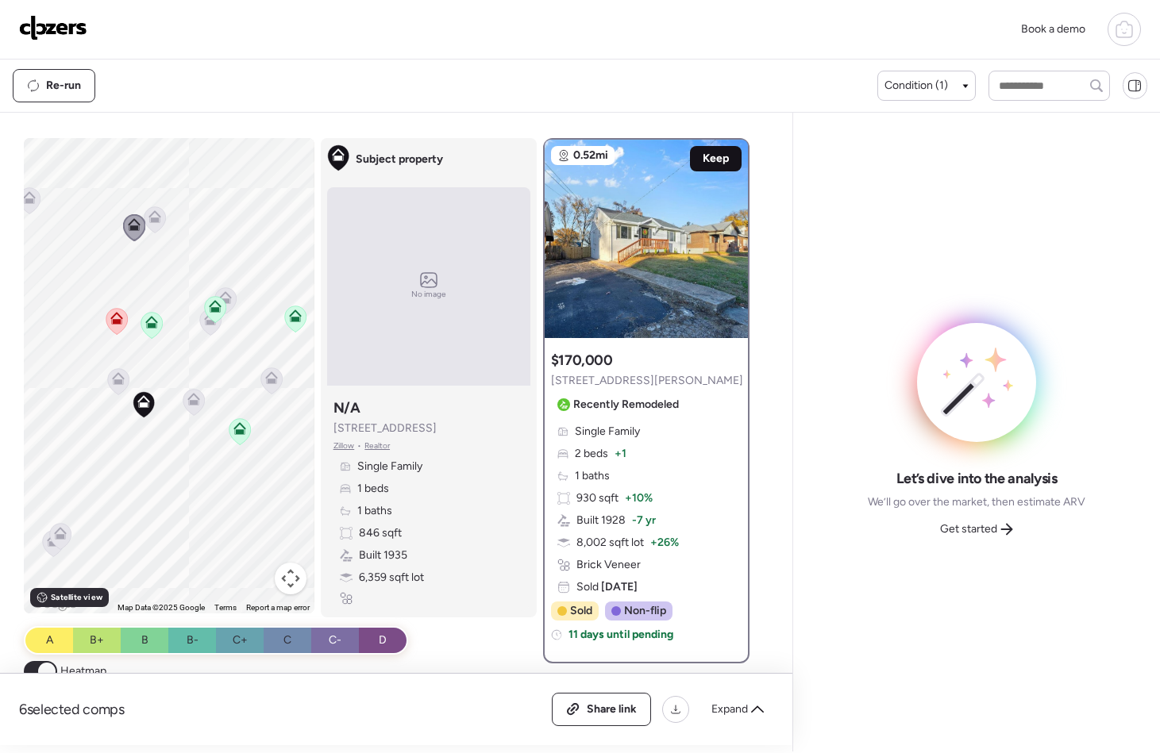
click at [708, 161] on span "Keep" at bounding box center [716, 159] width 26 height 16
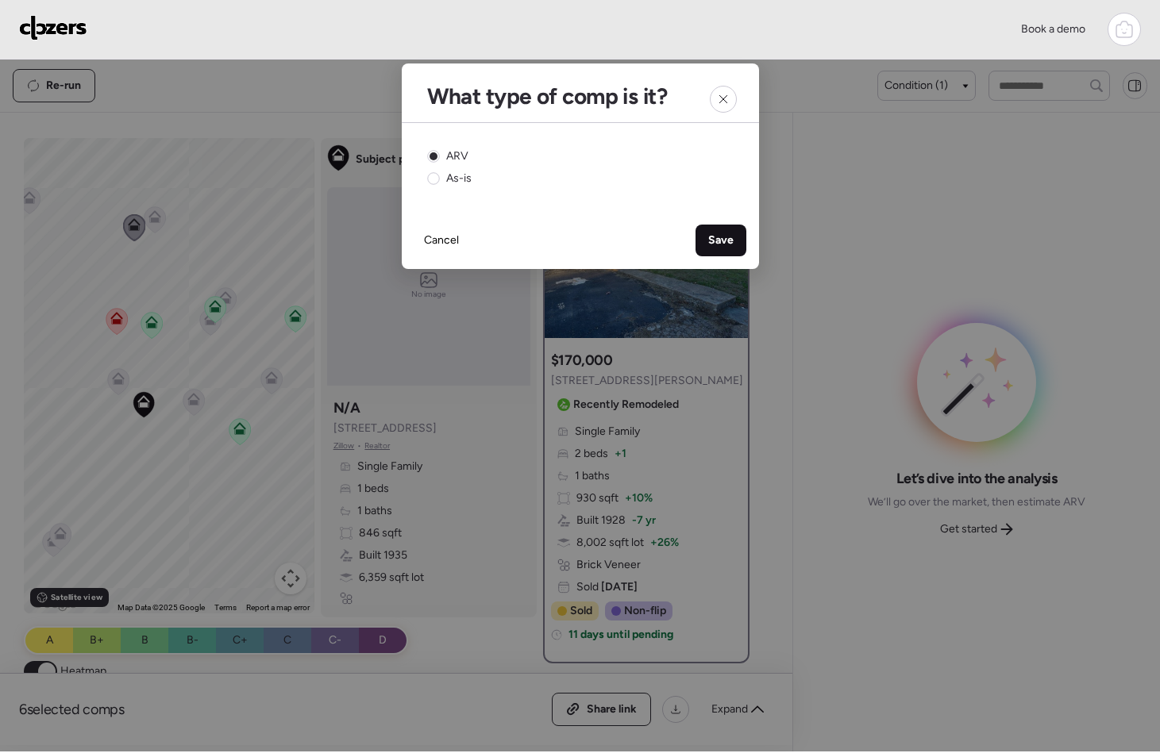
click at [731, 237] on span "Save" at bounding box center [720, 241] width 25 height 16
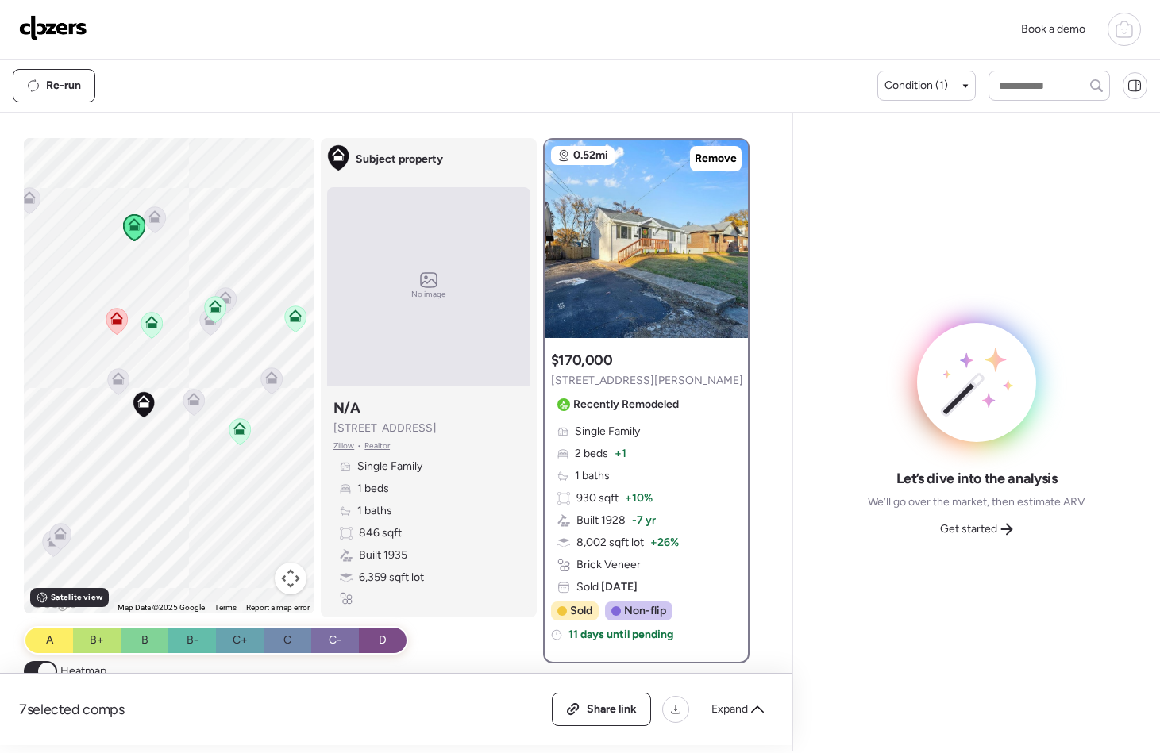
click at [154, 223] on icon at bounding box center [154, 219] width 21 height 26
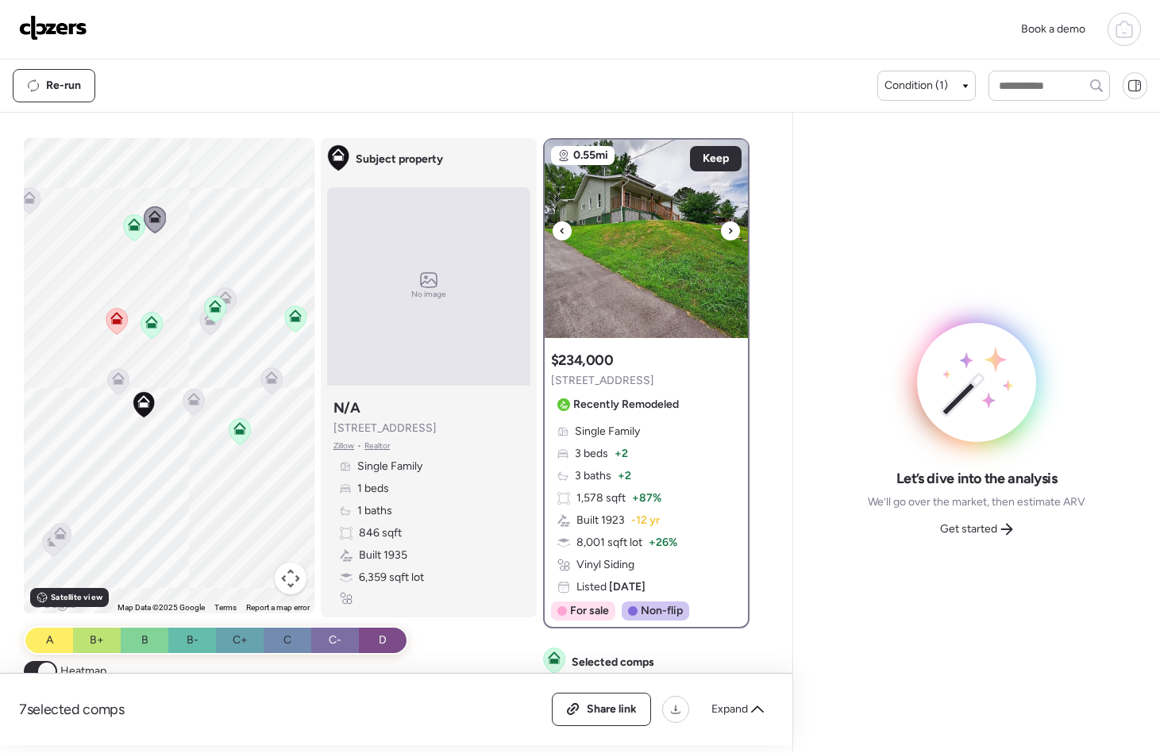
click at [728, 223] on div at bounding box center [730, 231] width 19 height 19
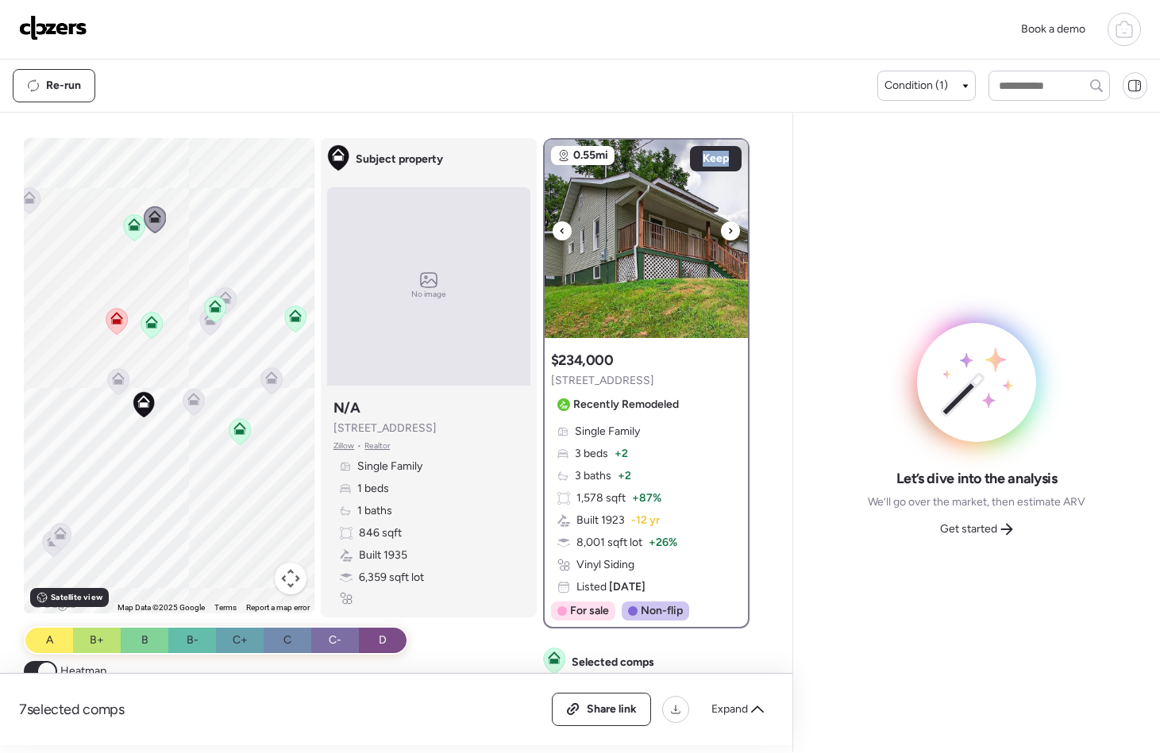
click at [728, 223] on div at bounding box center [730, 231] width 19 height 19
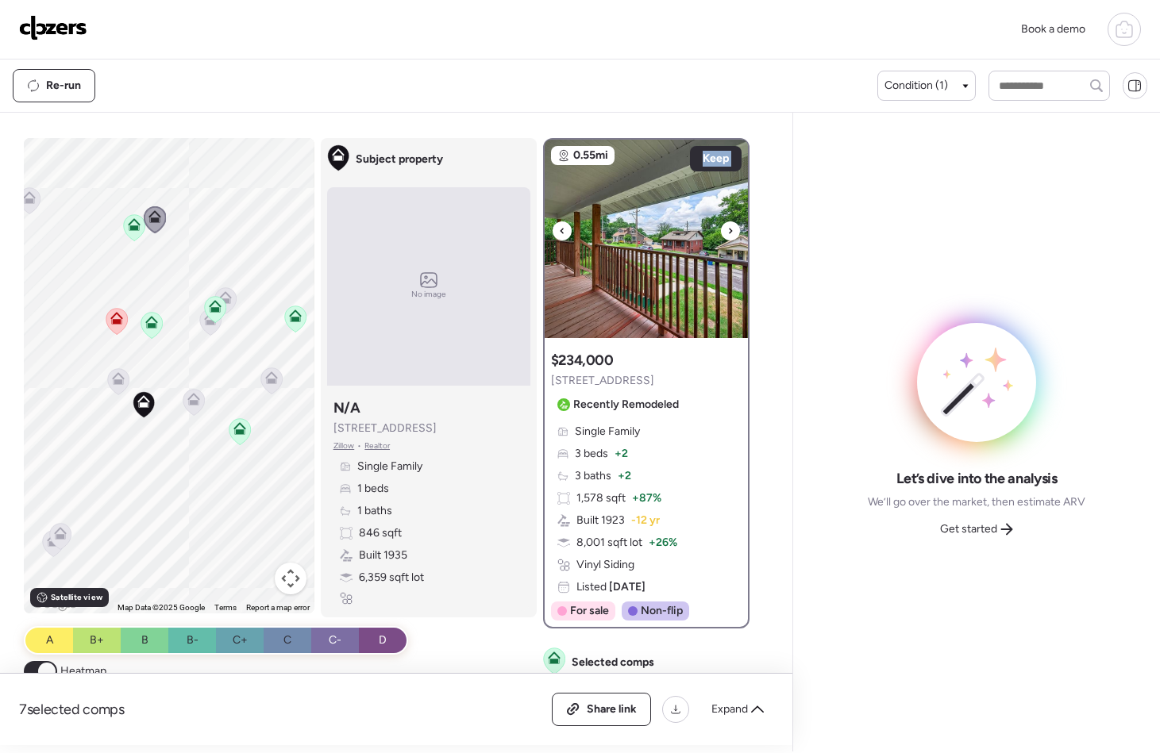
click at [728, 223] on div at bounding box center [730, 231] width 19 height 19
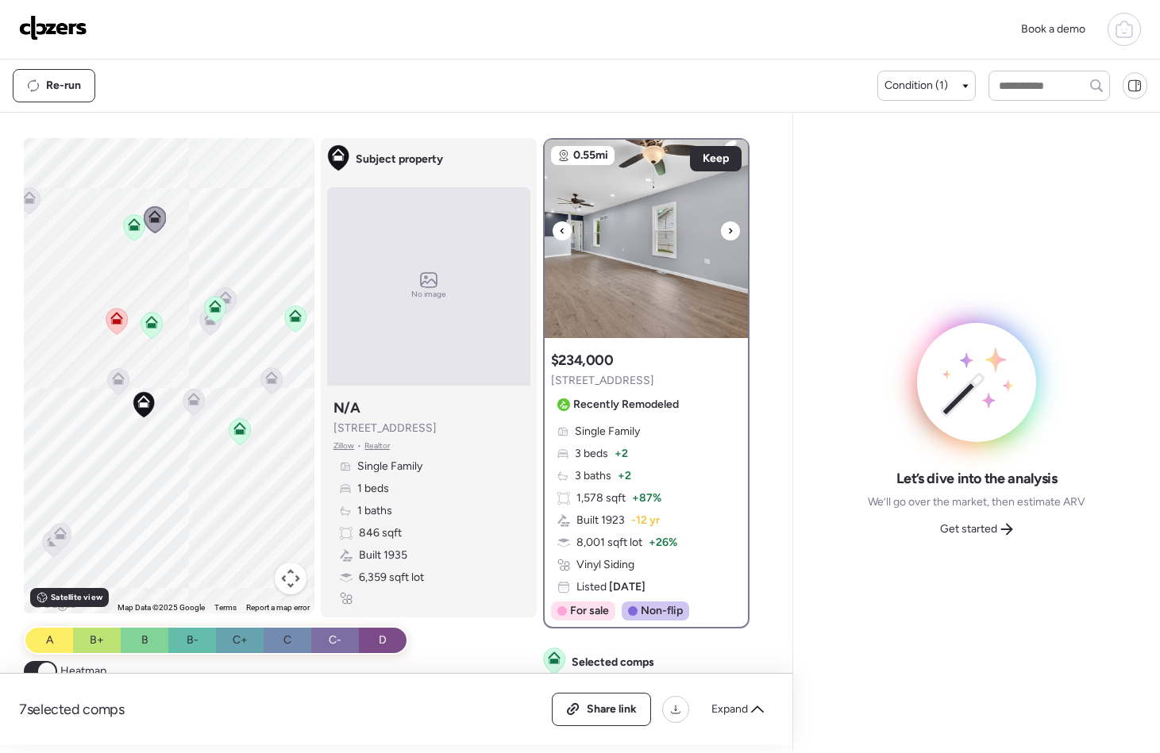
click at [728, 223] on div at bounding box center [730, 231] width 19 height 19
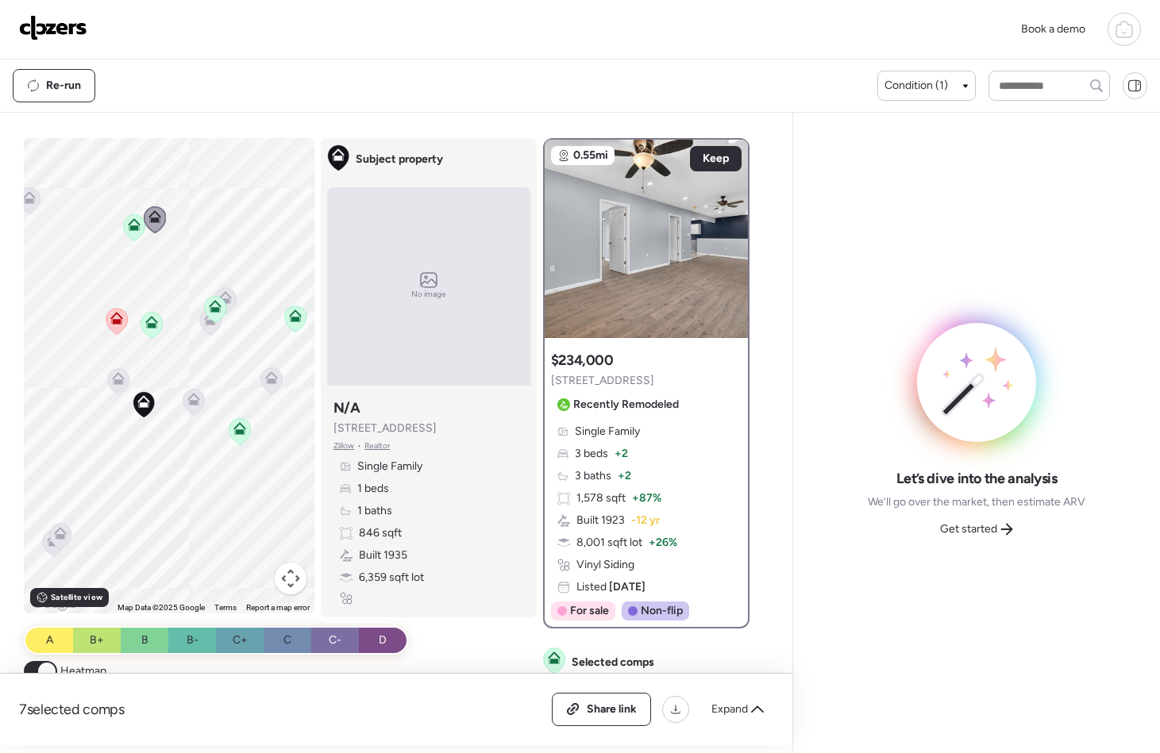
click at [222, 295] on icon at bounding box center [225, 294] width 12 height 7
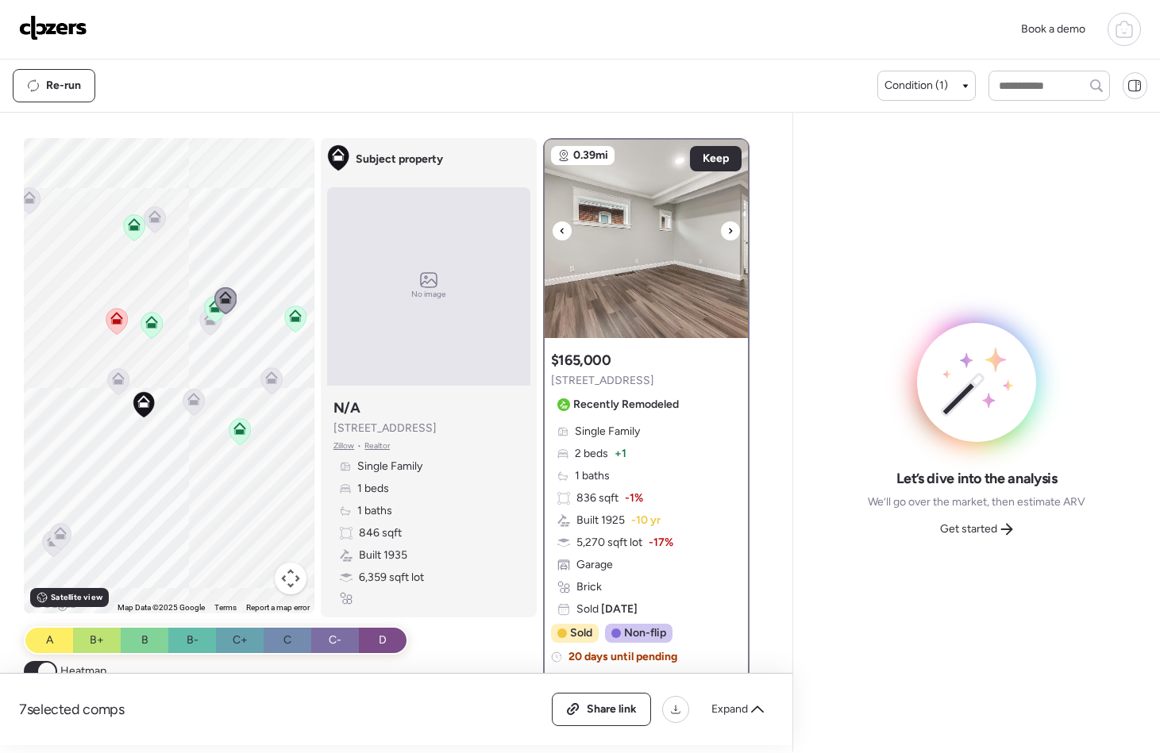
click at [645, 317] on img at bounding box center [646, 239] width 203 height 198
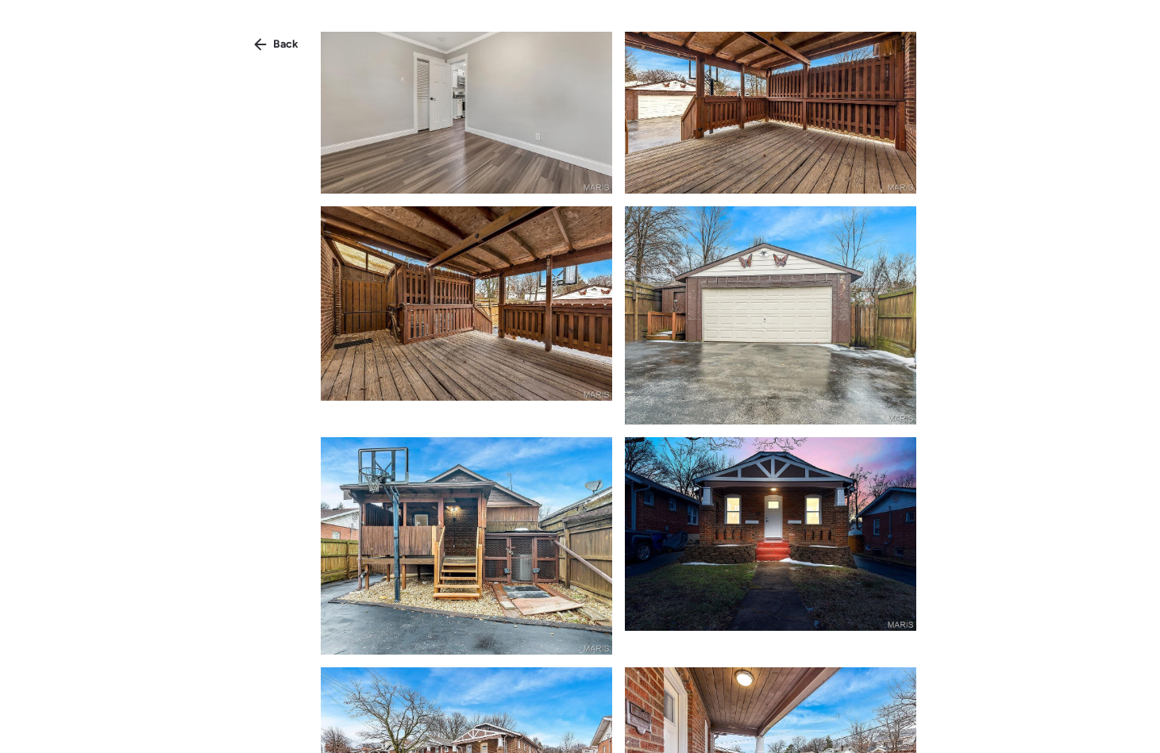
scroll to position [1501, 0]
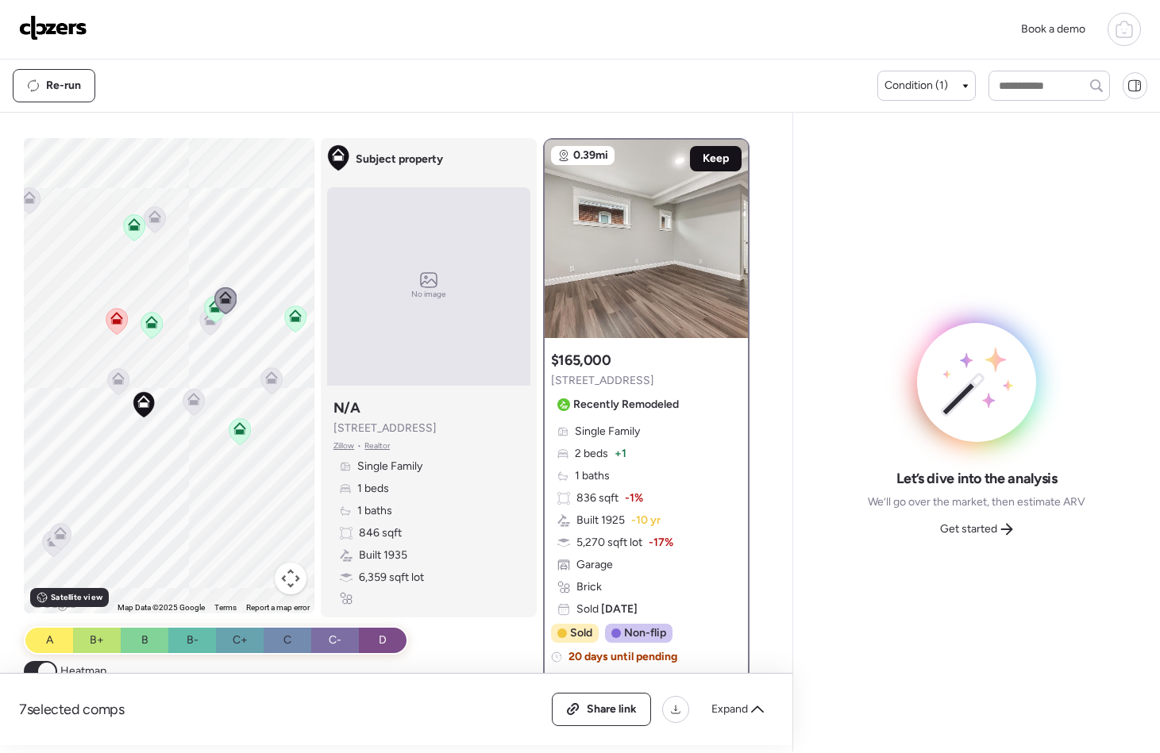
click at [720, 161] on span "Keep" at bounding box center [716, 159] width 26 height 16
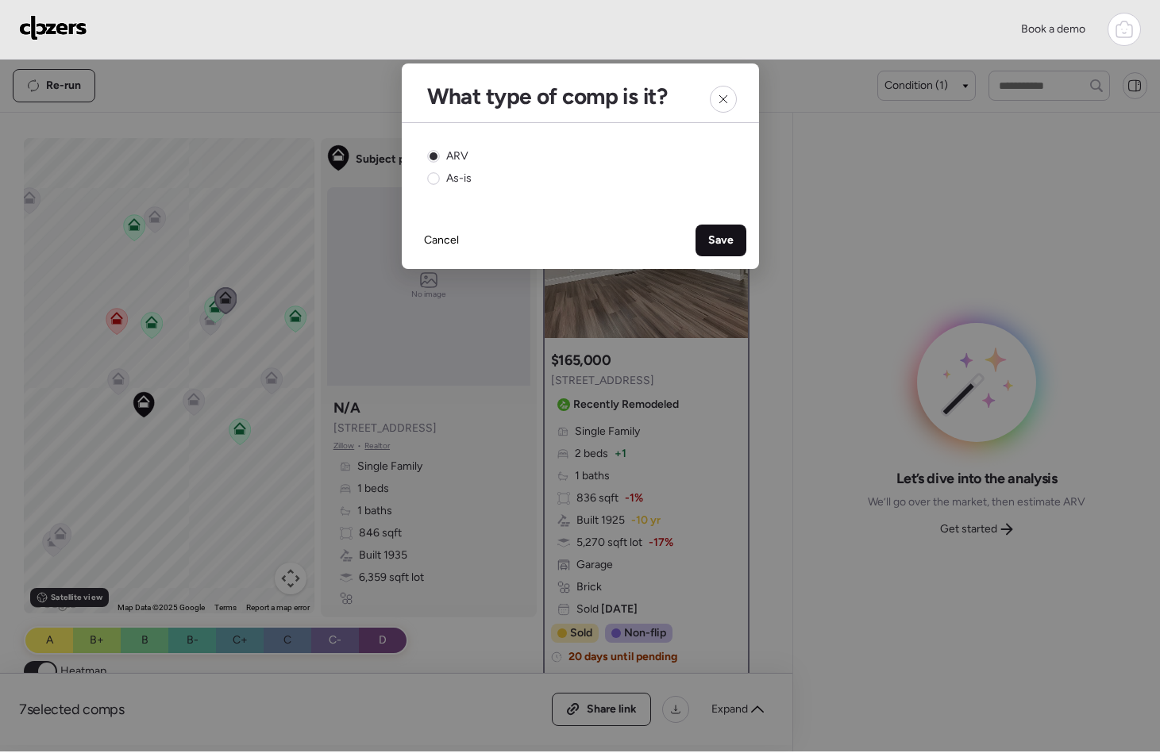
click at [722, 237] on span "Save" at bounding box center [720, 241] width 25 height 16
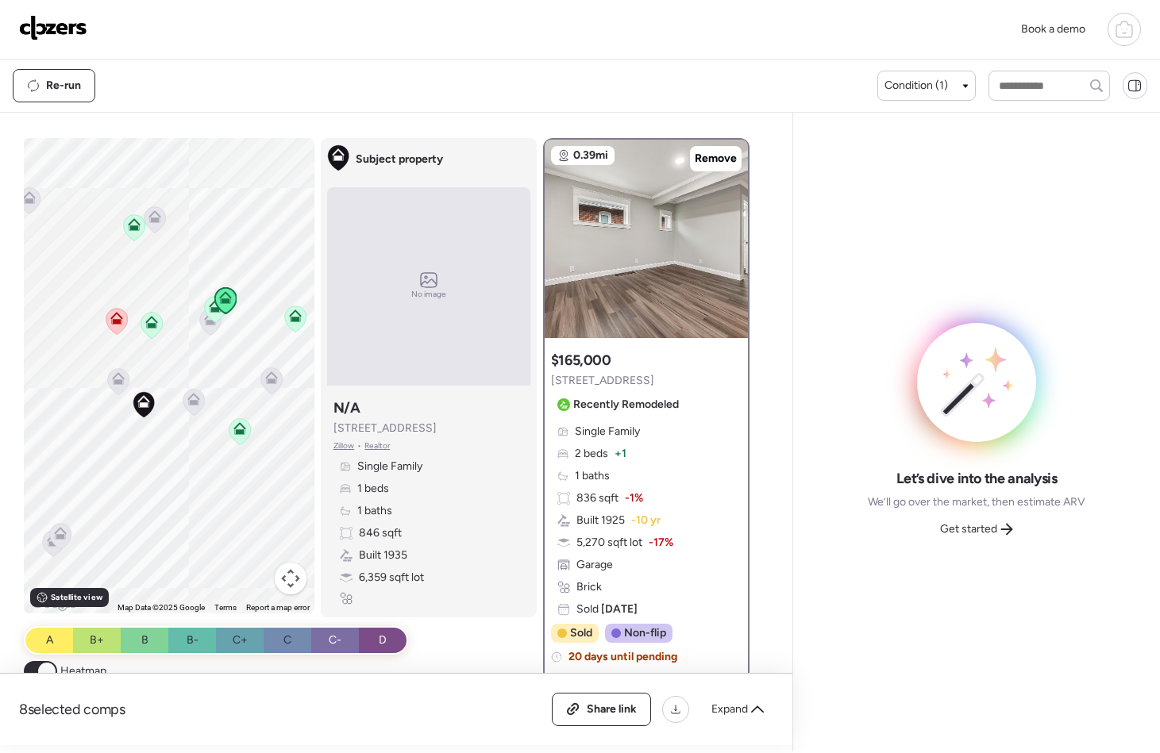
click at [200, 326] on icon at bounding box center [210, 322] width 21 height 26
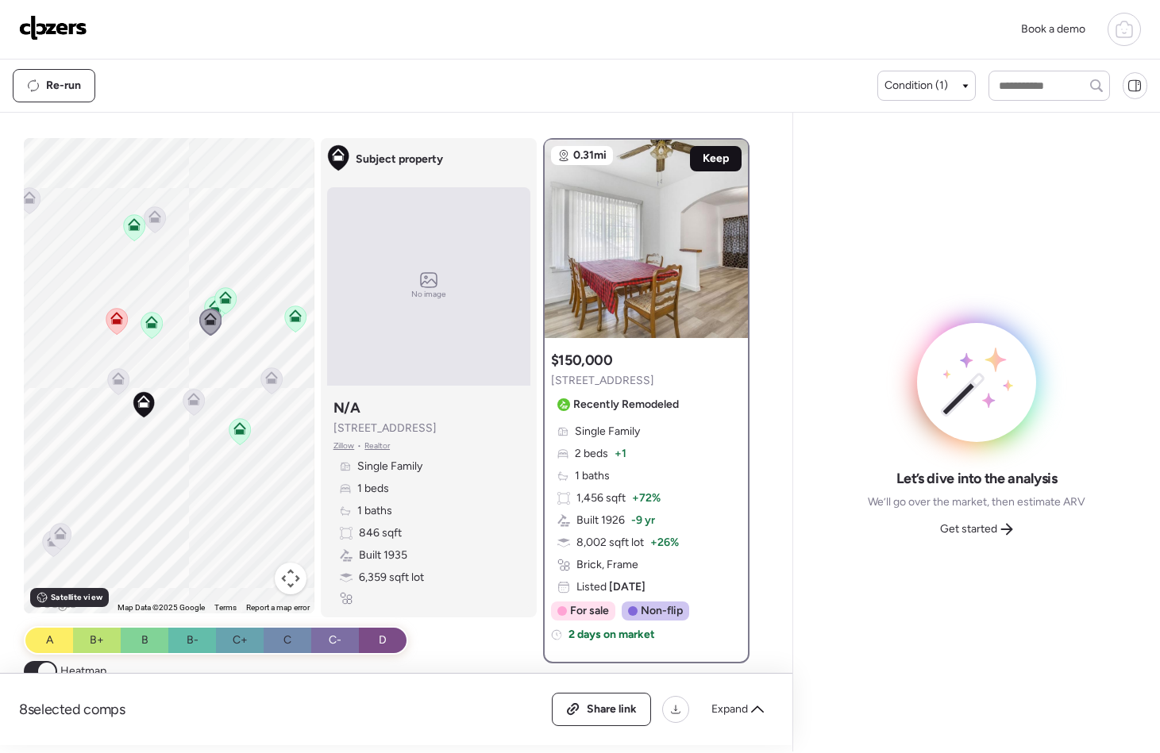
click at [692, 157] on div "Keep" at bounding box center [716, 158] width 52 height 25
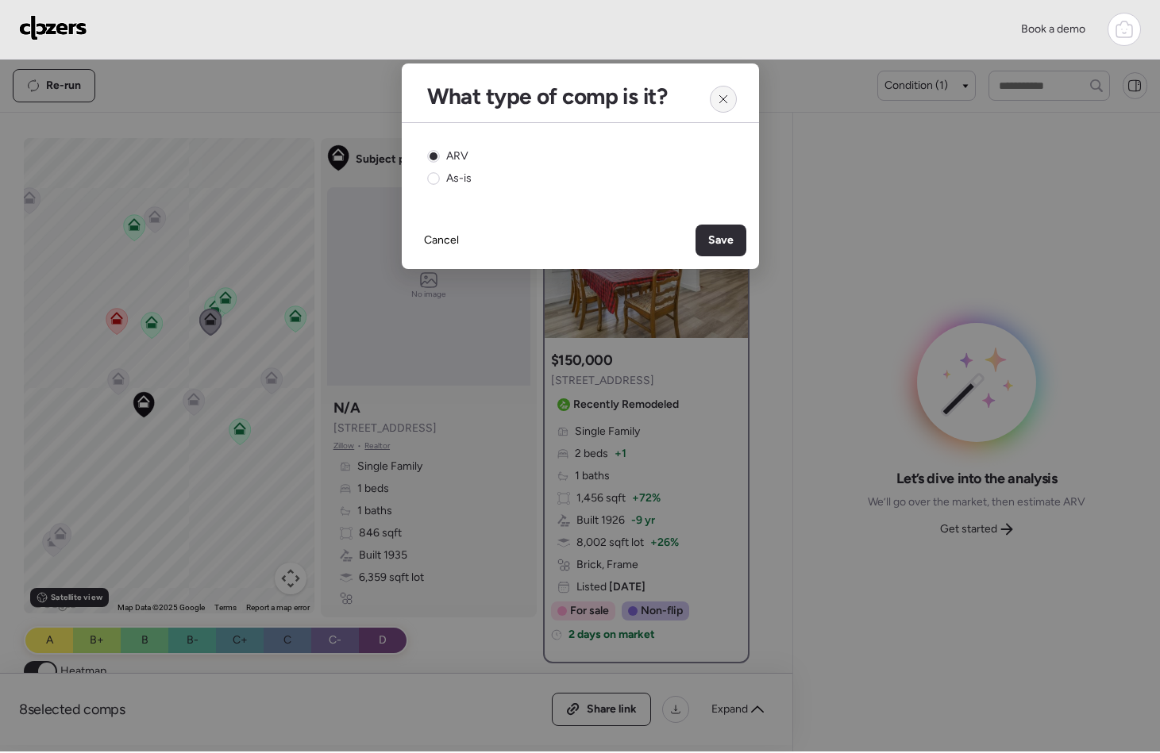
click at [720, 89] on div at bounding box center [723, 99] width 27 height 27
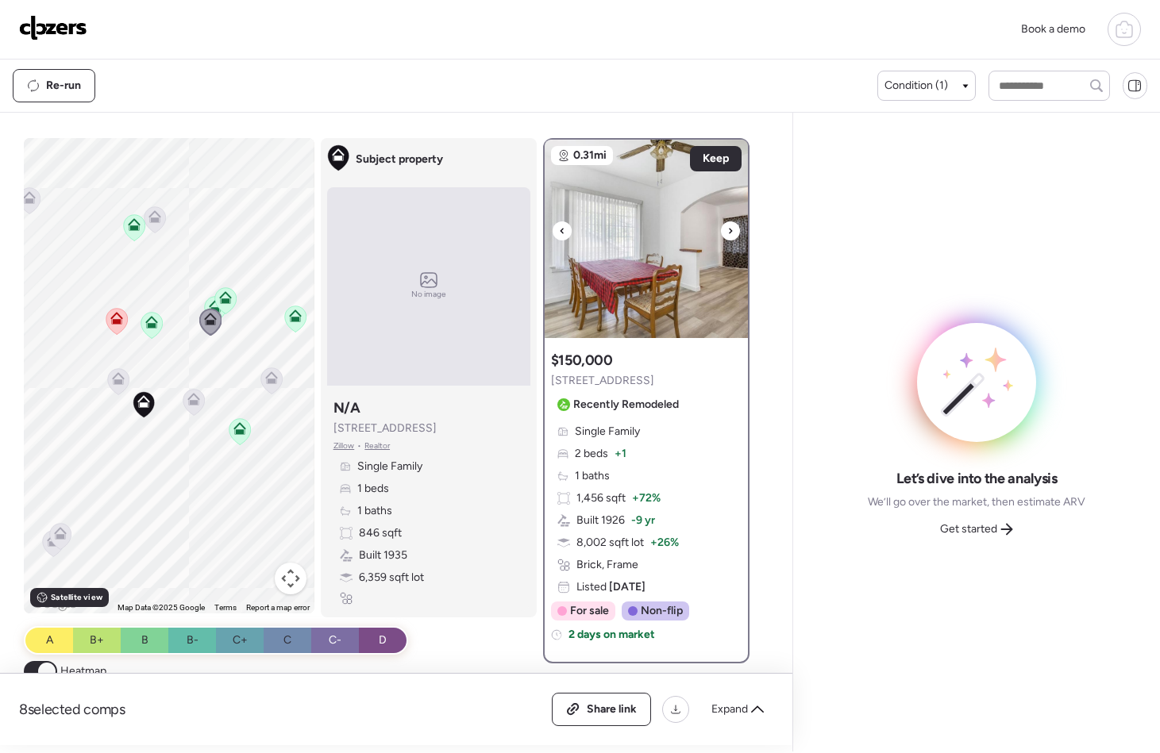
click at [647, 212] on img at bounding box center [646, 239] width 203 height 198
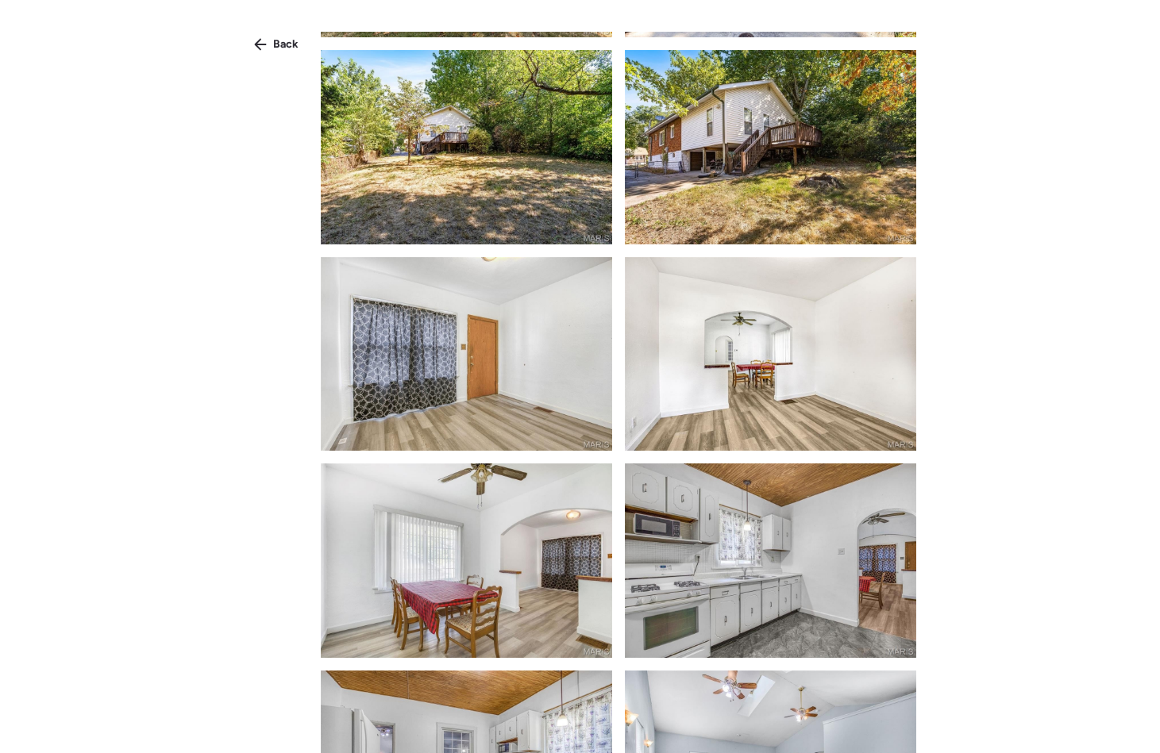
scroll to position [0, 0]
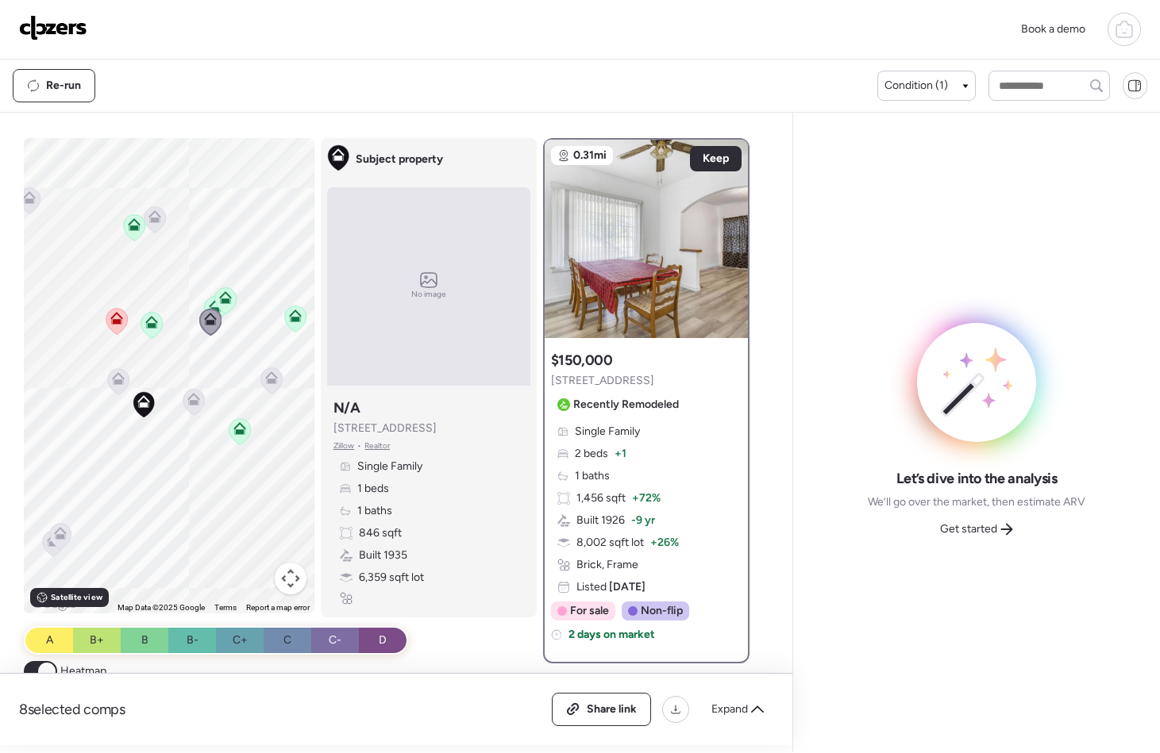
click at [115, 375] on icon at bounding box center [118, 375] width 12 height 7
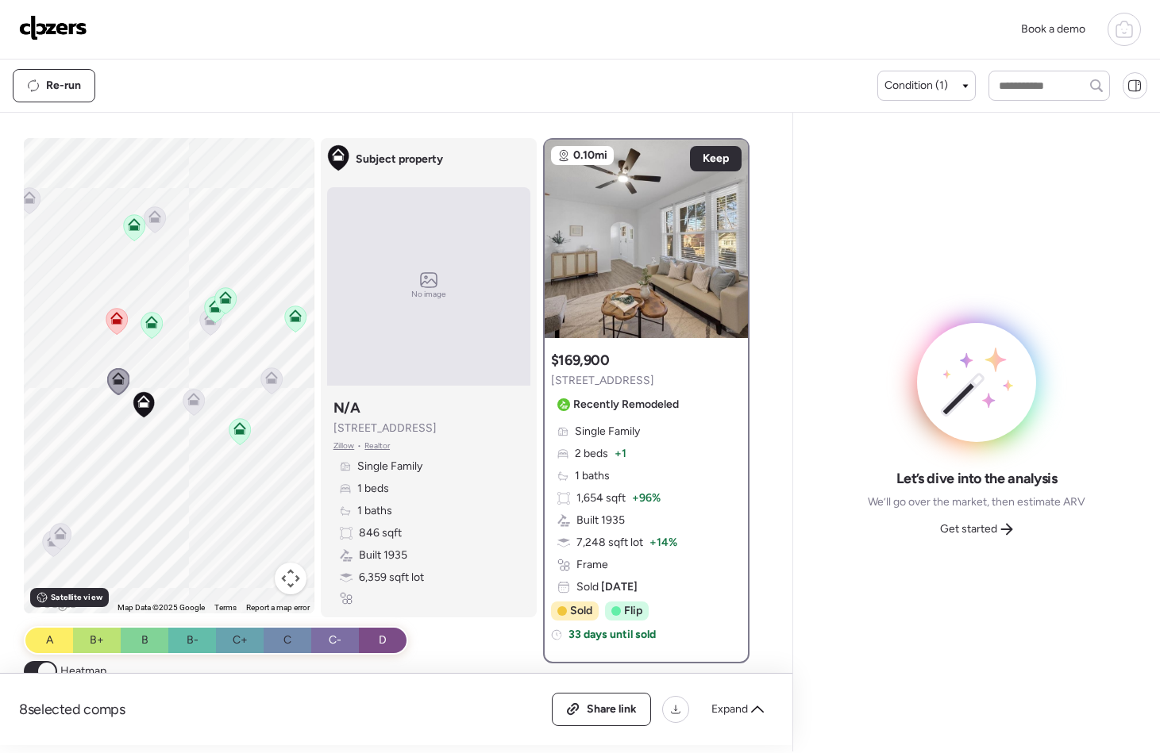
click at [190, 399] on icon at bounding box center [193, 399] width 13 height 13
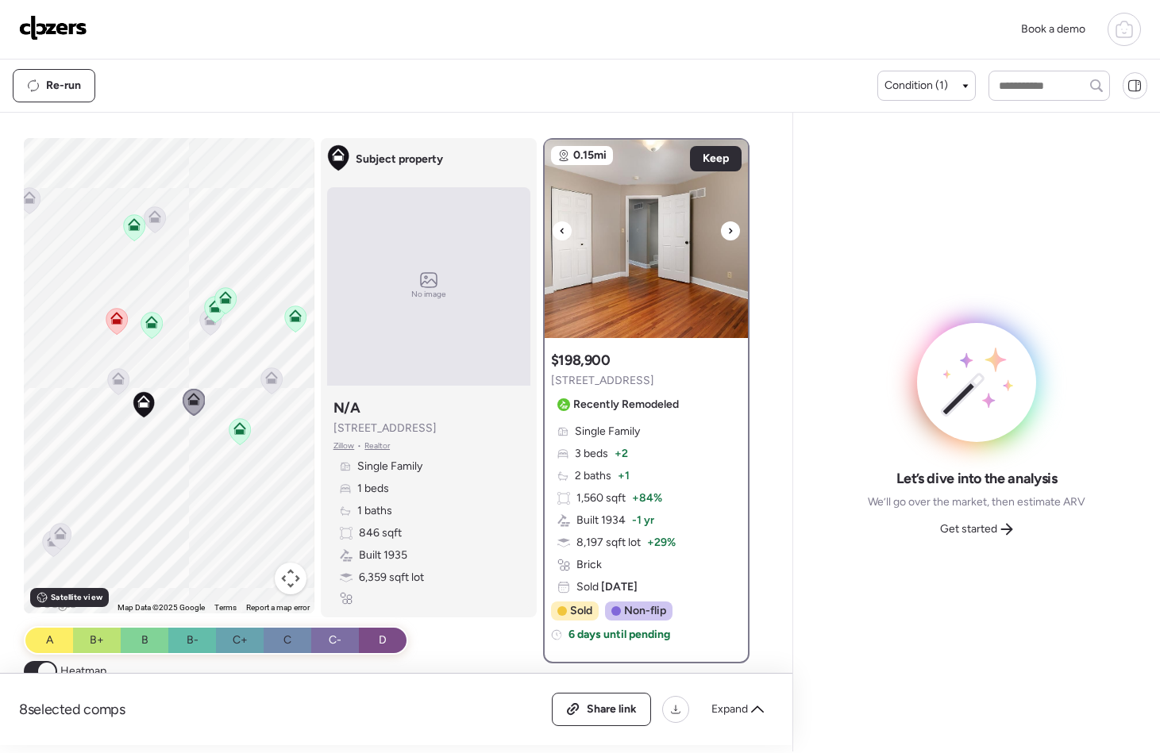
click at [721, 233] on div at bounding box center [730, 231] width 19 height 19
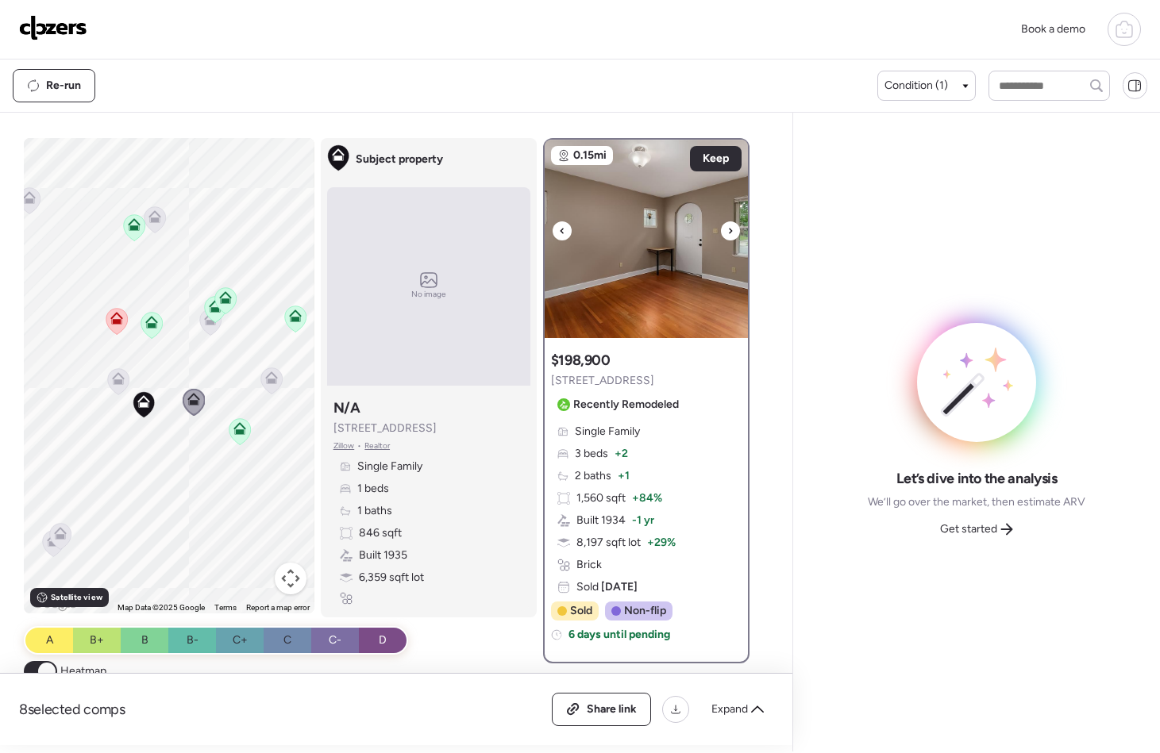
click at [721, 233] on div at bounding box center [730, 231] width 19 height 19
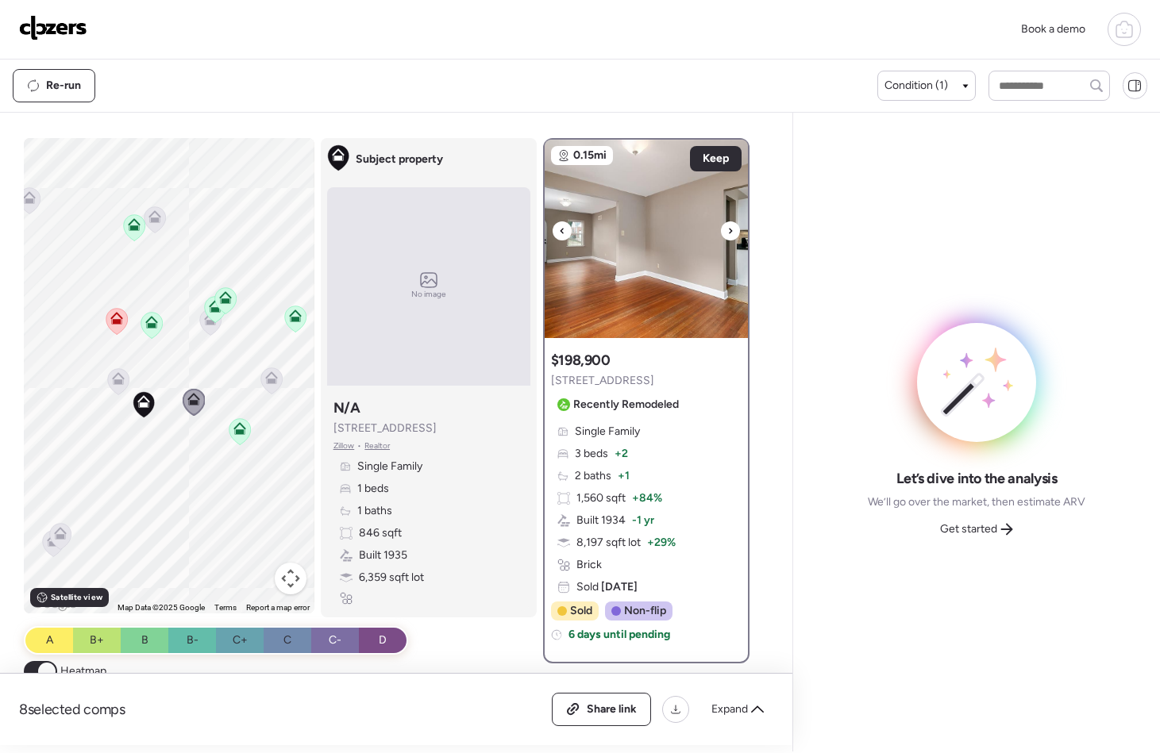
click at [637, 290] on img at bounding box center [646, 239] width 203 height 198
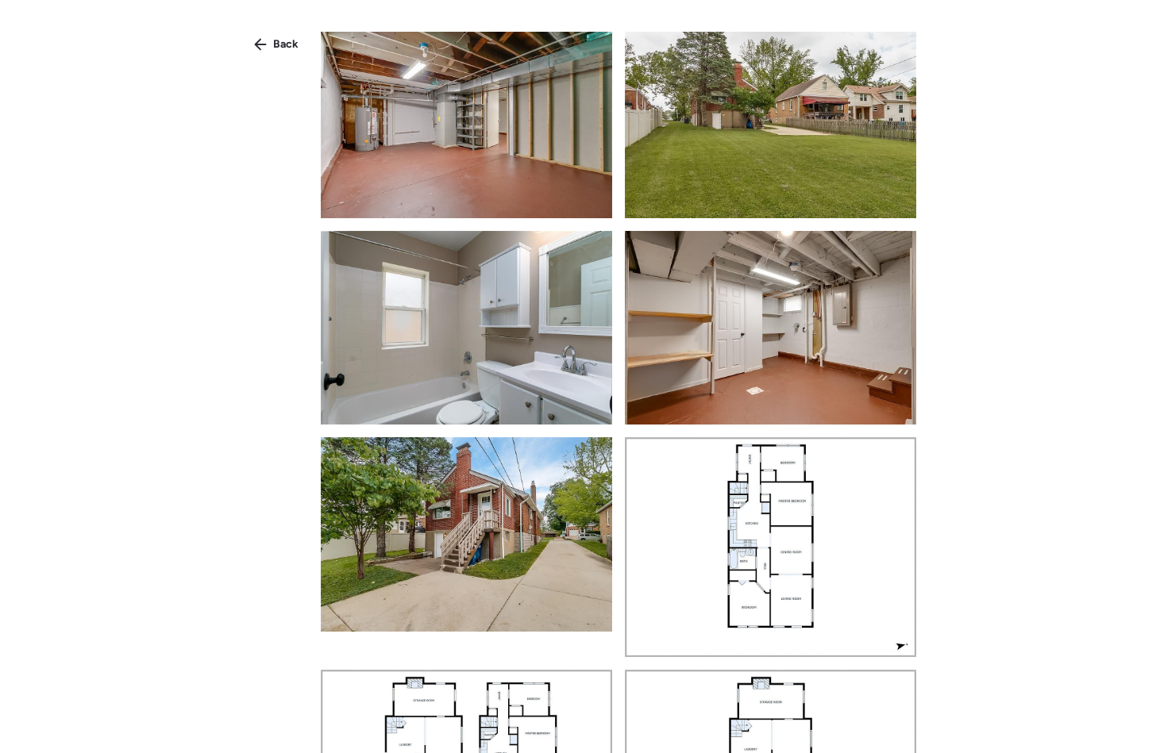
scroll to position [3107, 0]
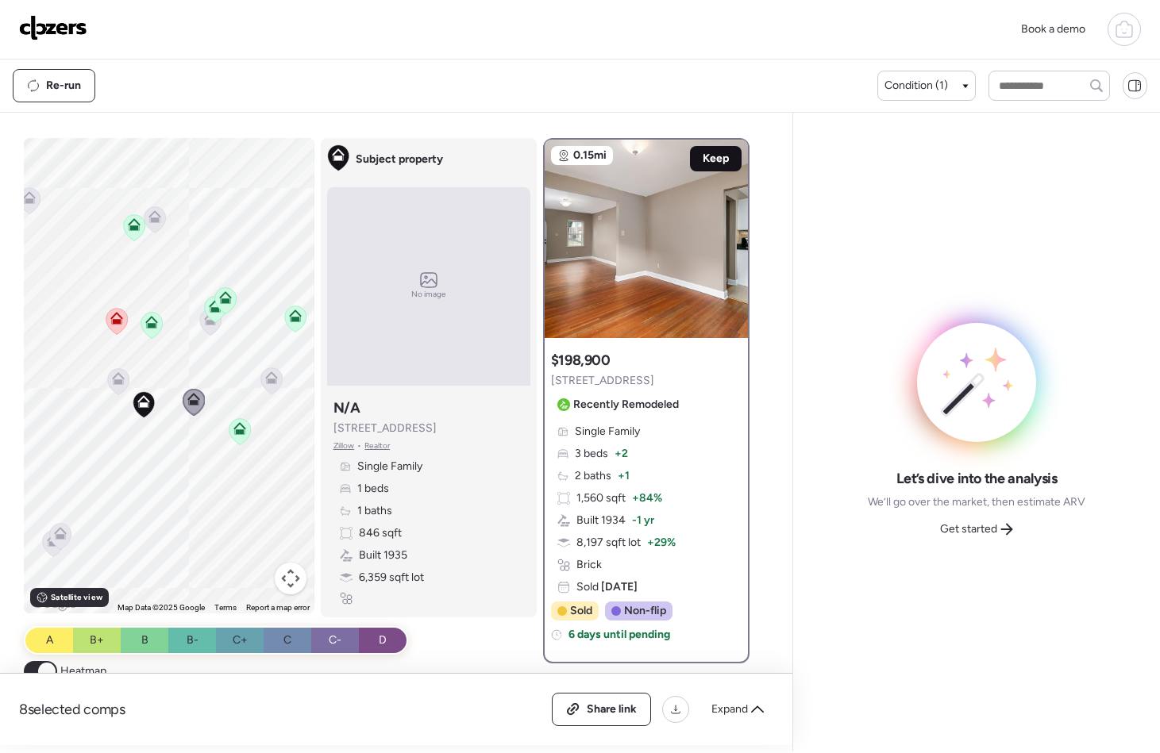
click at [703, 156] on span "Keep" at bounding box center [716, 159] width 26 height 16
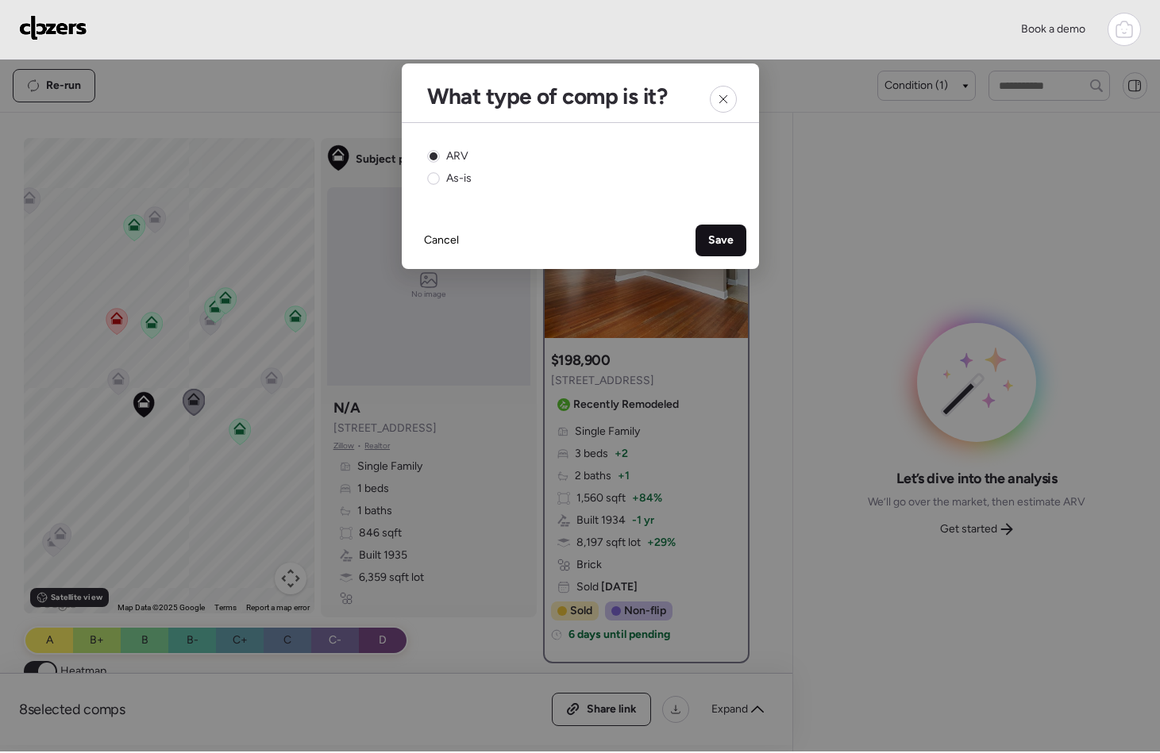
click at [715, 248] on span "Save" at bounding box center [720, 241] width 25 height 16
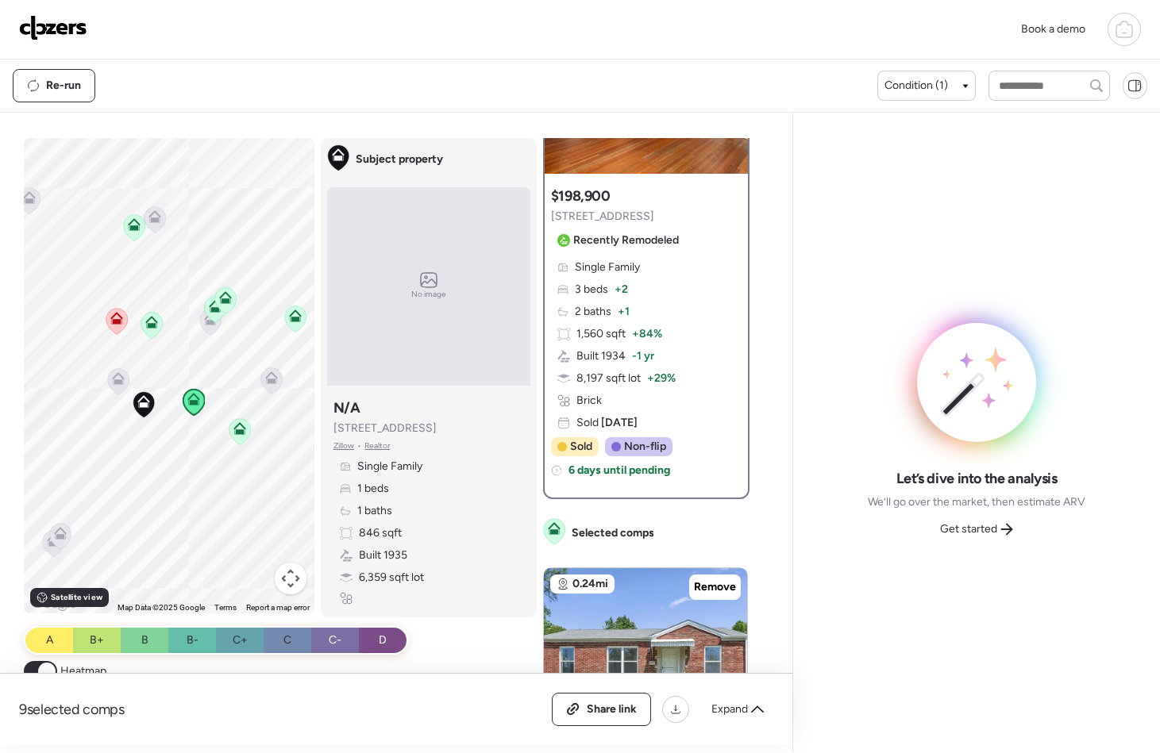
scroll to position [161, 0]
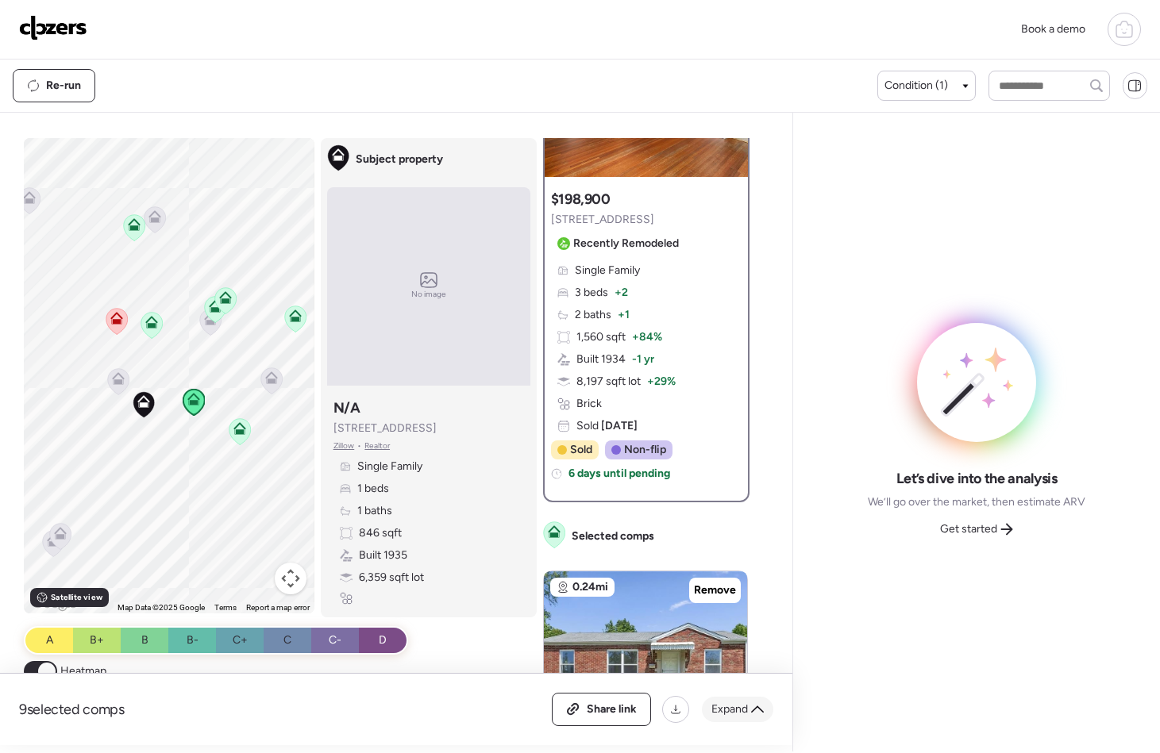
click at [743, 712] on span "Expand" at bounding box center [729, 710] width 37 height 16
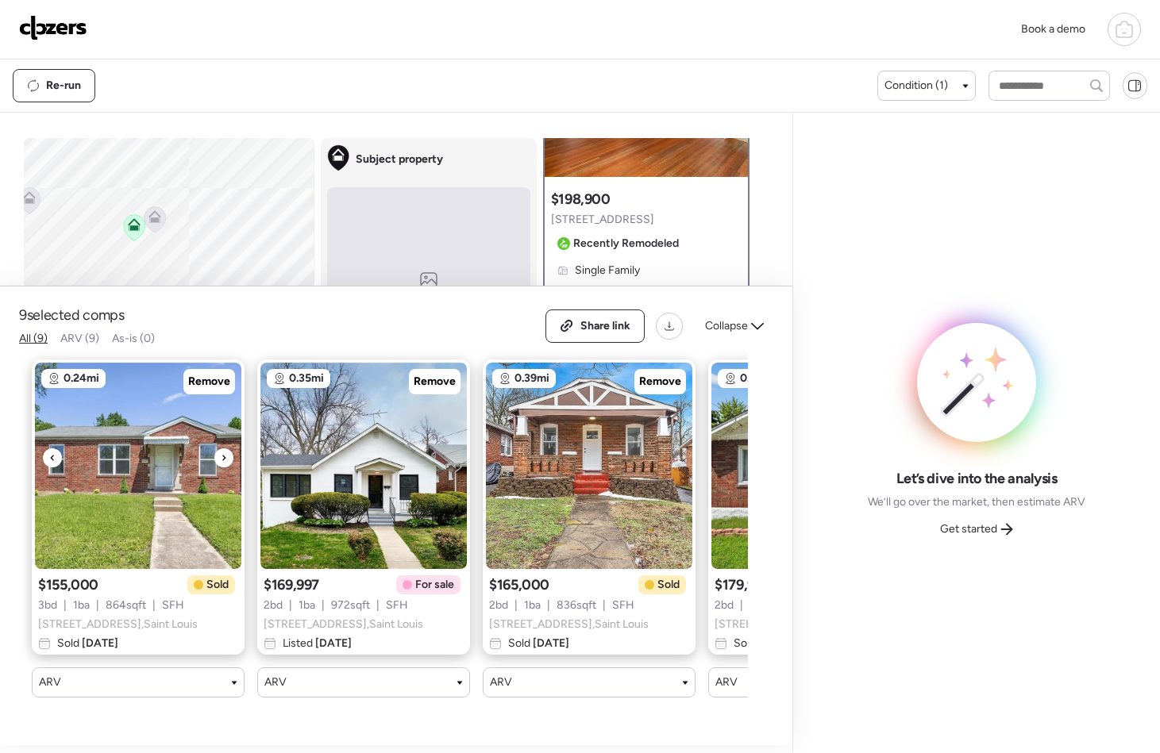
click at [221, 464] on icon at bounding box center [224, 458] width 6 height 19
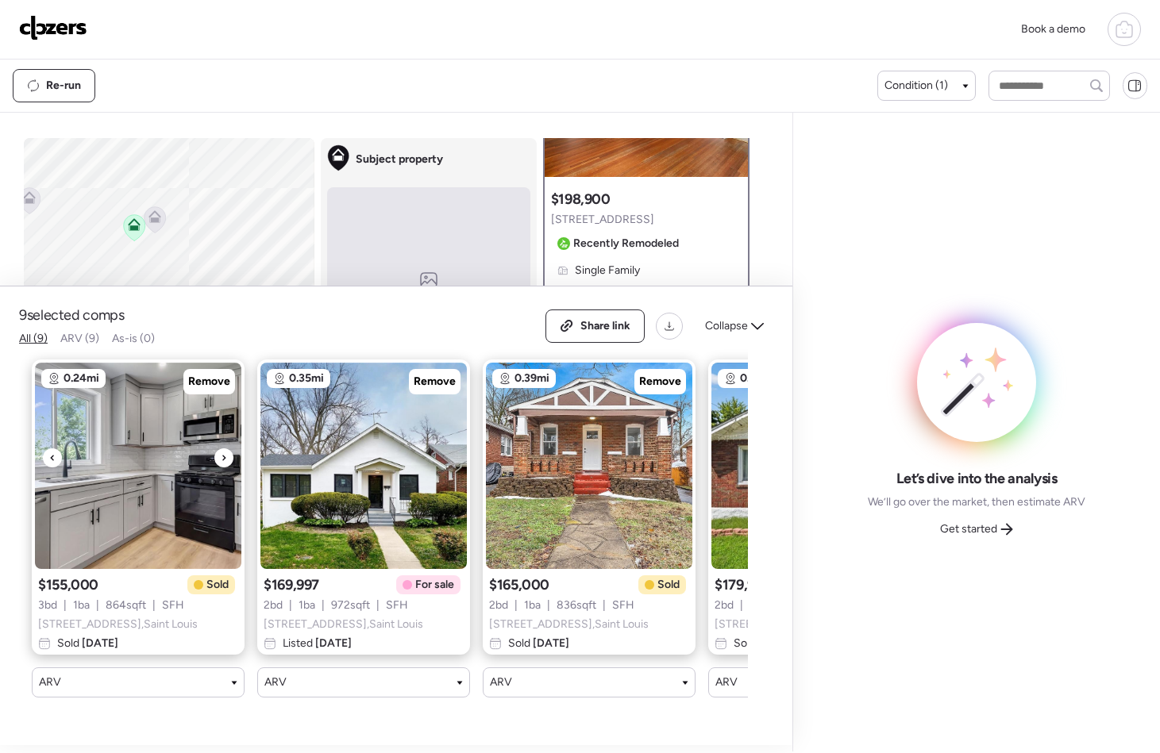
click at [221, 464] on icon at bounding box center [224, 458] width 6 height 19
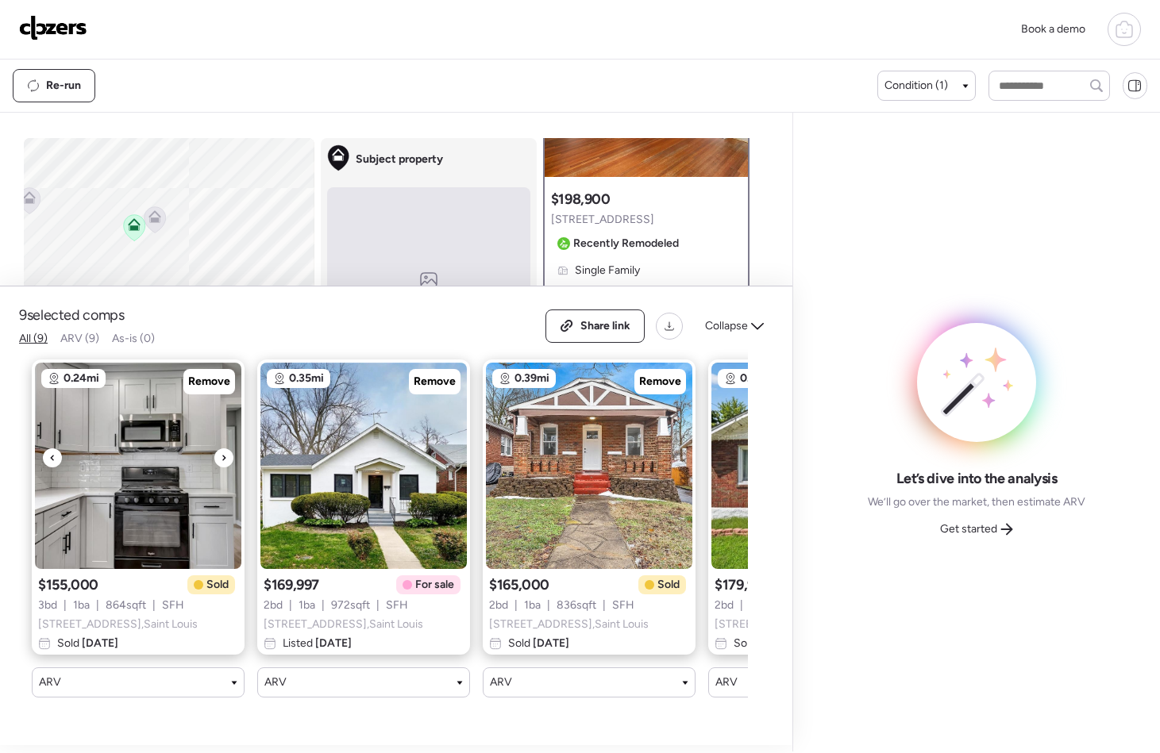
click at [221, 464] on icon at bounding box center [224, 458] width 6 height 19
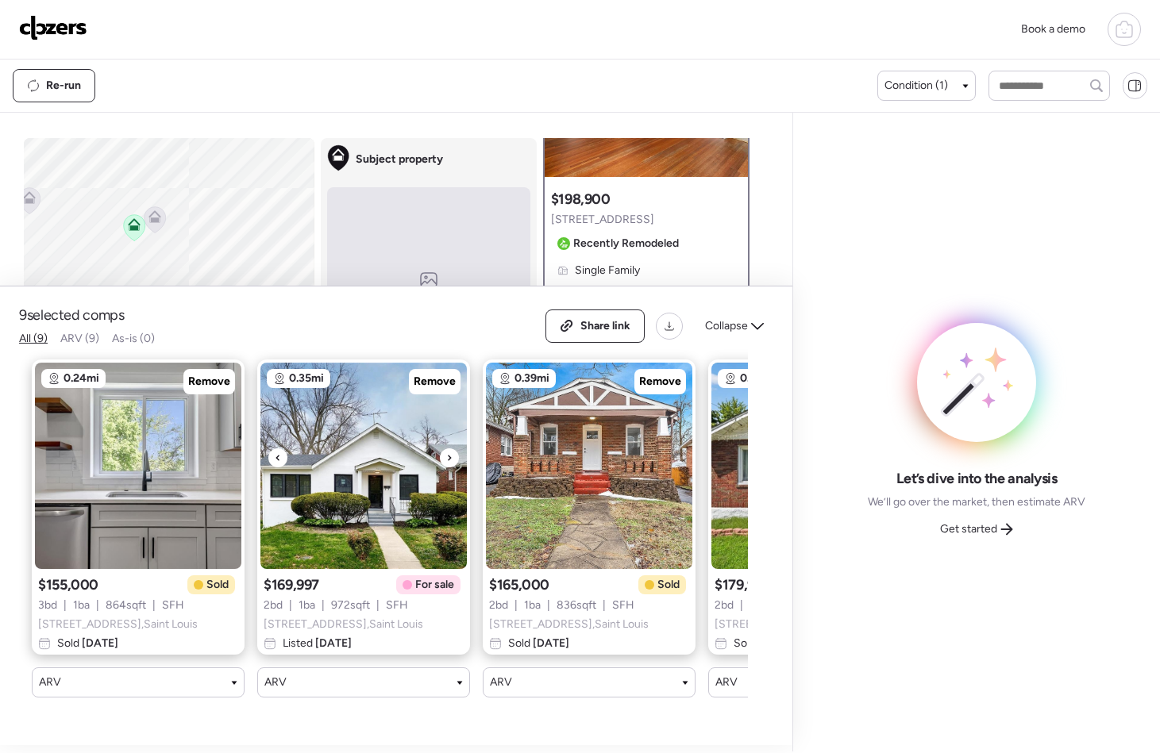
click at [441, 475] on img at bounding box center [363, 466] width 206 height 206
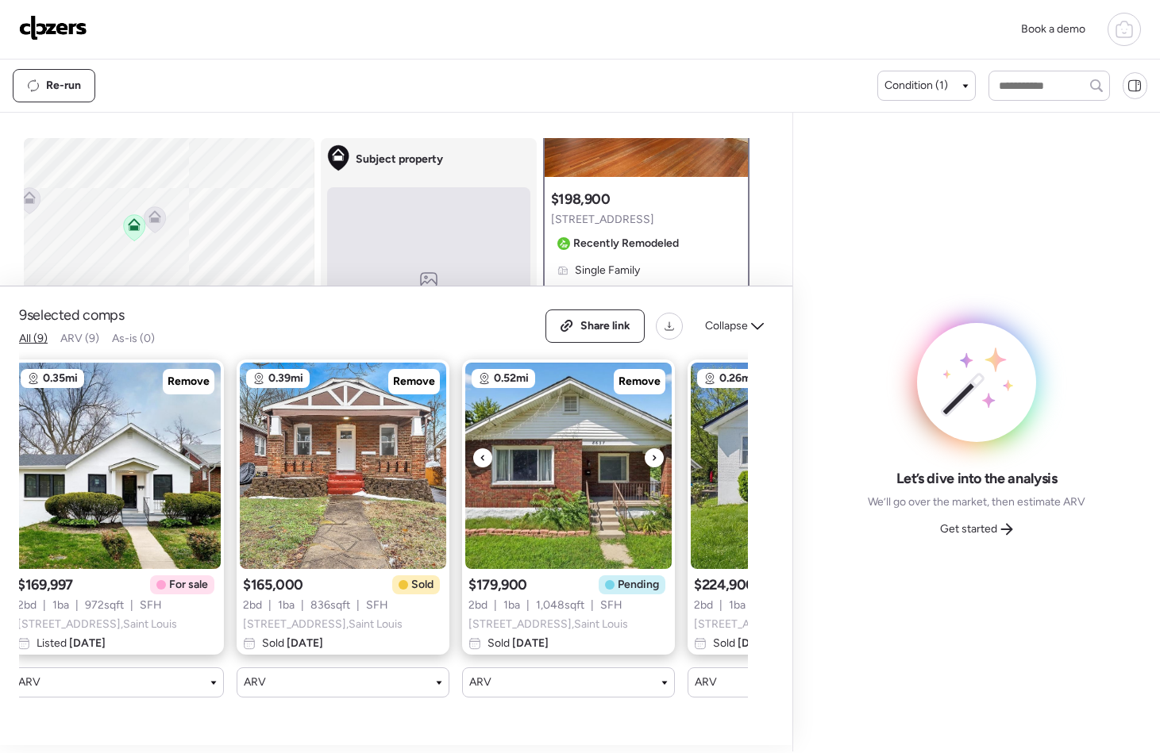
scroll to position [0, 248]
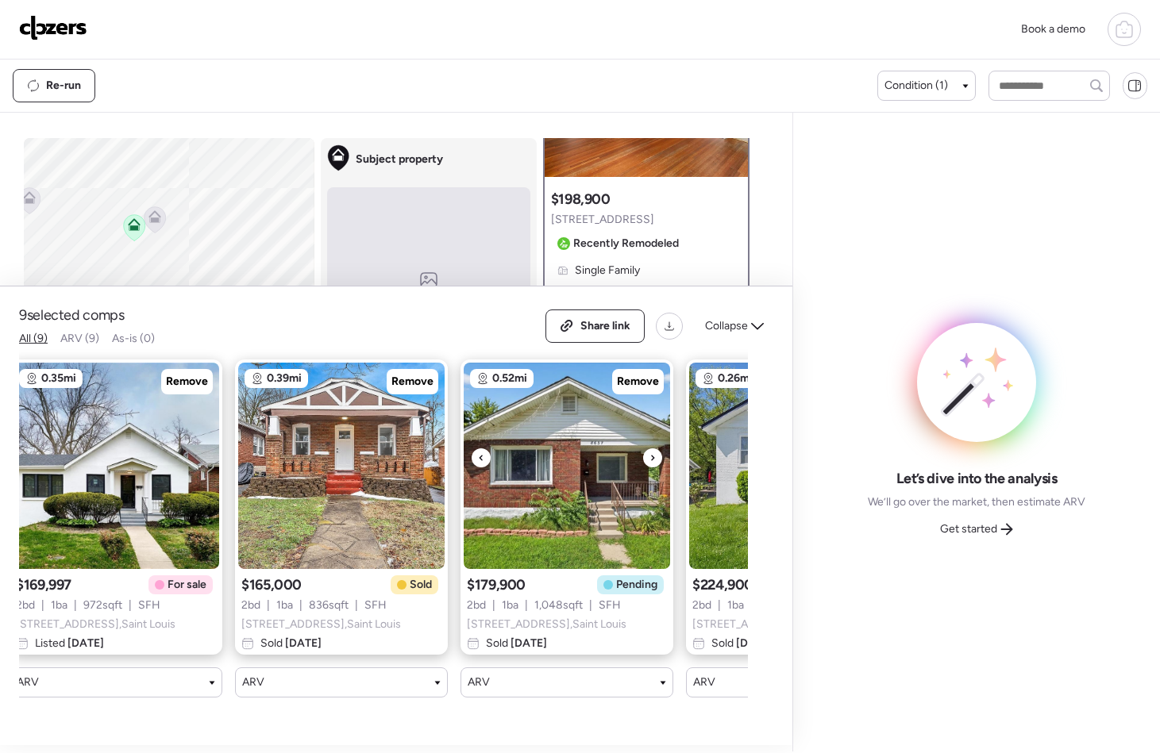
click at [651, 464] on icon at bounding box center [652, 458] width 6 height 19
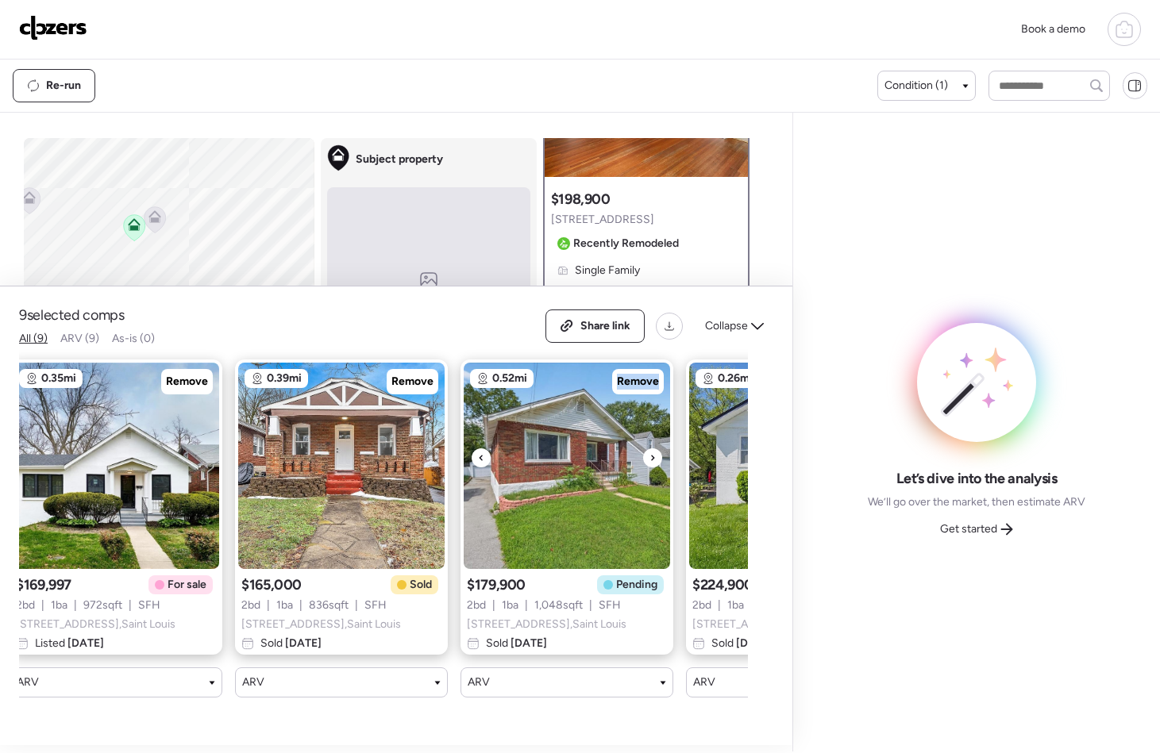
click at [651, 464] on icon at bounding box center [652, 458] width 6 height 19
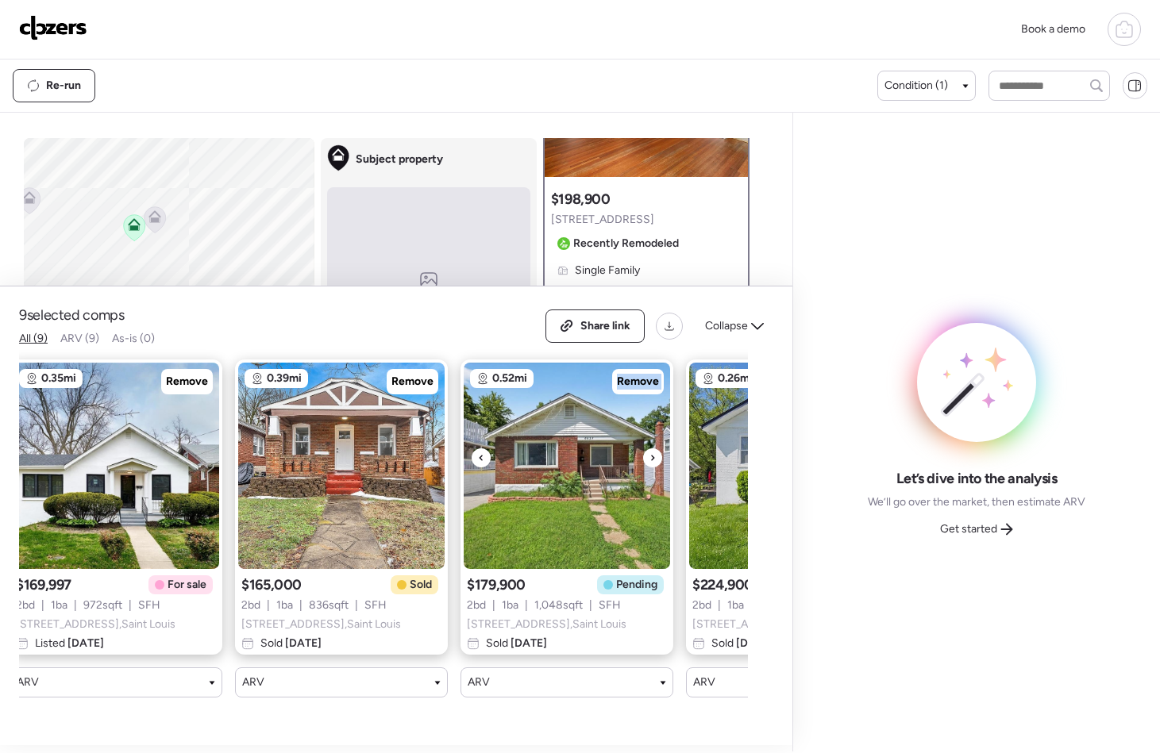
click at [651, 464] on icon at bounding box center [652, 458] width 6 height 19
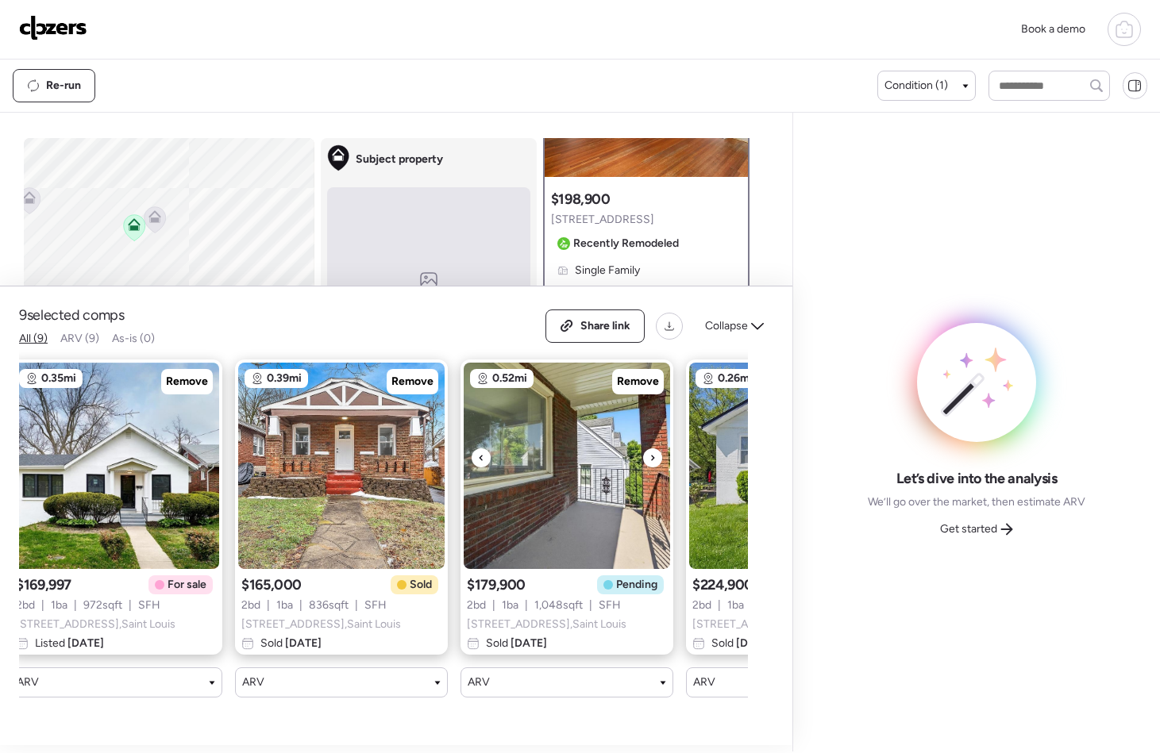
click at [651, 464] on icon at bounding box center [652, 458] width 6 height 19
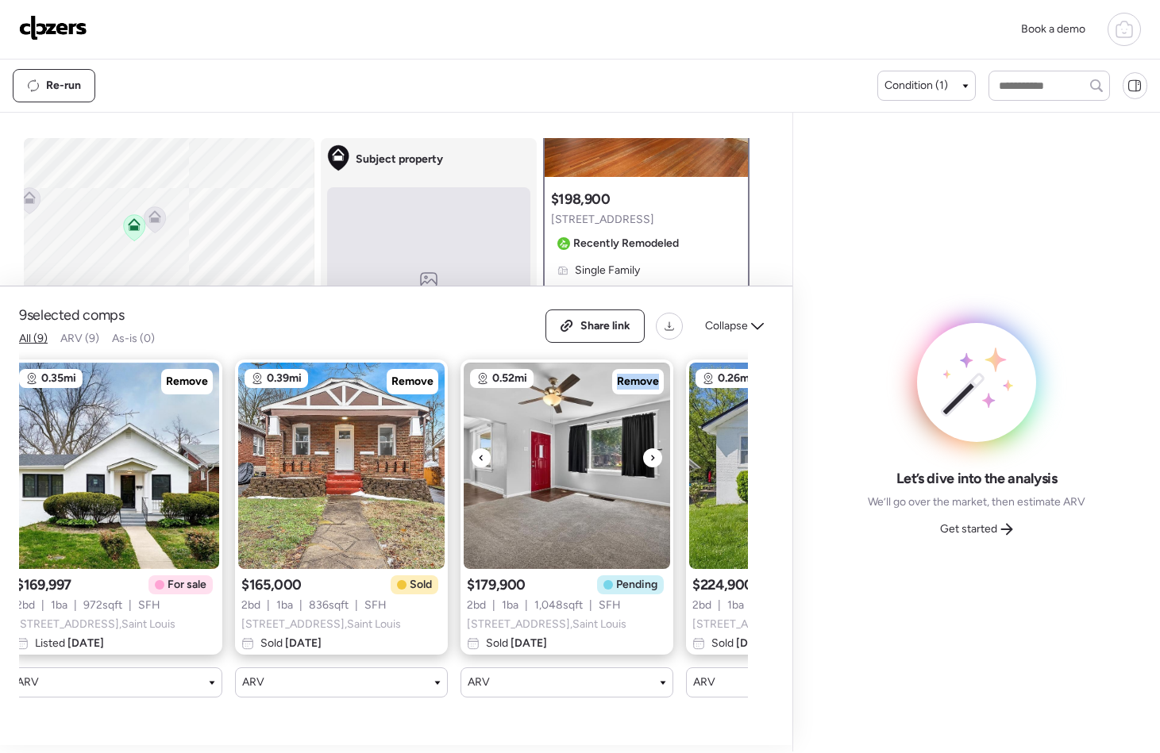
click at [651, 464] on icon at bounding box center [652, 458] width 6 height 19
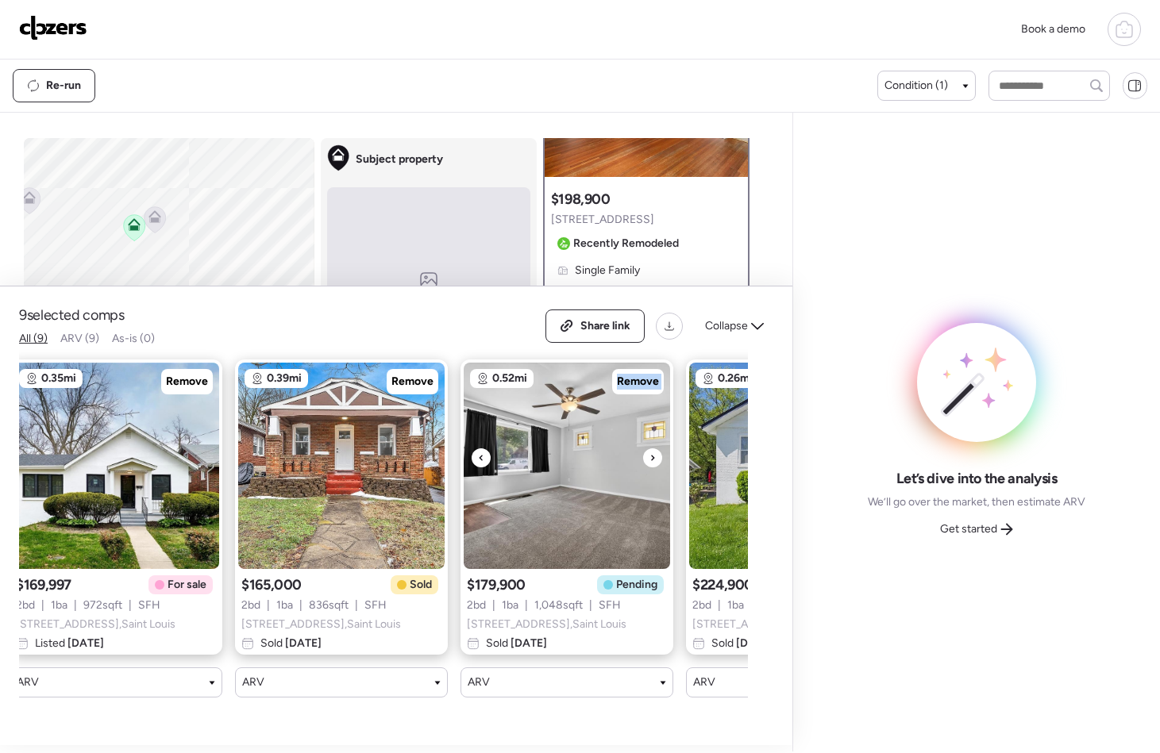
click at [651, 464] on icon at bounding box center [652, 458] width 6 height 19
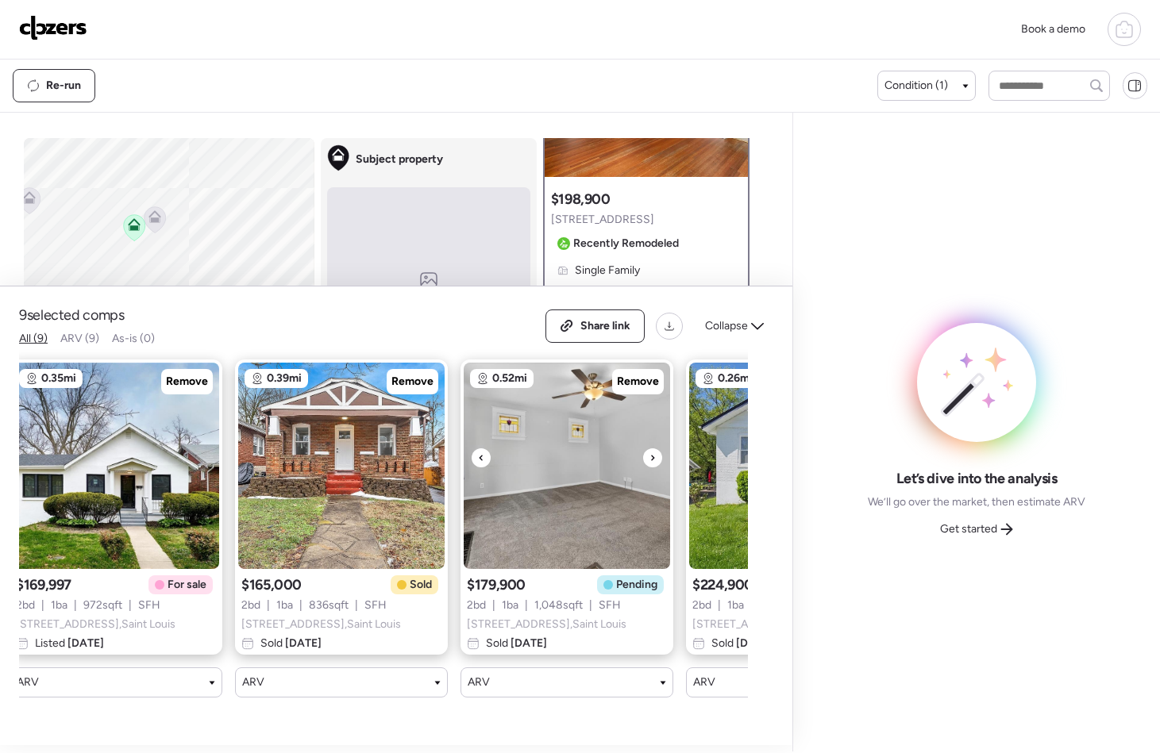
click at [651, 464] on icon at bounding box center [652, 458] width 6 height 19
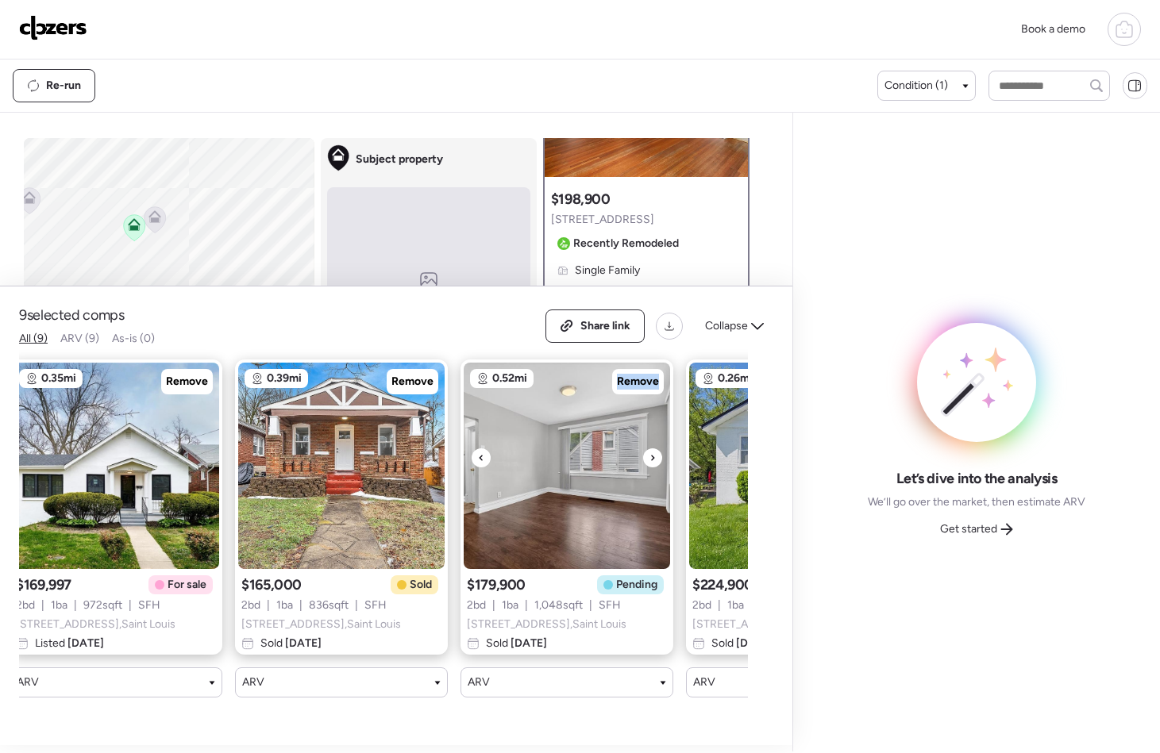
click at [651, 464] on icon at bounding box center [652, 458] width 6 height 19
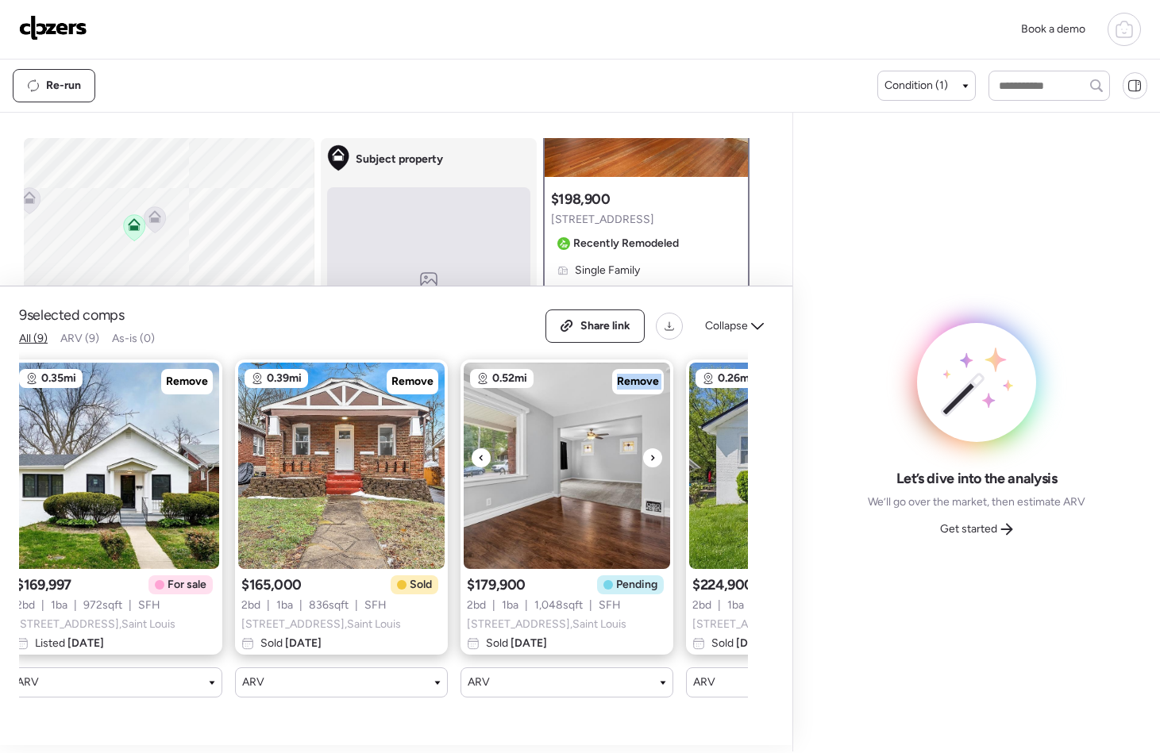
click at [651, 464] on icon at bounding box center [652, 458] width 6 height 19
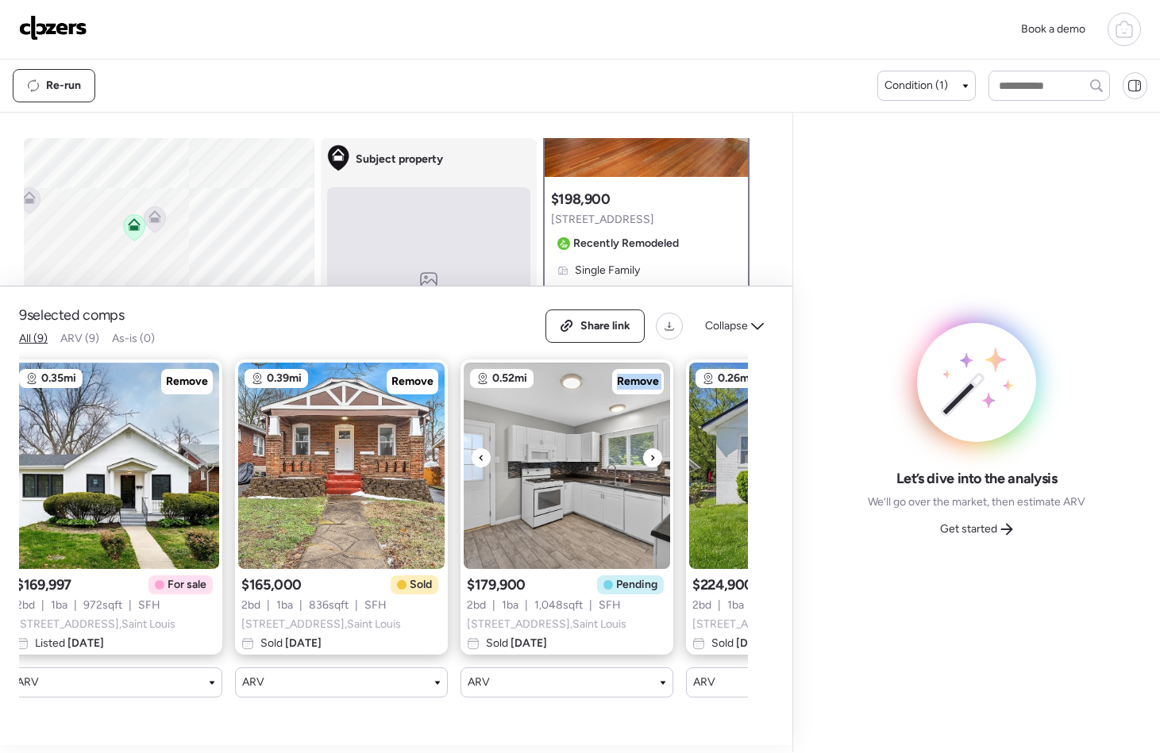
click at [651, 464] on icon at bounding box center [652, 458] width 6 height 19
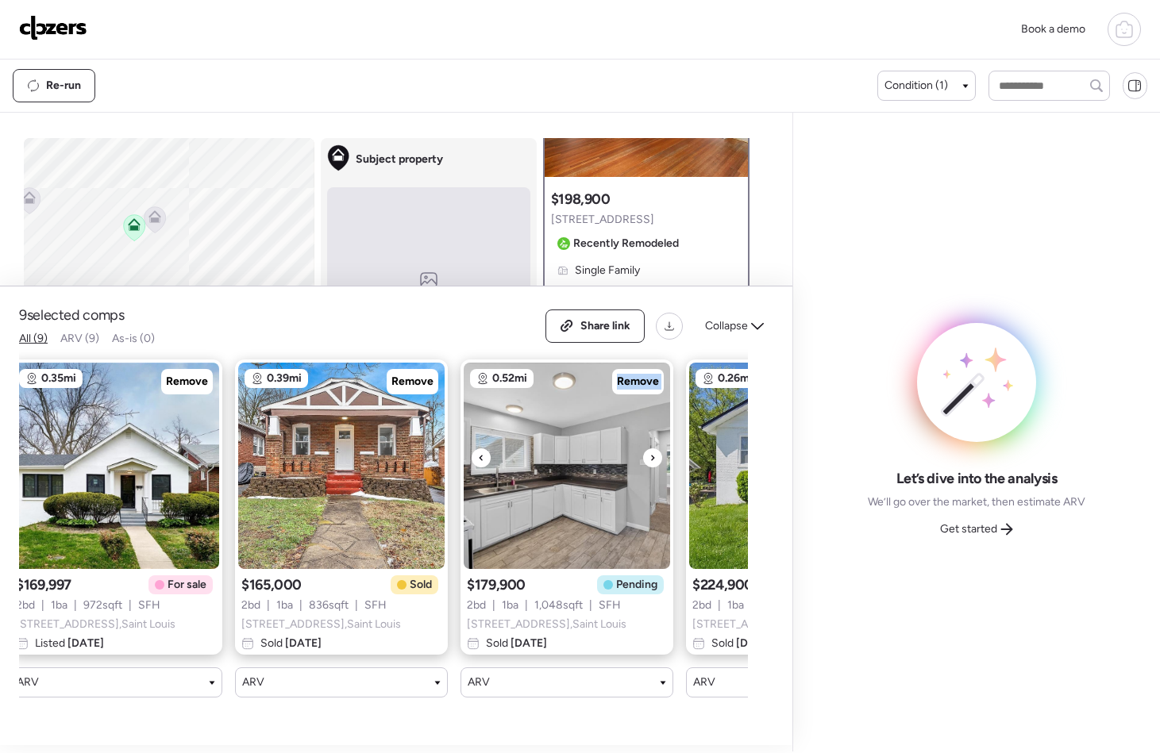
click at [651, 464] on icon at bounding box center [652, 458] width 6 height 19
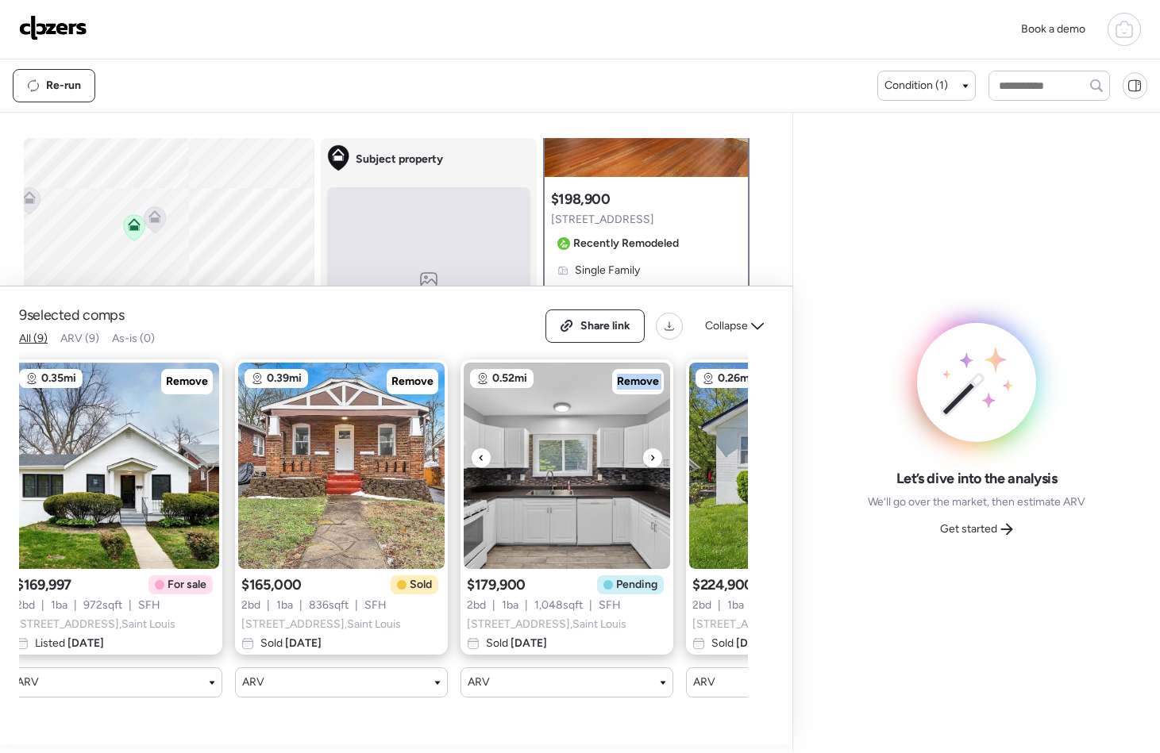
click at [651, 464] on icon at bounding box center [652, 458] width 6 height 19
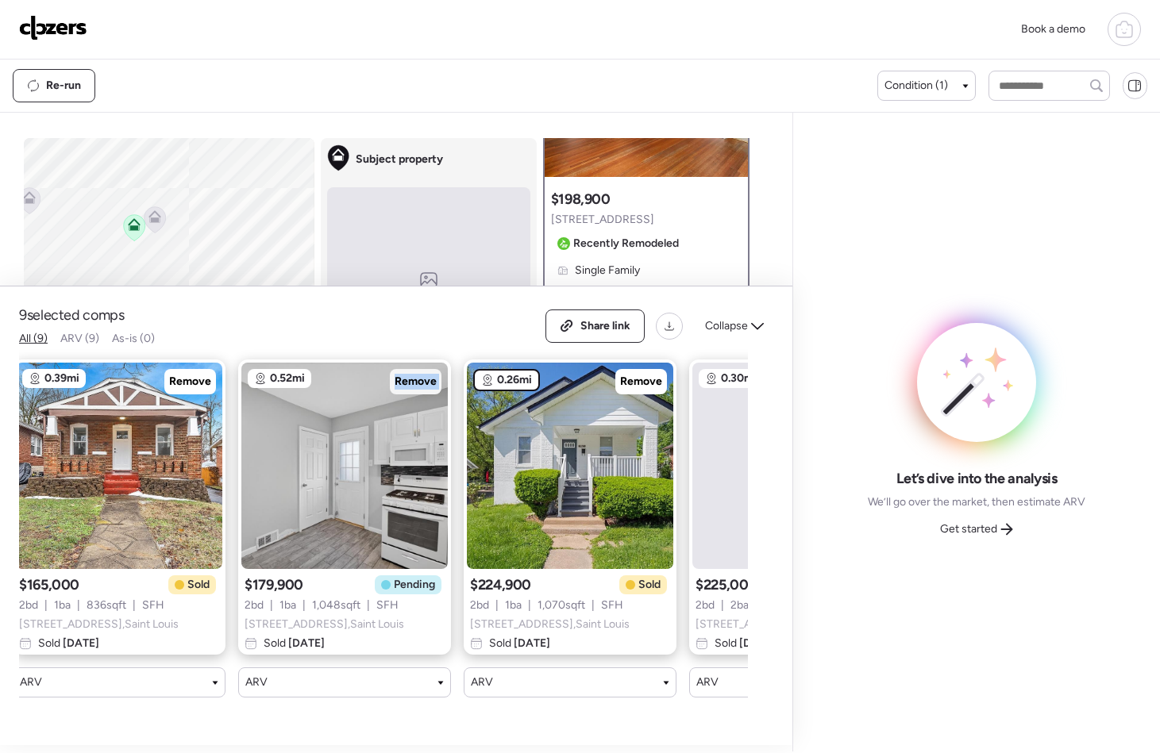
scroll to position [0, 471]
click at [638, 385] on span "Remove" at bounding box center [640, 382] width 42 height 16
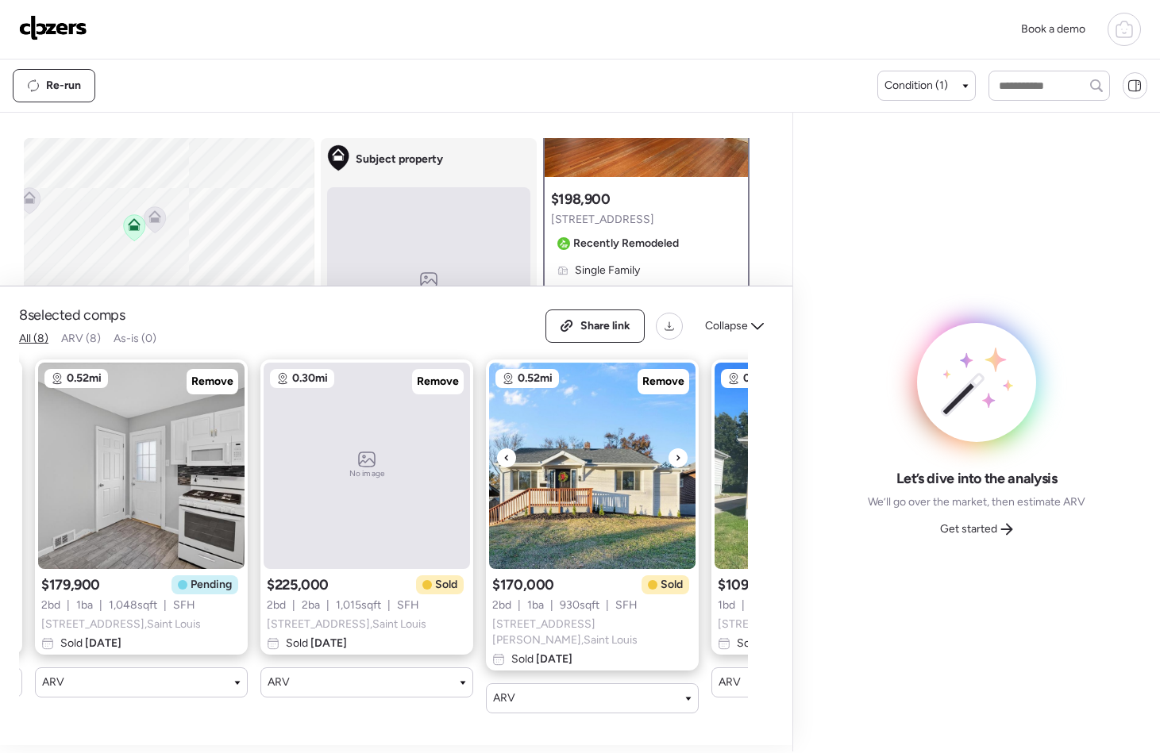
scroll to position [0, 686]
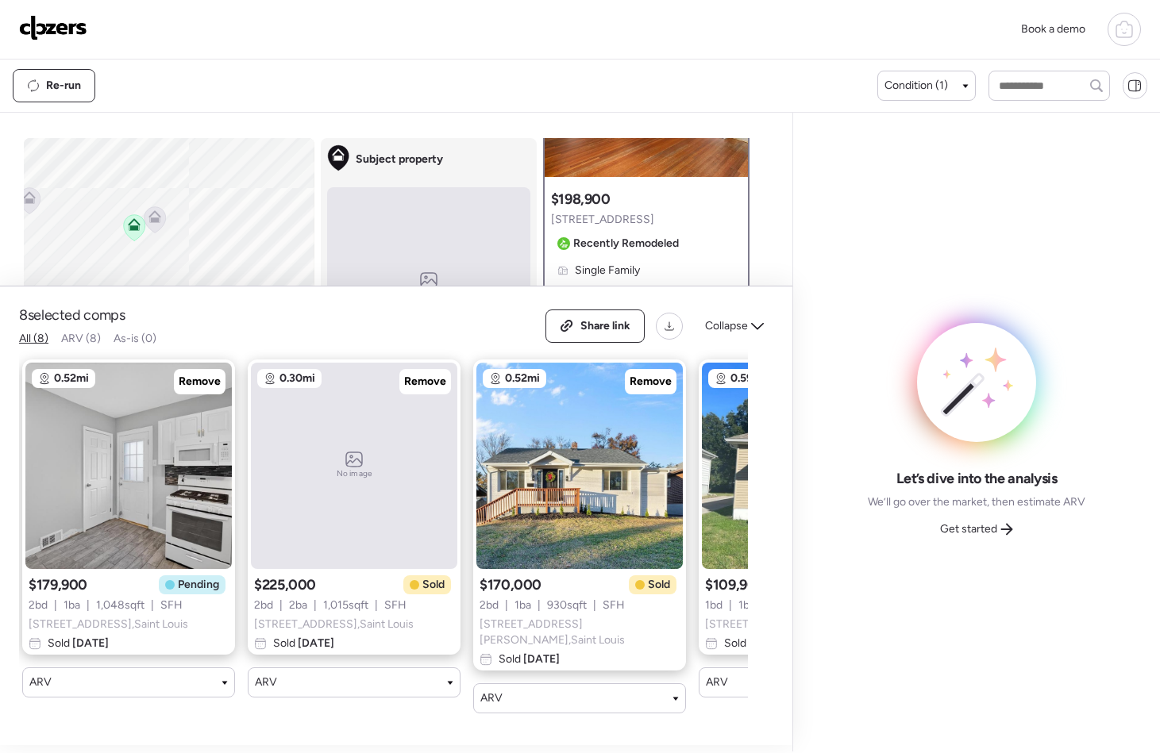
click at [397, 426] on div "No image" at bounding box center [354, 466] width 206 height 206
click at [422, 394] on div "Remove" at bounding box center [425, 381] width 52 height 25
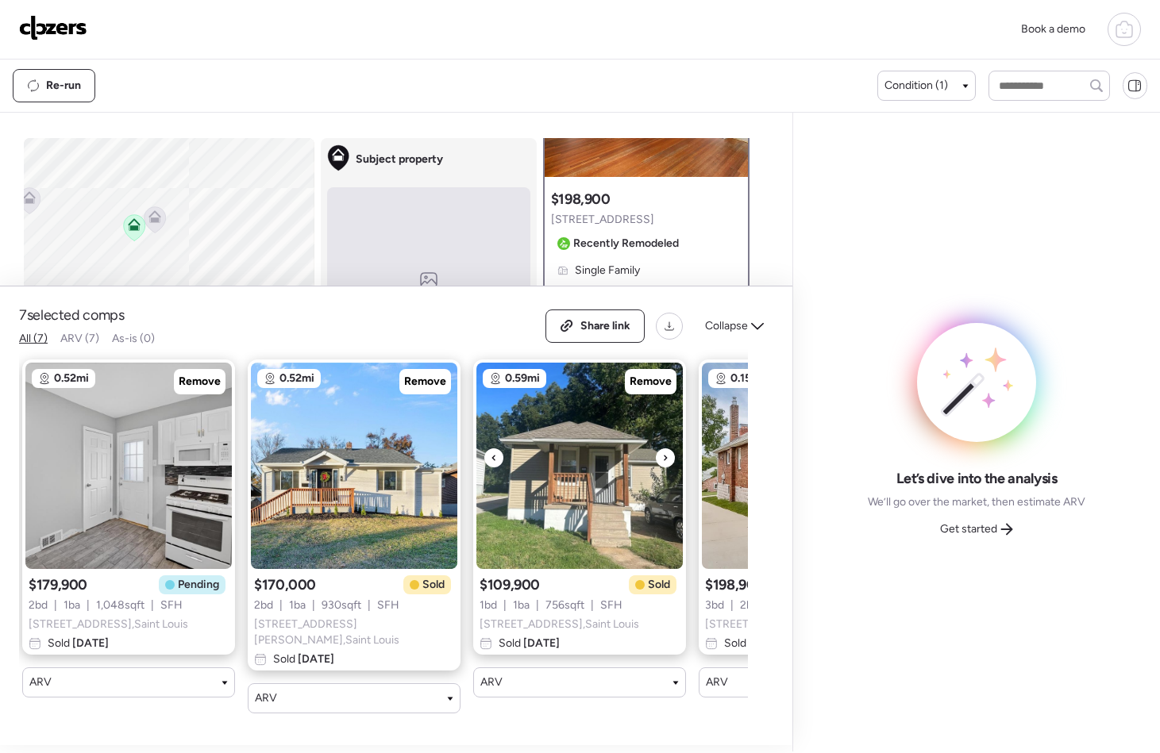
click at [661, 454] on div at bounding box center [665, 458] width 19 height 19
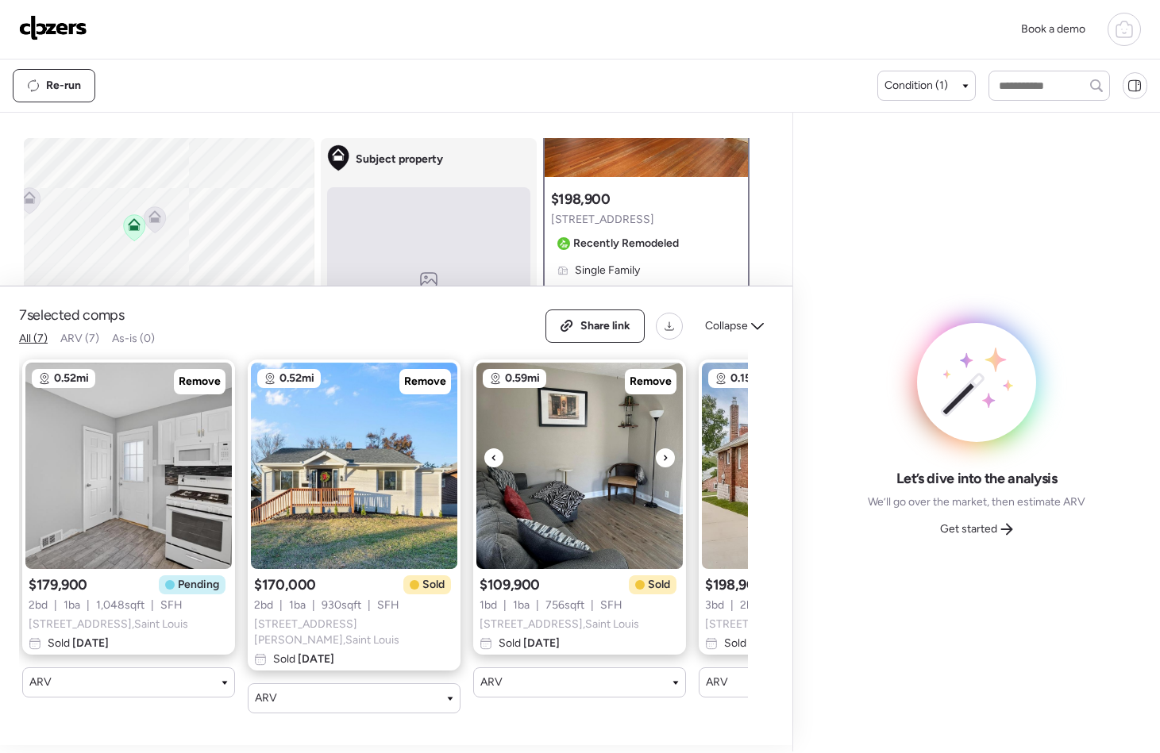
click at [662, 456] on icon at bounding box center [665, 458] width 6 height 19
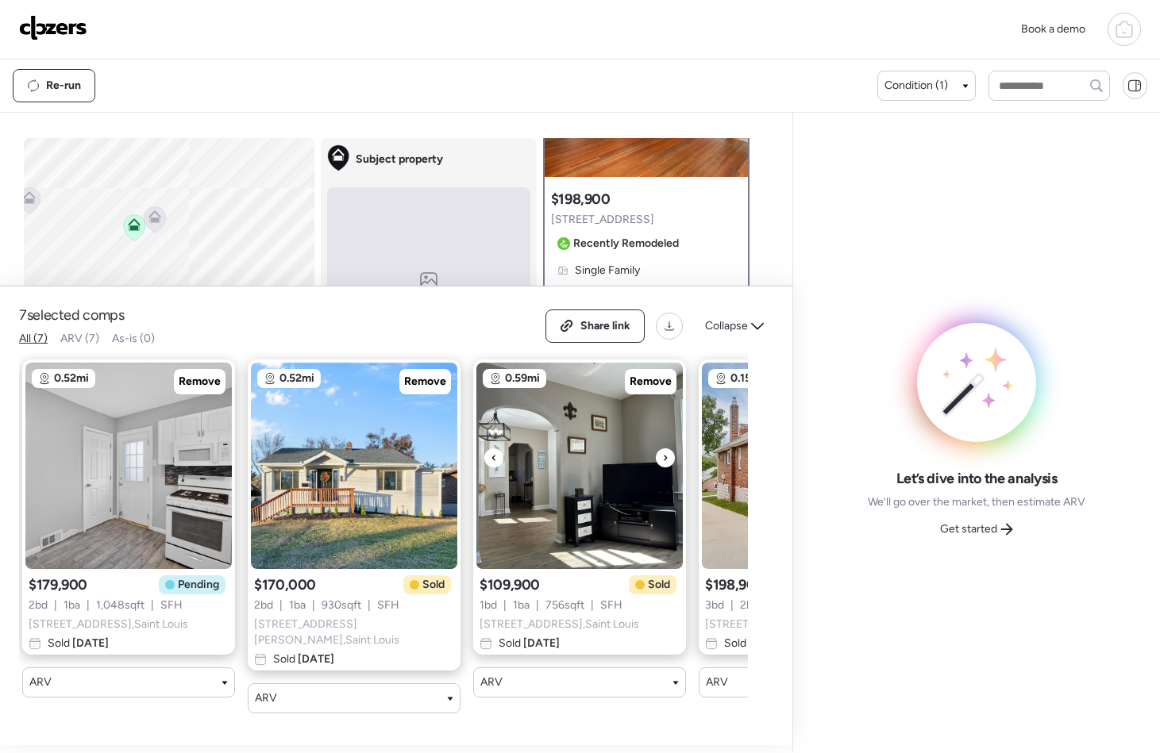
click at [662, 457] on icon at bounding box center [665, 458] width 6 height 19
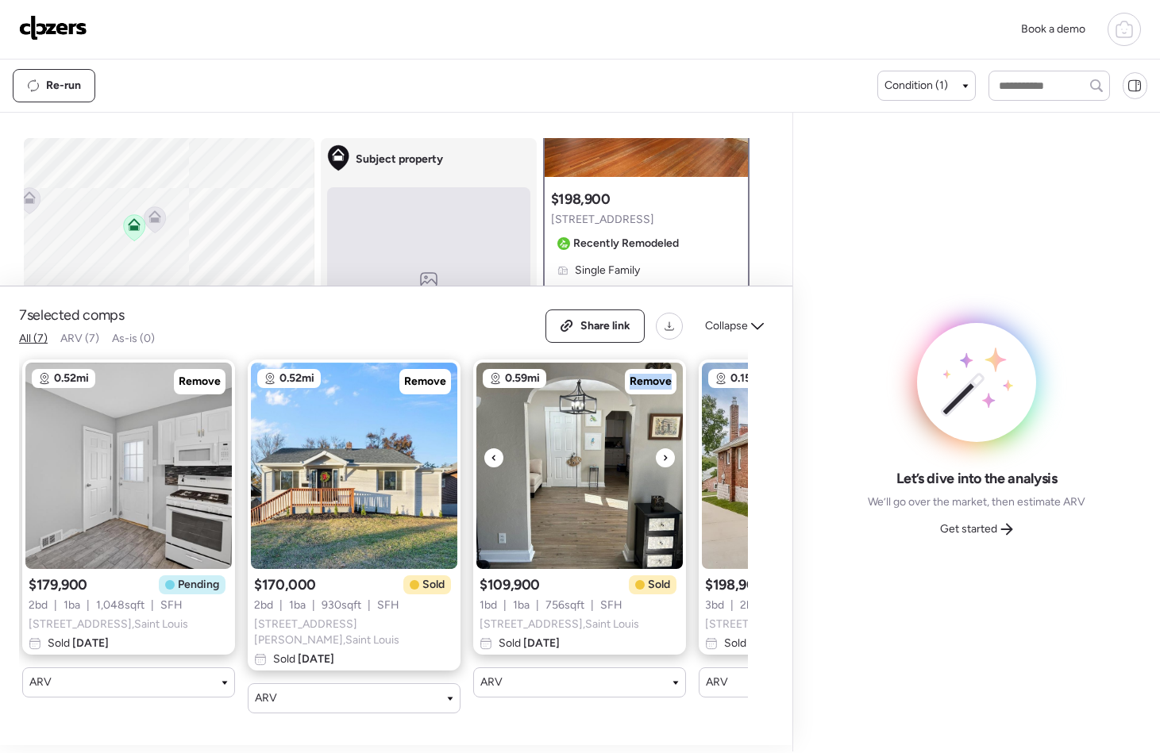
click at [662, 457] on icon at bounding box center [665, 458] width 6 height 19
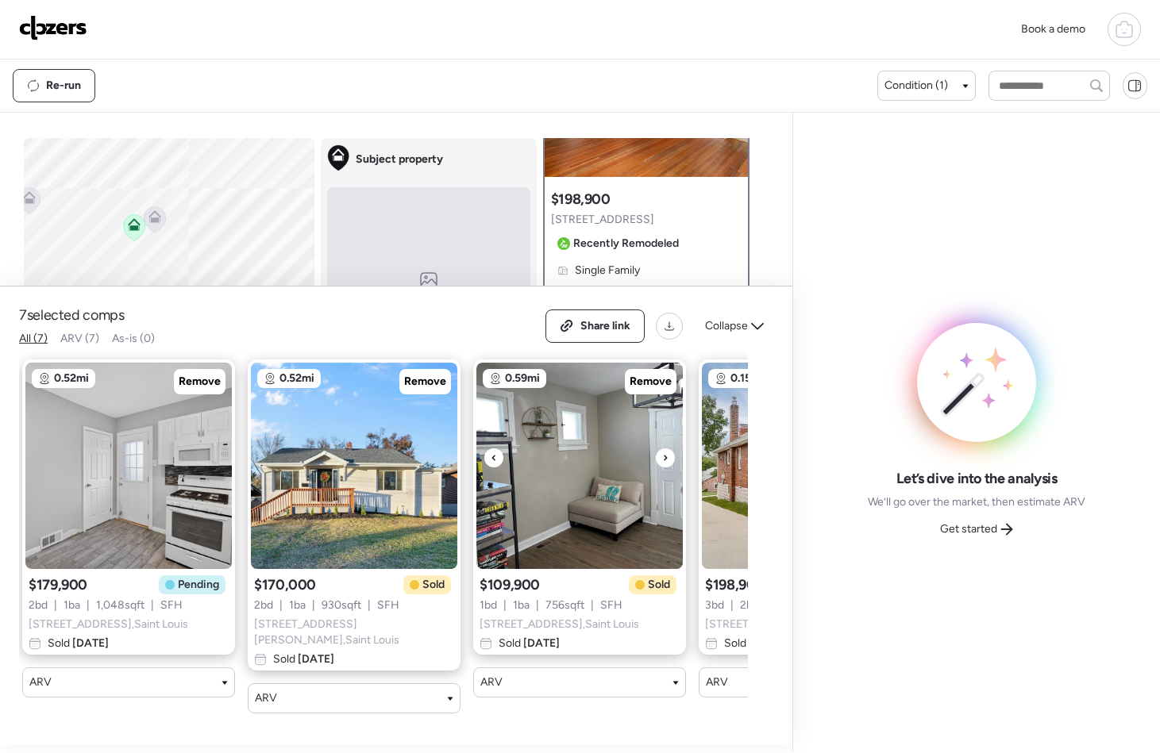
click at [662, 457] on icon at bounding box center [665, 458] width 6 height 19
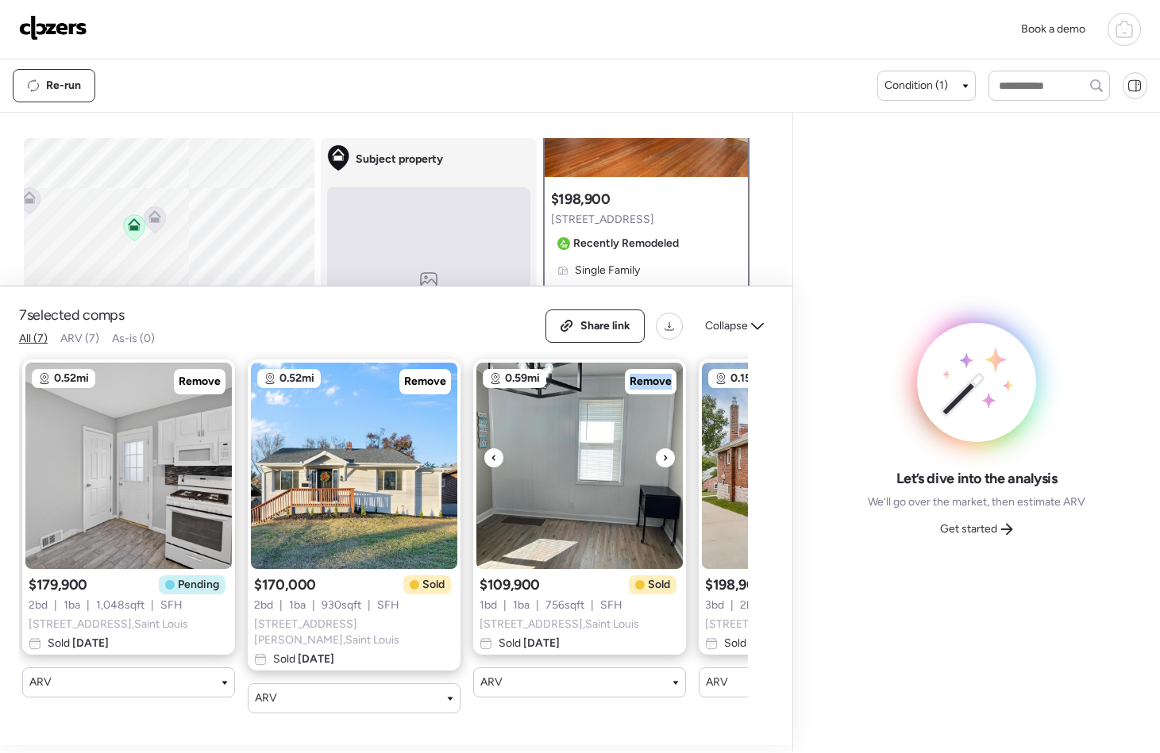
click at [662, 457] on icon at bounding box center [665, 458] width 6 height 19
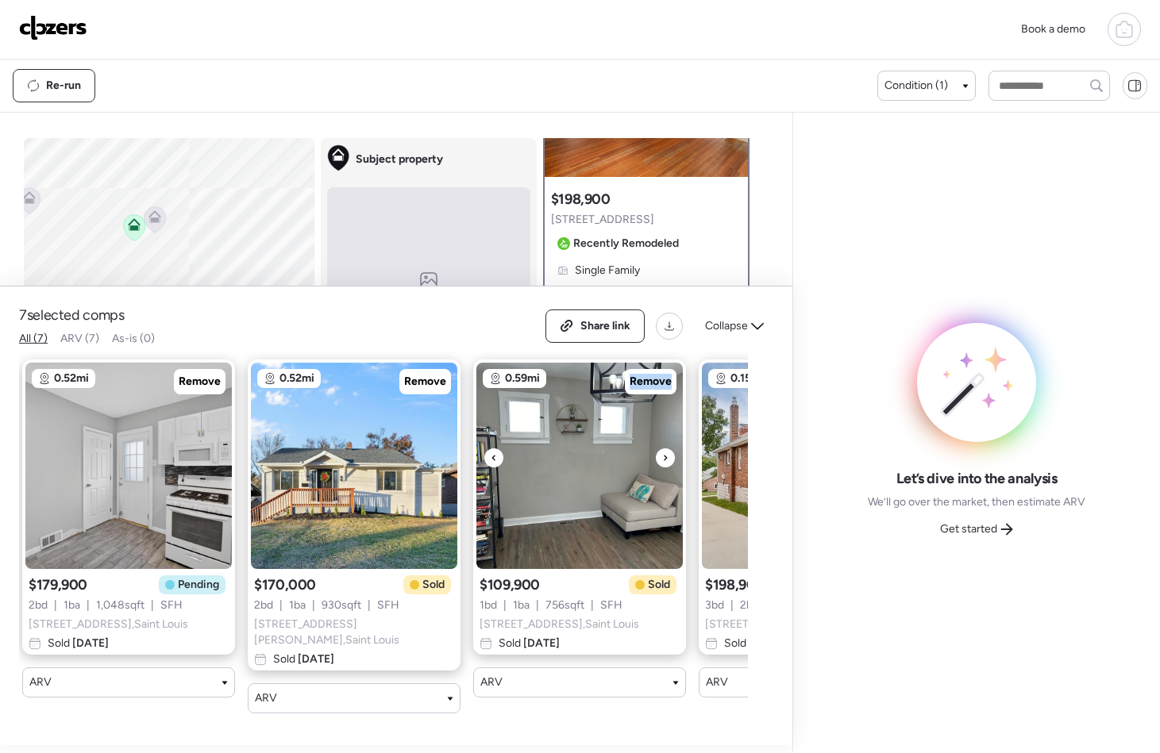
click at [621, 420] on img at bounding box center [579, 466] width 206 height 206
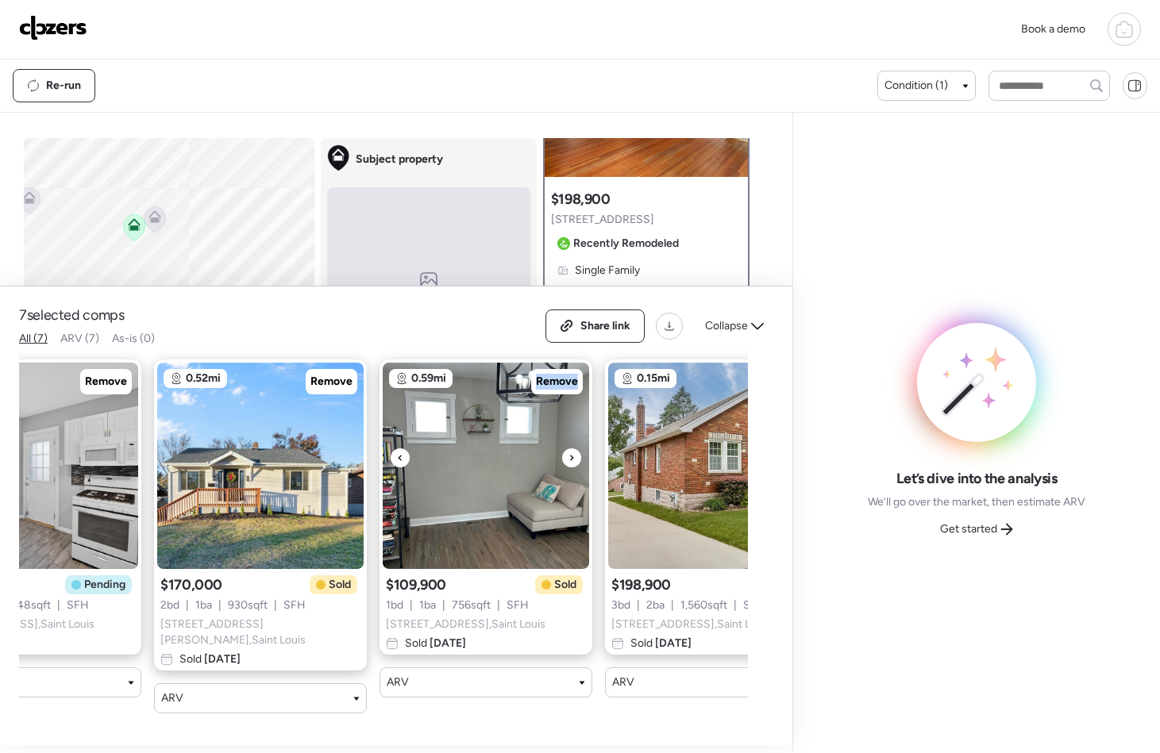
scroll to position [0, 862]
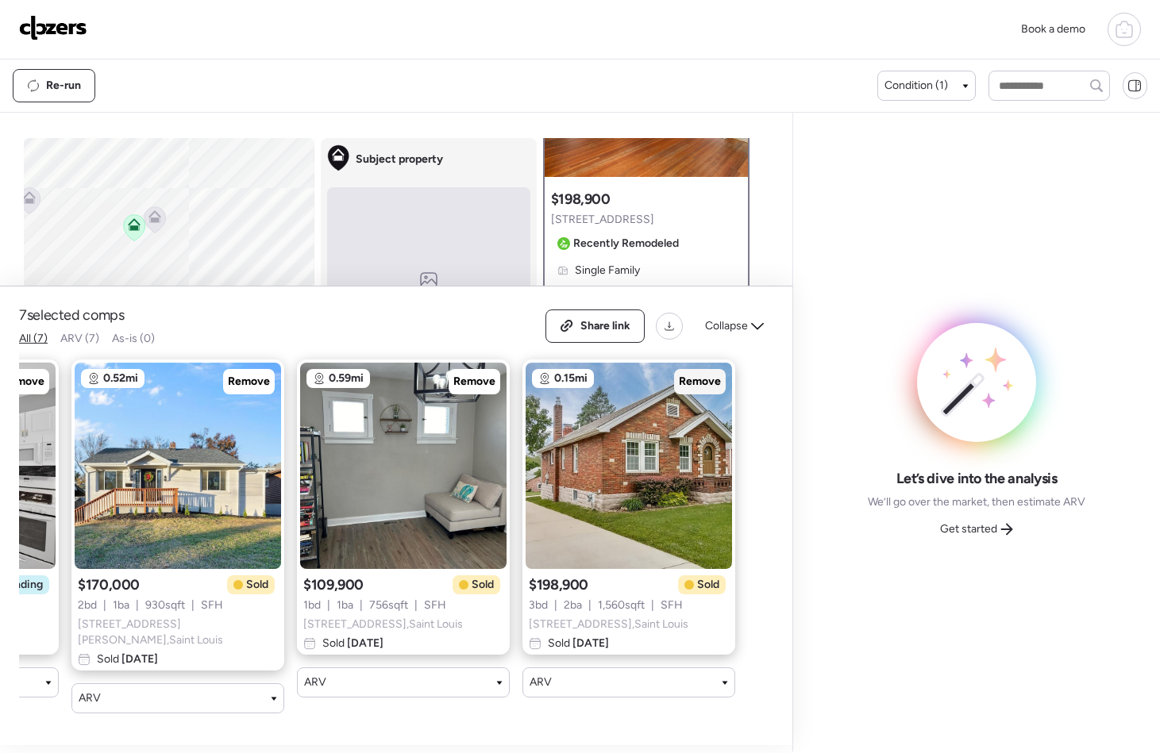
click at [698, 390] on span "Remove" at bounding box center [700, 382] width 42 height 16
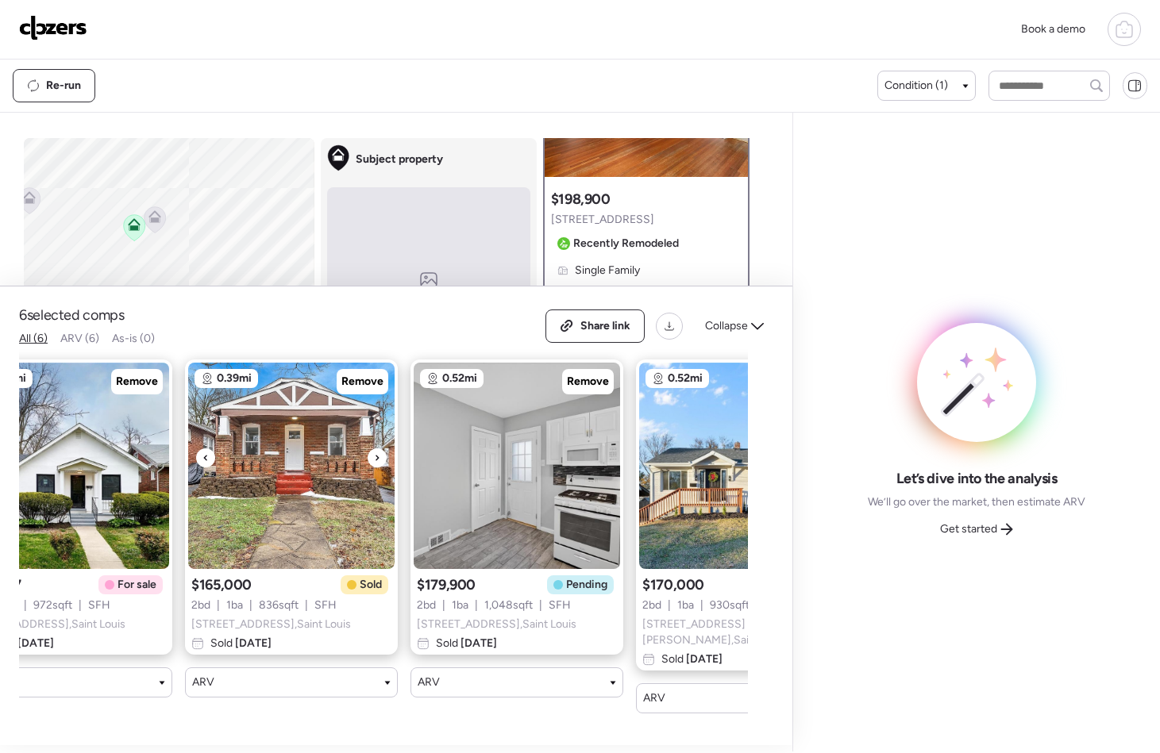
scroll to position [0, 0]
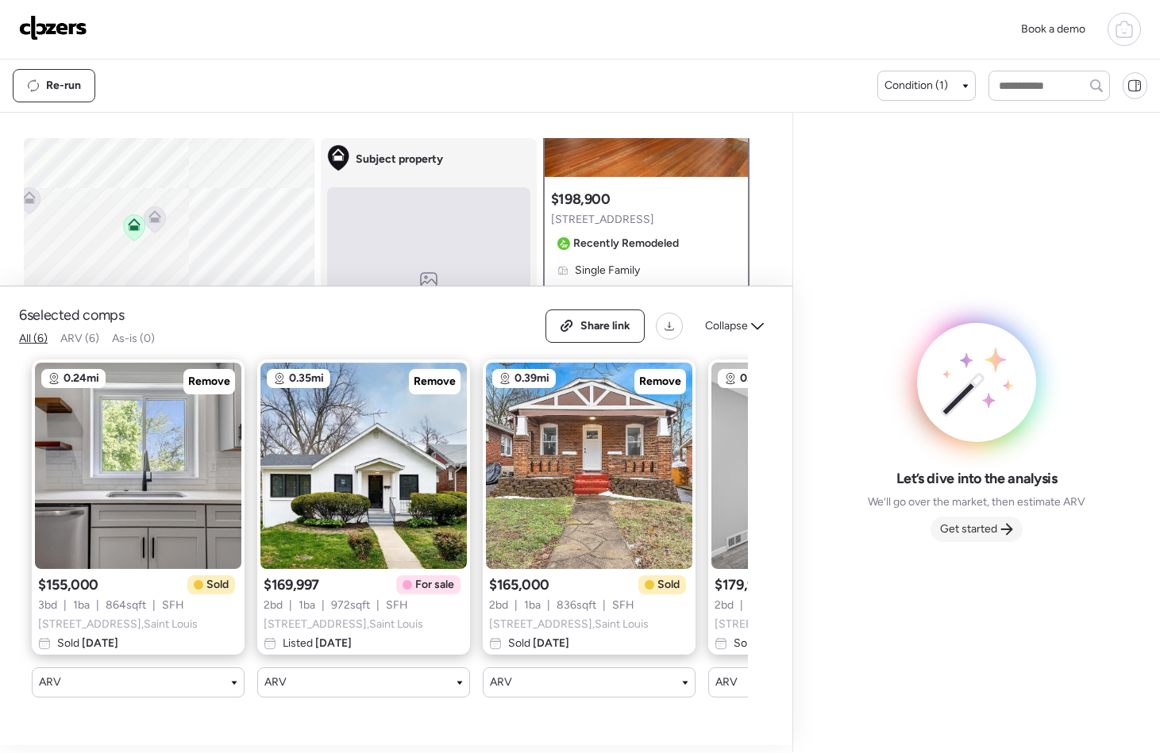
click at [961, 526] on span "Get started" at bounding box center [968, 530] width 57 height 16
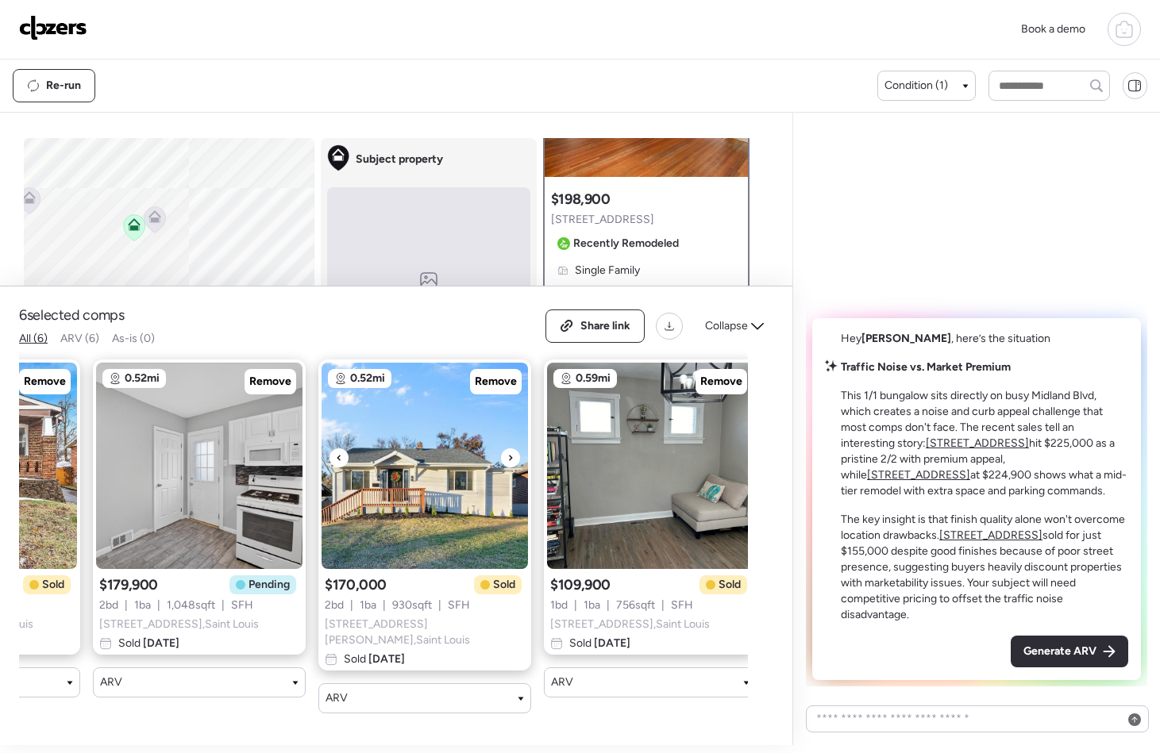
scroll to position [0, 637]
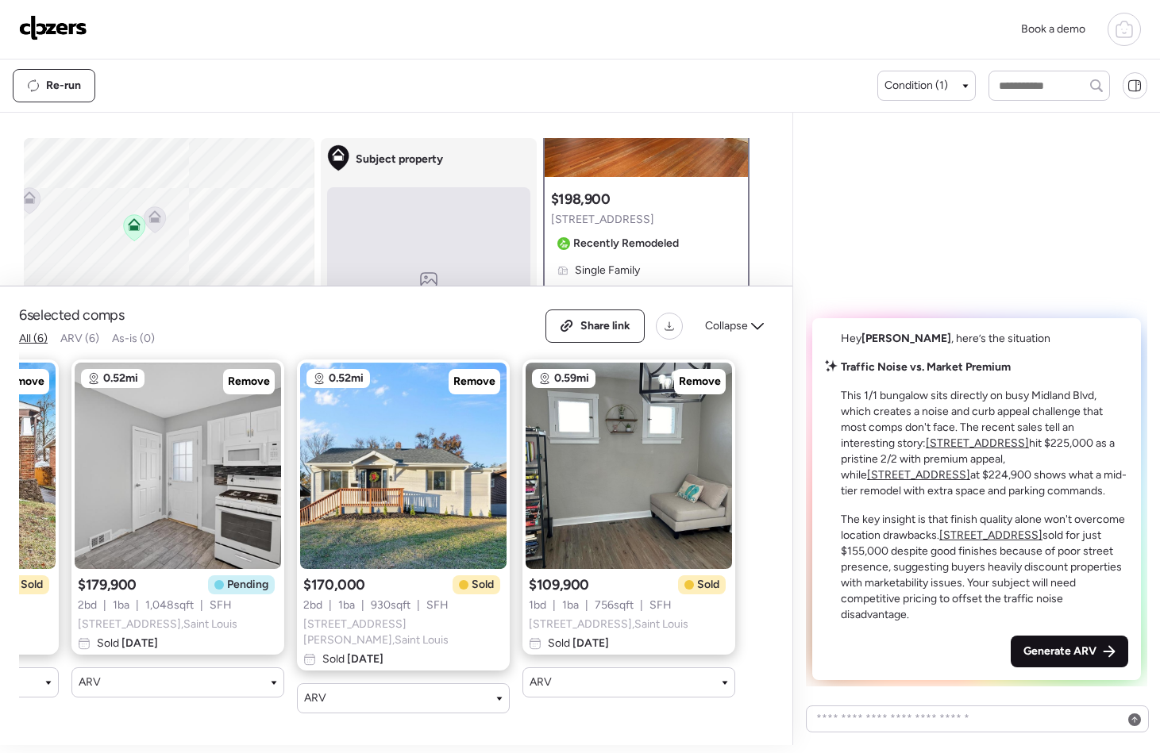
click at [1064, 653] on span "Generate ARV" at bounding box center [1059, 652] width 73 height 16
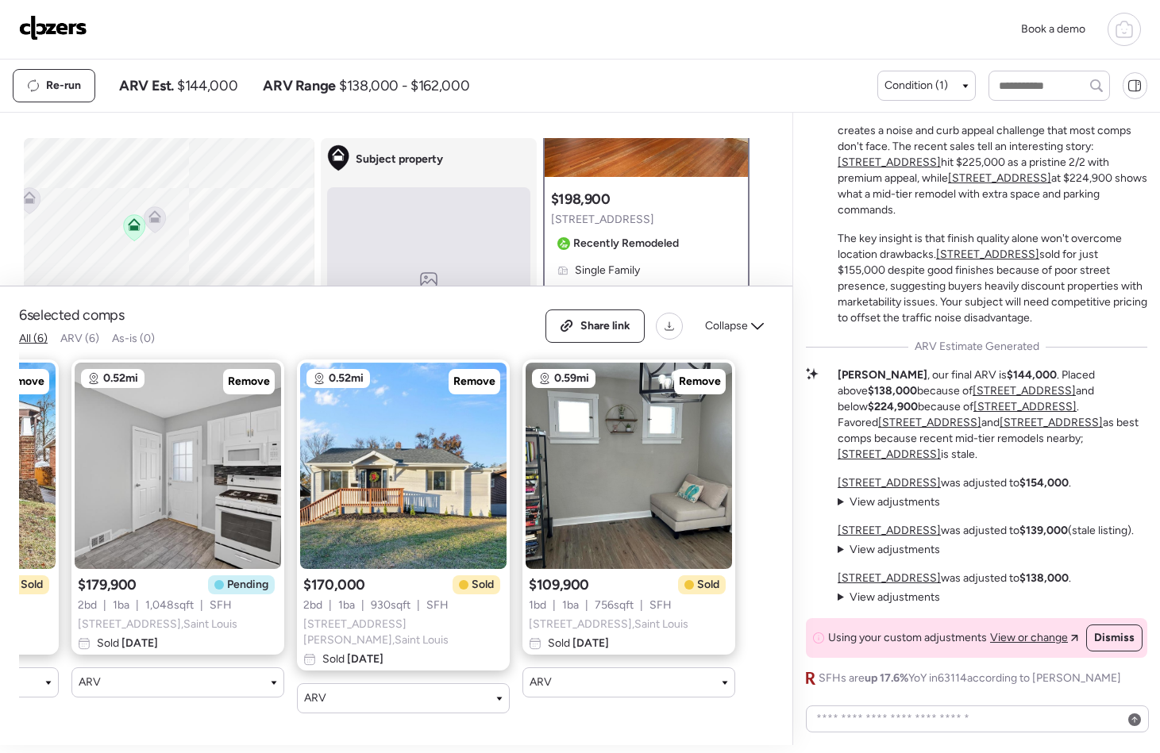
scroll to position [161, 0]
click at [726, 332] on span "Collapse" at bounding box center [726, 326] width 43 height 16
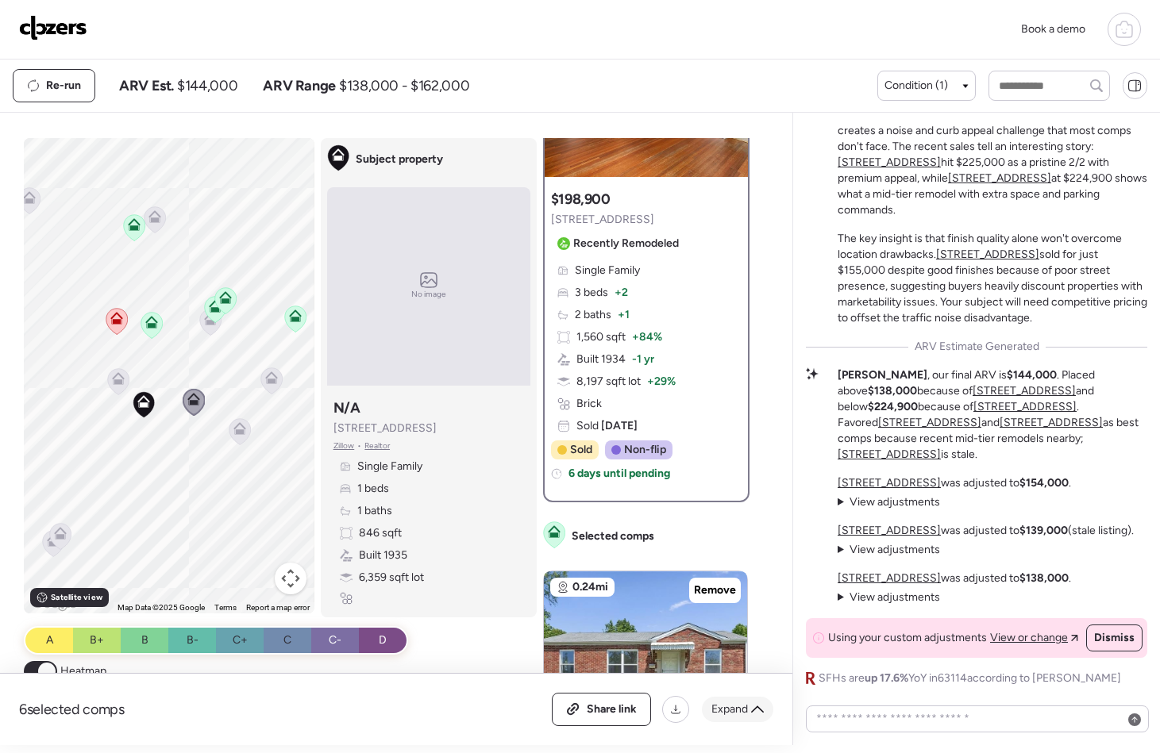
click at [742, 712] on span "Expand" at bounding box center [729, 710] width 37 height 16
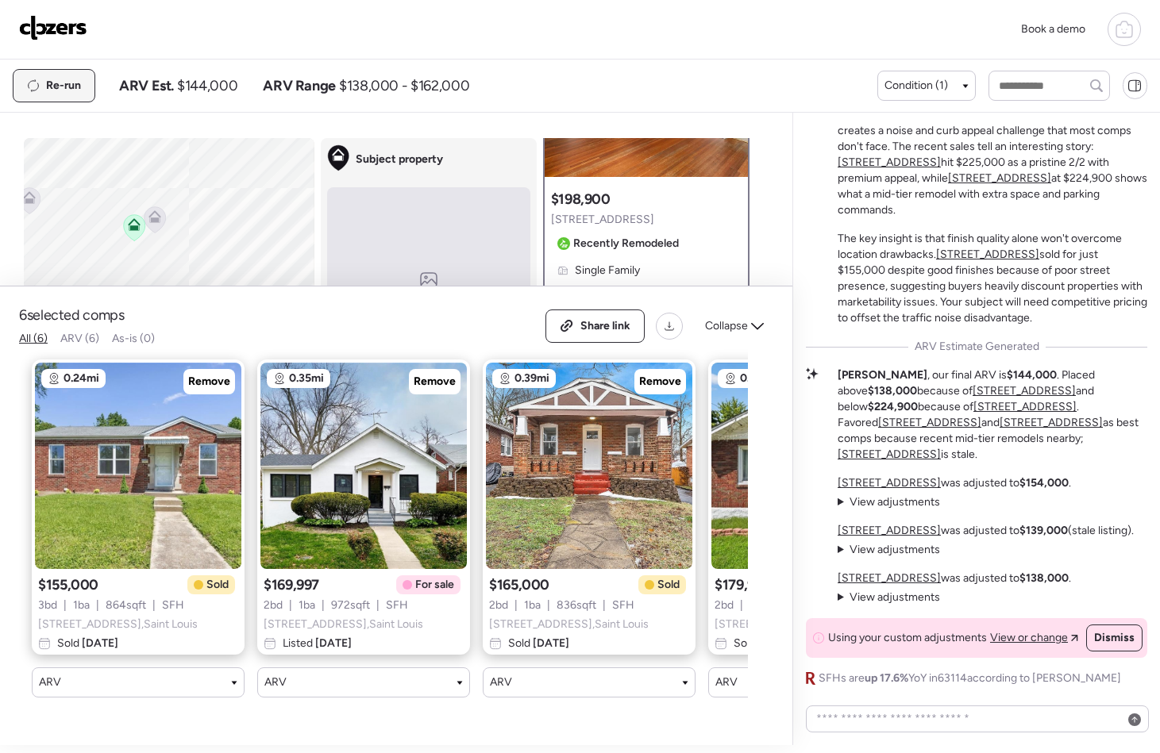
click at [57, 84] on span "Re-run" at bounding box center [63, 86] width 35 height 16
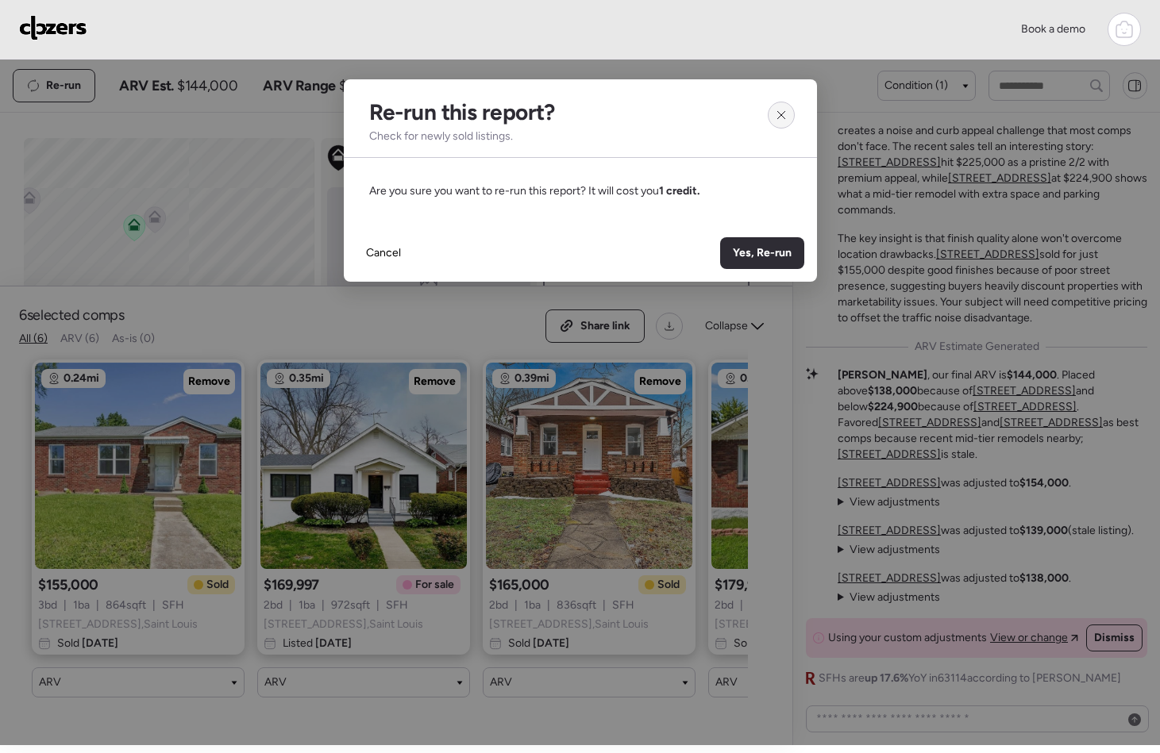
click at [771, 121] on div at bounding box center [781, 115] width 27 height 27
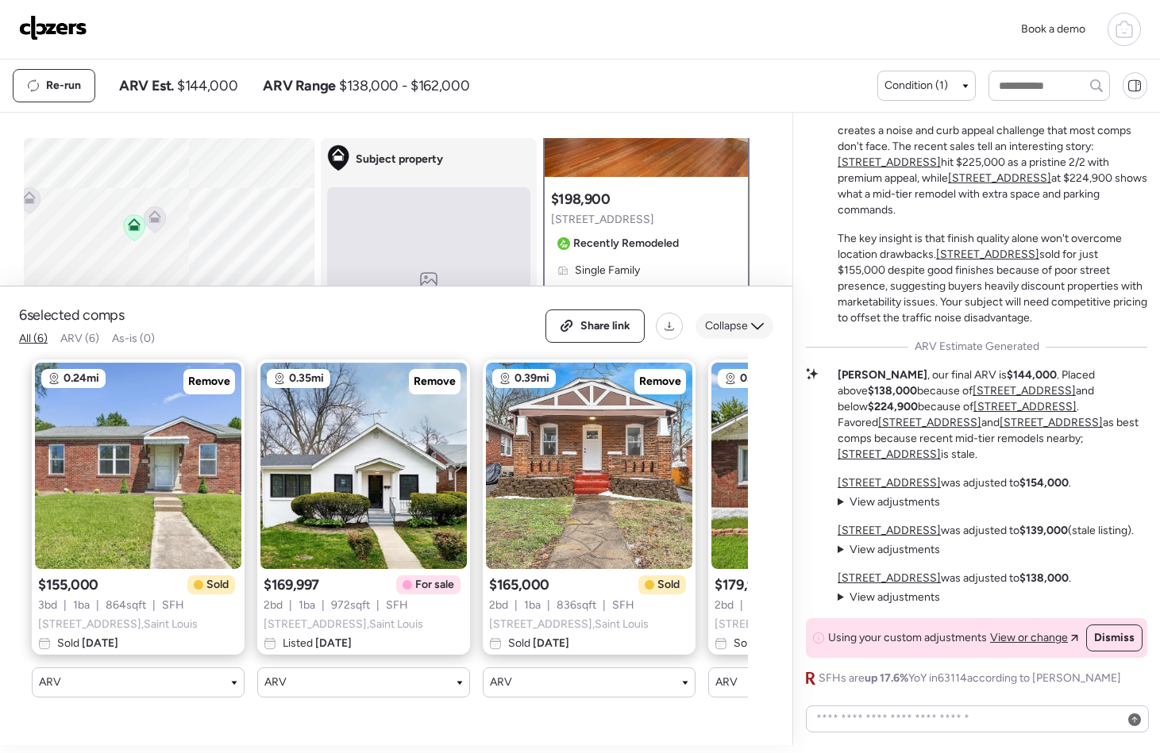
click at [726, 329] on span "Collapse" at bounding box center [726, 326] width 43 height 16
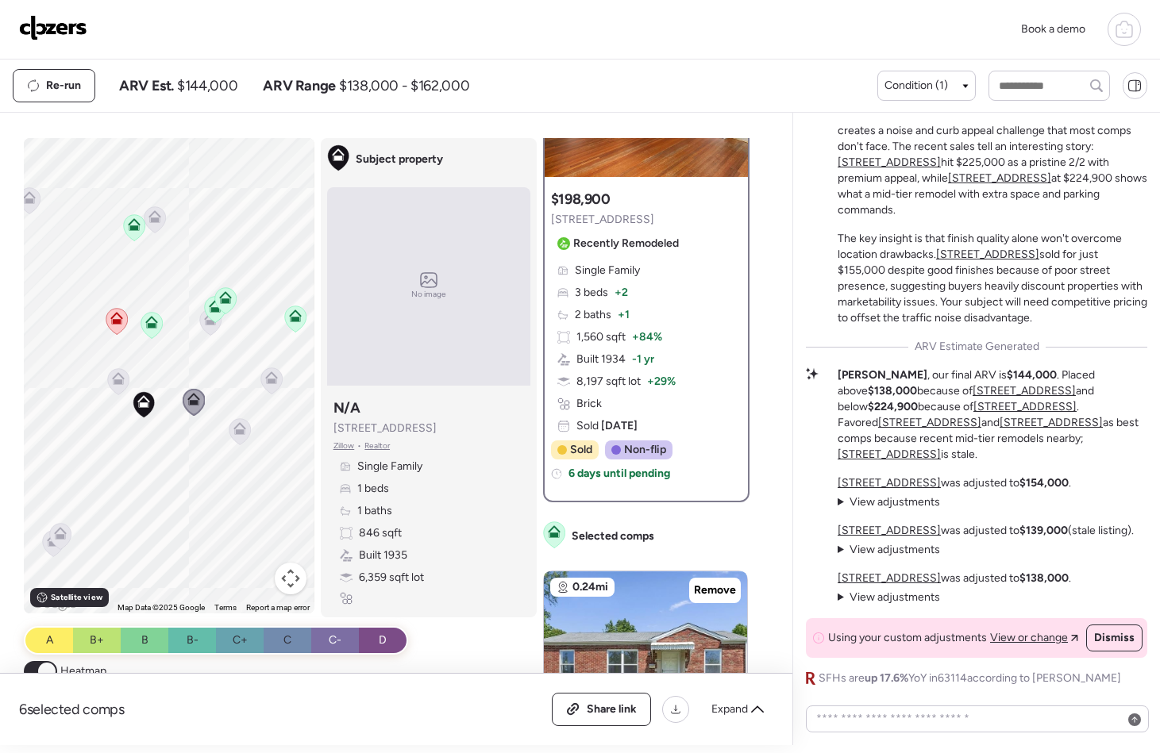
click at [879, 67] on div "Re-run ARV Est. $144,000 ARV Range $138,000 - $162,000 Condition (1)" at bounding box center [580, 86] width 1160 height 52
click at [903, 85] on span "Condition (1)" at bounding box center [916, 86] width 64 height 16
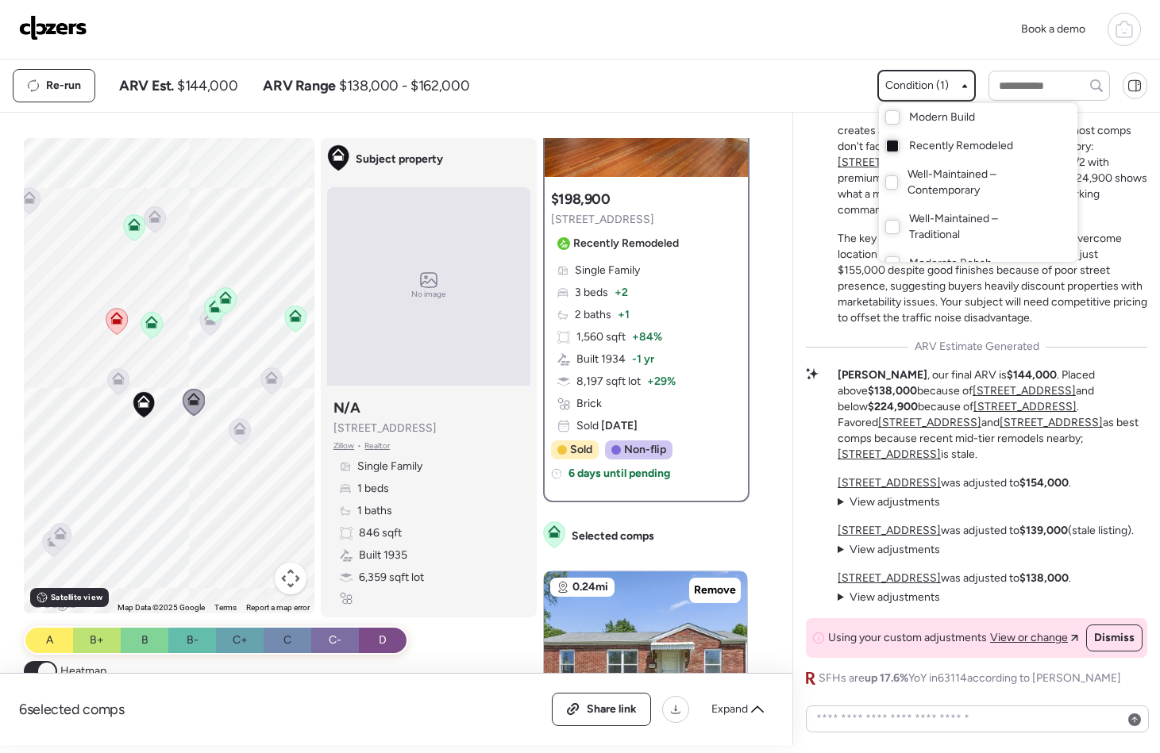
click at [798, 82] on div at bounding box center [580, 332] width 1160 height 753
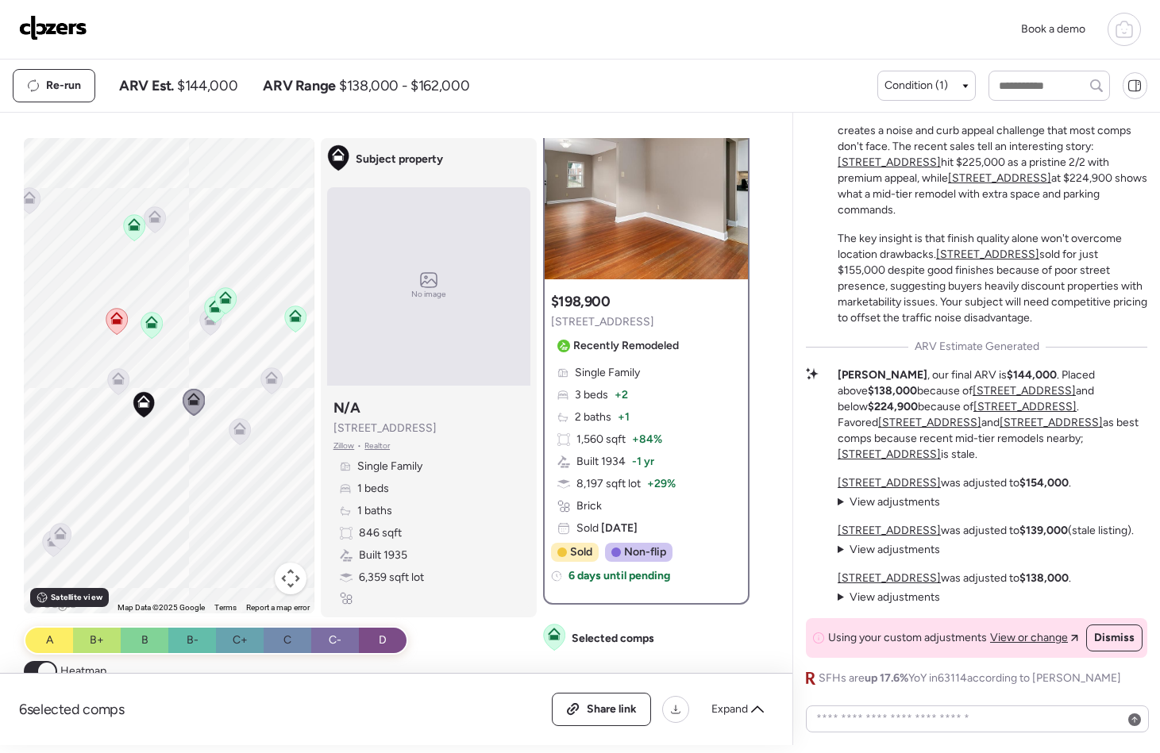
scroll to position [0, 0]
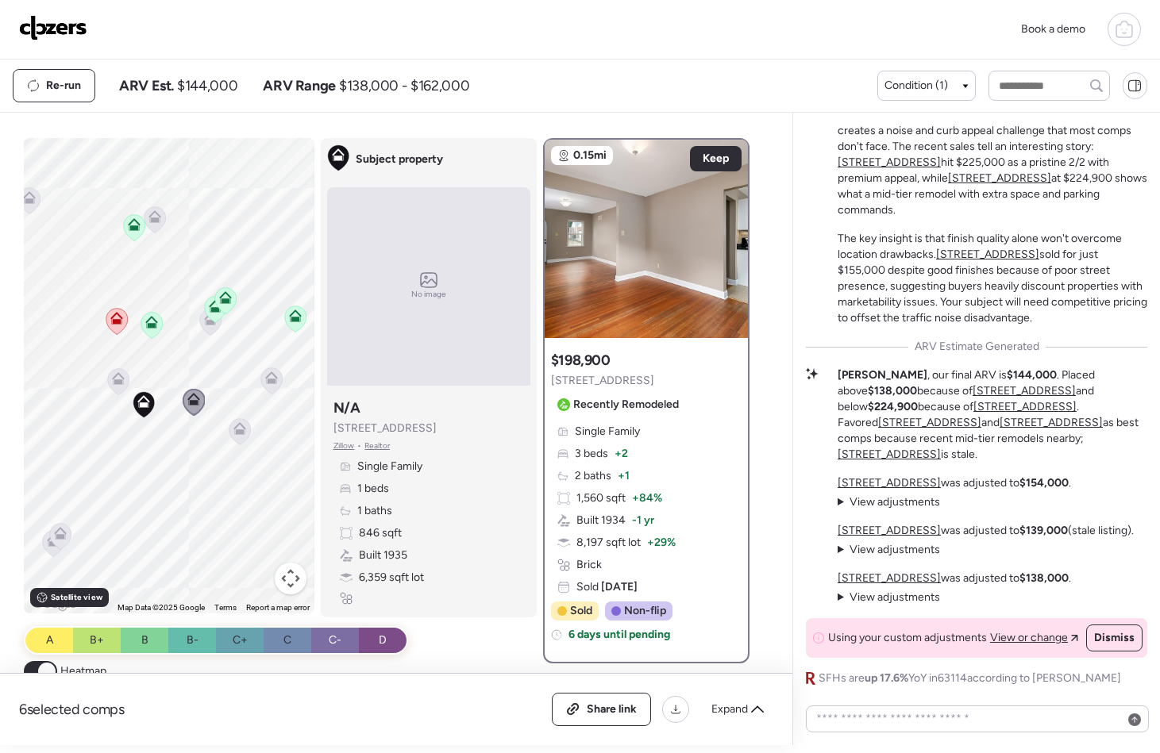
click at [1011, 630] on span "View or change" at bounding box center [1029, 638] width 78 height 16
click at [1005, 642] on span "View or change" at bounding box center [1029, 638] width 78 height 16
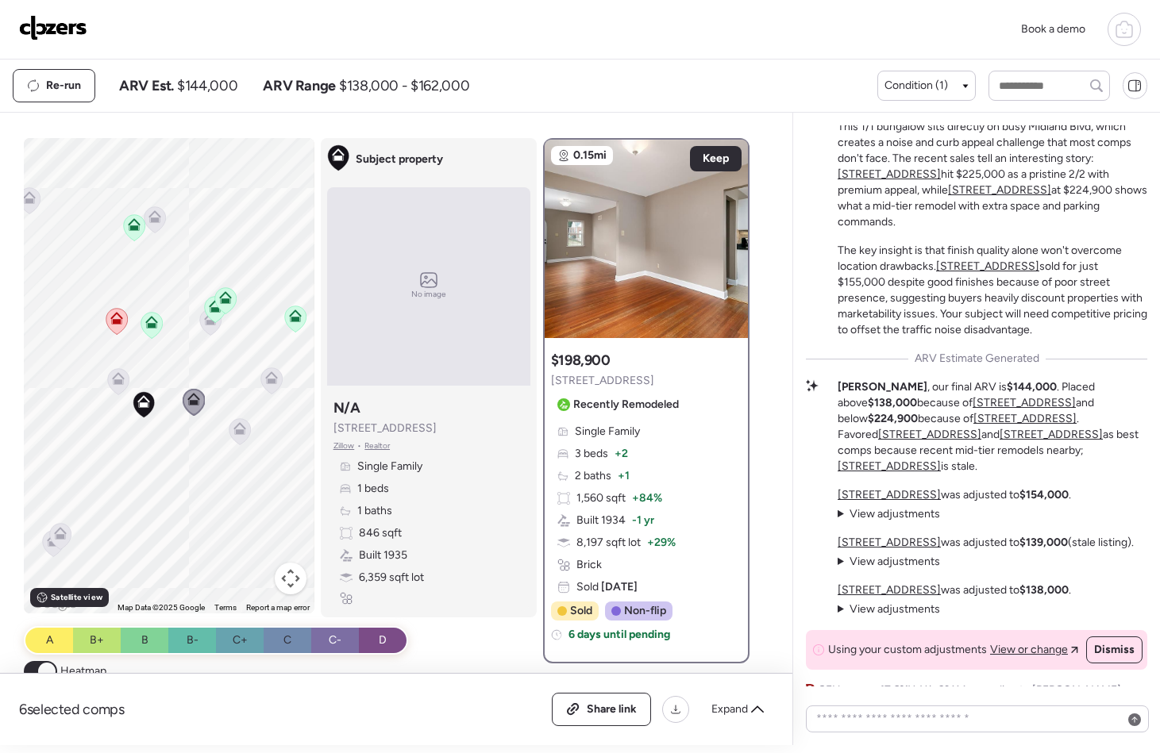
scroll to position [-20, 0]
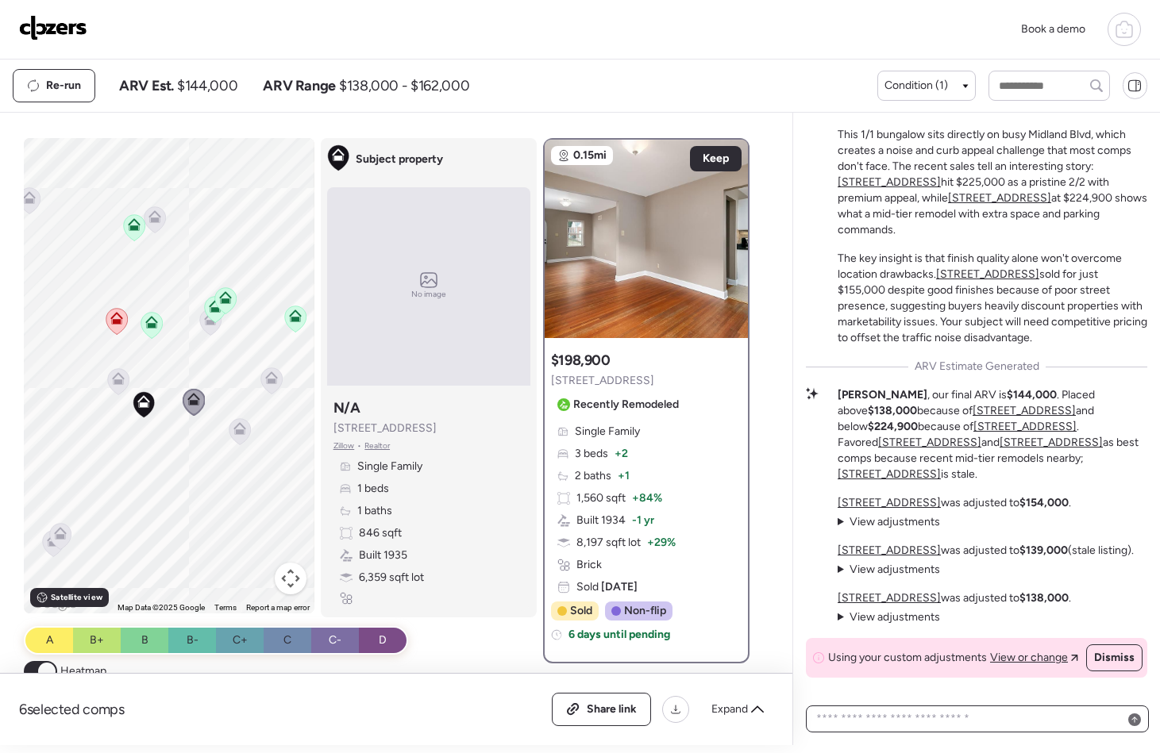
click at [969, 719] on textarea at bounding box center [977, 719] width 329 height 22
type textarea "**********"
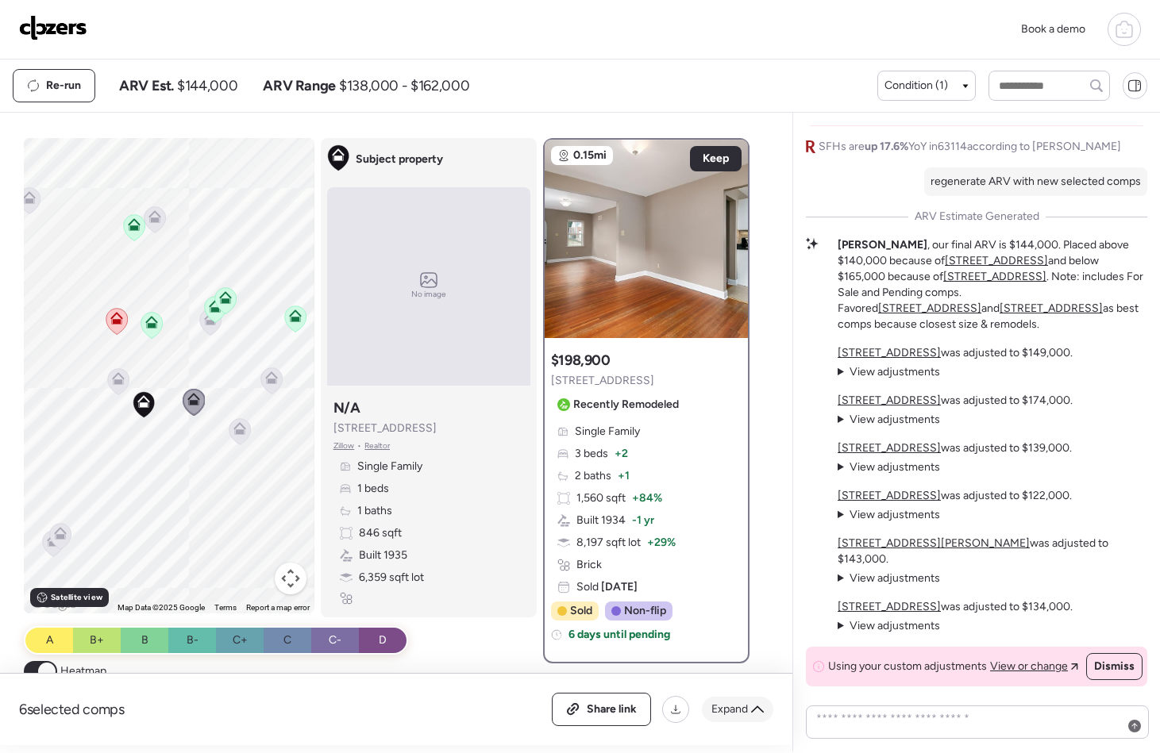
click at [734, 709] on span "Expand" at bounding box center [729, 710] width 37 height 16
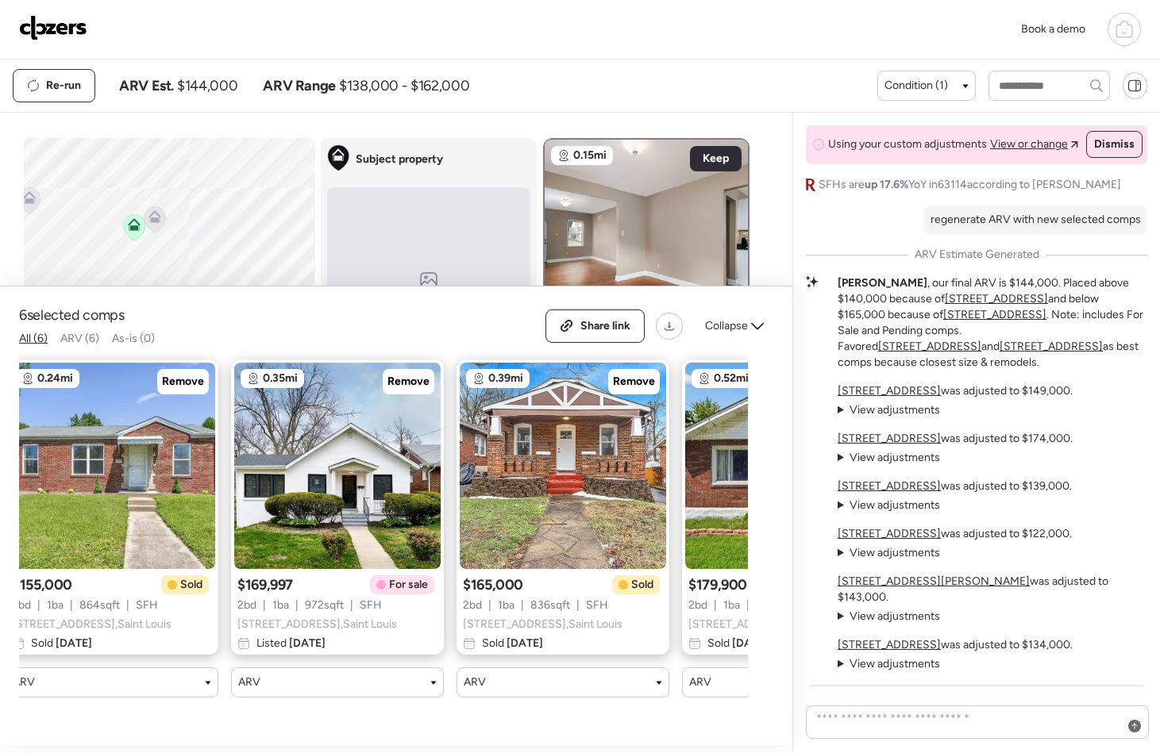
scroll to position [0, 28]
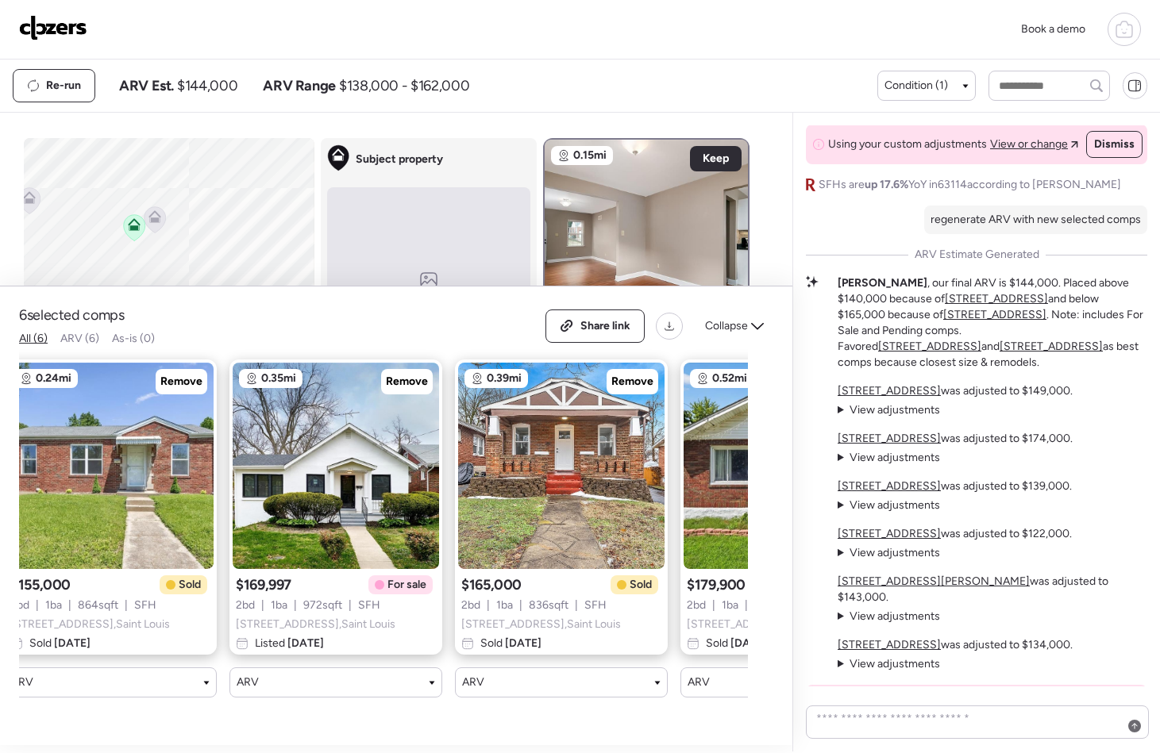
click at [891, 511] on span "View adjustments" at bounding box center [894, 505] width 91 height 13
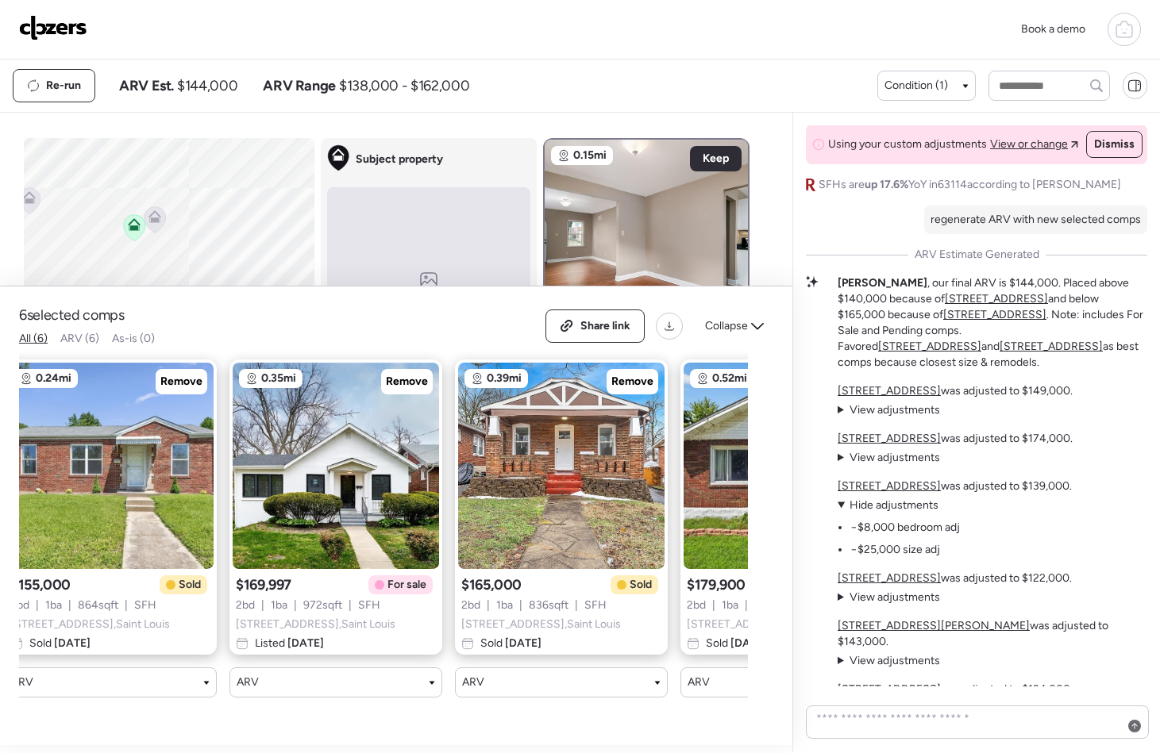
click at [891, 511] on span "Hide adjustments" at bounding box center [893, 505] width 89 height 13
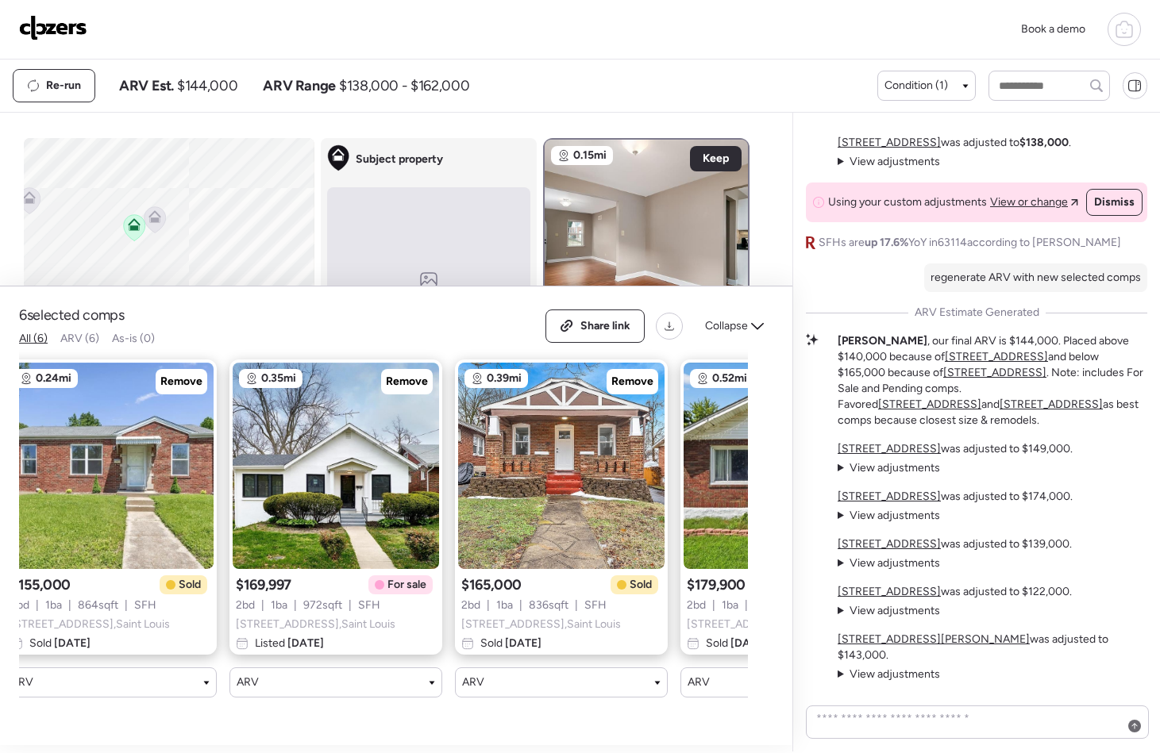
scroll to position [0, 0]
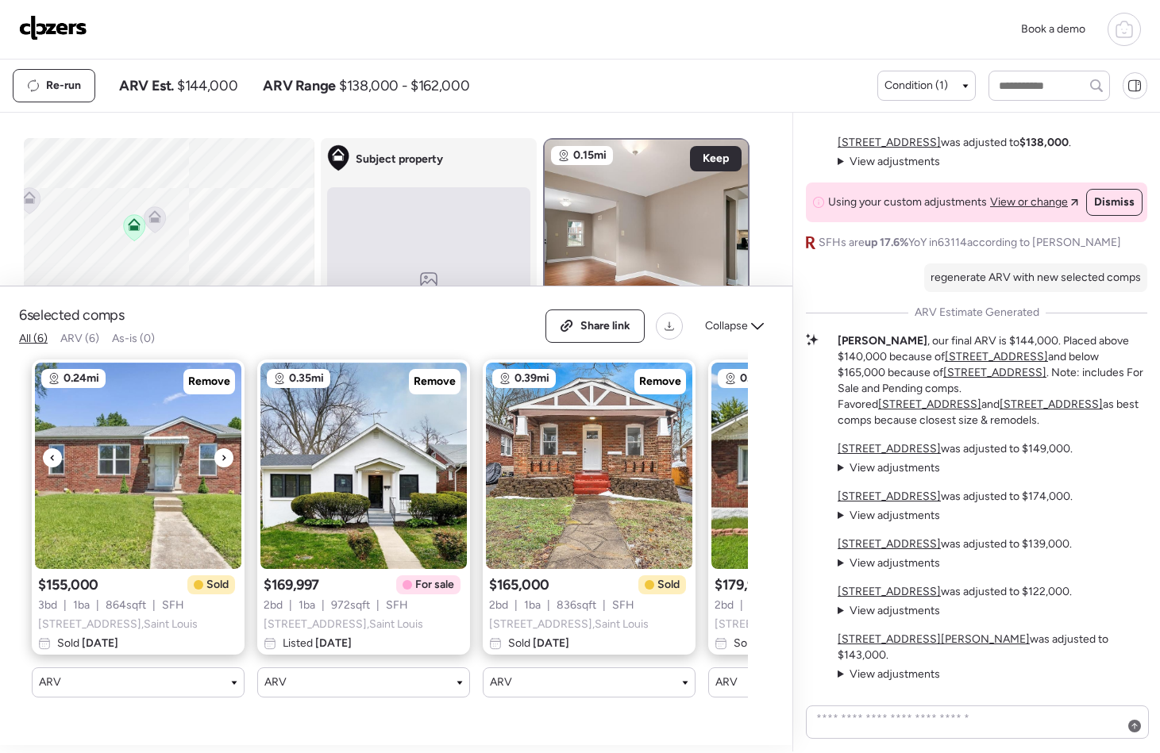
click at [225, 464] on icon at bounding box center [224, 458] width 6 height 19
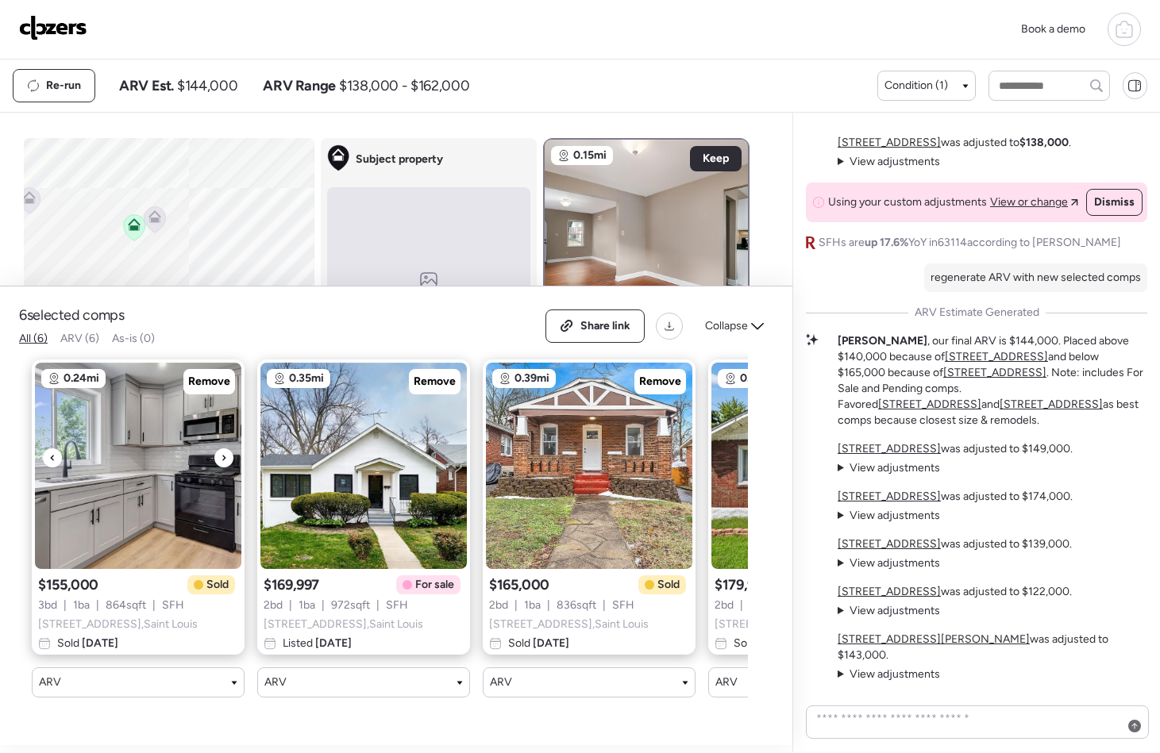
click at [225, 464] on icon at bounding box center [224, 458] width 6 height 19
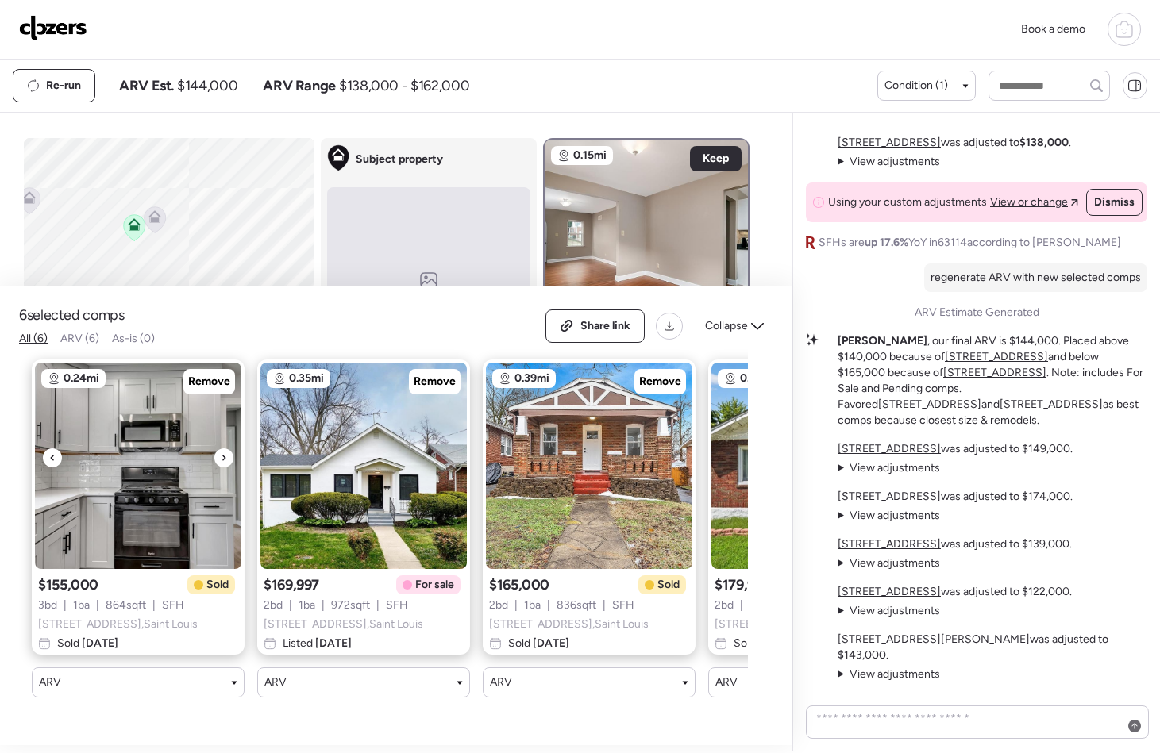
click at [225, 464] on icon at bounding box center [224, 458] width 6 height 19
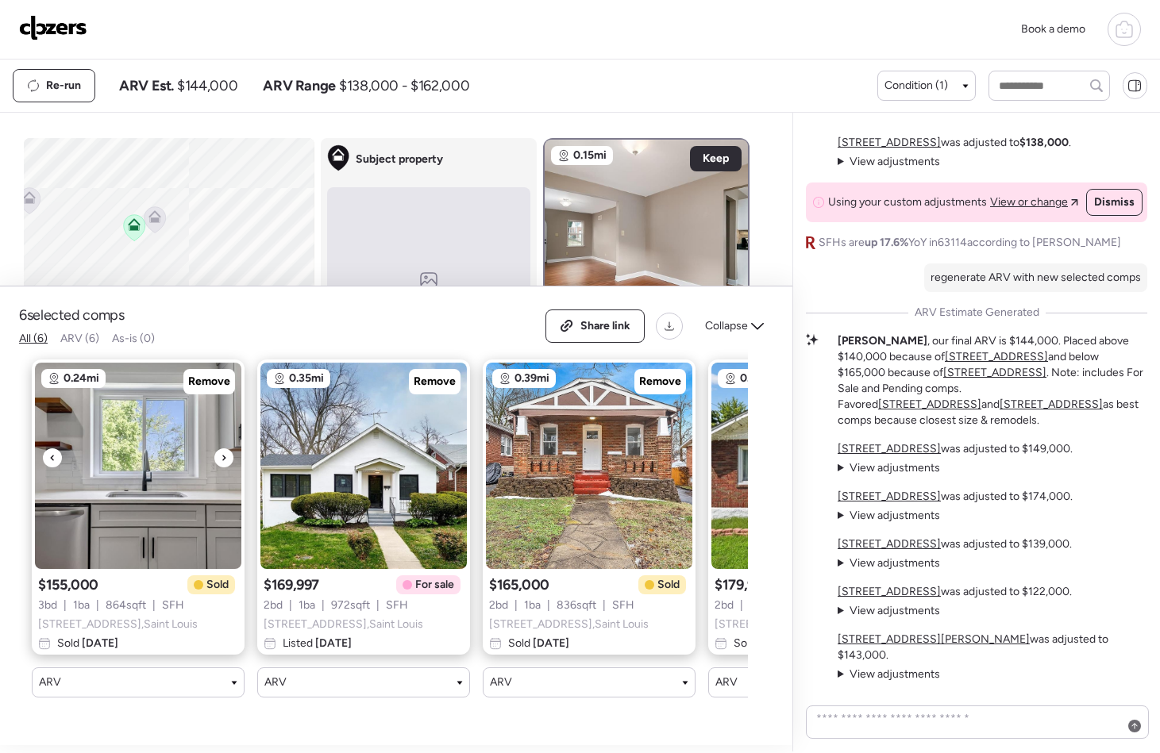
click at [225, 464] on icon at bounding box center [224, 458] width 6 height 19
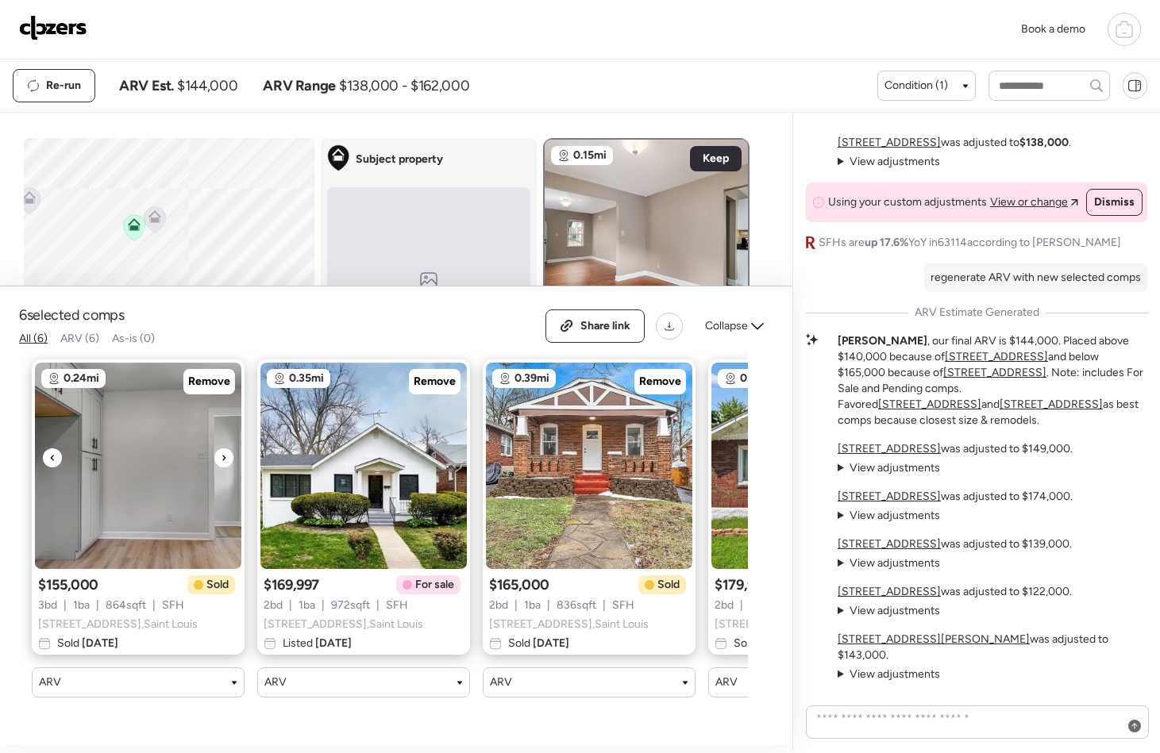
click at [225, 464] on icon at bounding box center [224, 458] width 6 height 19
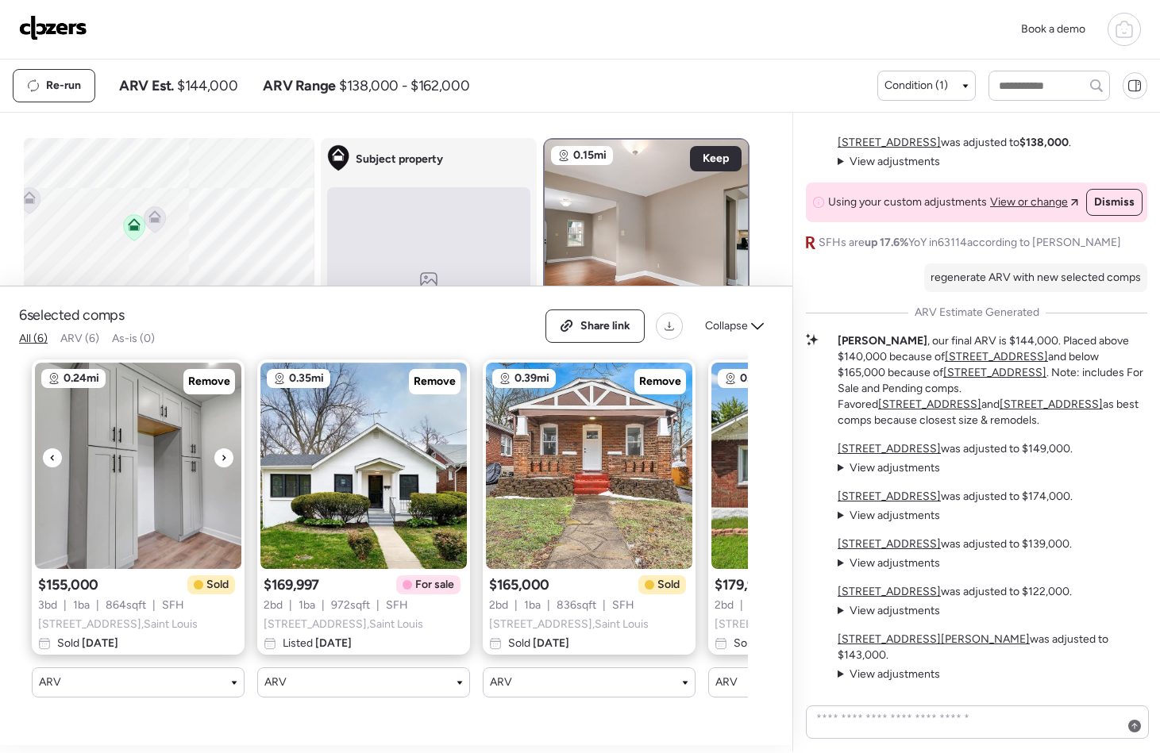
click at [228, 465] on div at bounding box center [223, 458] width 19 height 19
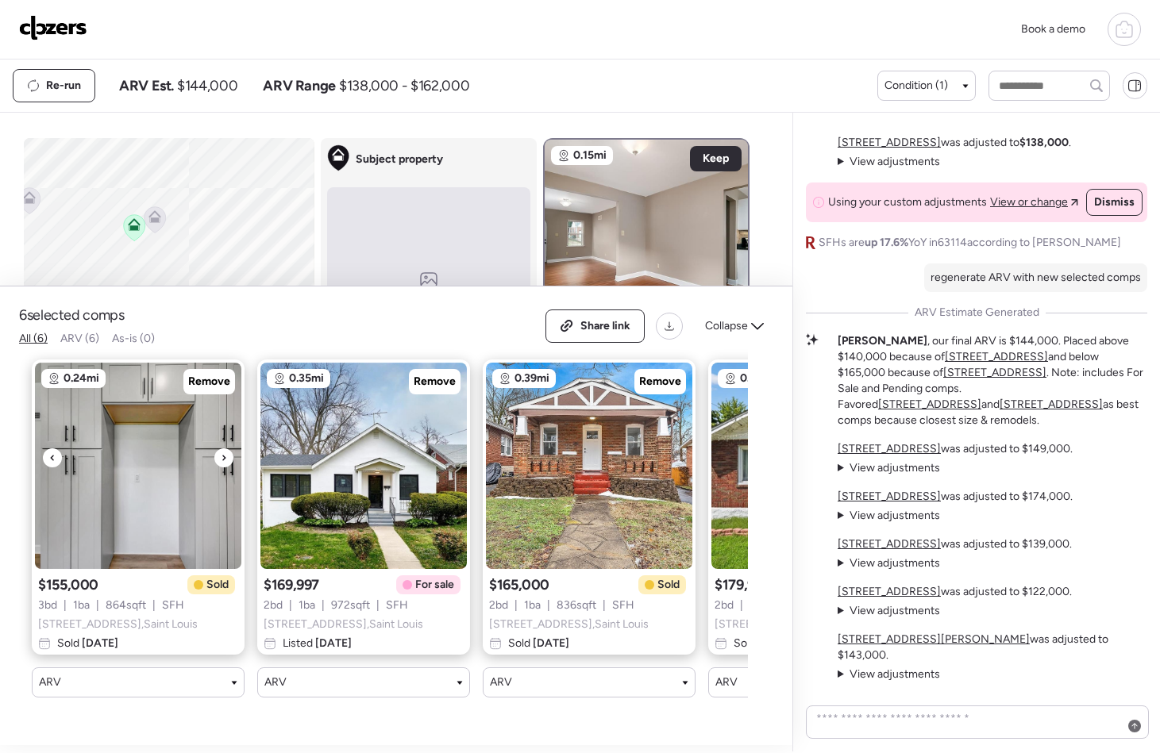
click at [228, 464] on div at bounding box center [223, 458] width 19 height 19
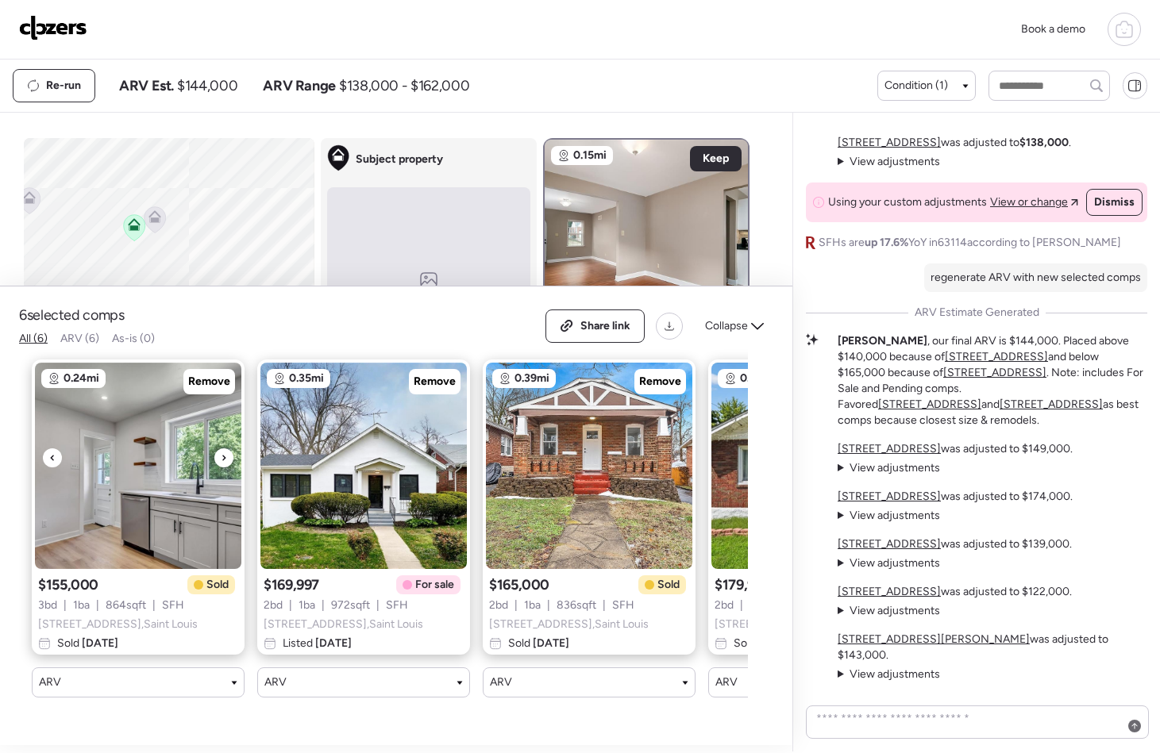
click at [228, 464] on div at bounding box center [223, 458] width 19 height 19
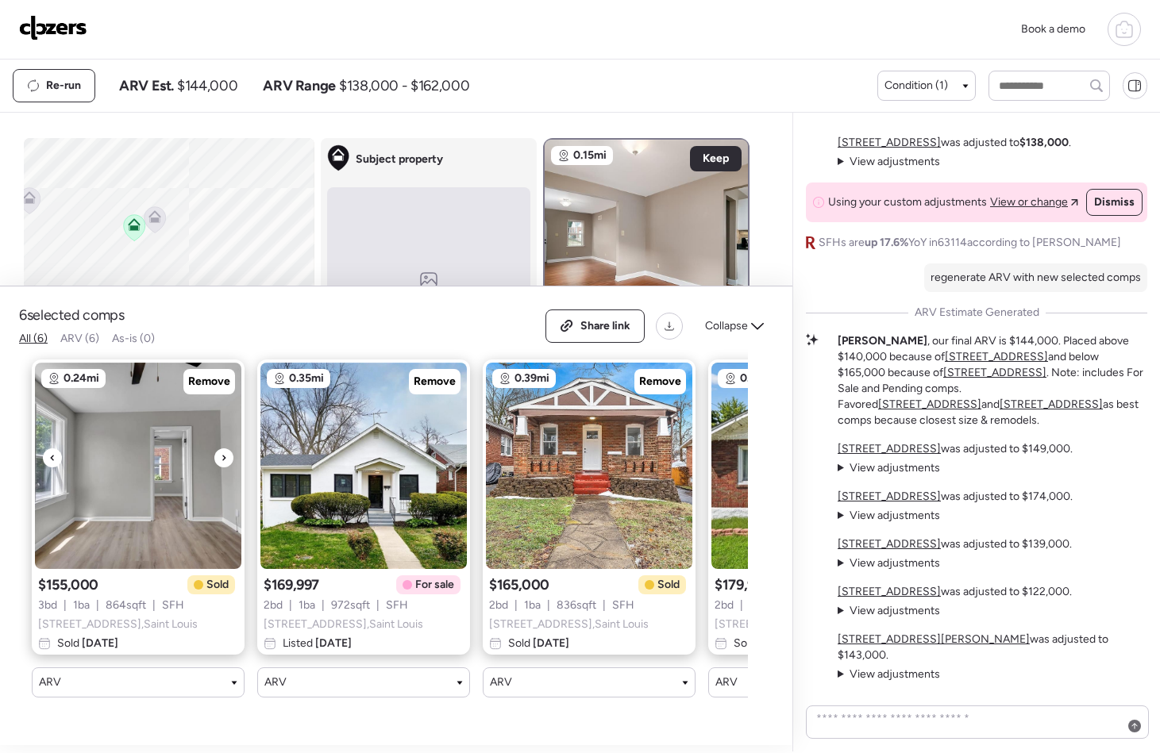
click at [228, 464] on div at bounding box center [223, 458] width 19 height 19
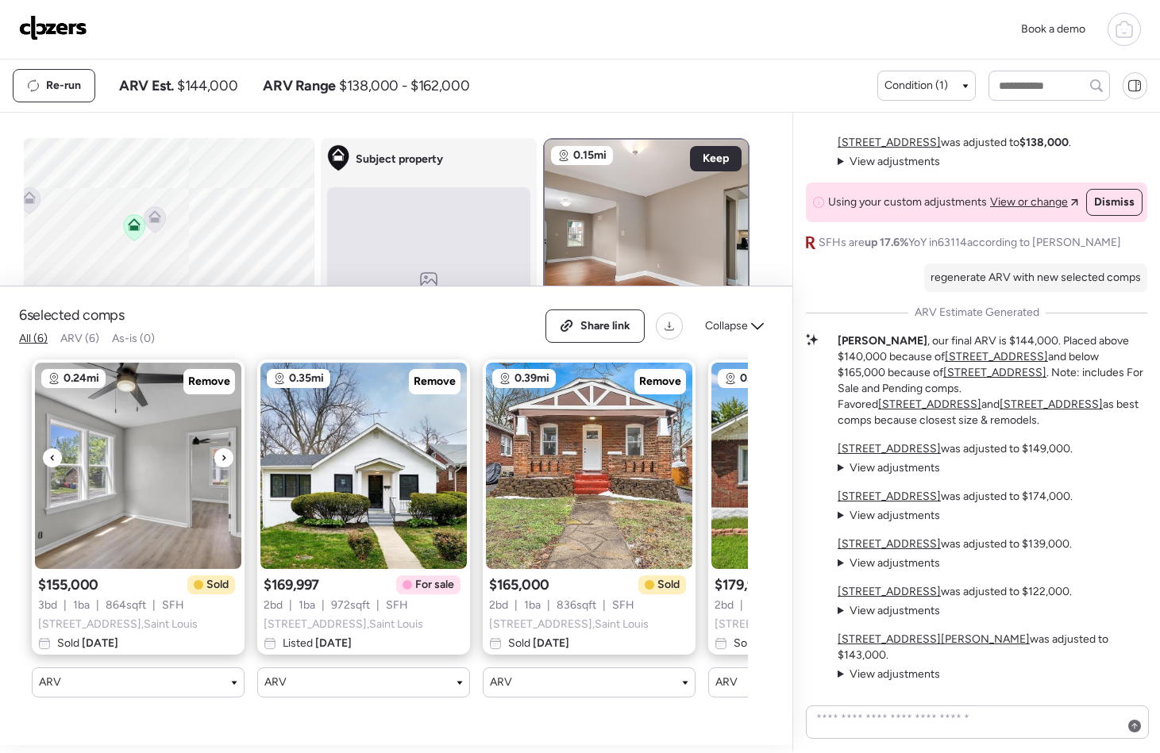
click at [228, 464] on div at bounding box center [223, 458] width 19 height 19
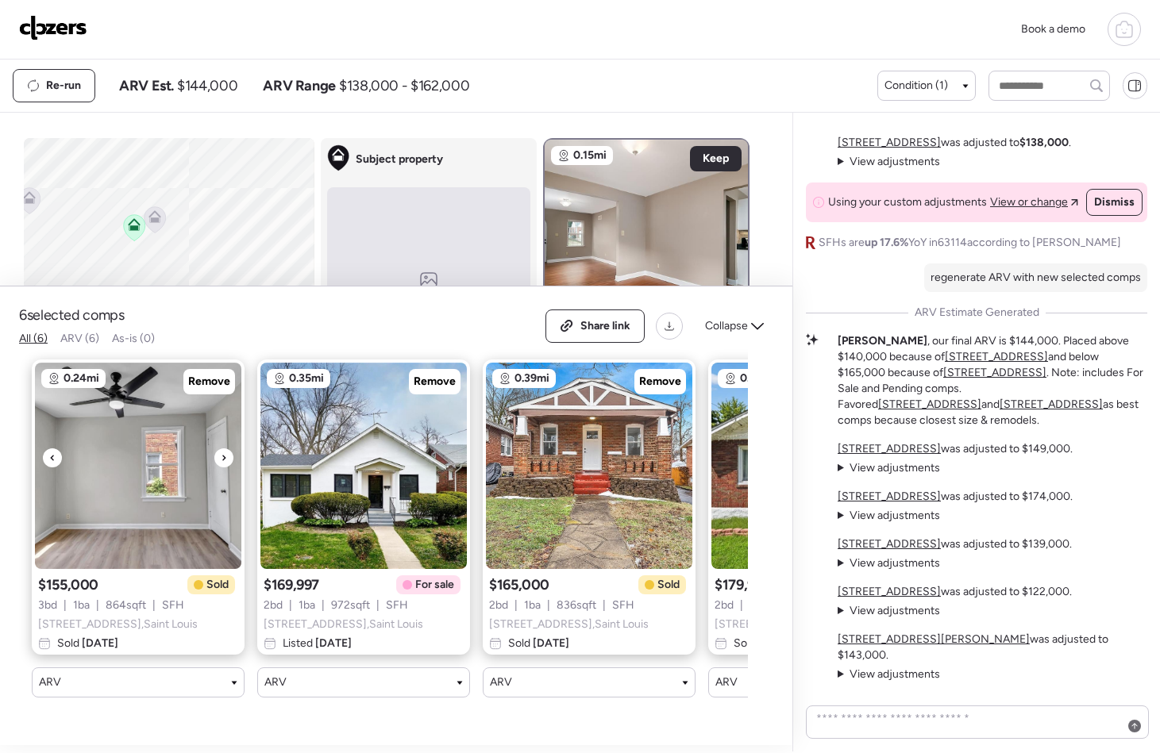
click at [228, 464] on div at bounding box center [223, 458] width 19 height 19
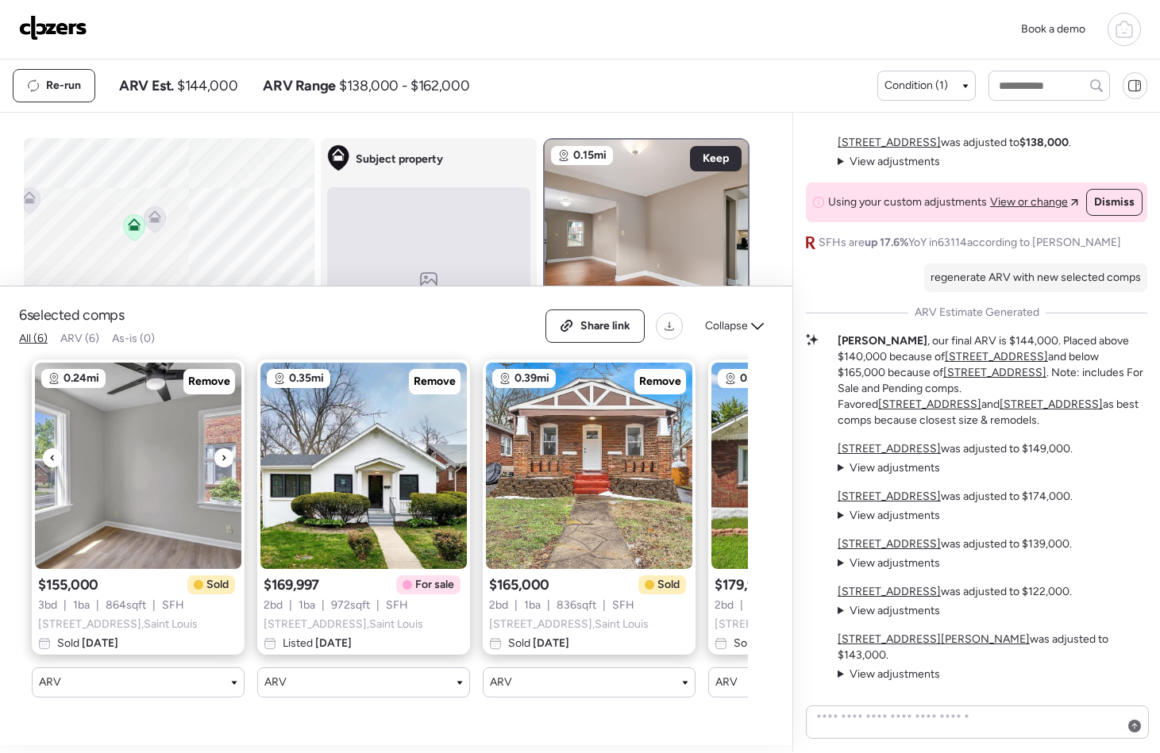
click at [228, 464] on div at bounding box center [223, 458] width 19 height 19
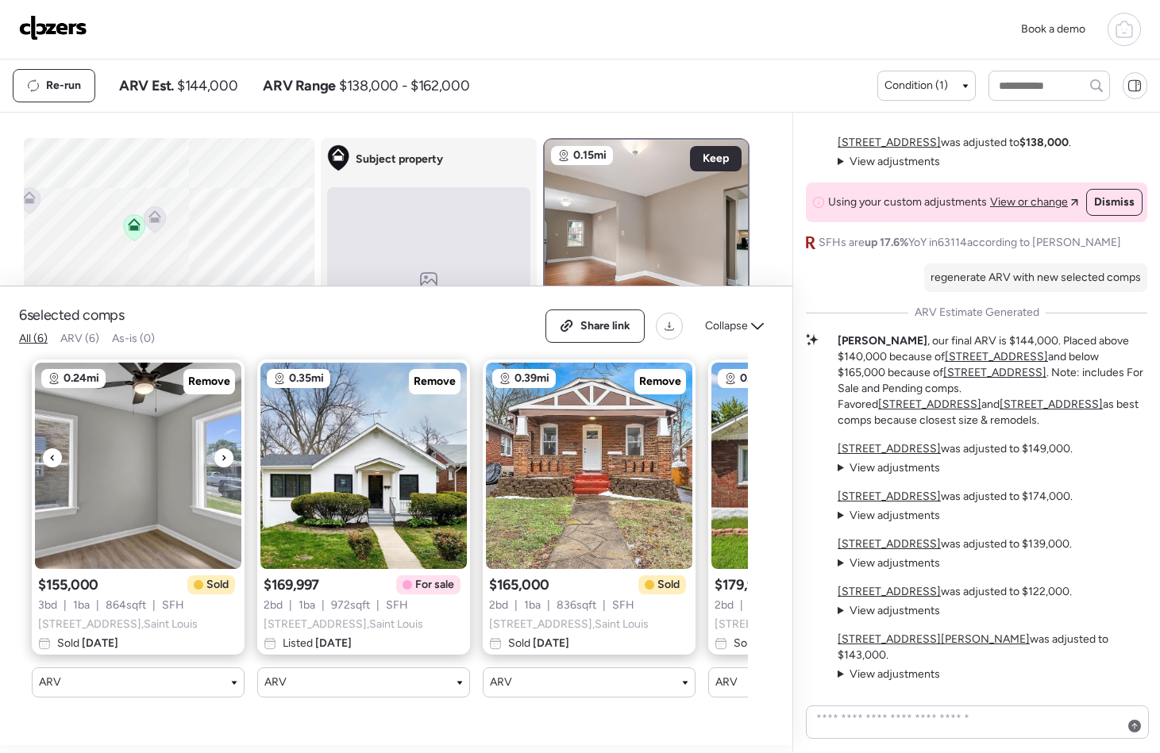
click at [228, 464] on div at bounding box center [223, 458] width 19 height 19
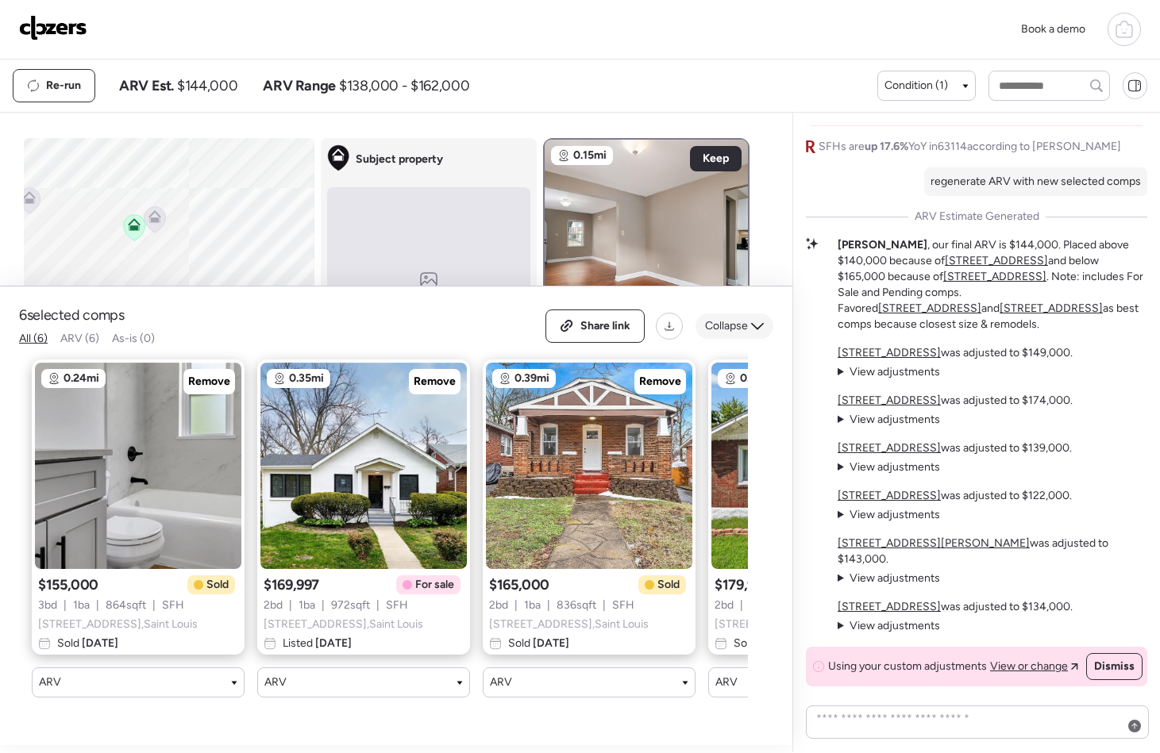
click at [721, 329] on span "Collapse" at bounding box center [726, 326] width 43 height 16
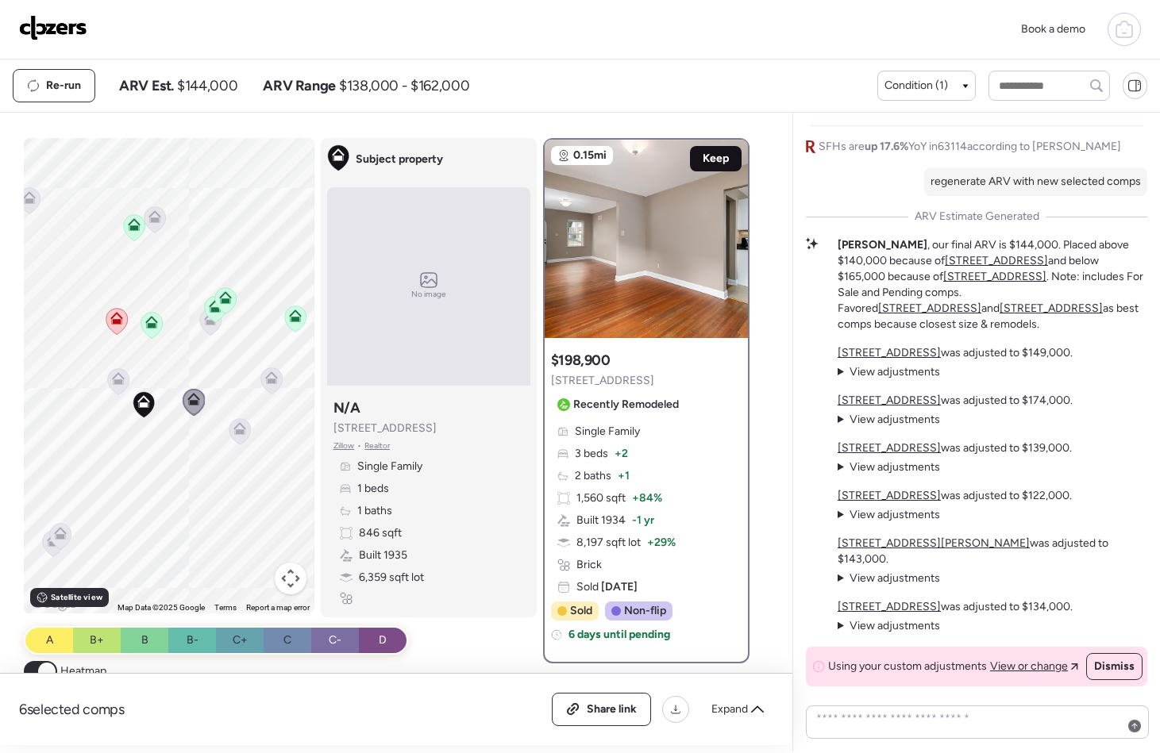
click at [703, 156] on span "Keep" at bounding box center [716, 159] width 26 height 16
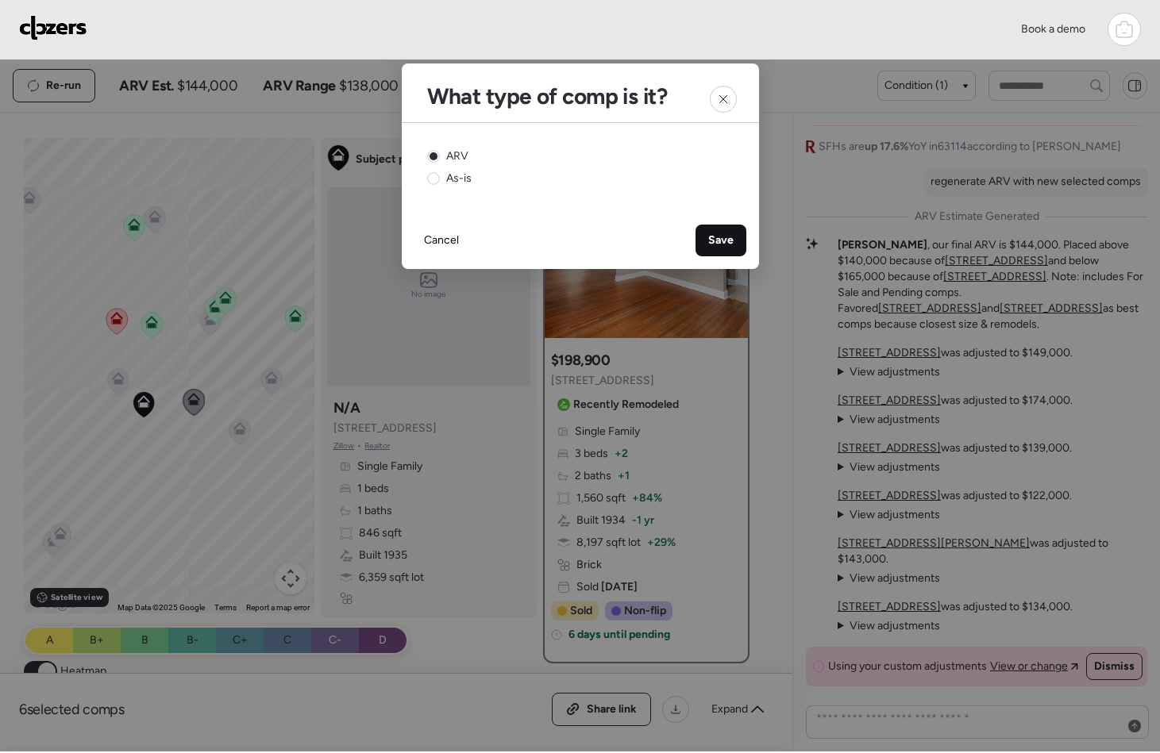
click at [716, 234] on span "Save" at bounding box center [720, 241] width 25 height 16
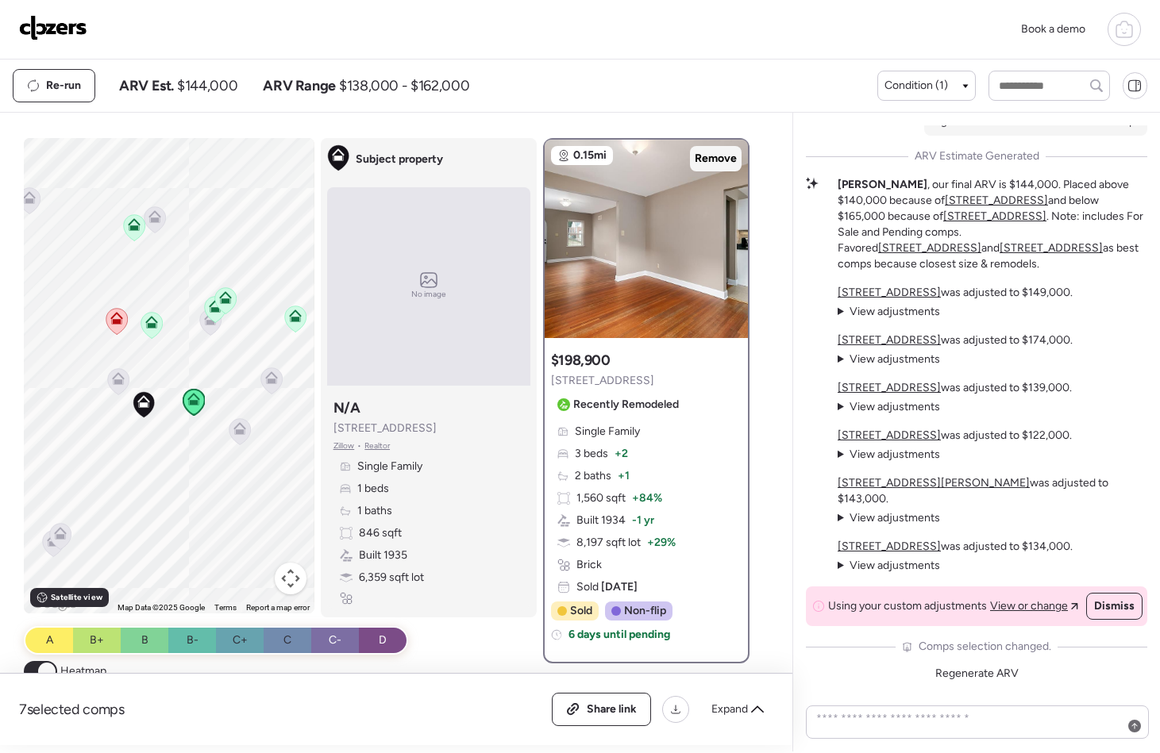
click at [699, 152] on span "Remove" at bounding box center [716, 159] width 42 height 16
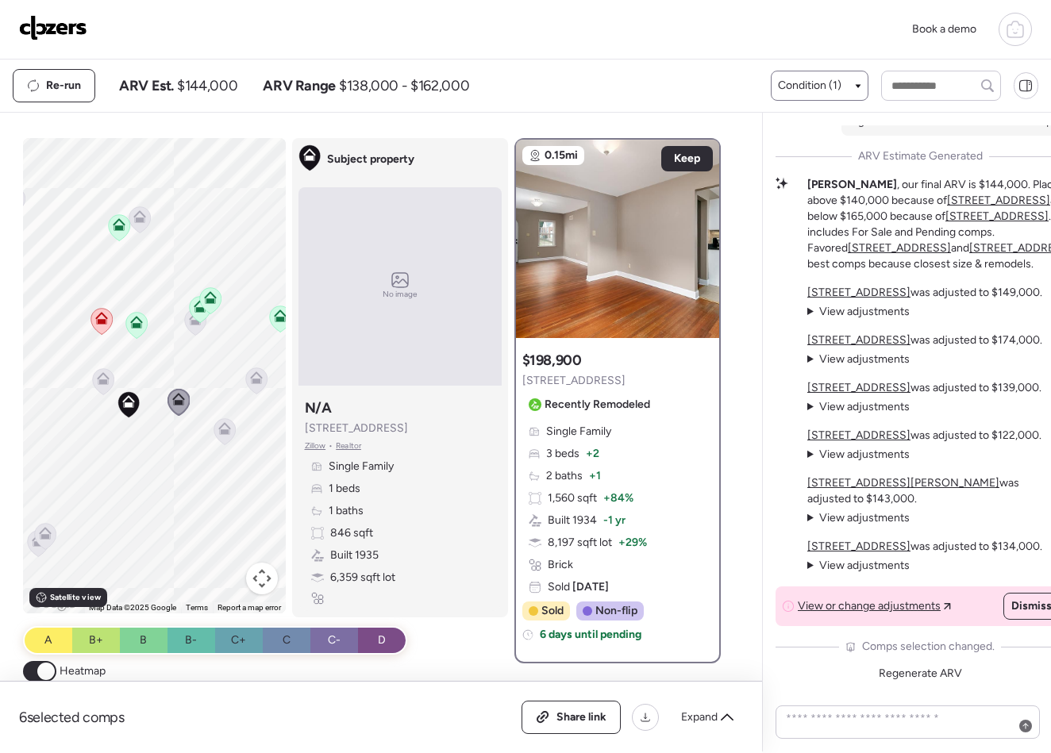
click at [845, 79] on div "Condition (1)" at bounding box center [819, 86] width 83 height 16
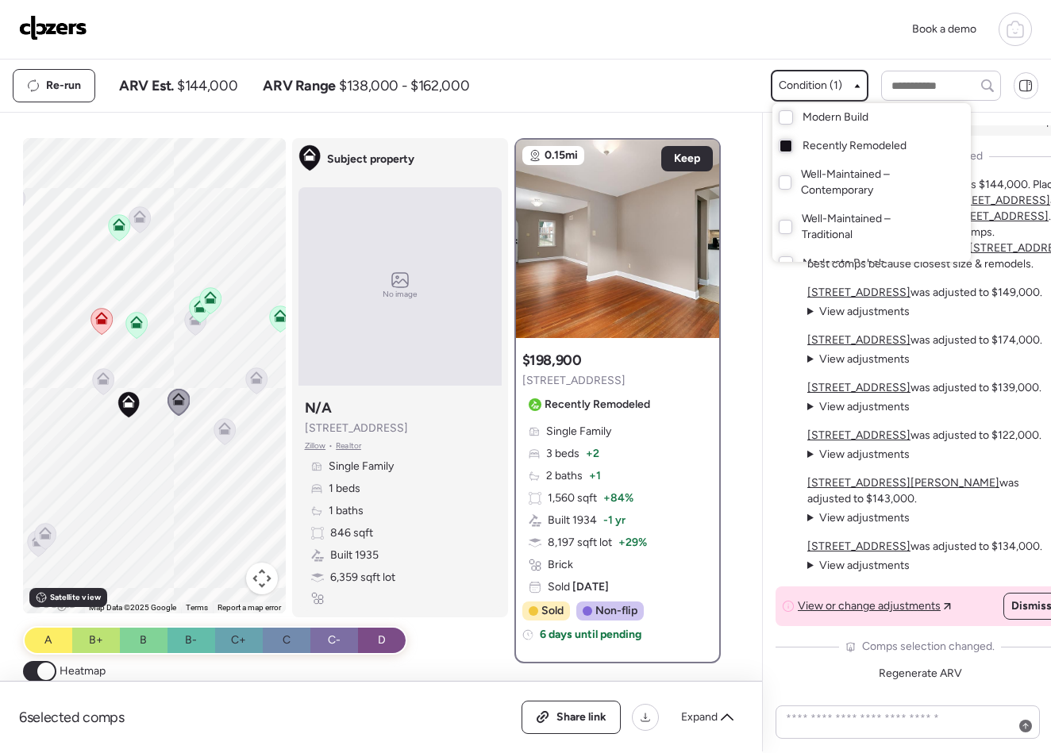
click at [632, 86] on div at bounding box center [525, 332] width 1051 height 753
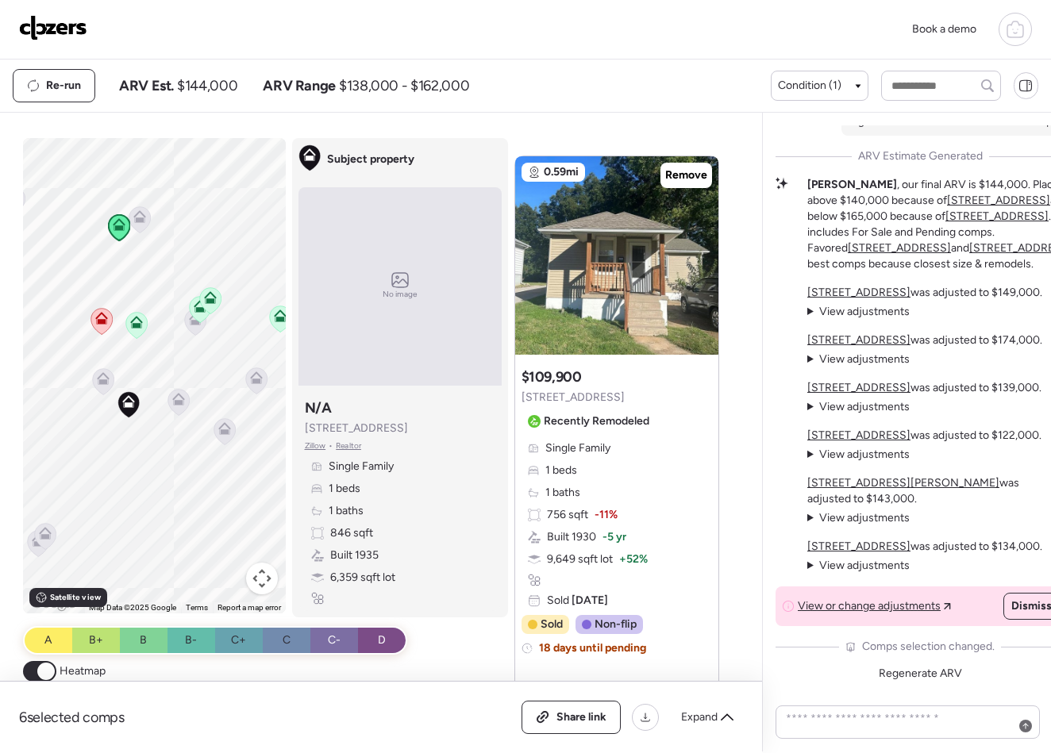
scroll to position [3658, 0]
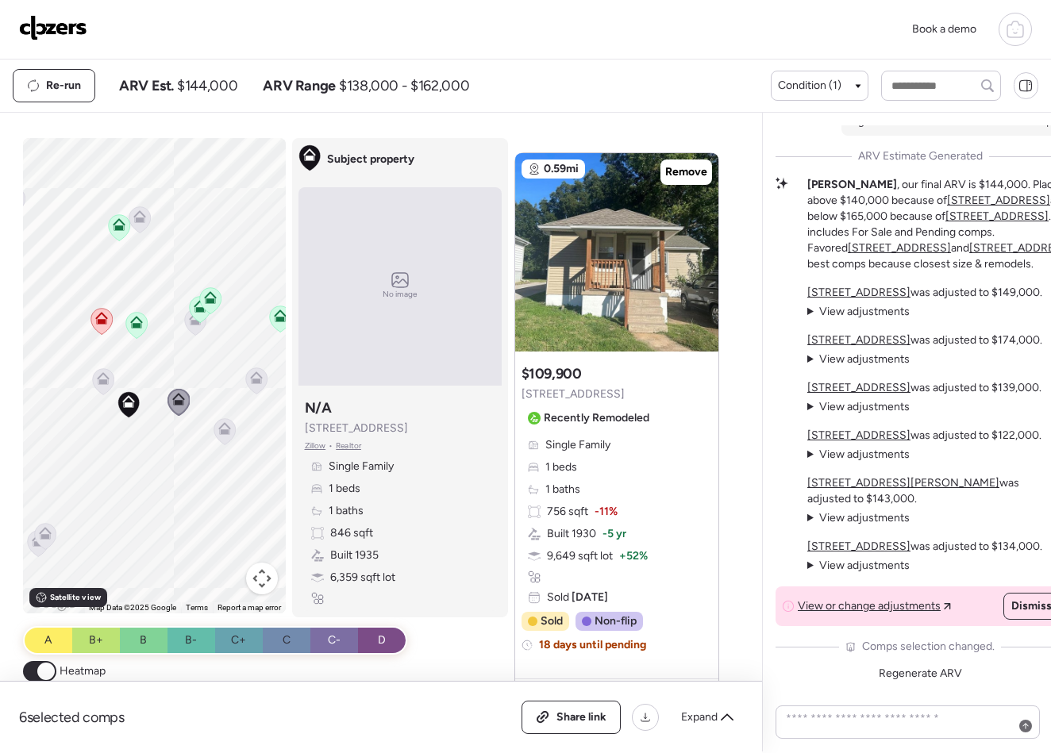
click at [176, 404] on icon at bounding box center [178, 402] width 10 height 5
click at [800, 87] on span "Condition (1)" at bounding box center [810, 86] width 64 height 16
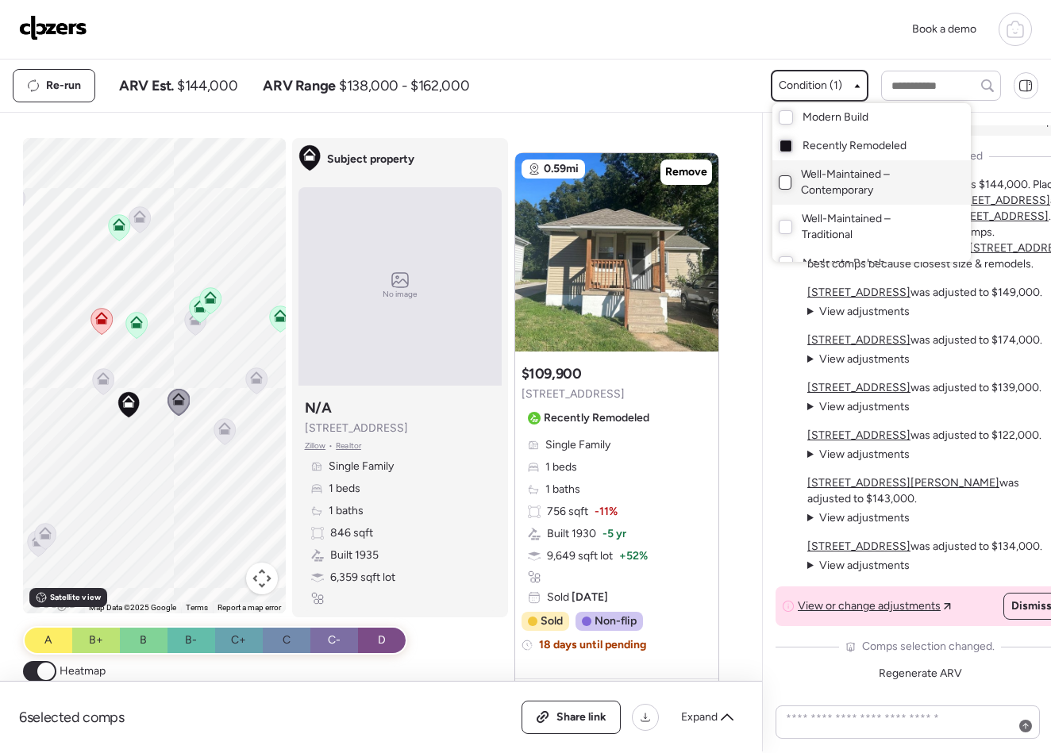
click at [785, 180] on div at bounding box center [785, 182] width 13 height 14
click at [787, 144] on div at bounding box center [785, 146] width 11 height 11
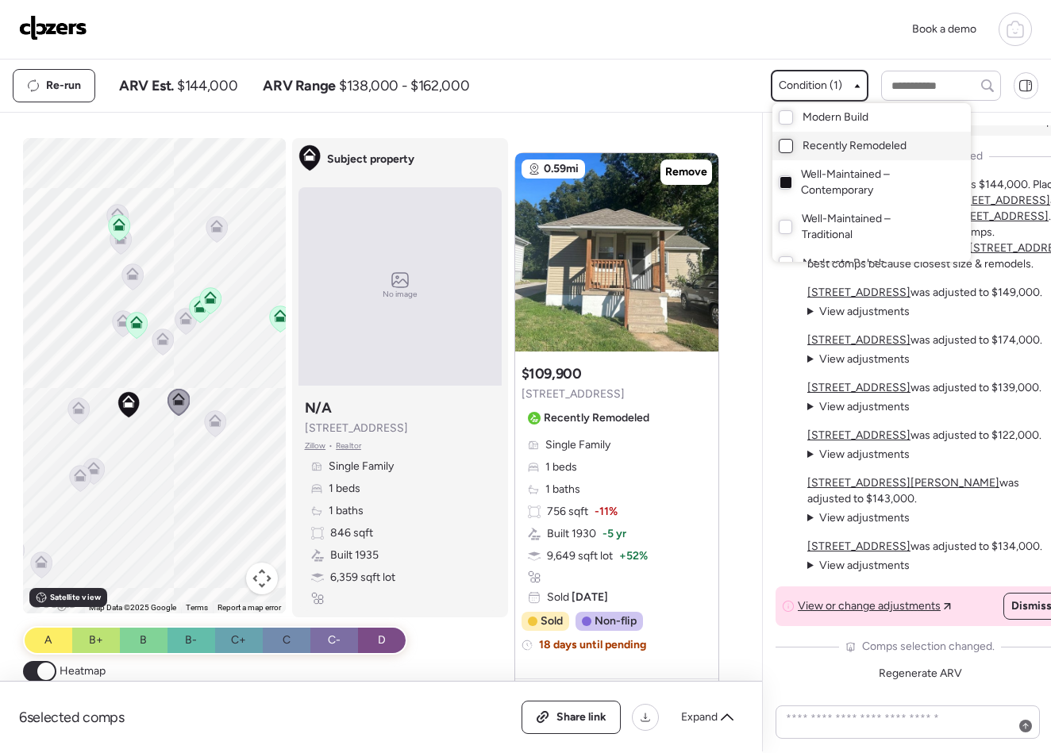
click at [736, 650] on div at bounding box center [525, 332] width 1051 height 753
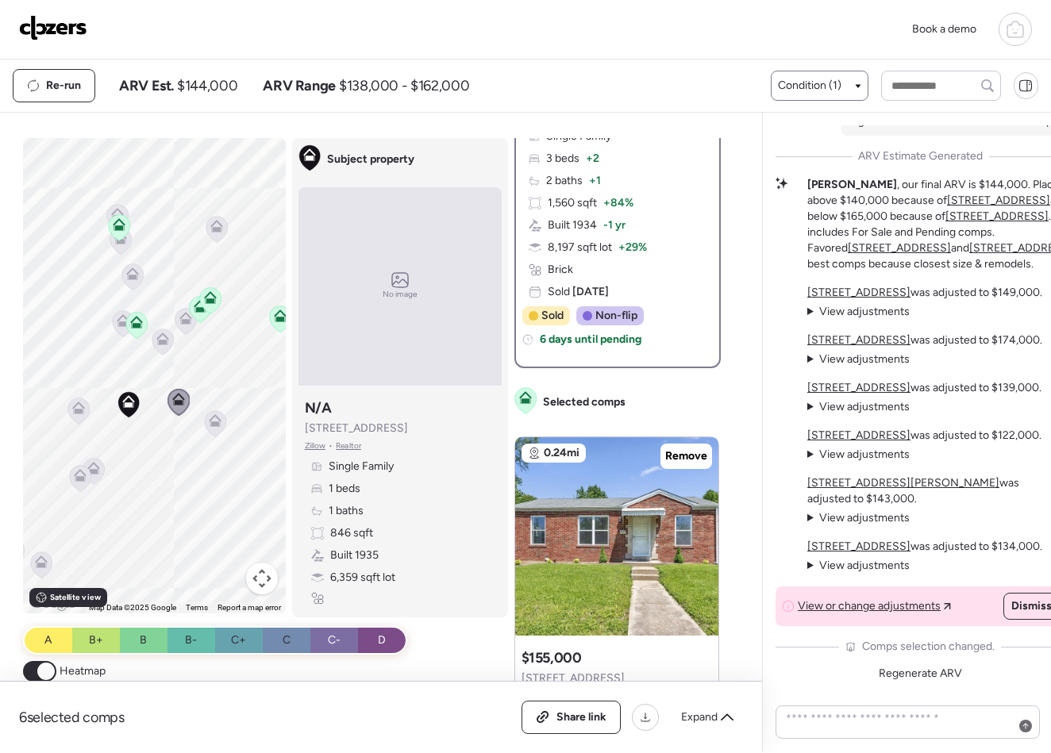
scroll to position [277, 0]
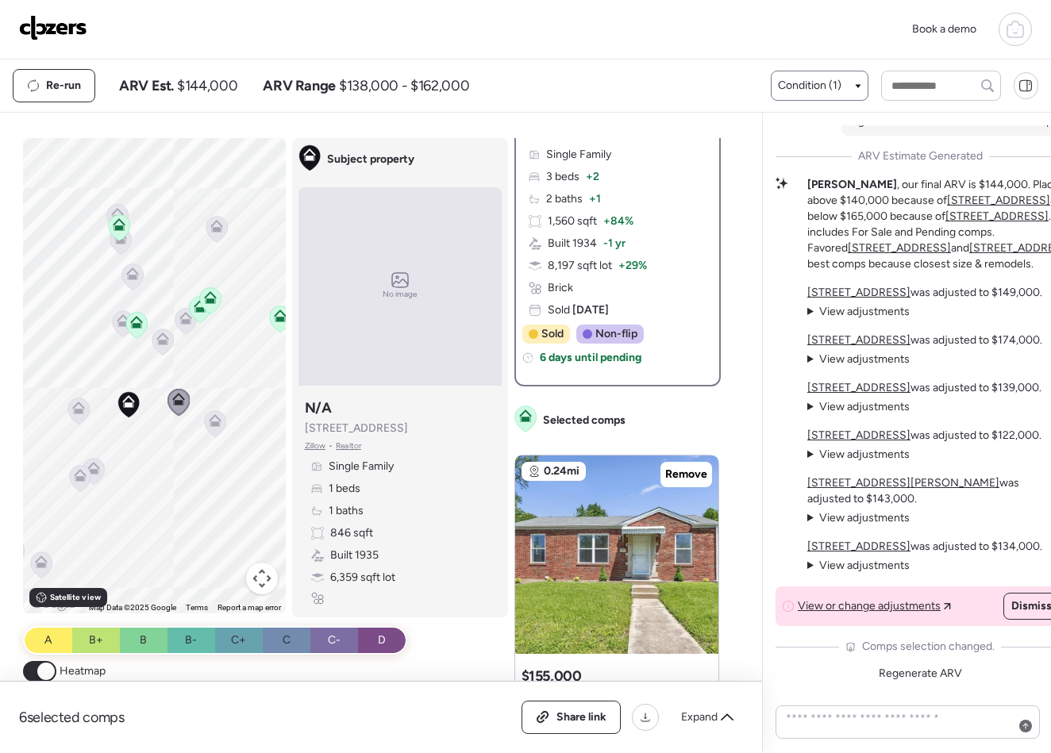
click at [782, 93] on span "Condition (1)" at bounding box center [810, 86] width 64 height 16
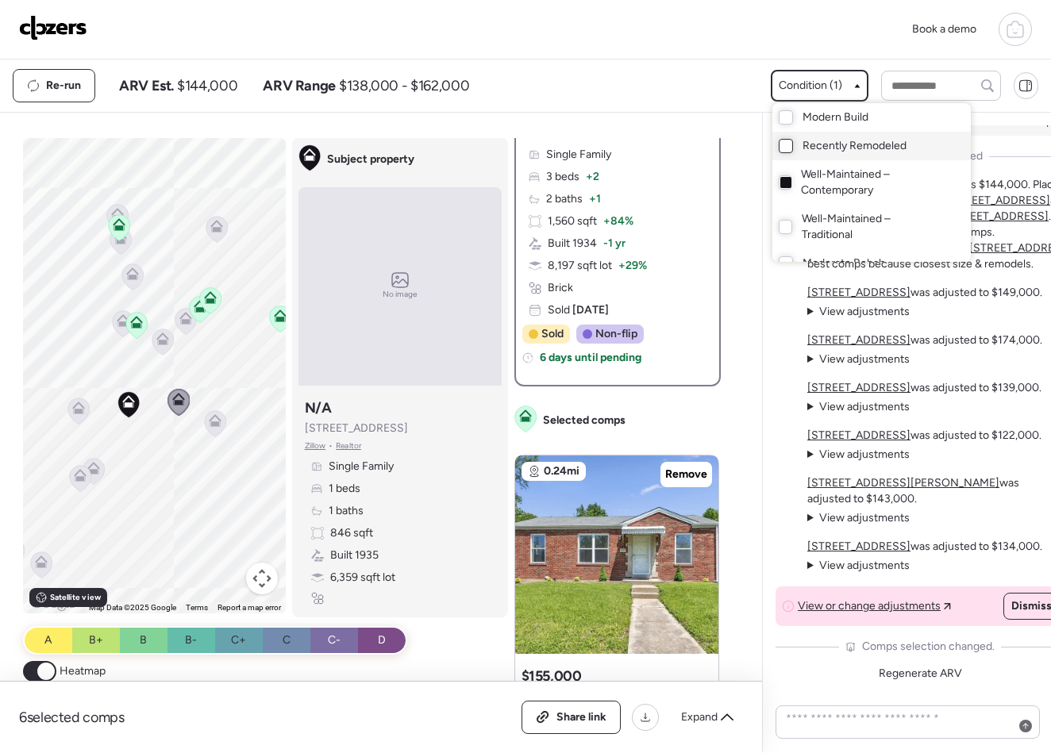
click at [785, 146] on div at bounding box center [786, 146] width 14 height 14
click at [786, 184] on div at bounding box center [785, 182] width 11 height 11
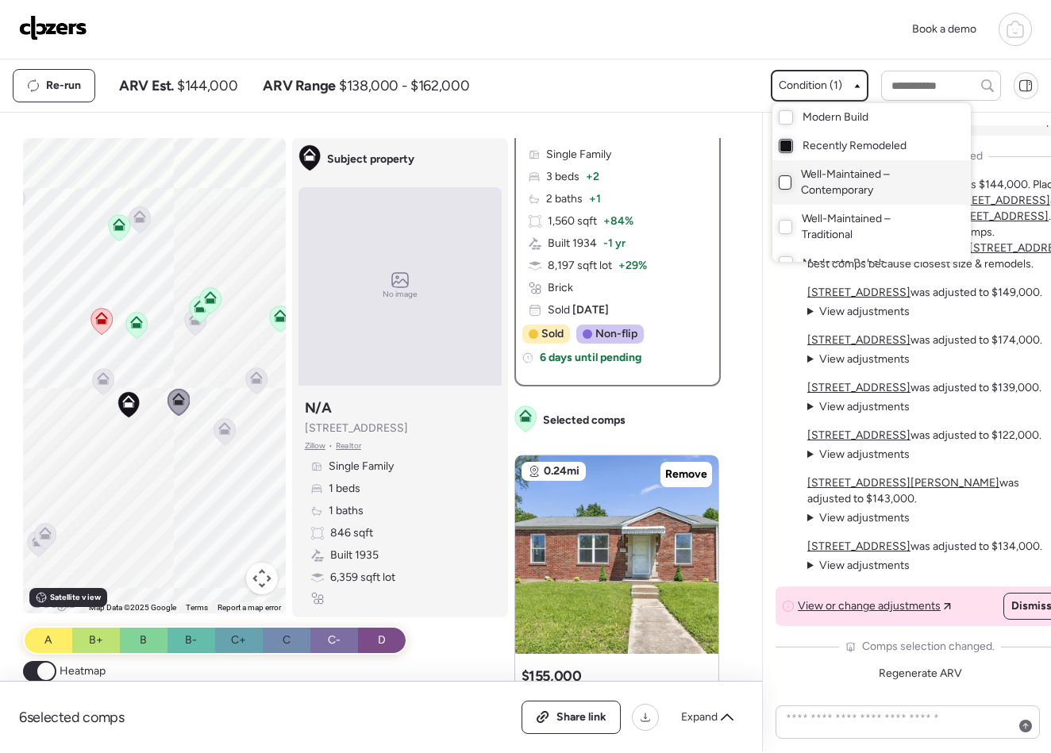
click at [784, 151] on div at bounding box center [785, 146] width 11 height 11
click at [783, 182] on div at bounding box center [785, 182] width 13 height 14
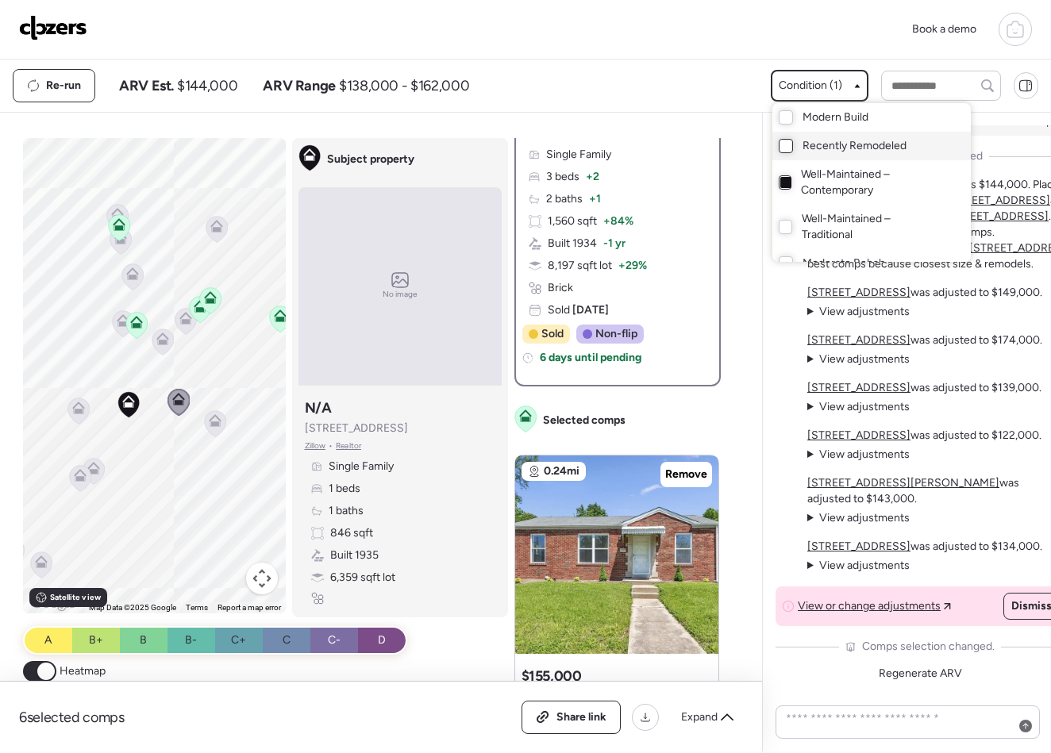
click at [782, 183] on div at bounding box center [785, 182] width 11 height 11
click at [786, 143] on div at bounding box center [786, 146] width 14 height 14
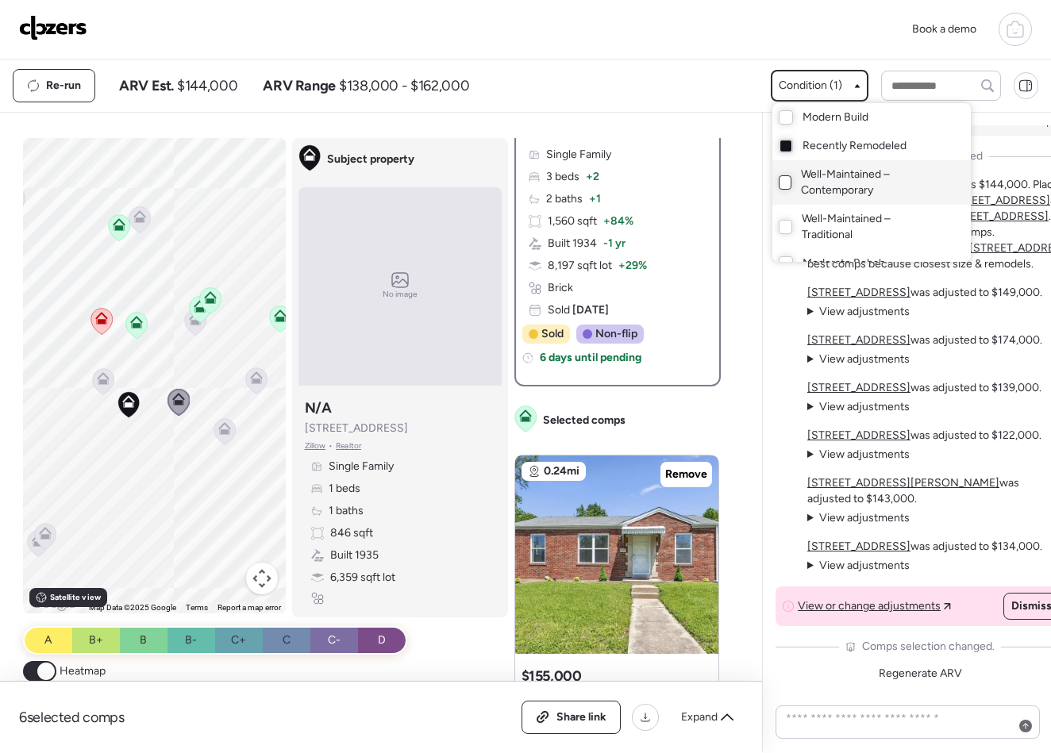
click at [740, 64] on div at bounding box center [525, 332] width 1051 height 753
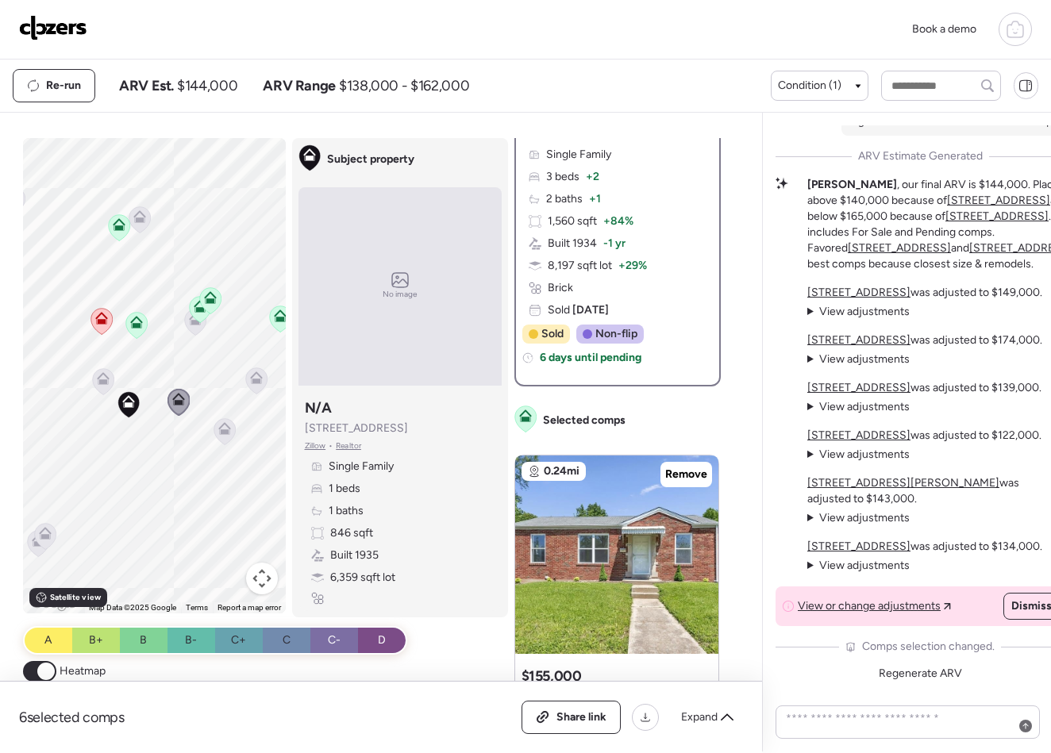
scroll to position [0, 0]
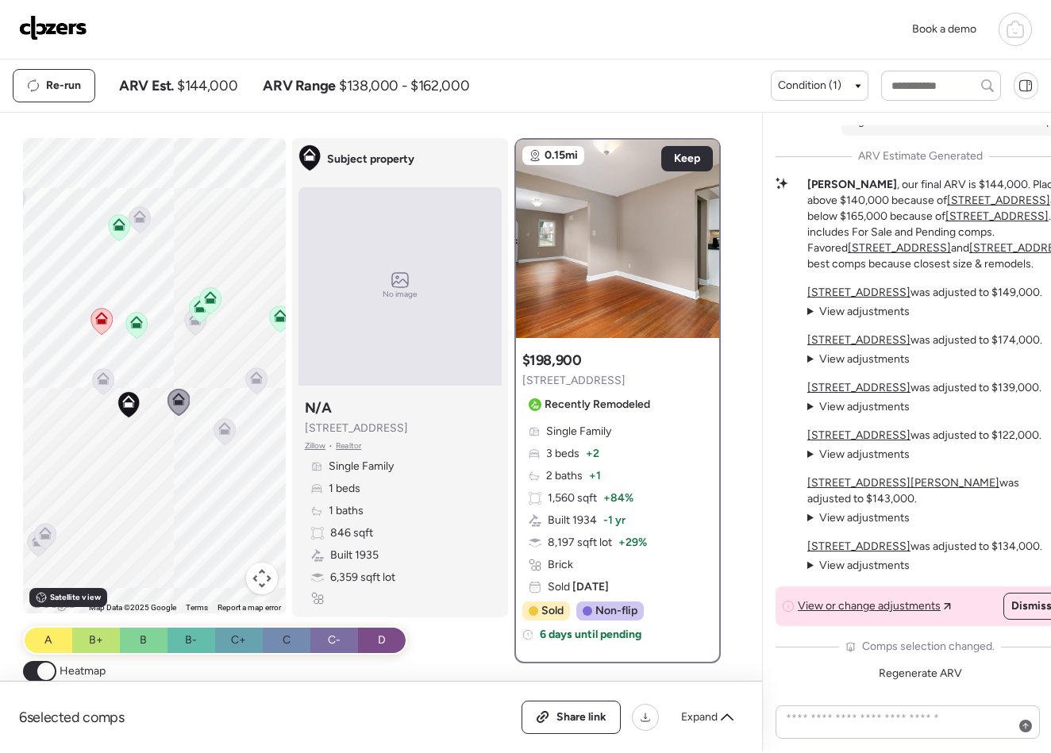
drag, startPoint x: 395, startPoint y: 433, endPoint x: 304, endPoint y: 434, distance: 90.5
click at [304, 434] on div "Subject property N/A 8983 Midland Blvd Zillow • Realtor Single Family 1 beds 1 …" at bounding box center [400, 501] width 203 height 219
click at [313, 433] on span "8983 Midland Blvd" at bounding box center [356, 429] width 103 height 16
drag, startPoint x: 373, startPoint y: 430, endPoint x: 399, endPoint y: 430, distance: 26.2
click at [399, 430] on div "Subject property N/A 8983 Midland Blvd Zillow • Realtor Single Family 1 beds 1 …" at bounding box center [400, 501] width 203 height 219
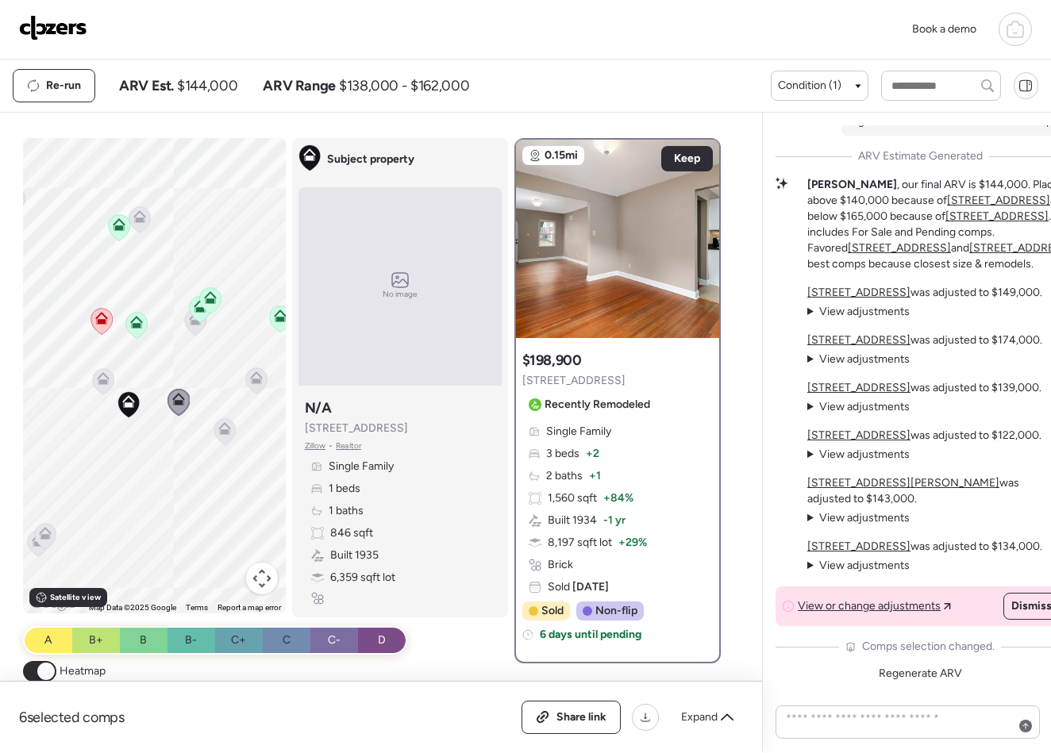
click at [399, 430] on div "Subject property N/A 8983 Midland Blvd Zillow • Realtor Single Family 1 beds 1 …" at bounding box center [400, 501] width 203 height 219
click at [355, 428] on span "8983 Midland Blvd" at bounding box center [356, 429] width 103 height 16
click at [416, 375] on div "No image" at bounding box center [400, 286] width 203 height 198
click at [390, 206] on div "No image" at bounding box center [400, 286] width 203 height 198
click at [377, 173] on div "Subject property" at bounding box center [357, 159] width 116 height 30
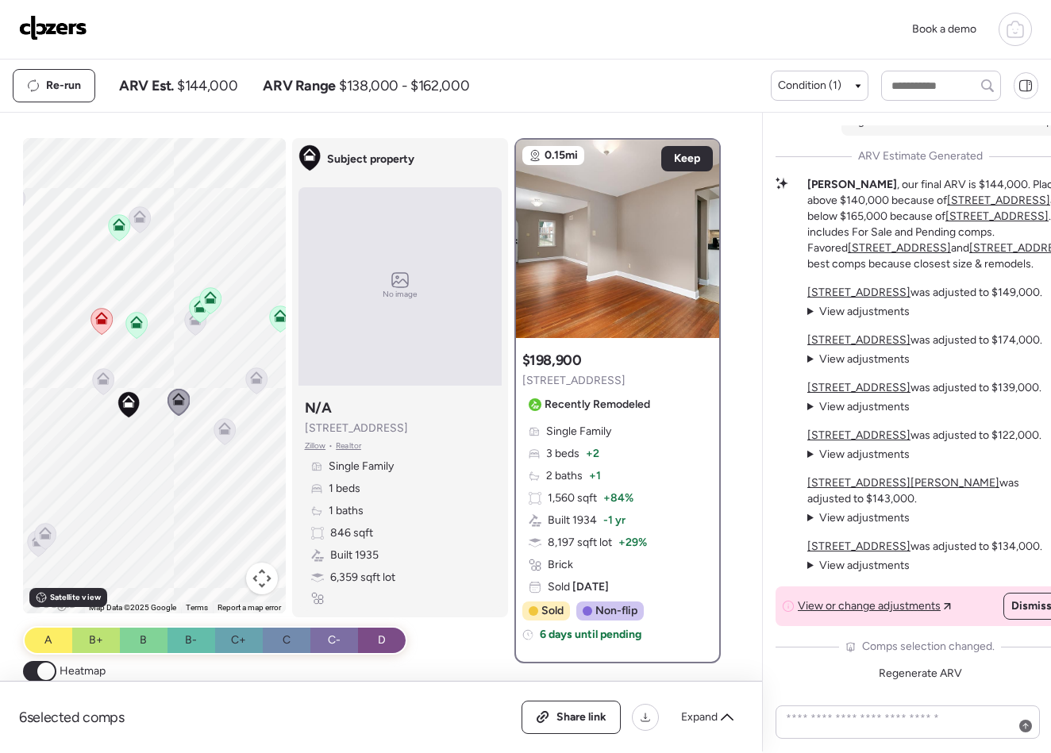
click at [400, 432] on div "Subject property N/A 8983 Midland Blvd Zillow • Realtor Single Family 1 beds 1 …" at bounding box center [400, 501] width 203 height 219
drag, startPoint x: 392, startPoint y: 430, endPoint x: 267, endPoint y: 431, distance: 125.4
click at [267, 430] on div "To activate drag with keyboard, press Alt + Enter. Once in keyboard drag state,…" at bounding box center [378, 441] width 711 height 607
click at [487, 397] on div "Subject property N/A 8983 Midland Blvd Zillow • Realtor Single Family 1 beds 1 …" at bounding box center [400, 501] width 203 height 219
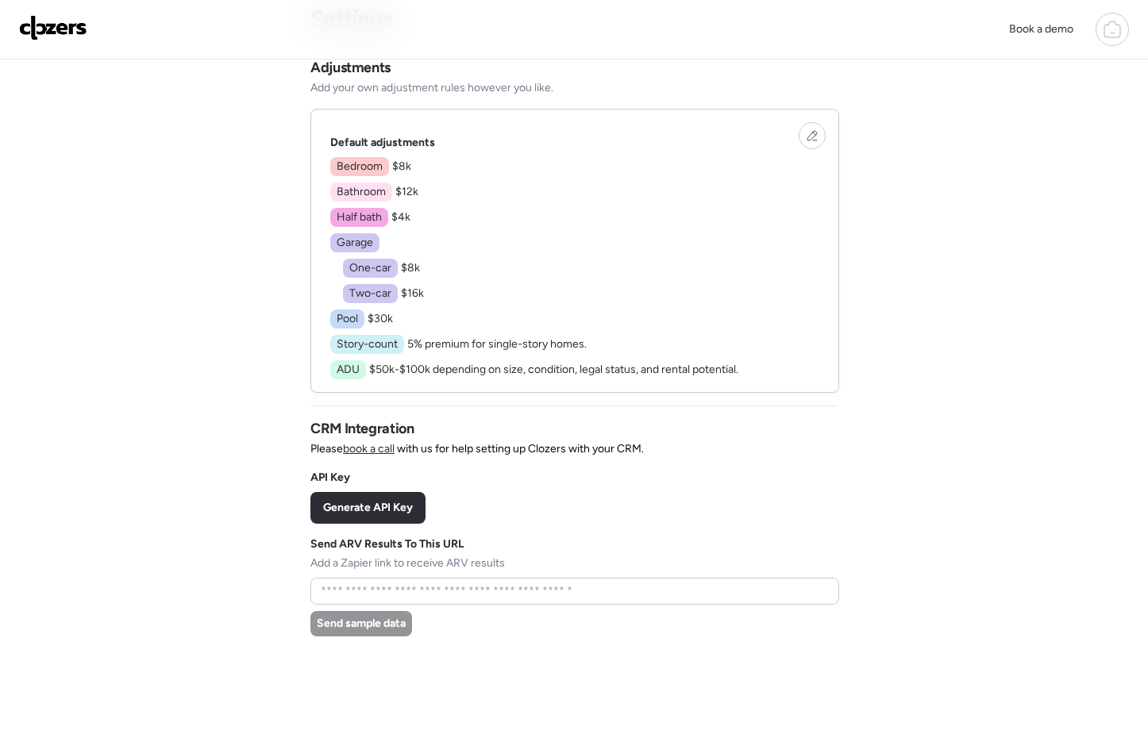
scroll to position [68, 0]
